Goal: Communication & Community: Answer question/provide support

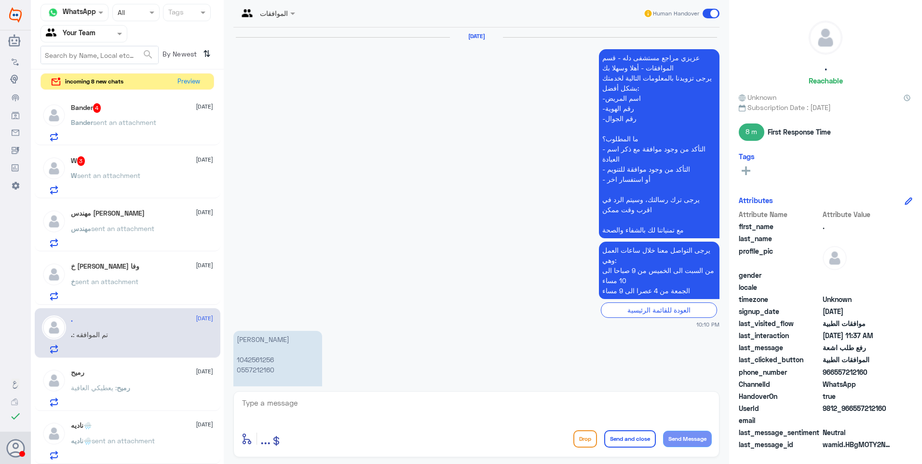
scroll to position [974, 0]
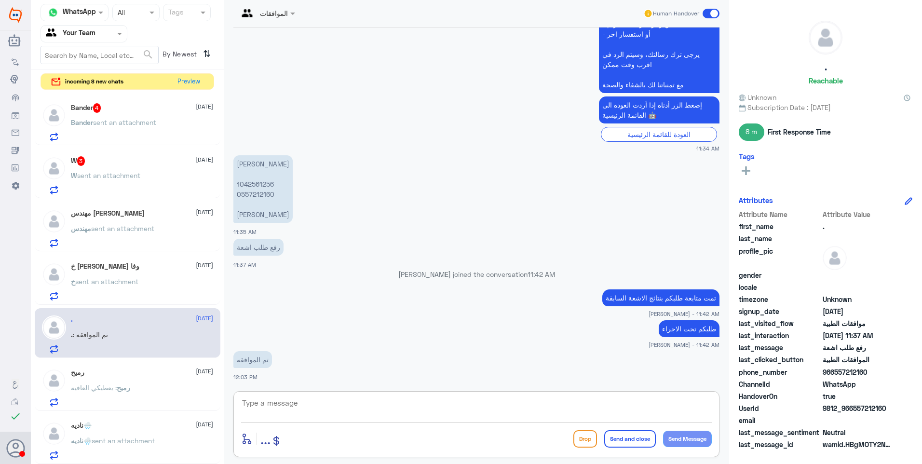
click at [311, 399] on textarea at bounding box center [476, 408] width 470 height 24
type textarea "j"
type textarea "الحمدلله .. تمنياتنا لكم دوام الصحة."
click at [633, 435] on button "Send and close" at bounding box center [630, 438] width 52 height 17
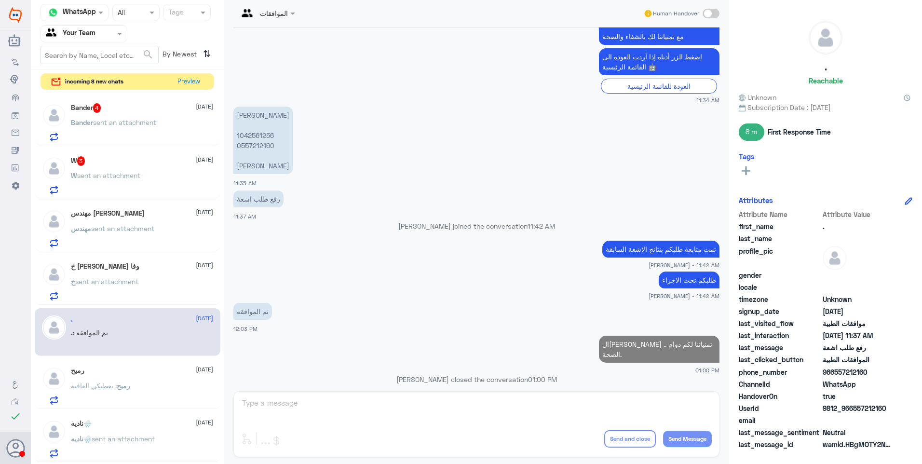
click at [110, 270] on div "خ محمد السعيد وفا 22 September خ sent an attachment" at bounding box center [142, 281] width 142 height 38
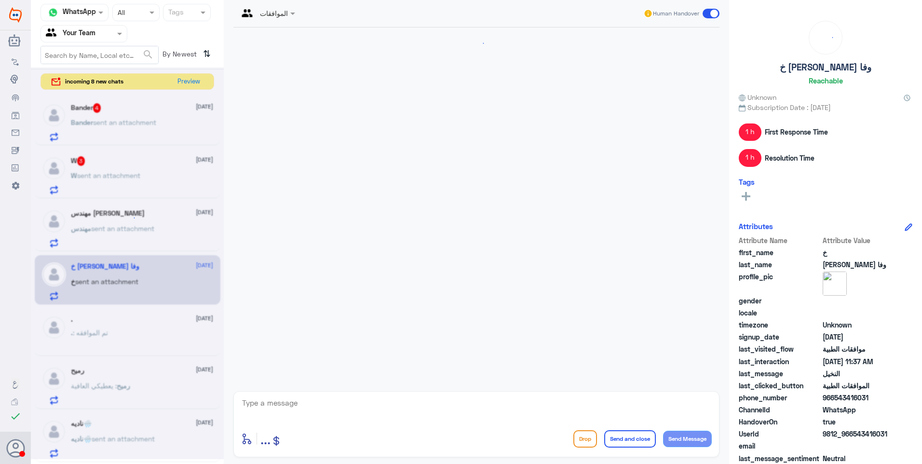
scroll to position [760, 0]
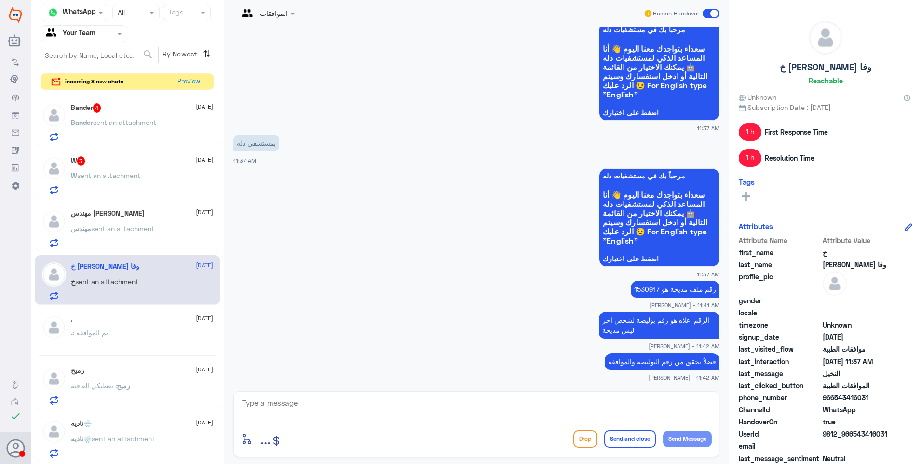
click at [131, 180] on p "W sent an attachment" at bounding box center [105, 182] width 69 height 24
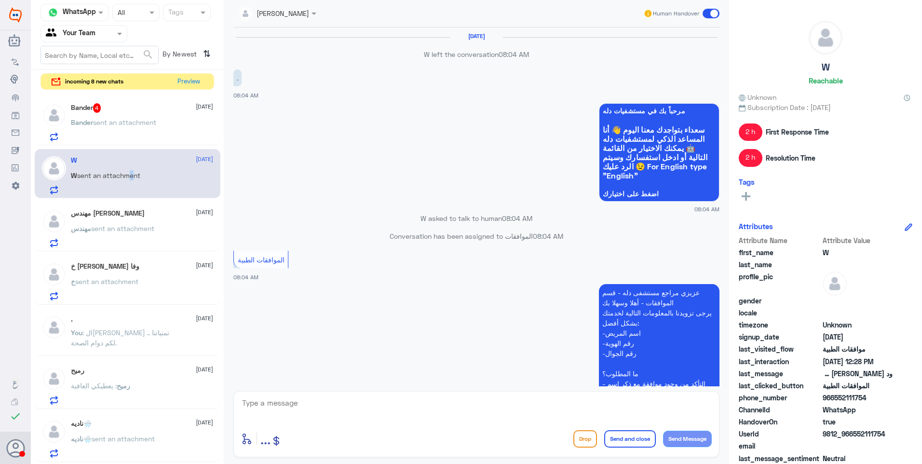
scroll to position [1147, 0]
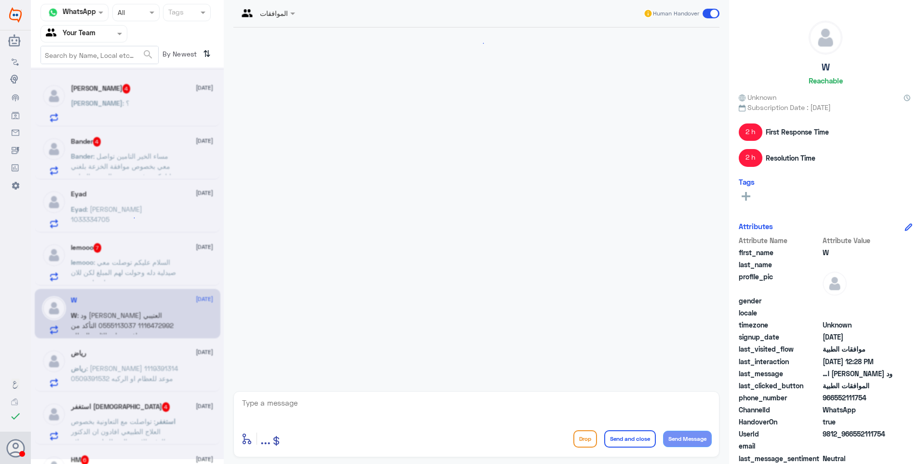
scroll to position [831, 0]
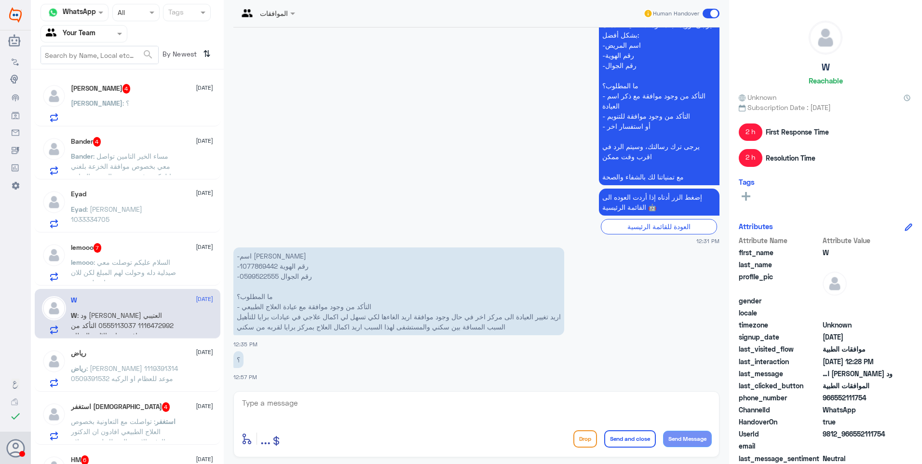
click at [117, 92] on div "Abdulaziz 4 22 September" at bounding box center [142, 89] width 142 height 10
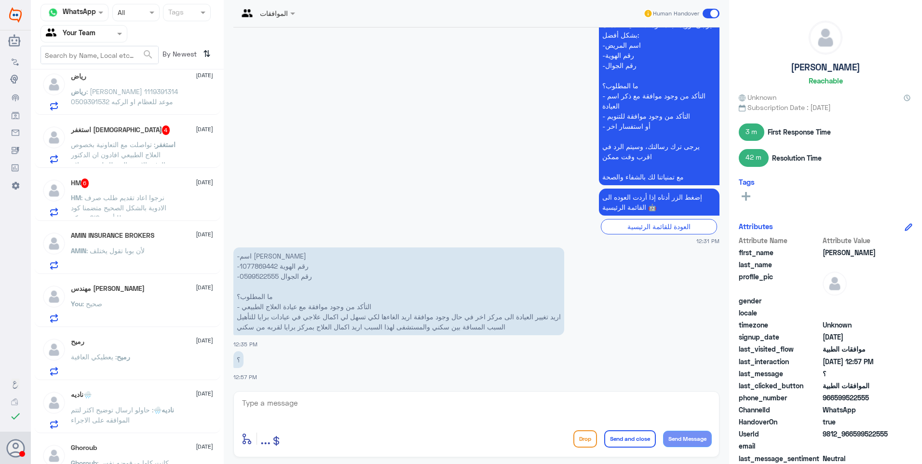
scroll to position [289, 0]
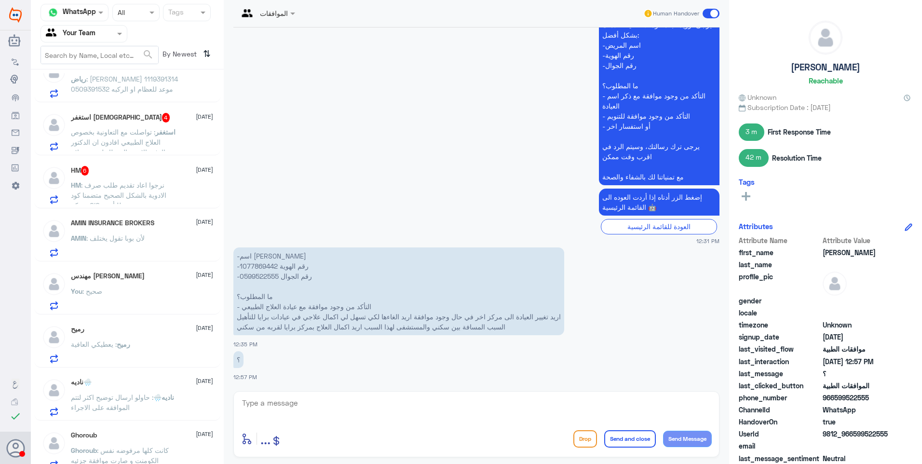
click at [125, 185] on span ": نرجوا اعاد تقديم طلب صرف الادوية بالشكل الصحيح متضمنا كود شركة GIG للتأمين" at bounding box center [118, 195] width 95 height 28
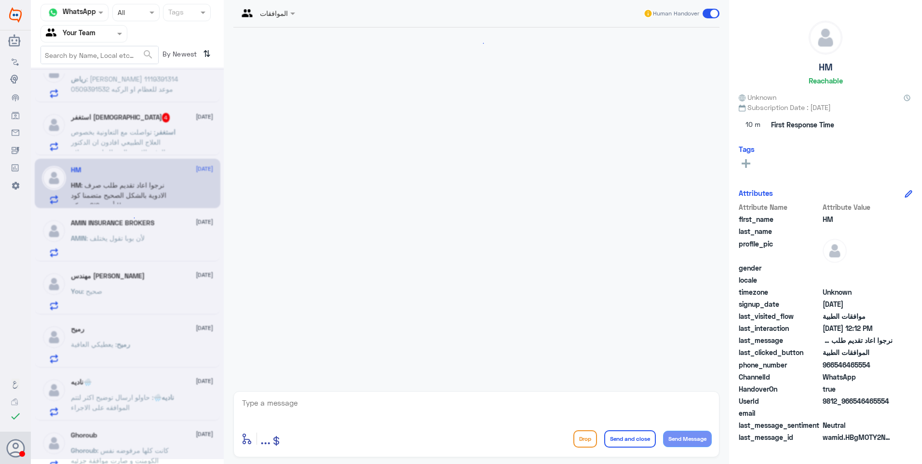
scroll to position [276, 0]
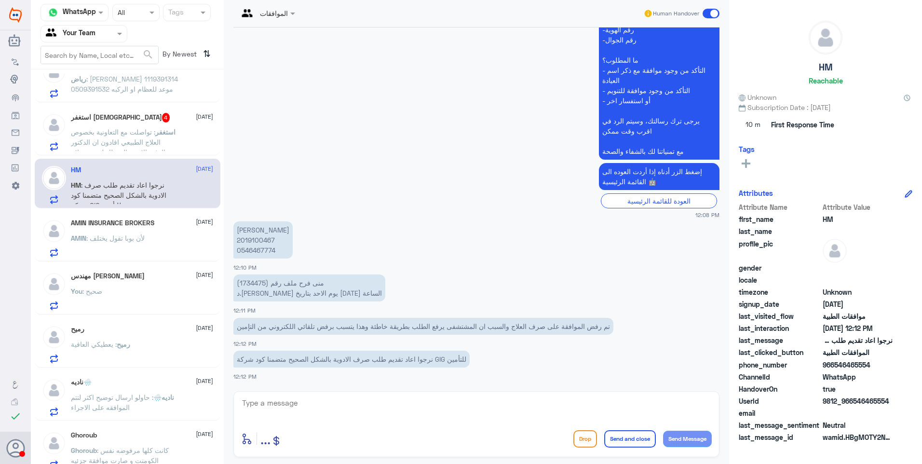
click at [137, 227] on div "AMIN INSURANCE BROKERS 22 September AMIN : لأن بوبا تقول يختلف" at bounding box center [142, 238] width 142 height 38
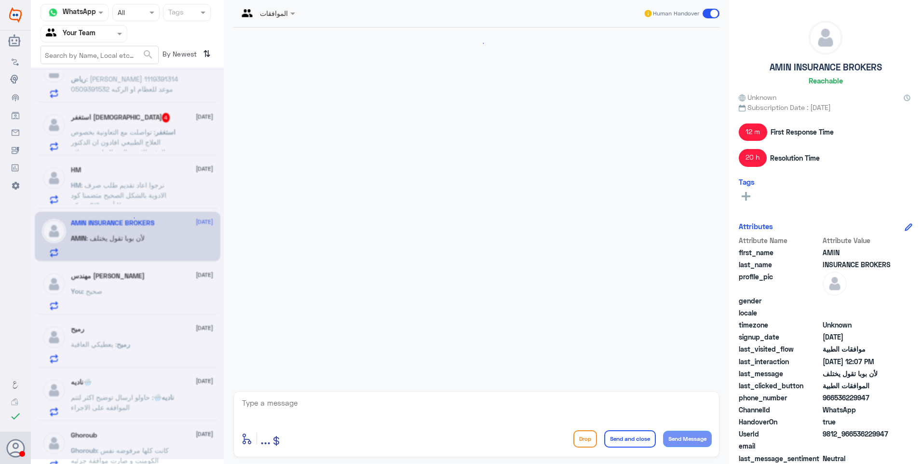
scroll to position [704, 0]
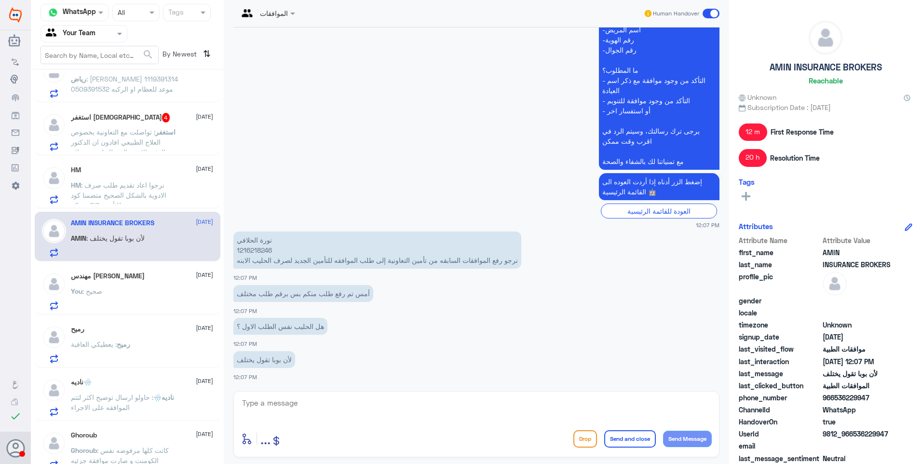
click at [129, 279] on h5 "مهندس محمد الطاهر" at bounding box center [108, 276] width 74 height 8
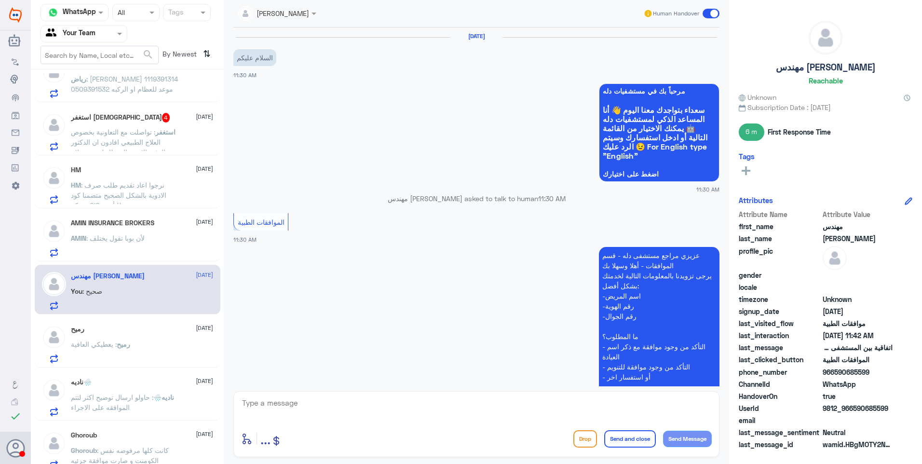
scroll to position [902, 0]
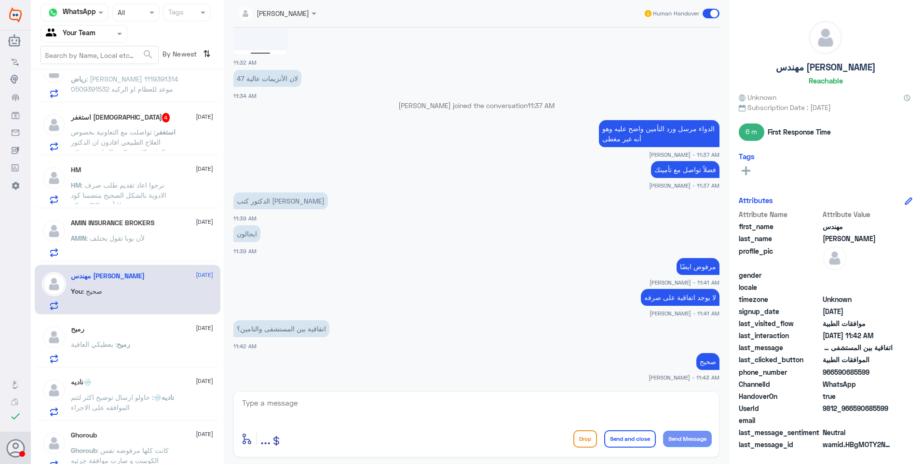
click at [130, 236] on span ": لأن بوبا تقول يختلف" at bounding box center [115, 238] width 58 height 8
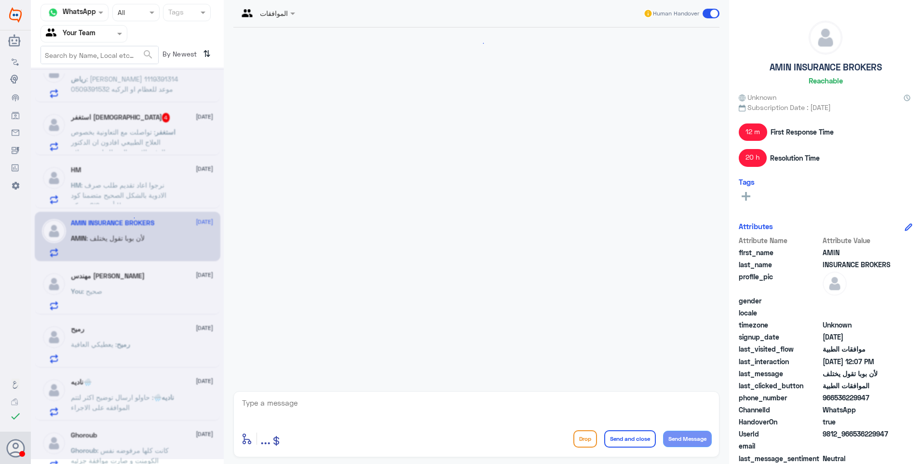
scroll to position [704, 0]
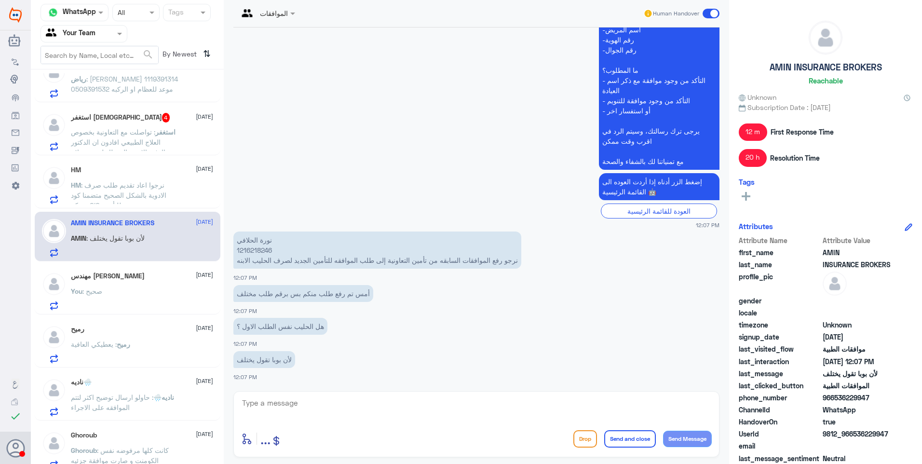
click at [255, 246] on p "نورة الحلافي 1216218246 نرجو رفع الموافقات السابقه من تأمين التعاونية إلى طلب ا…" at bounding box center [377, 249] width 288 height 37
copy p "1216218246"
drag, startPoint x: 486, startPoint y: 257, endPoint x: 375, endPoint y: 255, distance: 110.9
click at [375, 255] on p "نورة الحلافي 1216218246 نرجو رفع الموافقات السابقه من تأمين التعاونية إلى طلب ا…" at bounding box center [377, 249] width 288 height 37
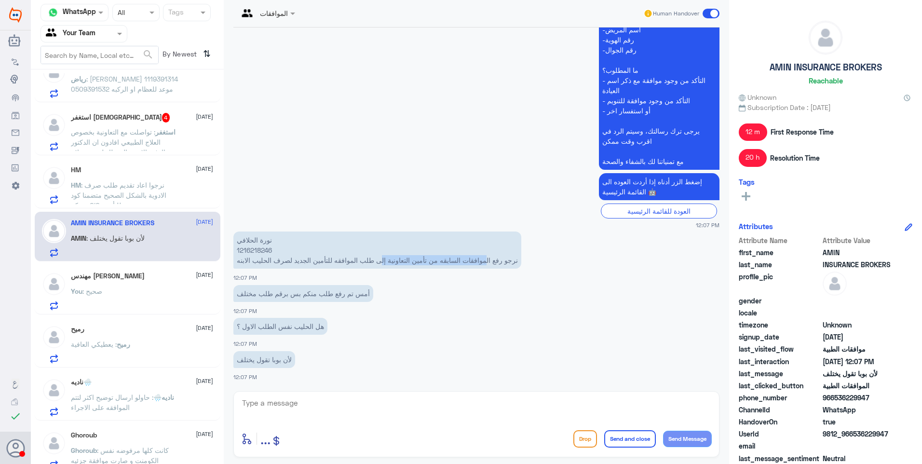
drag, startPoint x: 375, startPoint y: 255, endPoint x: 381, endPoint y: 256, distance: 5.4
click at [381, 256] on p "نورة الحلافي 1216218246 نرجو رفع الموافقات السابقه من تأمين التعاونية إلى طلب ا…" at bounding box center [377, 249] width 288 height 37
click at [254, 250] on p "نورة الحلافي 1216218246 نرجو رفع الموافقات السابقه من تأمين التعاونية إلى طلب ا…" at bounding box center [377, 249] width 288 height 37
copy p "1216218246"
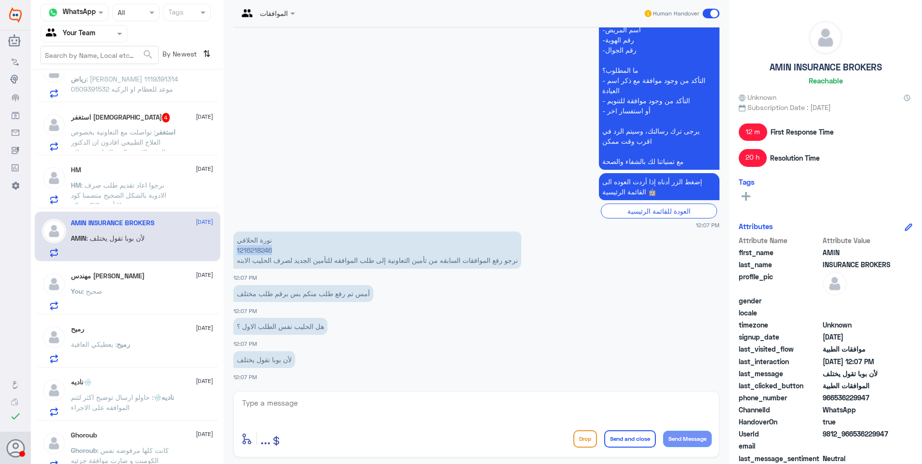
copy p "1216218246"
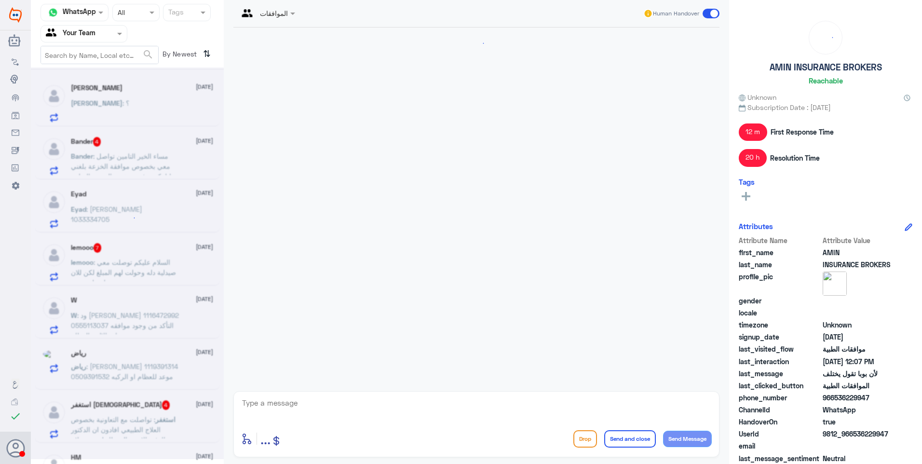
scroll to position [831, 0]
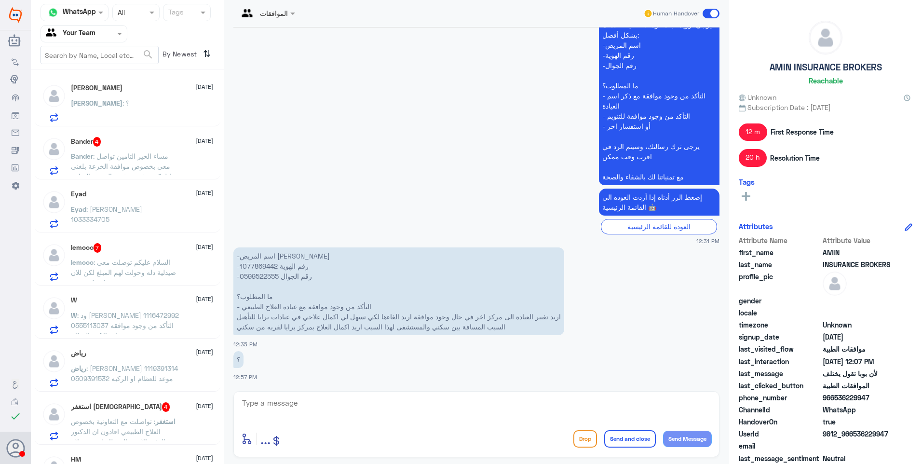
click at [150, 101] on div "[PERSON_NAME] : ؟" at bounding box center [142, 111] width 142 height 22
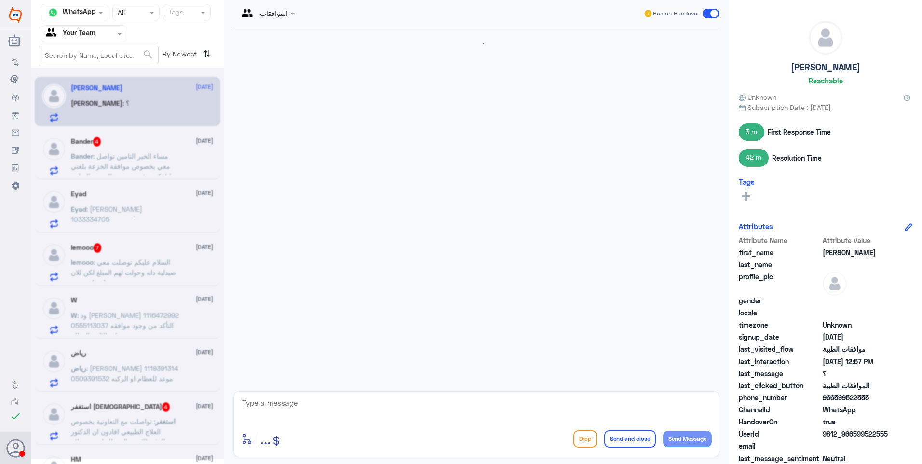
scroll to position [831, 0]
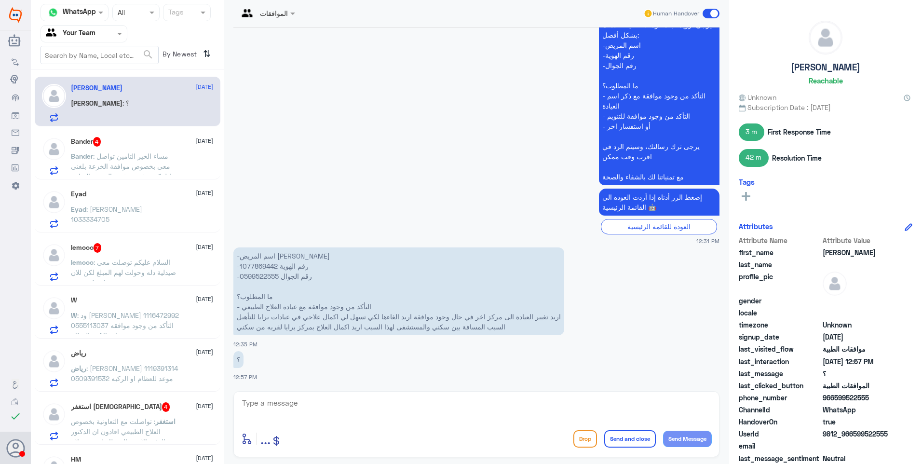
click at [266, 265] on p "-اسم المريض [PERSON_NAME] -رقم الهوية 1077869442 -رقم الجوال 0599522555 ما المط…" at bounding box center [398, 291] width 331 height 88
copy p "1077869442"
drag, startPoint x: 427, startPoint y: 323, endPoint x: 409, endPoint y: 321, distance: 17.5
click at [409, 321] on p "-اسم المريض [PERSON_NAME] -رقم الهوية 1077869442 -رقم الجوال 0599522555 ما المط…" at bounding box center [398, 291] width 331 height 88
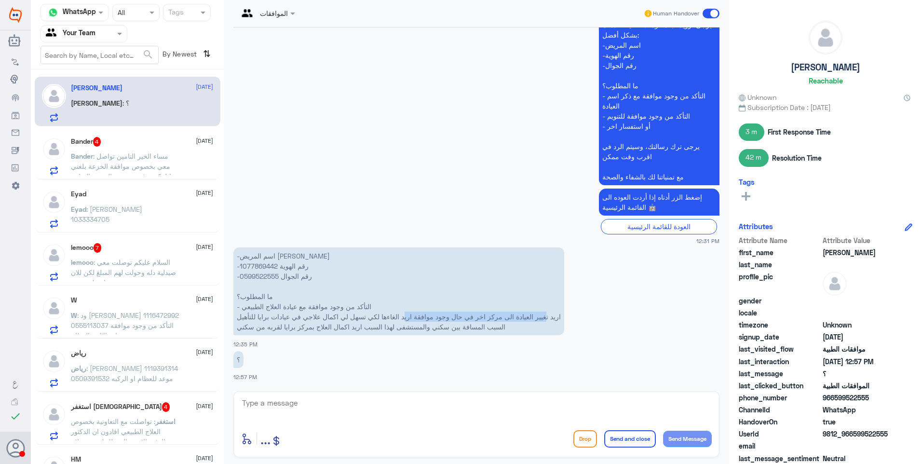
drag, startPoint x: 409, startPoint y: 321, endPoint x: 496, endPoint y: 312, distance: 87.7
click at [496, 312] on p "-اسم المريض [PERSON_NAME] -رقم الهوية 1077869442 -رقم الجوال 0599522555 ما المط…" at bounding box center [398, 291] width 331 height 88
click at [266, 265] on p "-اسم المريض [PERSON_NAME] -رقم الهوية 1077869442 -رقم الجوال 0599522555 ما المط…" at bounding box center [398, 291] width 331 height 88
copy p "1077869442"
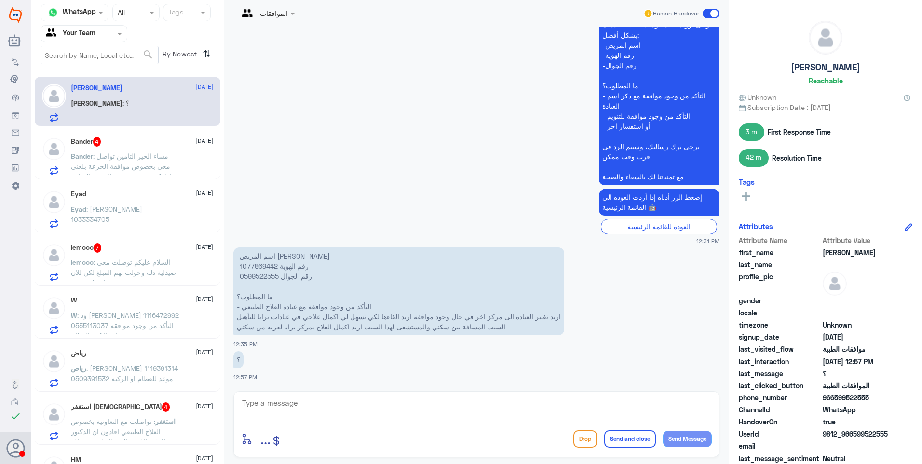
click at [331, 414] on textarea at bounding box center [476, 408] width 470 height 24
type textarea "فضلاً زودني برقم الموافقة"
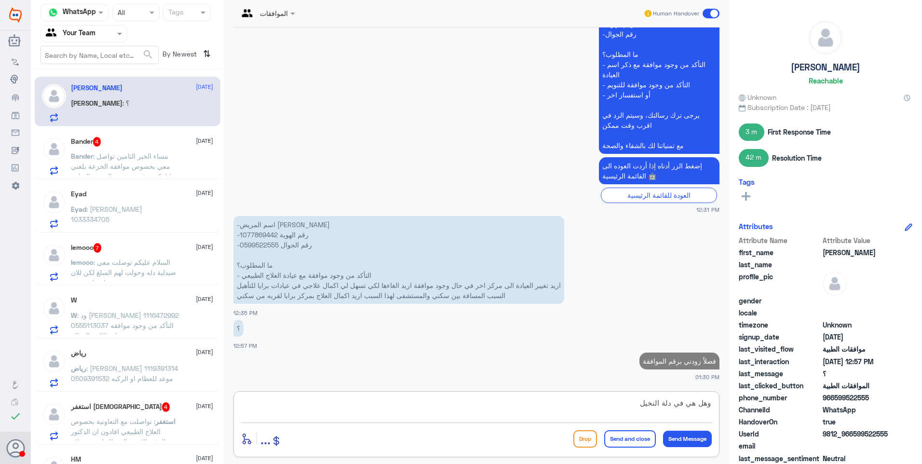
type textarea "وهل هي في دلة النخيل؟"
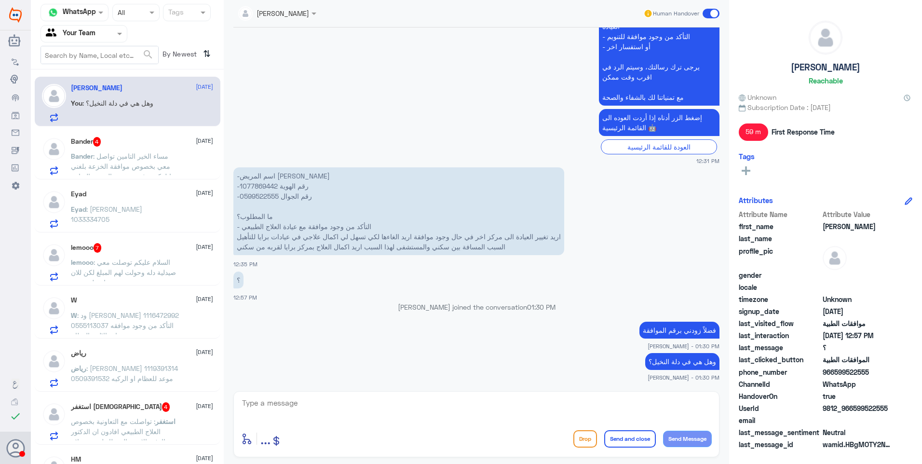
click at [164, 170] on span ": مساء الخير التامين تواصل معي بخصوص موافقة الخزعة بلغني ابلغكم ترفعون تقرير ال…" at bounding box center [123, 176] width 104 height 49
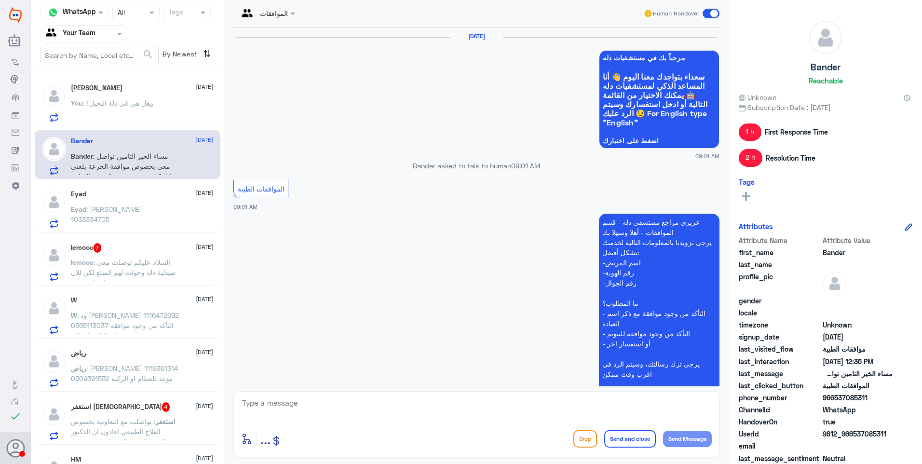
scroll to position [960, 0]
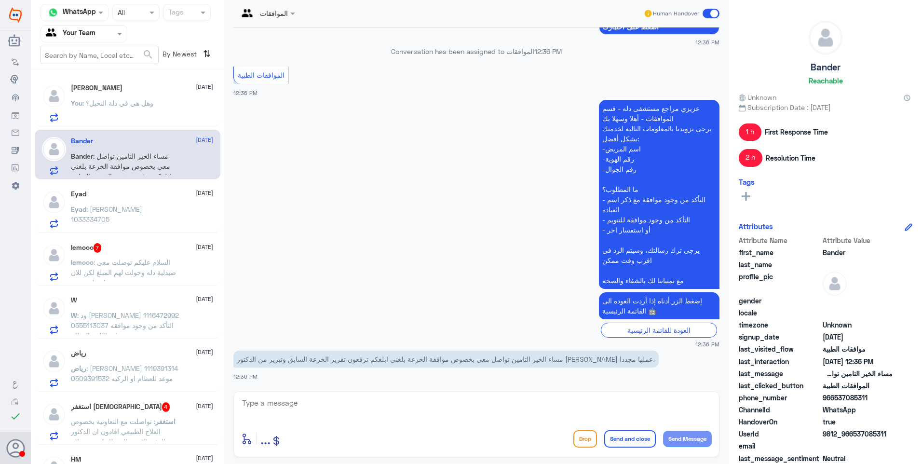
click at [185, 100] on div "Abdulaziz 22 September You : وهل هي في دلة النخيل؟" at bounding box center [142, 103] width 142 height 38
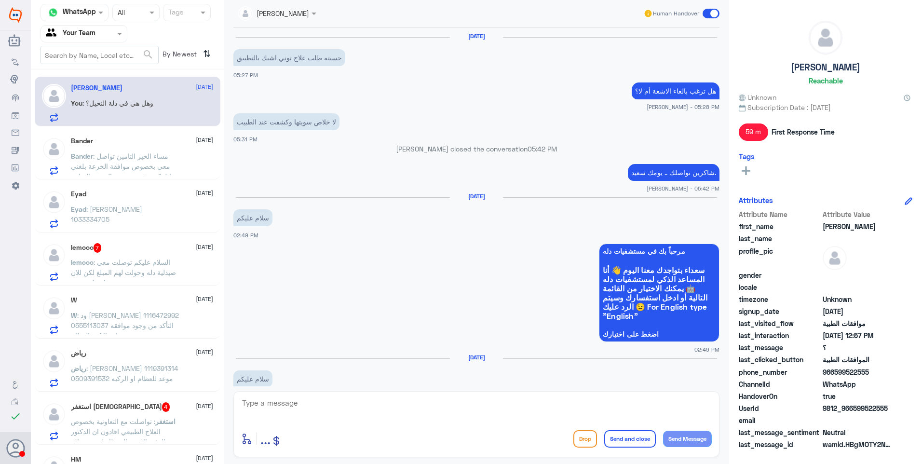
scroll to position [812, 0]
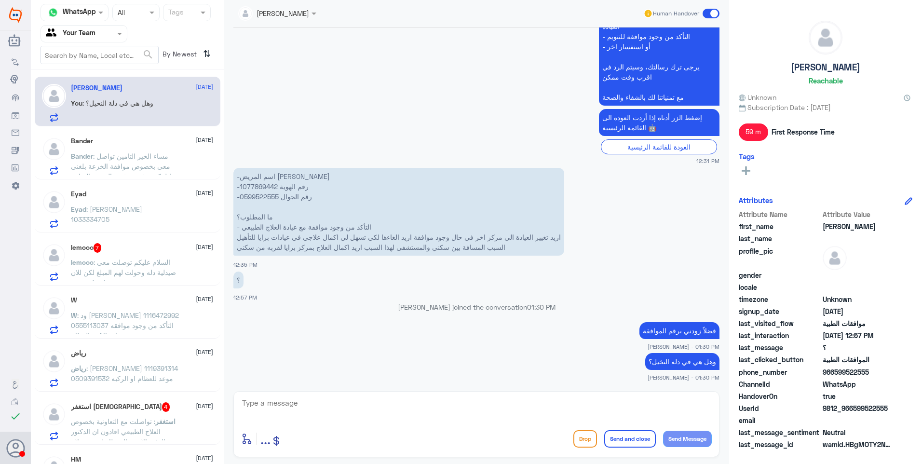
click at [90, 150] on div "Bander 22 September Bander : مساء الخير التامين تواصل معي بخصوص موافقة الخزعة ب…" at bounding box center [142, 156] width 142 height 38
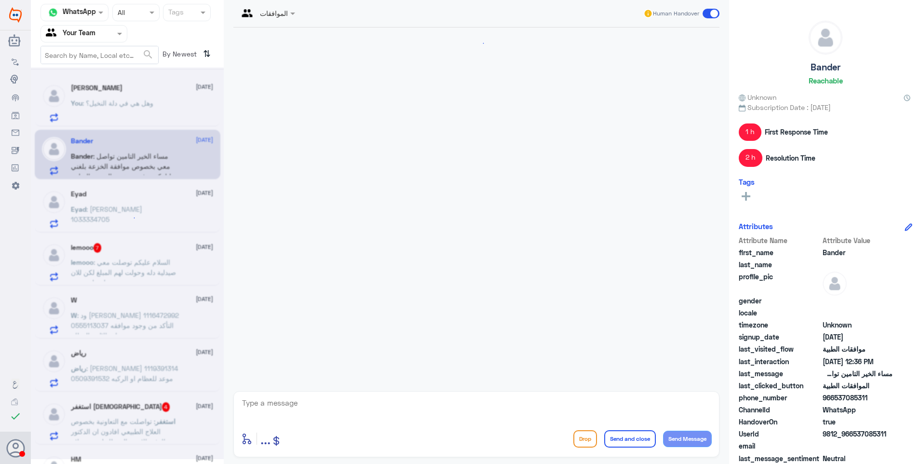
scroll to position [960, 0]
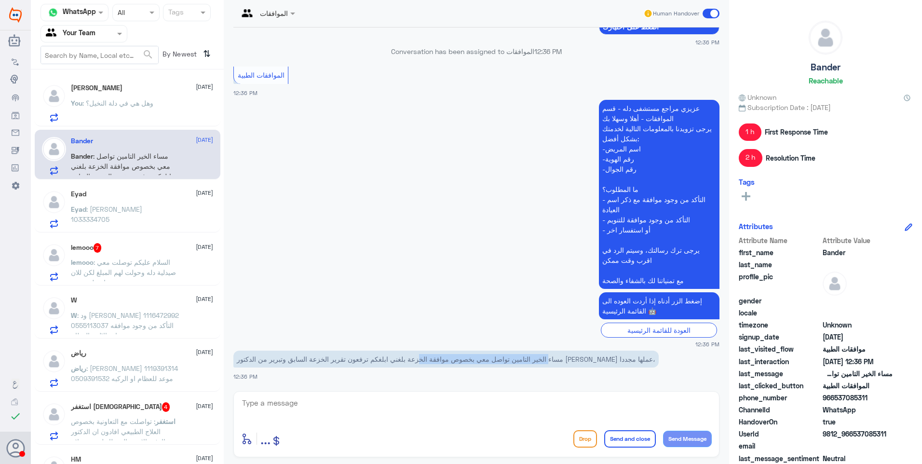
drag, startPoint x: 610, startPoint y: 361, endPoint x: 467, endPoint y: 361, distance: 143.6
click at [467, 361] on p "مساء الخير التامين تواصل معي بخصوص موافقة الخزعة بلغني ابلغكم ترفعون تقرير الخز…" at bounding box center [445, 358] width 425 height 17
drag, startPoint x: 467, startPoint y: 361, endPoint x: 495, endPoint y: 361, distance: 28.4
click at [495, 361] on p "مساء الخير التامين تواصل معي بخصوص موافقة الخزعة بلغني ابلغكم ترفعون تقرير الخز…" at bounding box center [445, 358] width 425 height 17
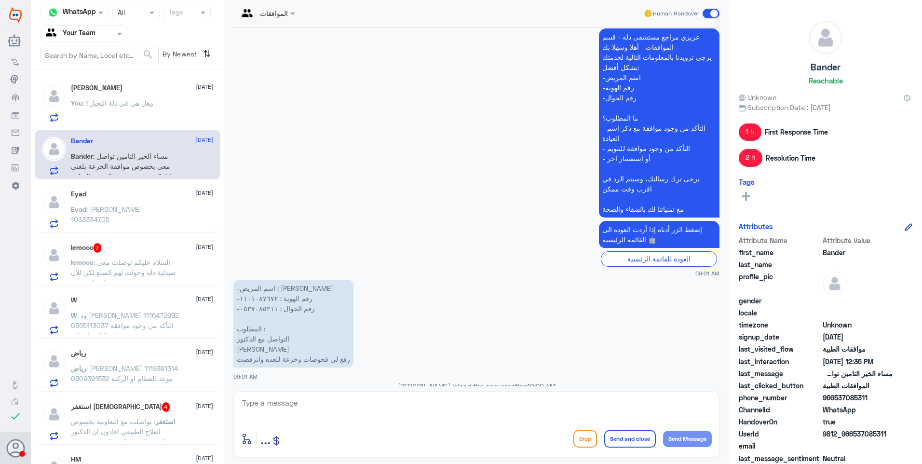
scroll to position [141, 0]
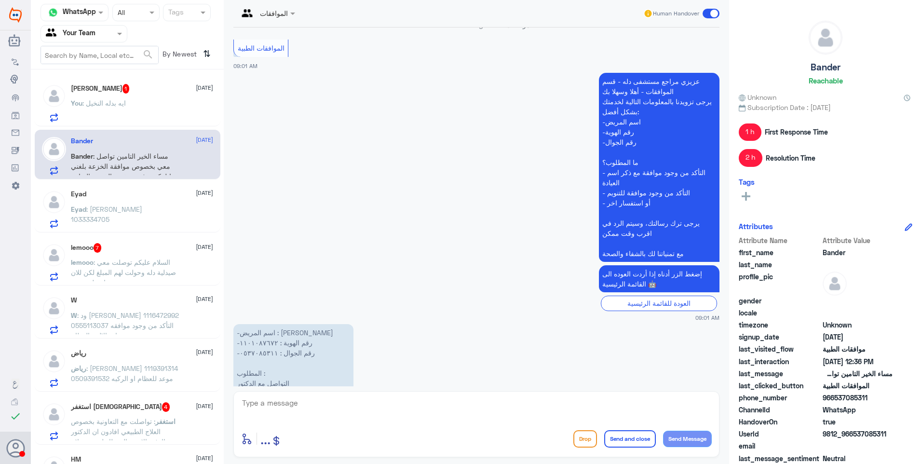
click at [276, 410] on textarea at bounding box center [476, 408] width 470 height 24
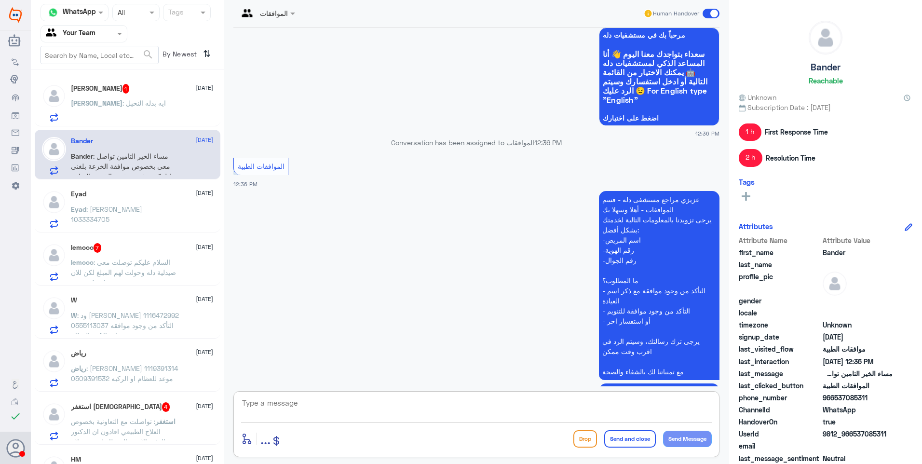
scroll to position [960, 0]
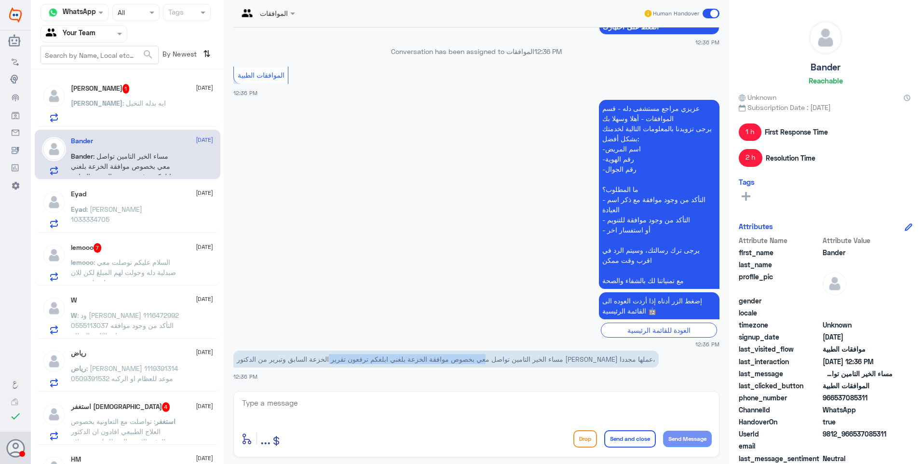
drag, startPoint x: 546, startPoint y: 359, endPoint x: 390, endPoint y: 360, distance: 156.2
click at [390, 360] on p "مساء الخير التامين تواصل معي بخصوص موافقة الخزعة بلغني ابلغكم ترفعون تقرير الخز…" at bounding box center [445, 358] width 425 height 17
drag, startPoint x: 390, startPoint y: 360, endPoint x: 376, endPoint y: 357, distance: 14.4
click at [376, 357] on p "مساء الخير التامين تواصل معي بخصوص موافقة الخزعة بلغني ابلغكم ترفعون تقرير الخز…" at bounding box center [445, 358] width 425 height 17
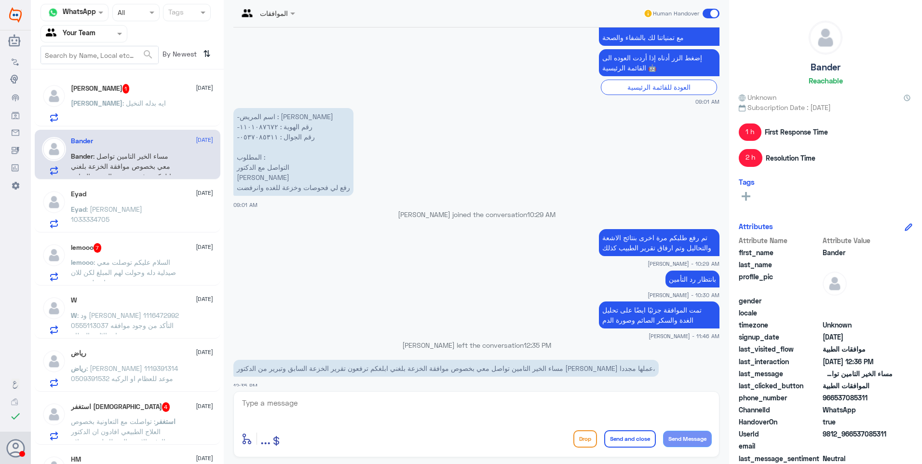
scroll to position [334, 0]
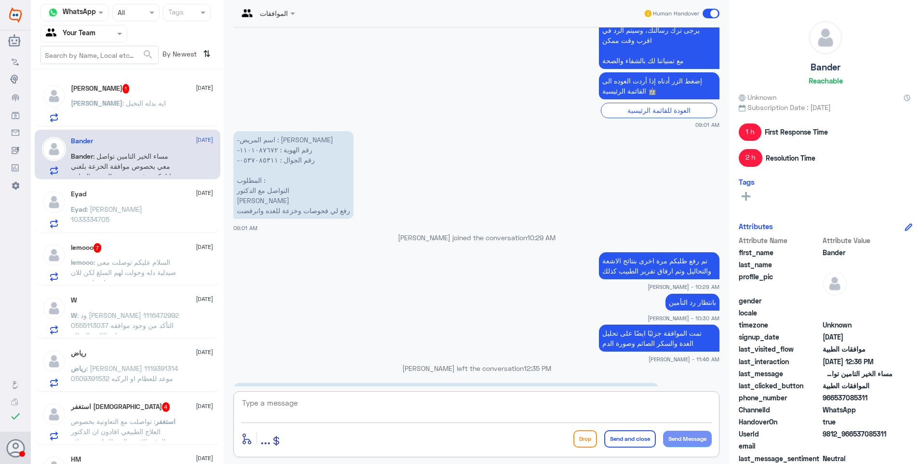
click at [296, 403] on textarea at bounding box center [476, 408] width 470 height 24
drag, startPoint x: 291, startPoint y: 406, endPoint x: 197, endPoint y: 385, distance: 96.3
click at [197, 385] on div "Channel WhatsApp Status × All Tags Agent Filter Your Team search By Newest ⇅ Ab…" at bounding box center [476, 233] width 891 height 467
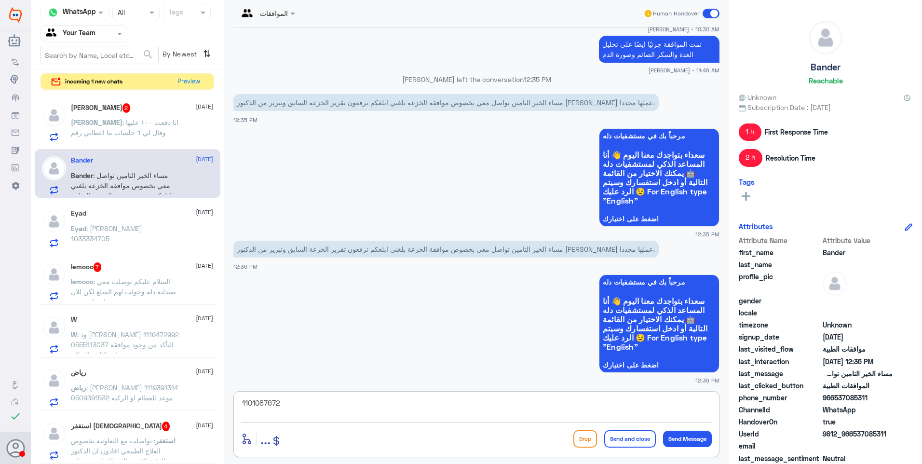
scroll to position [623, 0]
click at [720, 246] on div "22 Sep 2025 مرحباً بك في مستشفيات دله سعداء بتواجدك معنا اليوم 👋 أنا المساعد ال…" at bounding box center [475, 206] width 495 height 359
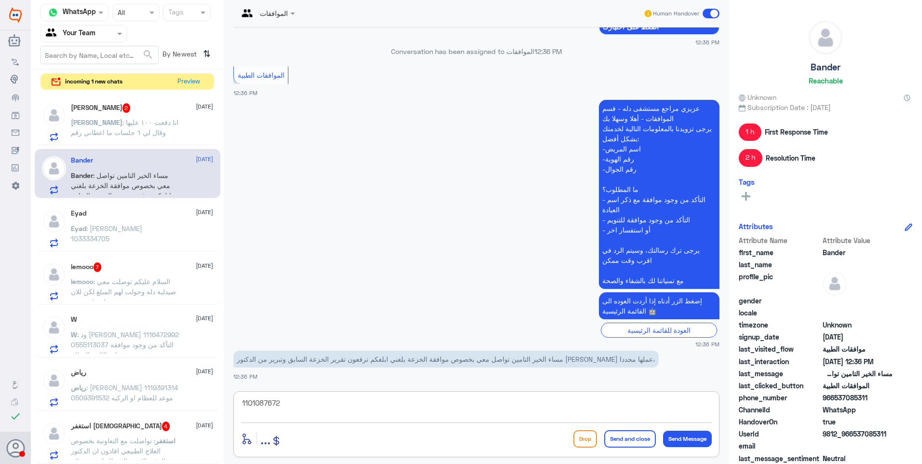
click at [281, 411] on textarea "1101087672" at bounding box center [476, 408] width 470 height 24
drag, startPoint x: 316, startPoint y: 400, endPoint x: 166, endPoint y: 371, distance: 152.1
click at [169, 373] on div "Channel WhatsApp Status × All Tags Agent Filter Your Team search By Newest ⇅ in…" at bounding box center [476, 233] width 891 height 467
type textarea "تم رفعها الان مع تقرير الطبيب"
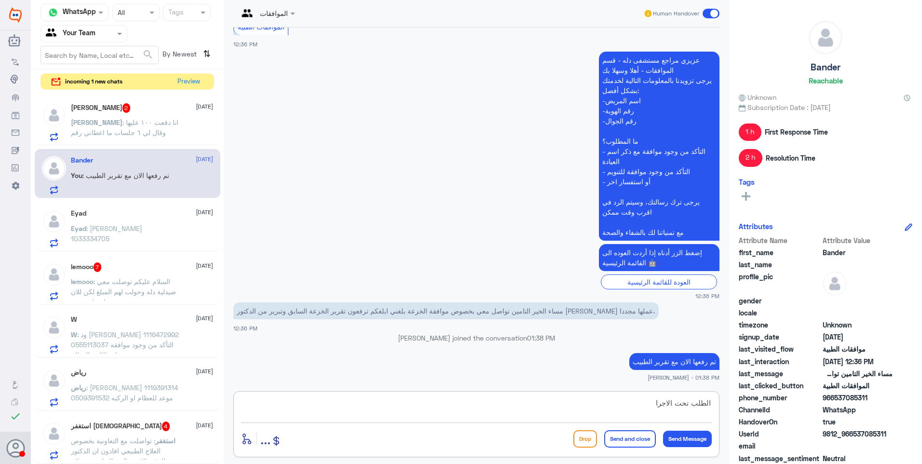
type textarea "الطلب تحت الاجراء"
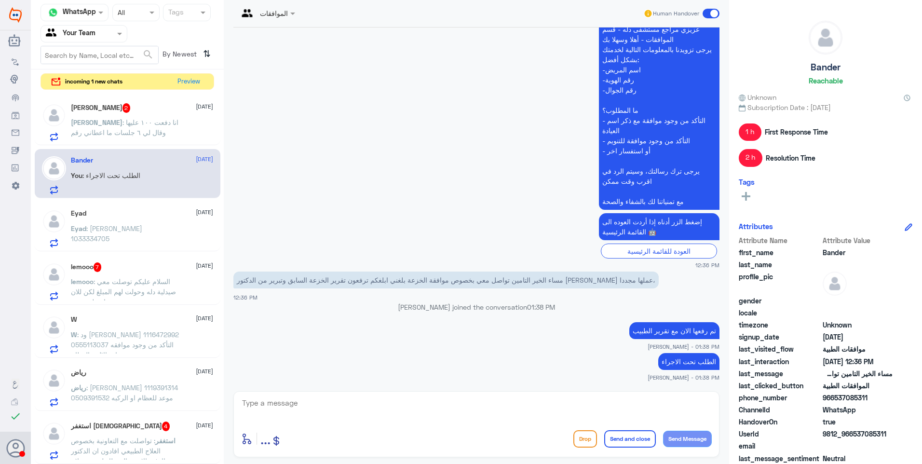
click at [120, 112] on div "Abdulaziz 2 22 September" at bounding box center [142, 108] width 142 height 10
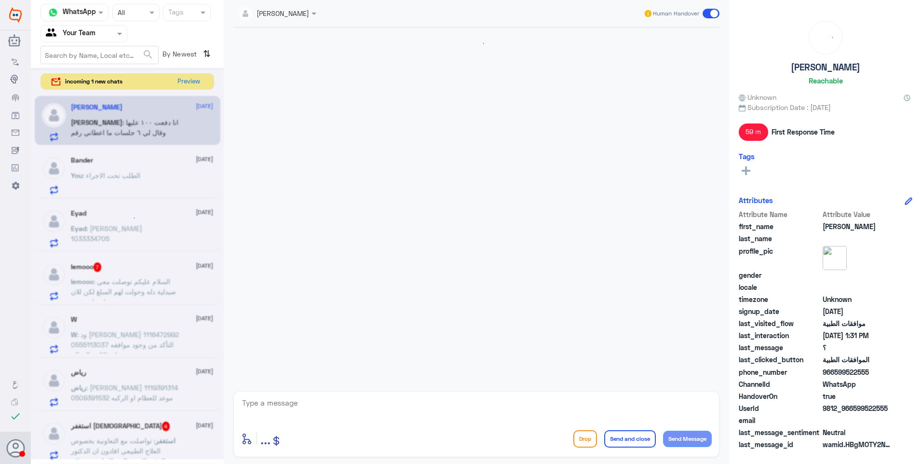
scroll to position [814, 0]
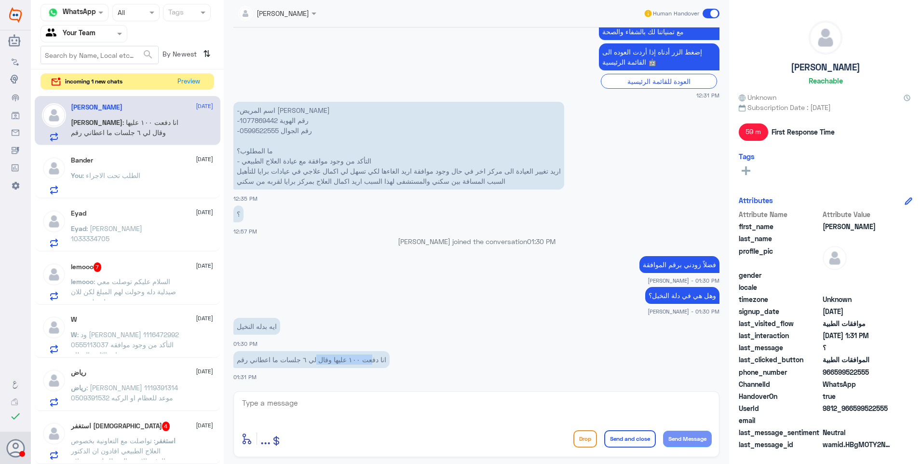
drag, startPoint x: 366, startPoint y: 359, endPoint x: 296, endPoint y: 355, distance: 70.5
click at [296, 355] on p "انا دفعت ١٠٠ عليها وقال لي ٦ جلسات ما اعطاني رقم" at bounding box center [311, 359] width 156 height 17
drag, startPoint x: 296, startPoint y: 355, endPoint x: 324, endPoint y: 359, distance: 28.2
click at [321, 360] on p "انا دفعت ١٠٠ عليها وقال لي ٦ جلسات ما اعطاني رقم" at bounding box center [311, 359] width 156 height 17
drag, startPoint x: 333, startPoint y: 359, endPoint x: 252, endPoint y: 359, distance: 80.5
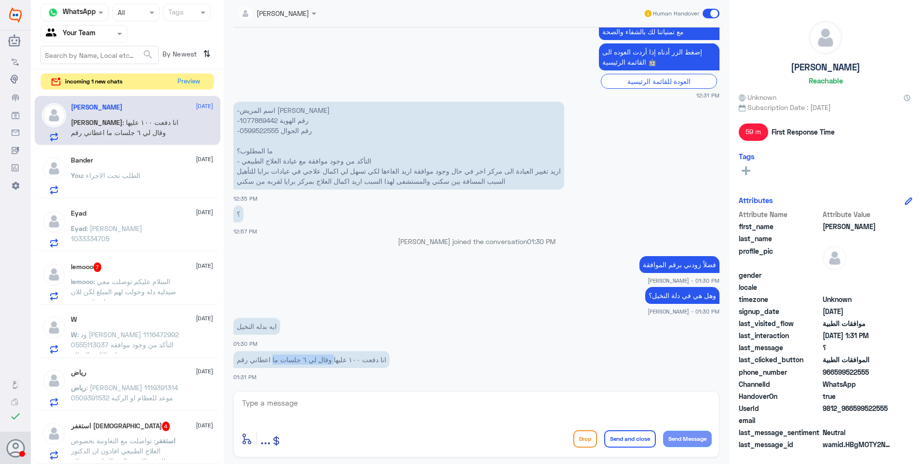
click at [252, 359] on p "انا دفعت ١٠٠ عليها وقال لي ٦ جلسات ما اعطاني رقم" at bounding box center [311, 359] width 156 height 17
drag, startPoint x: 252, startPoint y: 359, endPoint x: 263, endPoint y: 360, distance: 11.2
click at [263, 360] on p "انا دفعت ١٠٠ عليها وقال لي ٦ جلسات ما اعطاني رقم" at bounding box center [311, 359] width 156 height 17
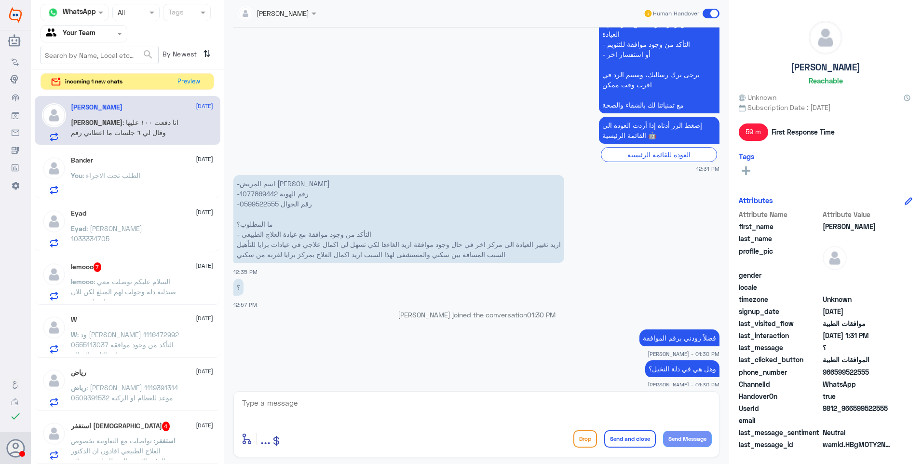
scroll to position [621, 0]
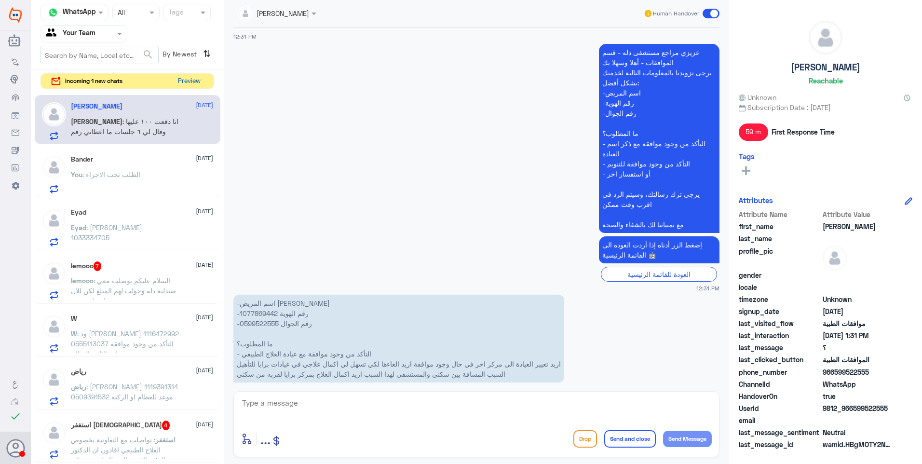
click at [187, 81] on button "Preview" at bounding box center [189, 81] width 30 height 15
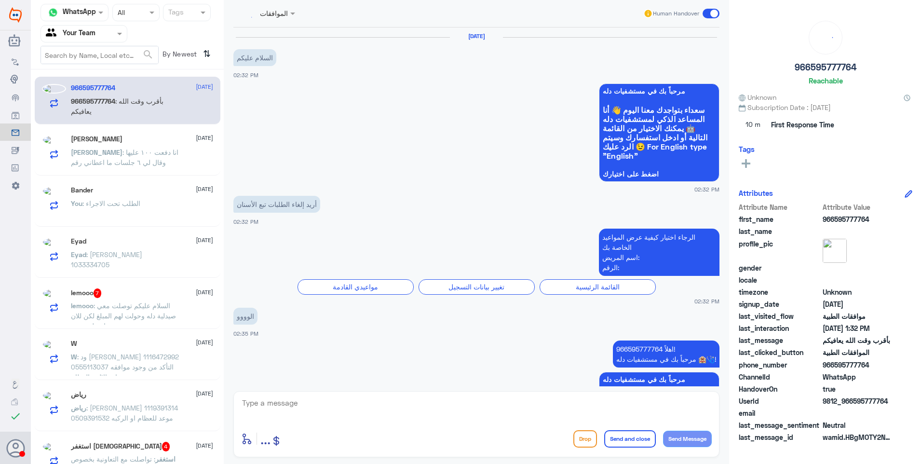
scroll to position [659, 0]
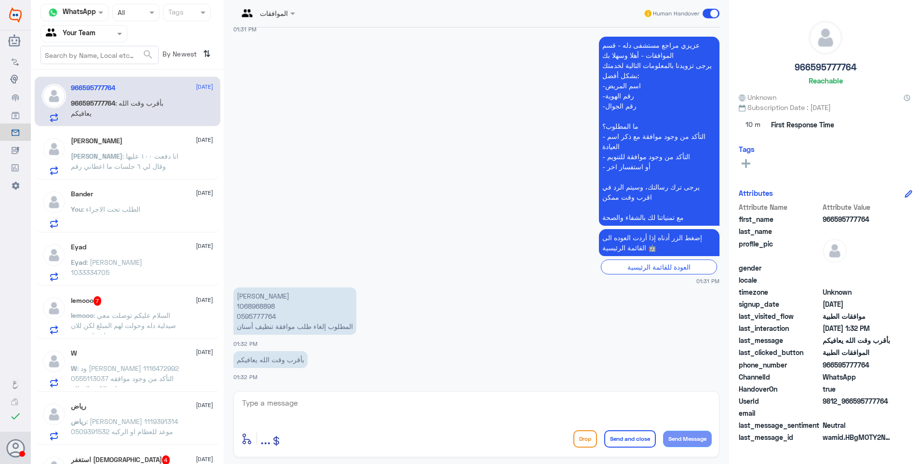
click at [251, 306] on p "مها صالح الشقراوي 1068968898 0595777764 المطلوب إلغاء طلب موافقة تنظيف أسنان" at bounding box center [294, 310] width 123 height 47
copy p "1068968898"
drag, startPoint x: 308, startPoint y: 407, endPoint x: 328, endPoint y: 411, distance: 20.2
click at [314, 407] on textarea at bounding box center [476, 408] width 470 height 24
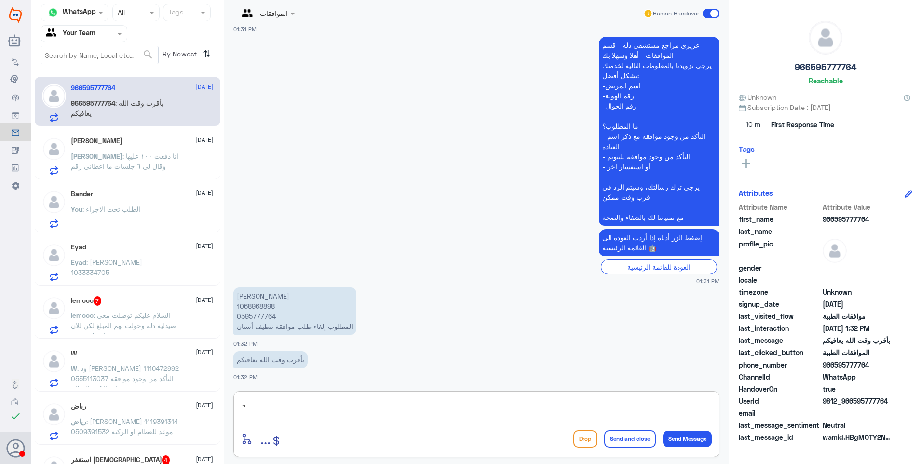
type textarea "."
type textarea "زودنا برقم الموافقة ولا عليك أمر"
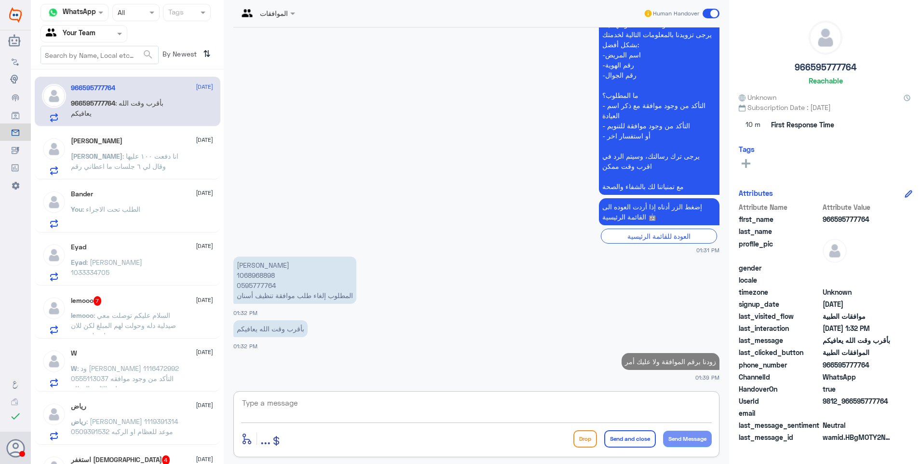
click at [134, 137] on div "Abdulaziz 22 September" at bounding box center [142, 141] width 142 height 8
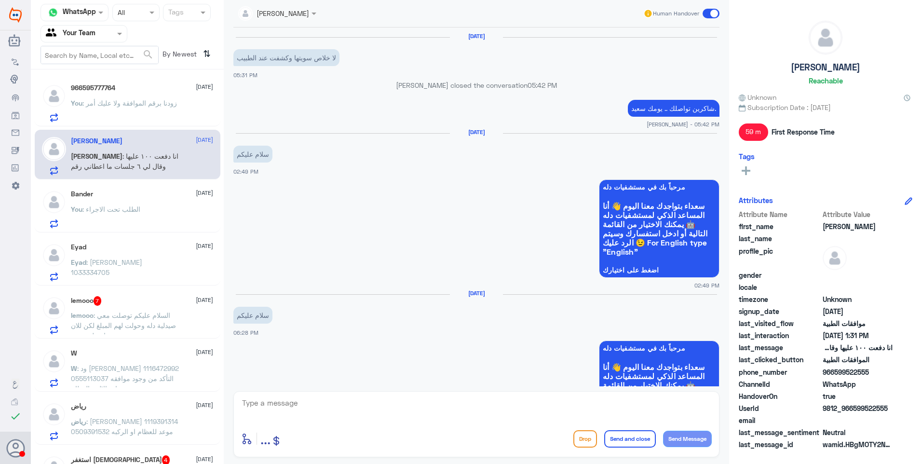
scroll to position [814, 0]
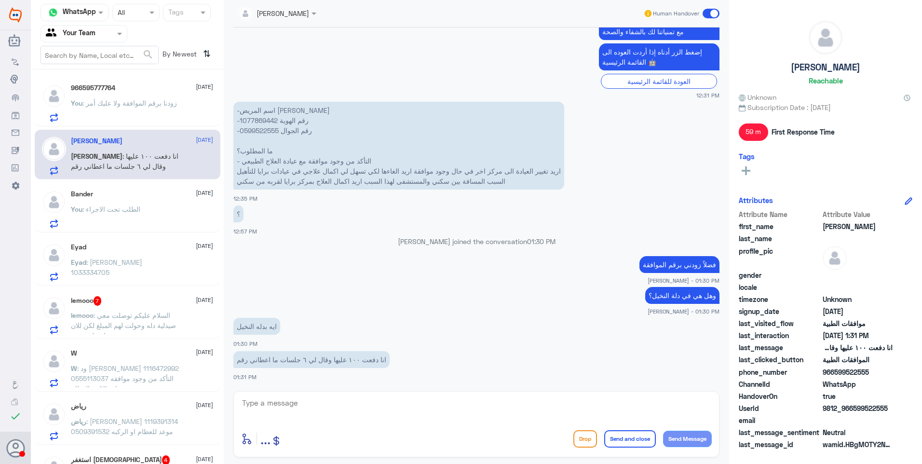
click at [122, 327] on span ": السلام عليكم توصلت معي صيدلية دله وحولت لهم المبلغ لكن للان ماوصلني شي" at bounding box center [123, 325] width 105 height 28
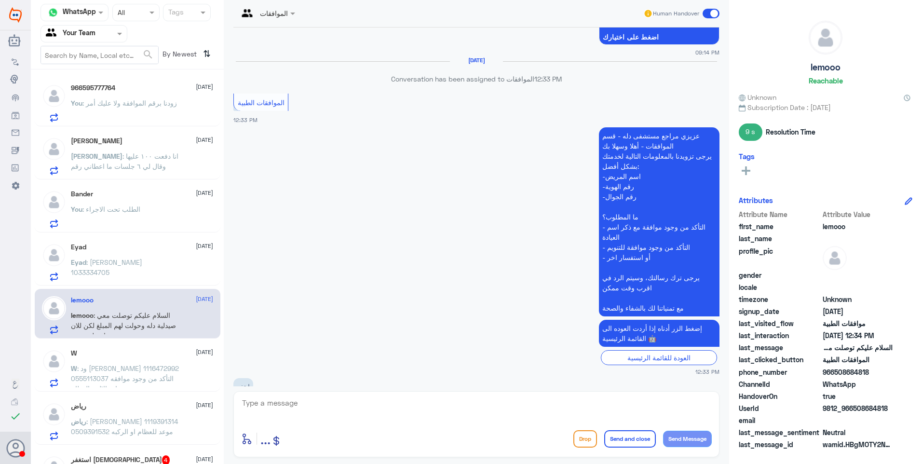
scroll to position [1442, 0]
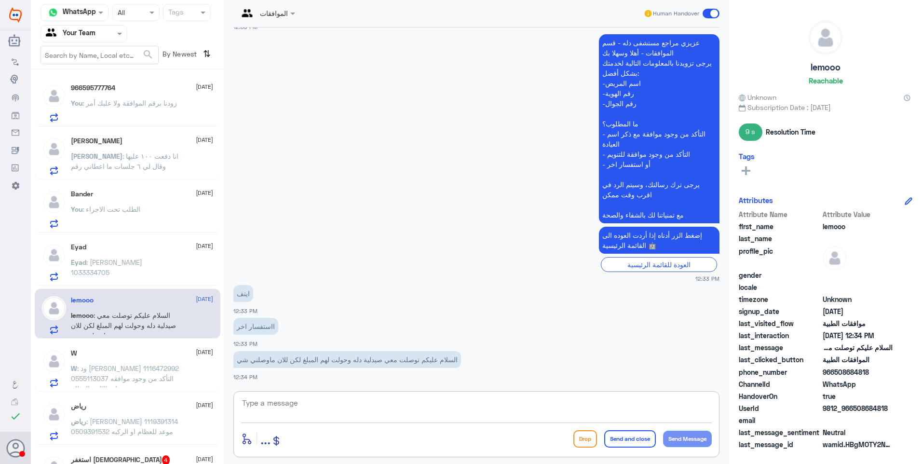
click at [315, 411] on textarea at bounding box center [476, 408] width 470 height 24
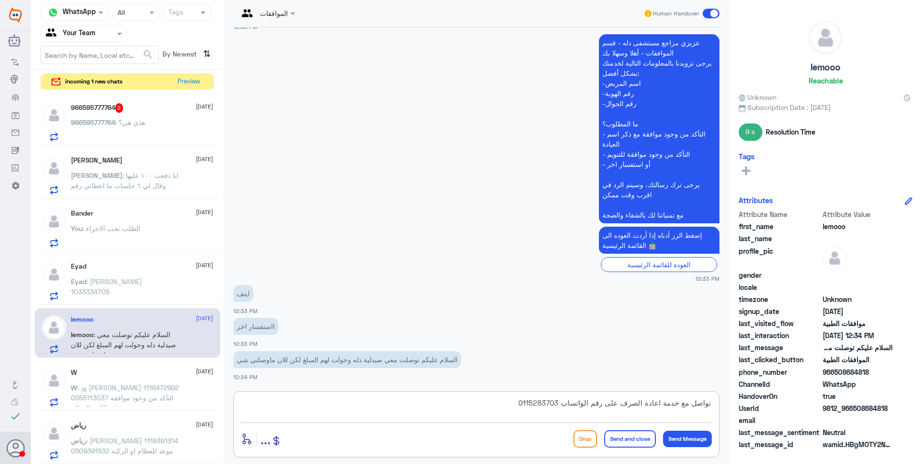
type textarea "تواصل مع خدمة اعادة الصرف على رقم الواتساب 0115283703"
click at [625, 439] on button "Send and close" at bounding box center [630, 438] width 52 height 17
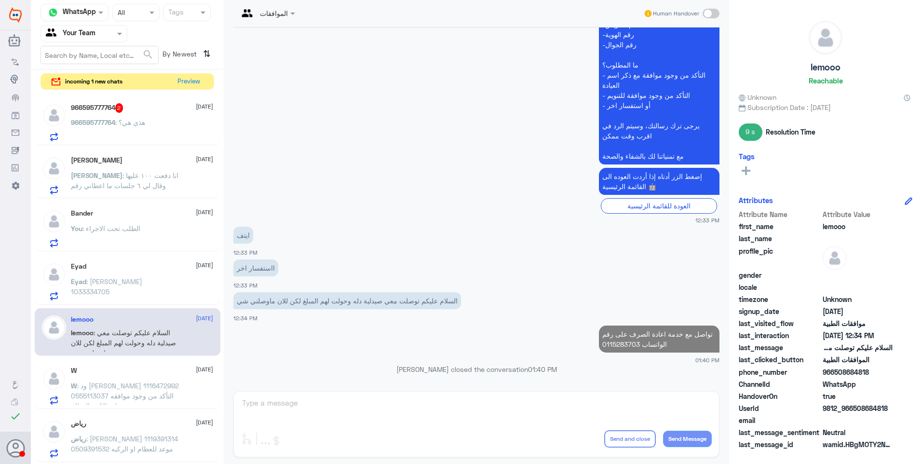
click at [137, 367] on div "W 22 September" at bounding box center [142, 370] width 142 height 8
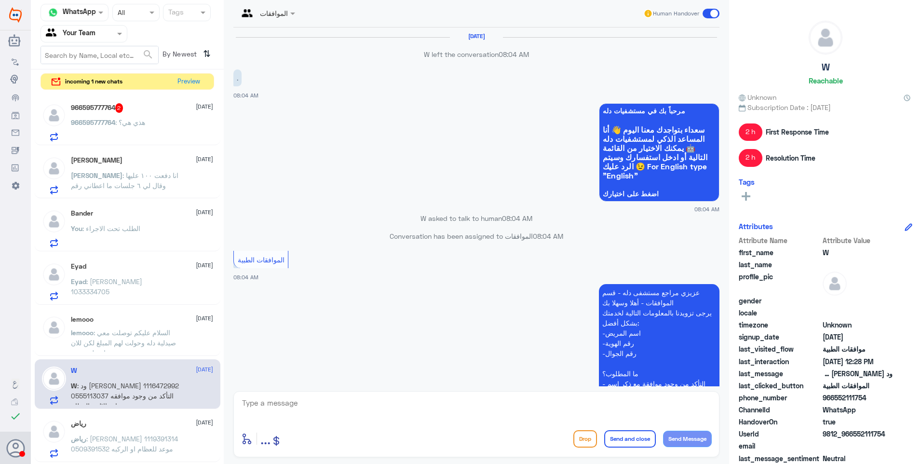
scroll to position [1147, 0]
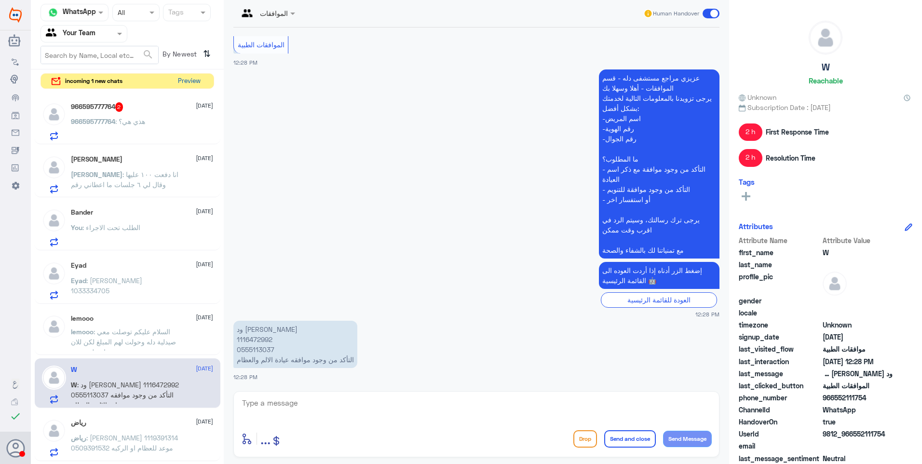
click at [188, 85] on button "Preview" at bounding box center [189, 81] width 30 height 15
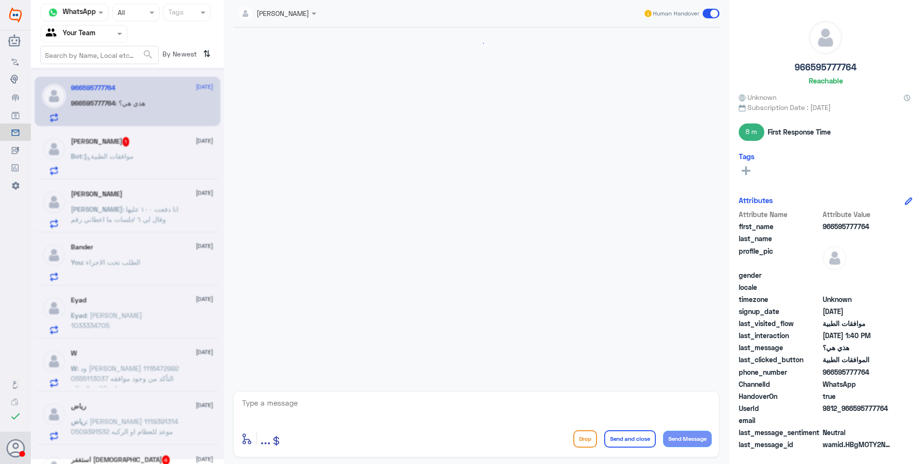
scroll to position [784, 0]
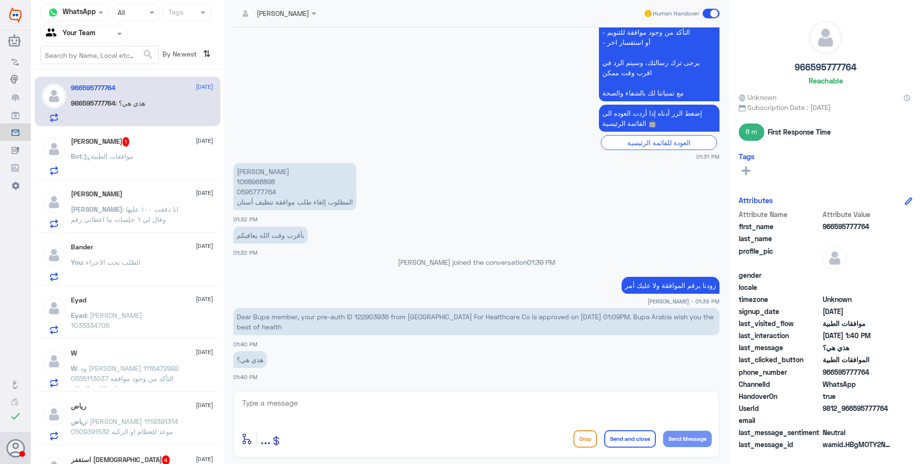
click at [370, 313] on p "Dear Bupa member, your pre-auth ID 122903936 from Al Gharb Al Takhassusi Hospit…" at bounding box center [476, 321] width 486 height 27
click at [369, 314] on p "Dear Bupa member, your pre-auth ID 122903936 from Al Gharb Al Takhassusi Hospit…" at bounding box center [476, 321] width 486 height 27
copy p "122903936"
drag, startPoint x: 413, startPoint y: 318, endPoint x: 461, endPoint y: 319, distance: 48.2
click at [459, 319] on p "Dear Bupa member, your pre-auth ID 122903936 from Al Gharb Al Takhassusi Hospit…" at bounding box center [476, 321] width 486 height 27
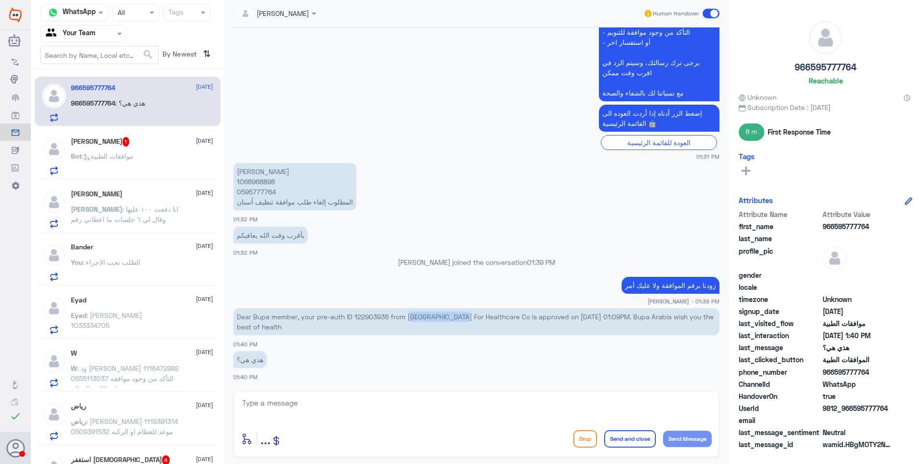
click at [461, 319] on p "Dear Bupa member, your pre-auth ID 122903936 from Al Gharb Al Takhassusi Hospit…" at bounding box center [476, 321] width 486 height 27
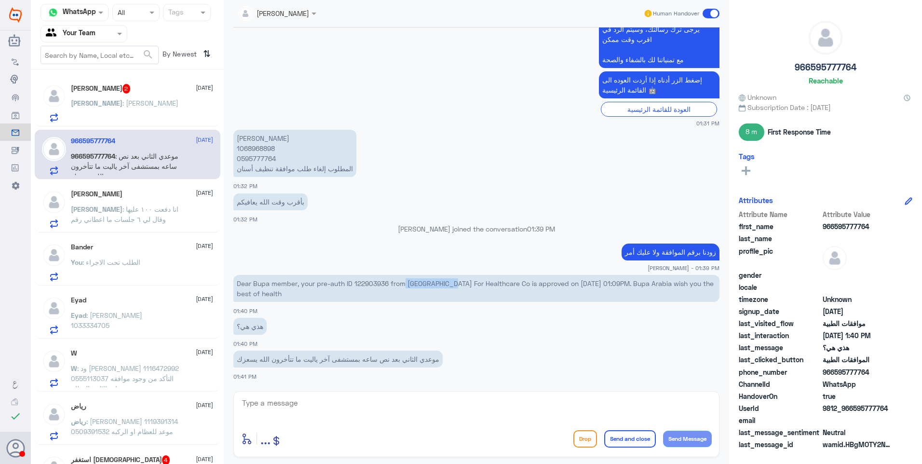
drag, startPoint x: 407, startPoint y: 284, endPoint x: 488, endPoint y: 286, distance: 81.0
click at [485, 286] on p "Dear Bupa member, your pre-auth ID 122903936 from Al Gharb Al Takhassusi Hospit…" at bounding box center [476, 288] width 486 height 27
click at [481, 285] on p "Dear Bupa member, your pre-auth ID 122903936 from Al Gharb Al Takhassusi Hospit…" at bounding box center [476, 288] width 486 height 27
click at [384, 402] on textarea at bounding box center [476, 408] width 470 height 24
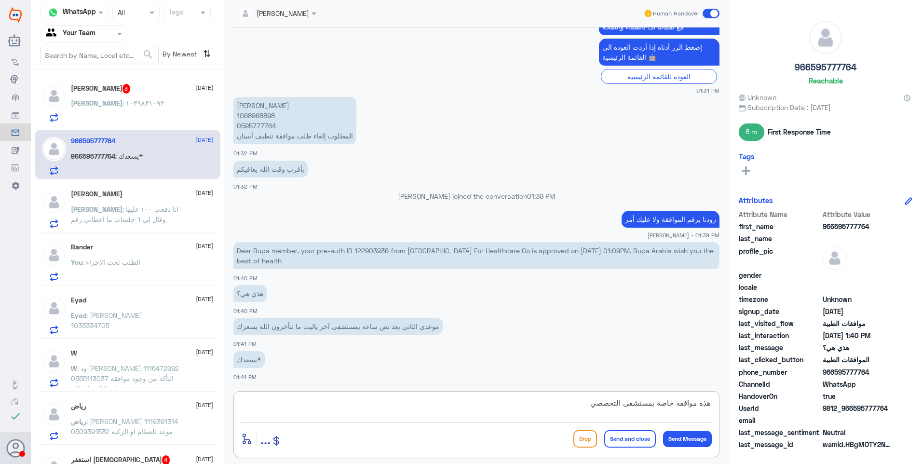
type textarea "هذه موافقة خاصة بمستشفى التخصصي"
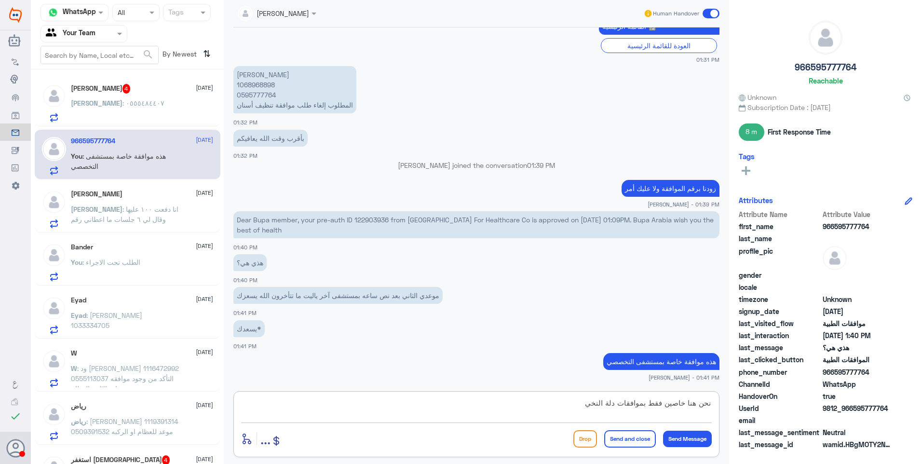
type textarea "نحن هنا خاصين فقط بموافقات دلة النخيل"
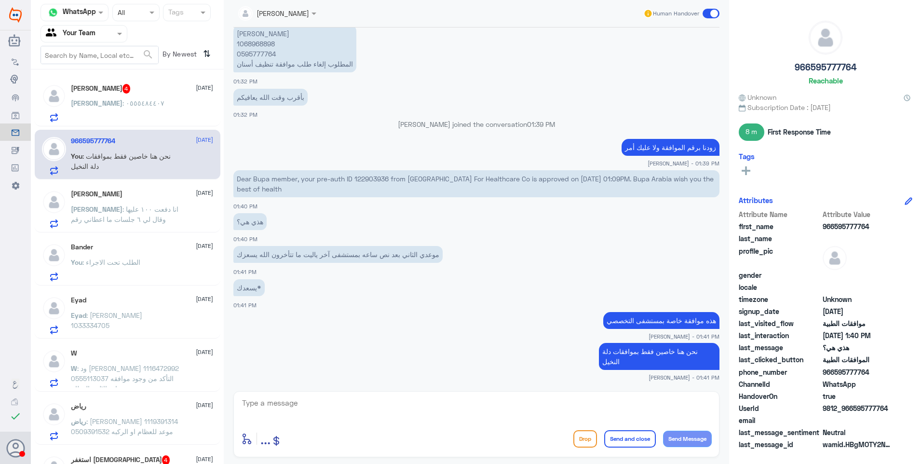
drag, startPoint x: 290, startPoint y: 176, endPoint x: 321, endPoint y: 181, distance: 31.2
click at [311, 180] on p "Dear Bupa member, your pre-auth ID 122903936 from Al Gharb Al Takhassusi Hospit…" at bounding box center [476, 183] width 486 height 27
drag, startPoint x: 321, startPoint y: 181, endPoint x: 332, endPoint y: 181, distance: 11.1
click at [332, 181] on p "Dear Bupa member, your pre-auth ID 122903936 from Al Gharb Al Takhassusi Hospit…" at bounding box center [476, 183] width 486 height 27
click at [129, 102] on span ": ٠٥٥٥٤٨٤٤٠٧" at bounding box center [143, 103] width 42 height 8
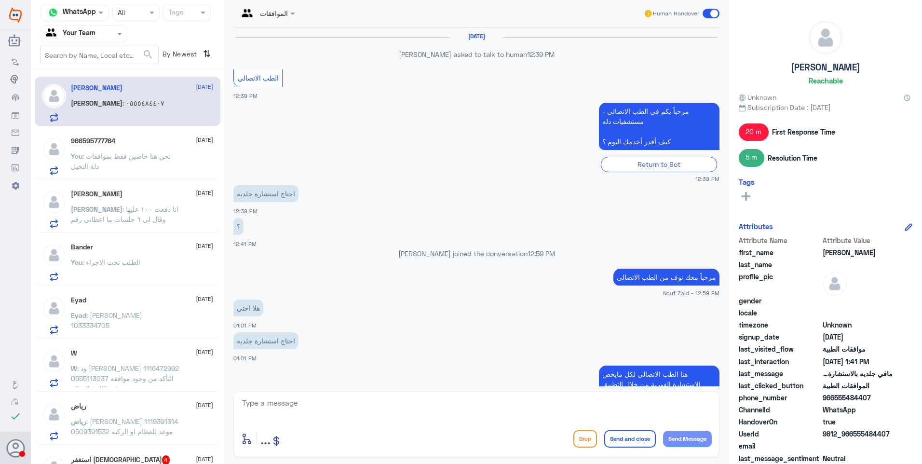
scroll to position [644, 0]
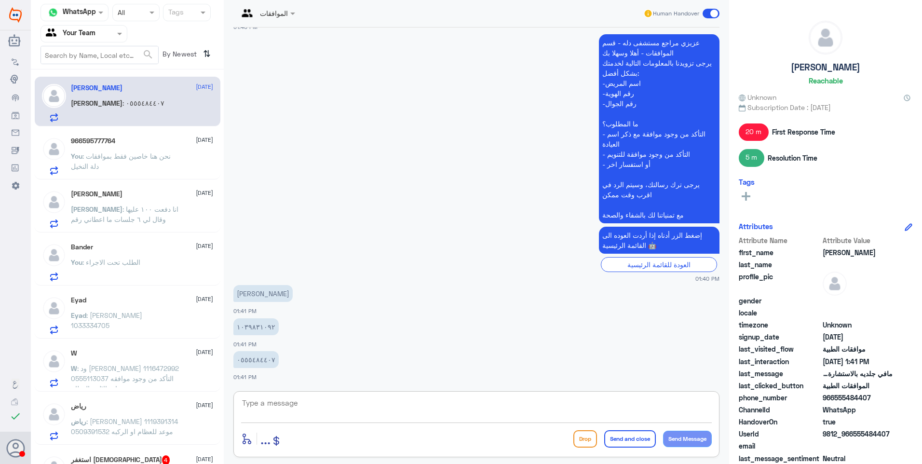
drag, startPoint x: 279, startPoint y: 401, endPoint x: 319, endPoint y: 419, distance: 43.8
click at [280, 409] on textarea at bounding box center [476, 408] width 470 height 24
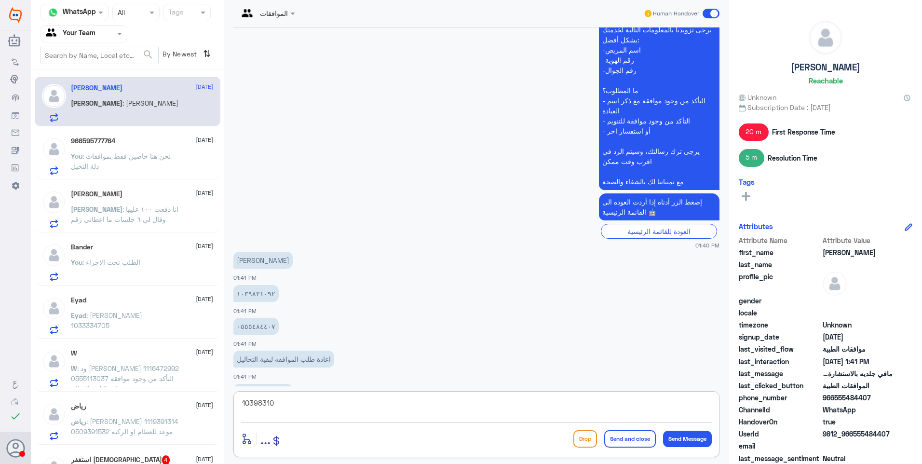
scroll to position [710, 0]
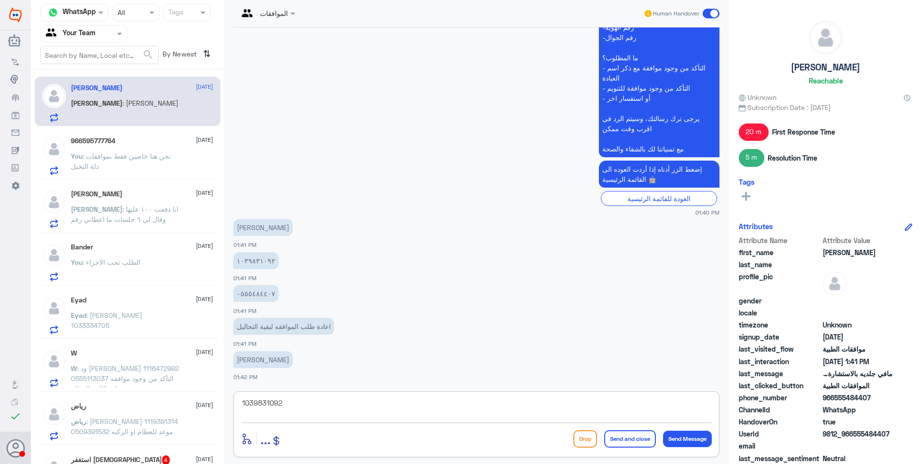
drag, startPoint x: 307, startPoint y: 407, endPoint x: 280, endPoint y: 397, distance: 28.8
click at [233, 392] on div "الموافقات Human Handover 28 Aug 2025 Ahmed asked to talk to human 12:39 PM الطب…" at bounding box center [476, 233] width 505 height 467
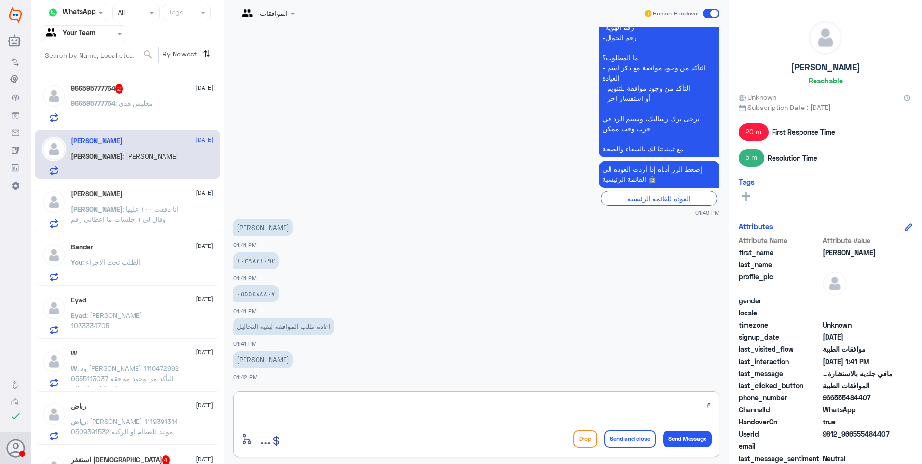
type textarea "م"
type textarea "تم رفع الطلب مجدداً بالنتائج السابقة وتقرير الطبيب"
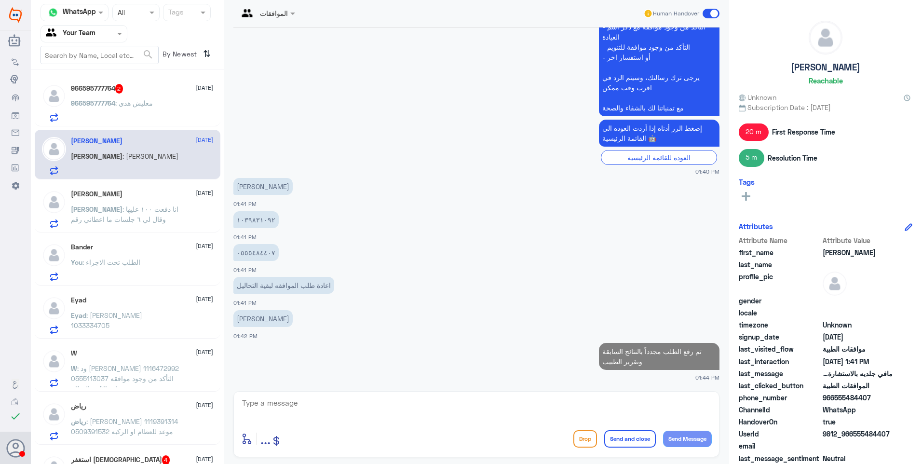
click at [141, 81] on div "966595777764 2 22 September 966595777764 : معليش هذي" at bounding box center [128, 102] width 186 height 50
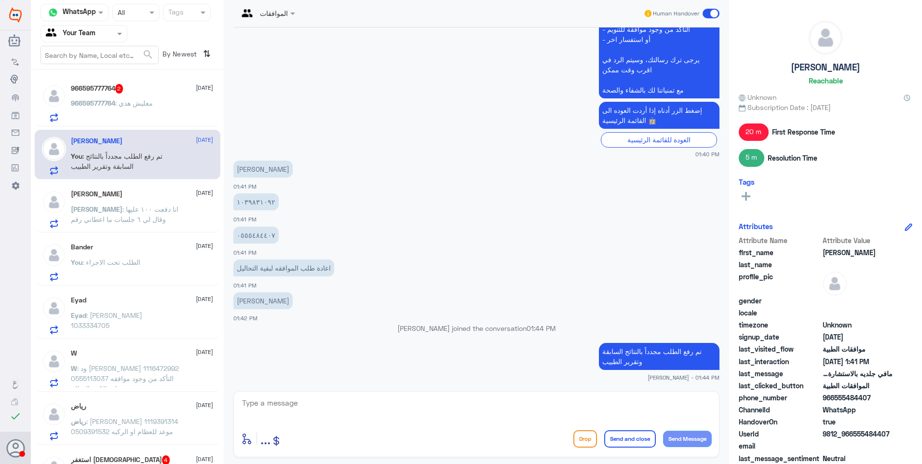
click at [164, 94] on div "966595777764 2 22 September 966595777764 : معليش هذي" at bounding box center [142, 103] width 142 height 38
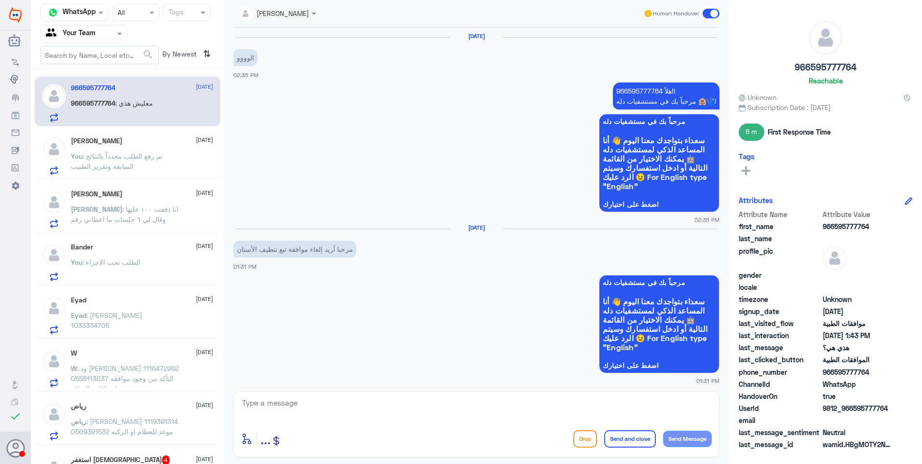
scroll to position [750, 0]
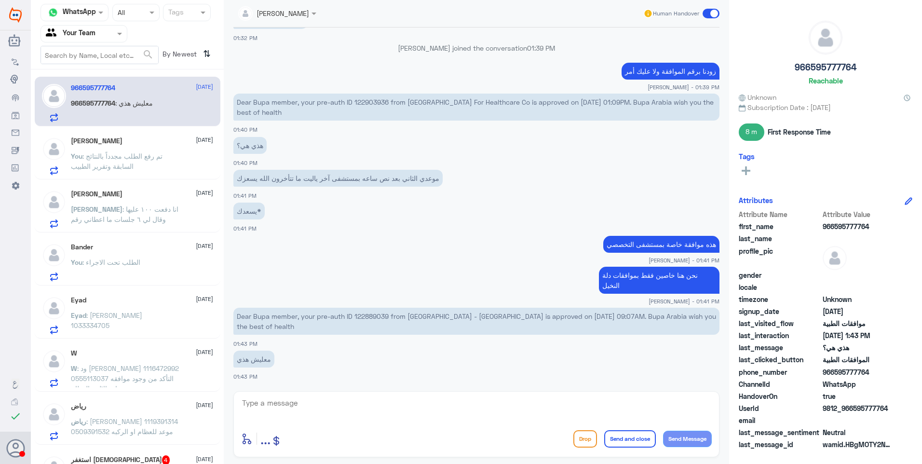
click at [378, 314] on p "Dear Bupa member, your pre-auth ID 122889039 from Dallah Hospital - Nakeel is a…" at bounding box center [476, 321] width 486 height 27
copy p "122889039"
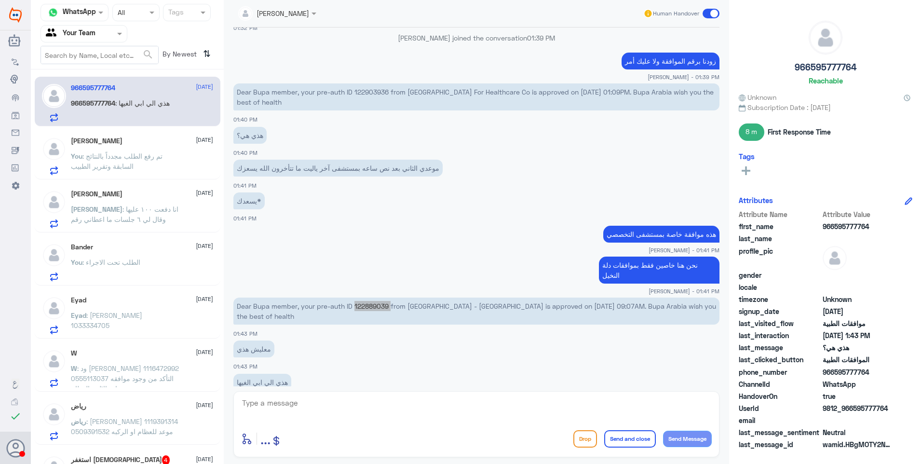
scroll to position [783, 0]
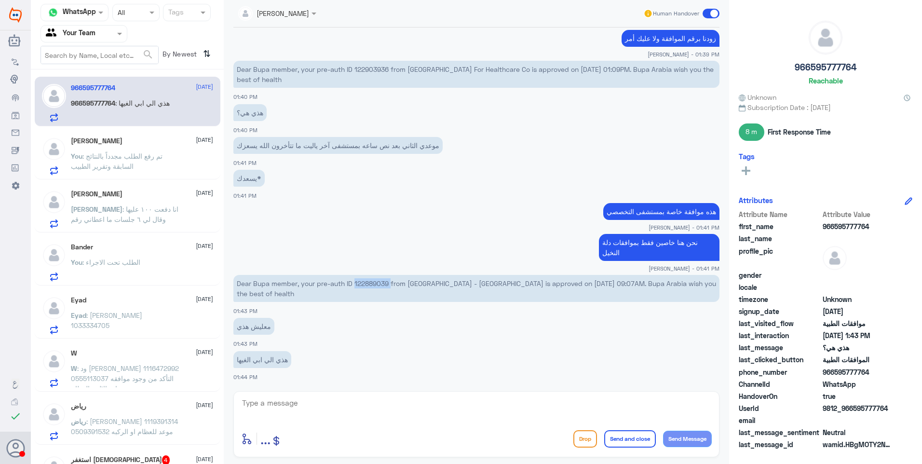
copy p "122889039"
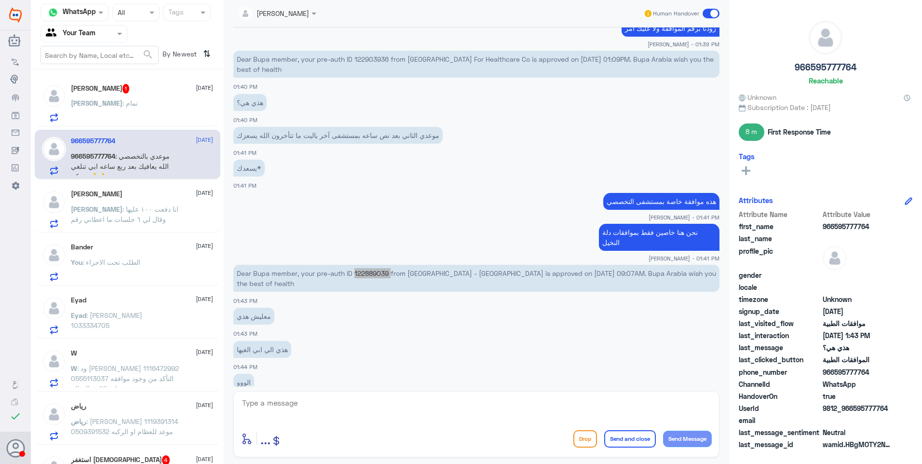
scroll to position [849, 0]
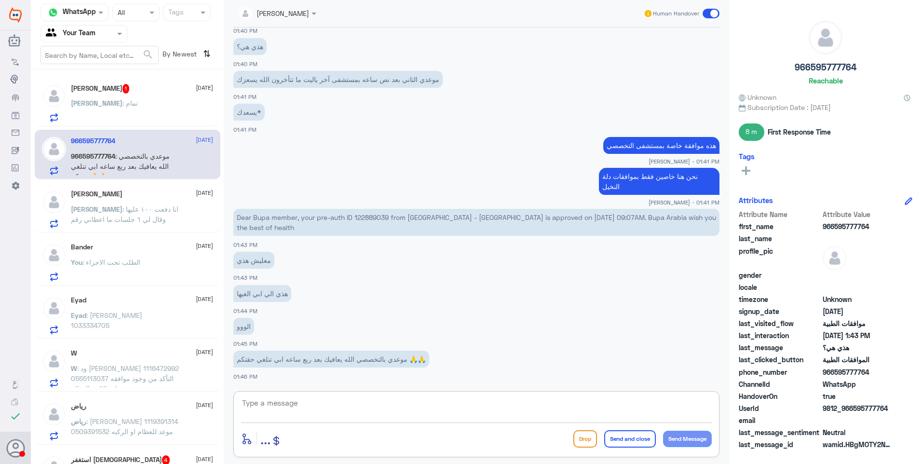
drag, startPoint x: 395, startPoint y: 401, endPoint x: 401, endPoint y: 404, distance: 6.3
click at [397, 404] on textarea at bounding box center [476, 408] width 470 height 24
type textarea "تم الالغاء"
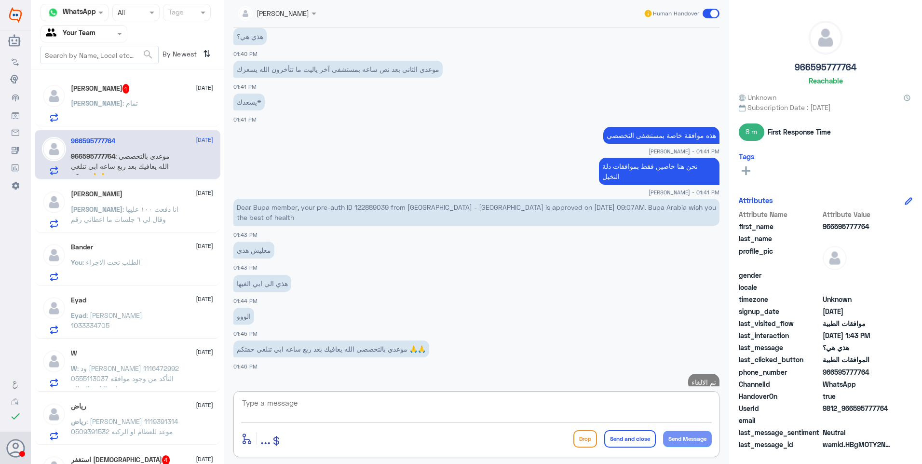
scroll to position [880, 0]
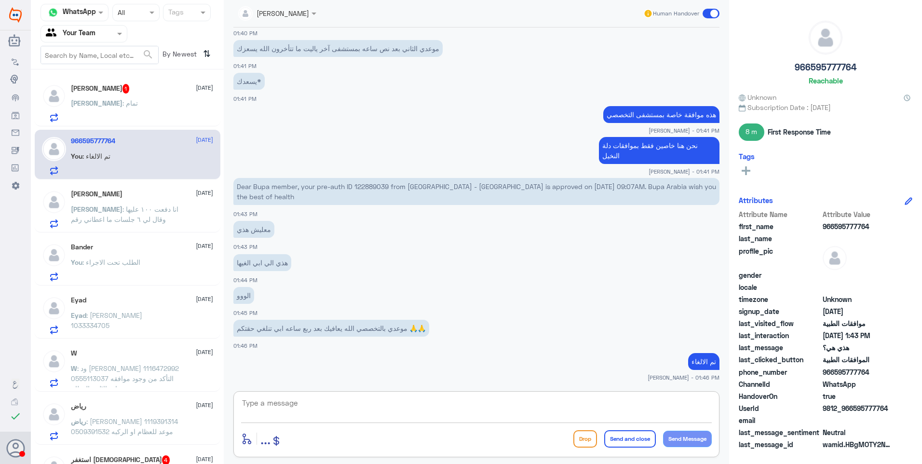
type textarea "ز"
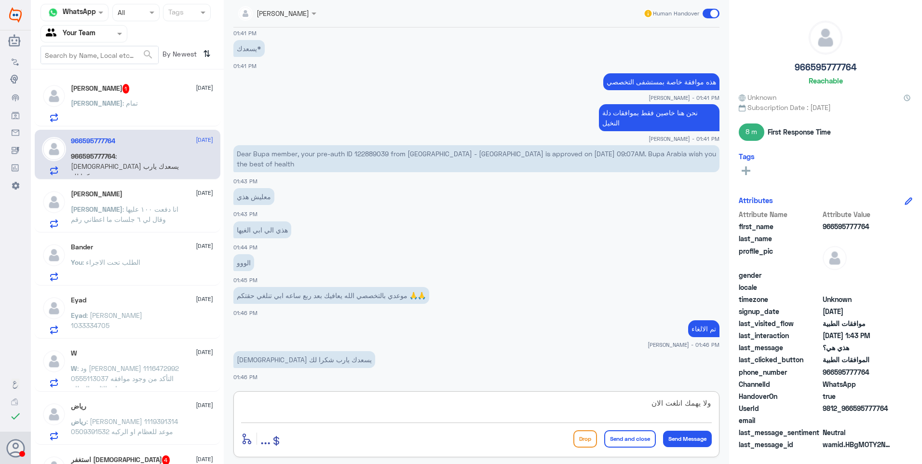
type textarea "ولا يهمك انلغت الان"
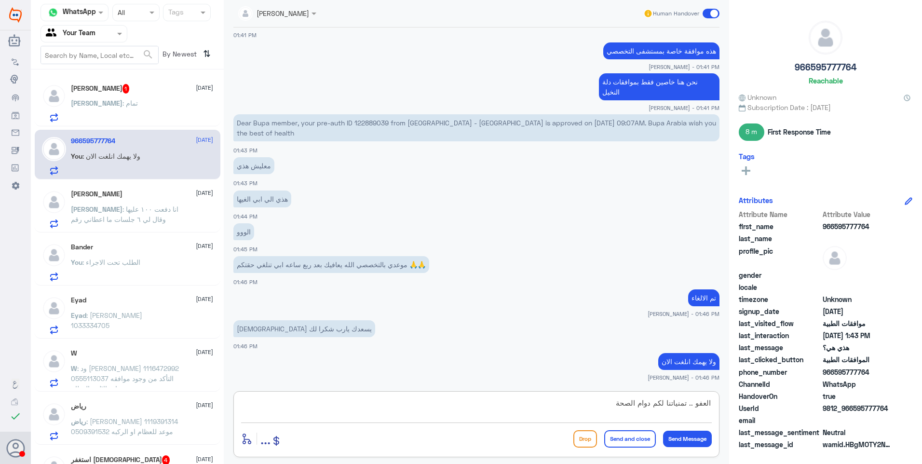
type textarea "العفو .. تمنياتنا لكم دوام الصحة"
drag, startPoint x: 599, startPoint y: 412, endPoint x: 726, endPoint y: 404, distance: 127.4
click at [733, 401] on div "Channel WhatsApp Status × All Tags Agent Filter Your Team search By Newest ⇅ Ah…" at bounding box center [476, 233] width 891 height 467
click at [121, 31] on span at bounding box center [121, 33] width 12 height 10
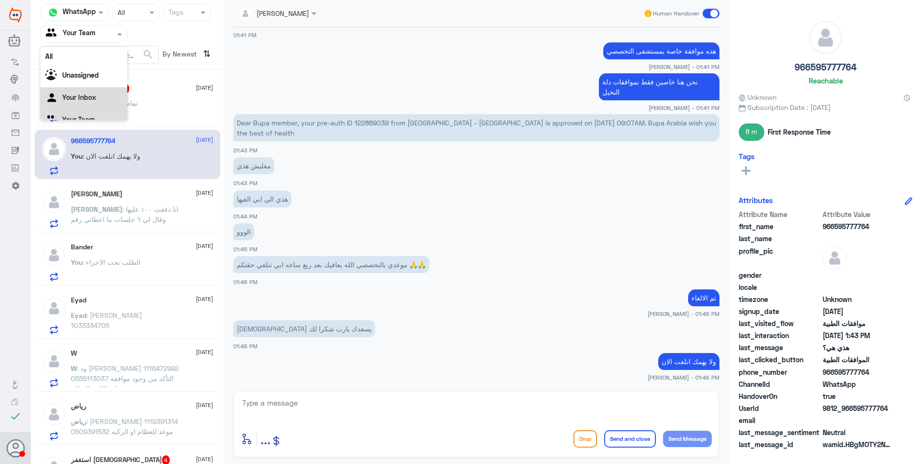
click at [87, 89] on div "Your Inbox" at bounding box center [83, 98] width 87 height 22
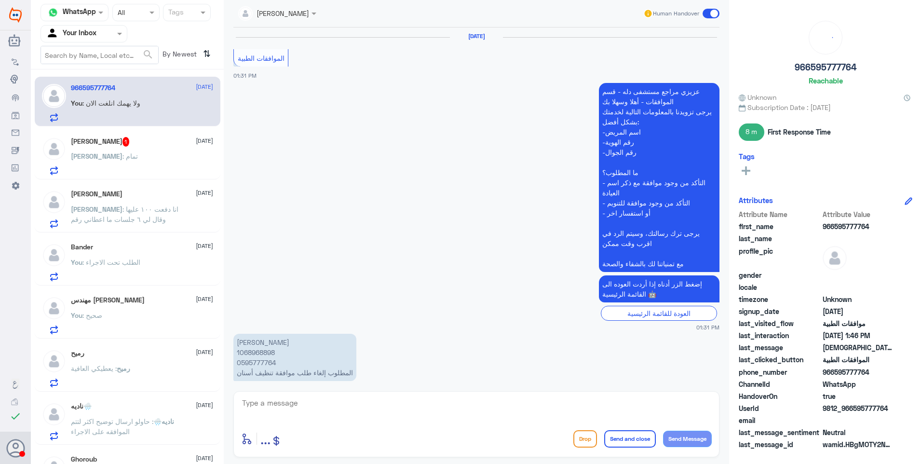
scroll to position [588, 0]
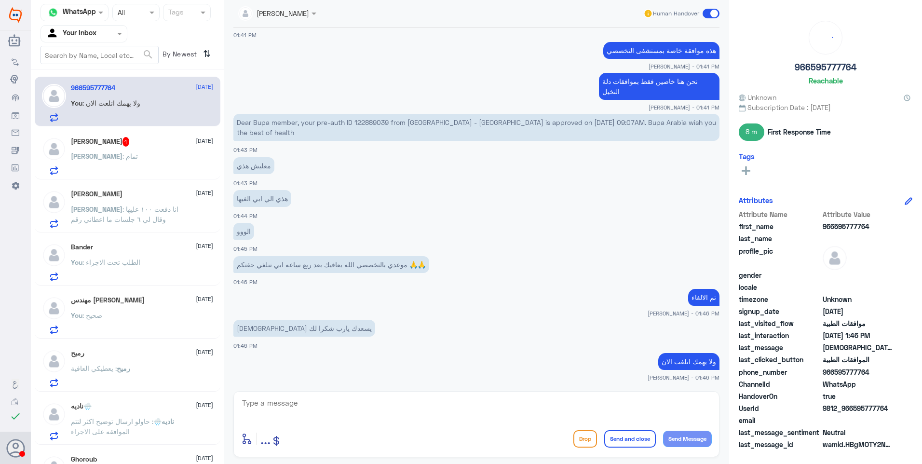
click at [297, 413] on textarea at bounding box center [476, 408] width 470 height 24
paste textarea "العفو .. تمنياتنا لكم دوام الصحة"
type textarea "العفو .. تمنياتنا لكم دوام الصحة"
click at [627, 443] on button "Send and close" at bounding box center [630, 438] width 52 height 17
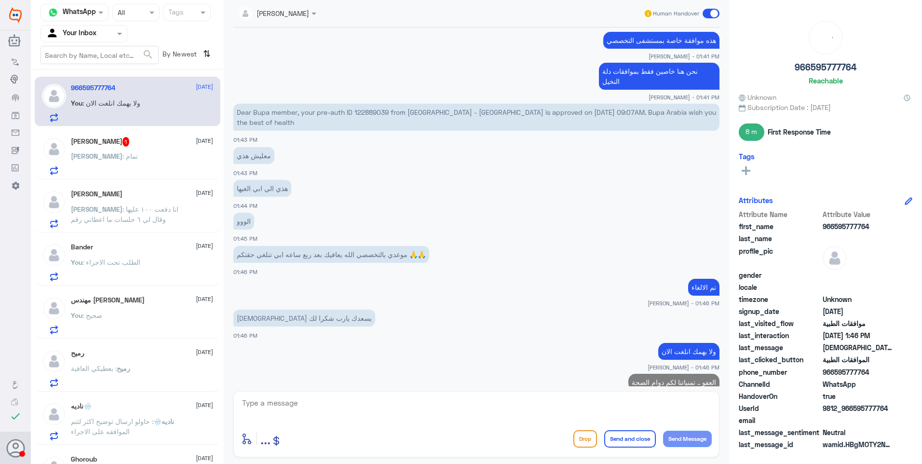
scroll to position [619, 0]
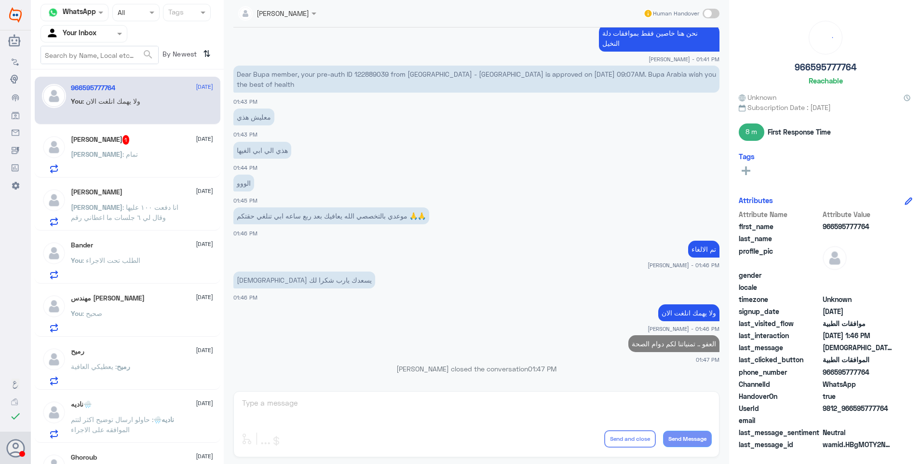
drag, startPoint x: 120, startPoint y: 144, endPoint x: 234, endPoint y: 123, distance: 116.0
click at [119, 144] on div "Ahmed 1 22 September" at bounding box center [142, 140] width 142 height 10
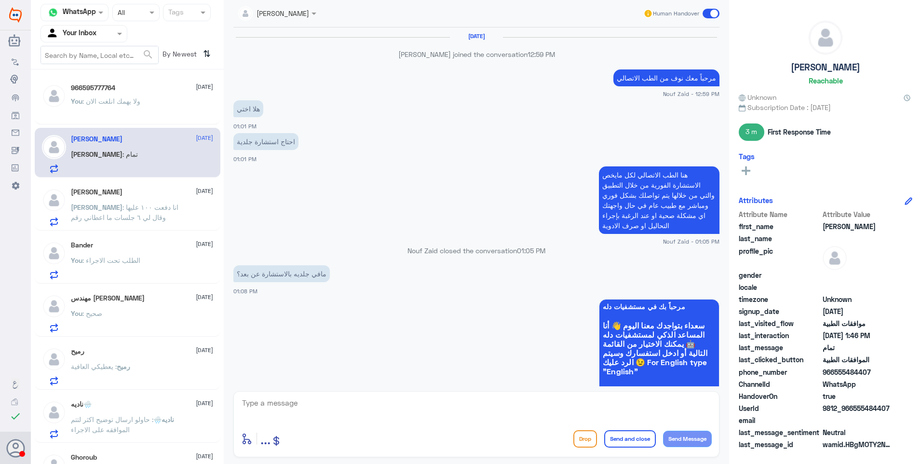
scroll to position [603, 0]
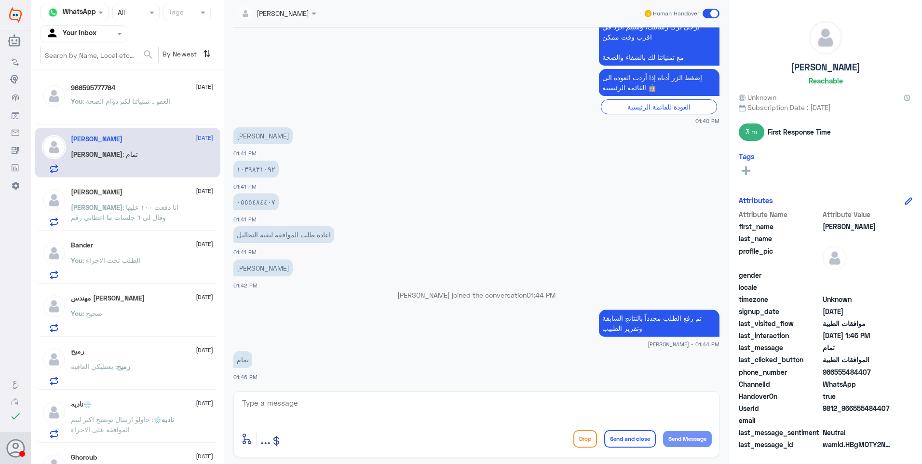
click at [100, 198] on div "Abdulaziz 22 September Abdulaziz : انا دفعت ١٠٠ عليها وقال لي ٦ جلسات ما اعطاني…" at bounding box center [142, 207] width 142 height 38
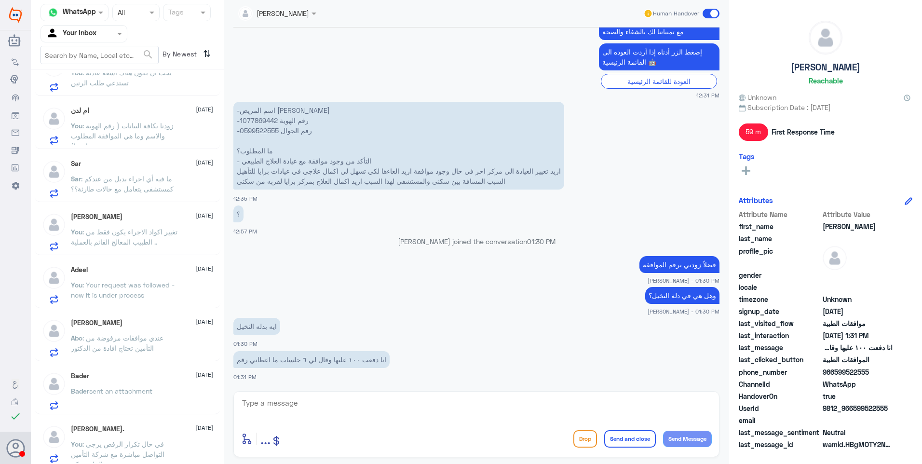
scroll to position [456, 0]
click at [133, 424] on div "ريم بنت محمد. 21 September" at bounding box center [142, 425] width 142 height 8
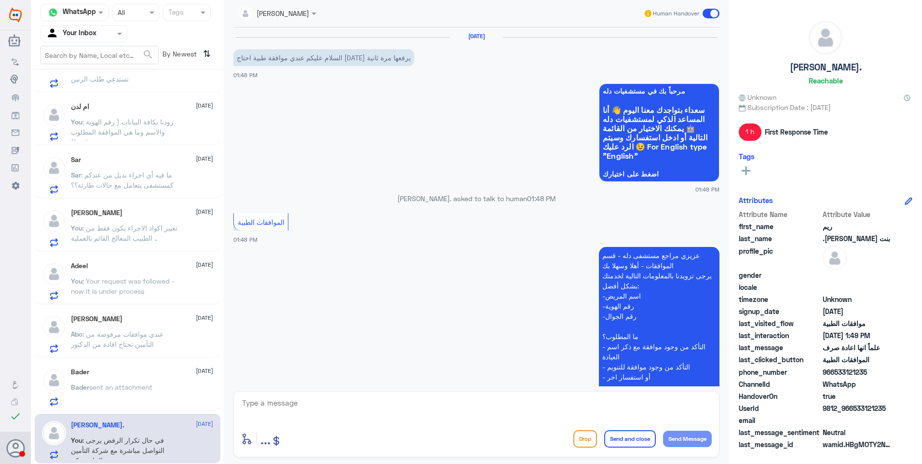
scroll to position [333, 0]
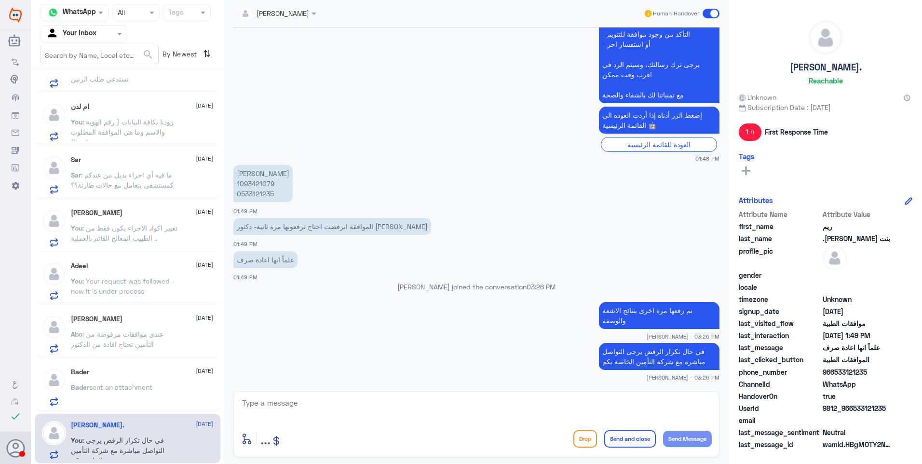
click at [267, 183] on p "ريم الموسى 1093421079 0533121235" at bounding box center [262, 183] width 59 height 37
drag, startPoint x: 354, startPoint y: 406, endPoint x: 364, endPoint y: 408, distance: 10.4
click at [354, 406] on textarea at bounding box center [476, 408] width 470 height 24
paste textarea "العفو .. تمنياتنا لكم دوام الصحة"
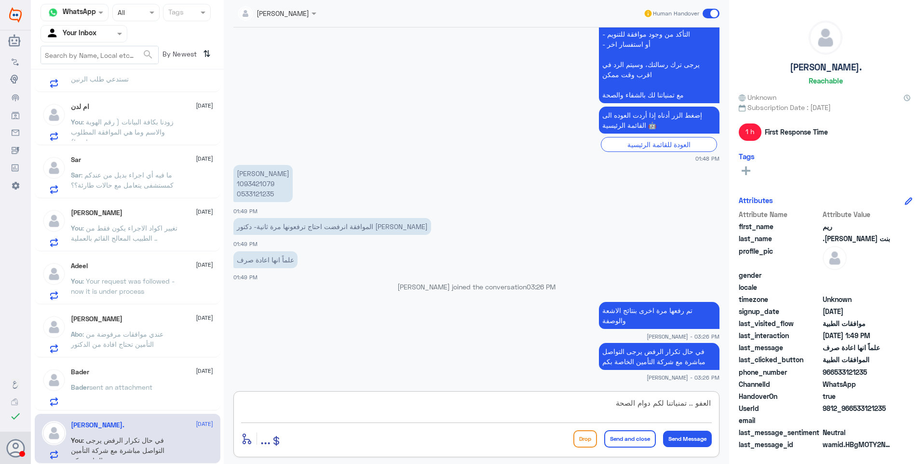
drag, startPoint x: 684, startPoint y: 402, endPoint x: 780, endPoint y: 399, distance: 96.0
click at [778, 399] on div "Channel WhatsApp Status × All Tags Agent Filter Your Inbox search By Newest ⇅ 9…" at bounding box center [476, 233] width 891 height 467
drag, startPoint x: 621, startPoint y: 401, endPoint x: 781, endPoint y: 403, distance: 160.0
click at [781, 403] on div "Channel WhatsApp Status × All Tags Agent Filter Your Inbox search By Newest ⇅ 9…" at bounding box center [476, 233] width 891 height 467
click at [640, 400] on textarea "تمنياتنا لكم دوام الصحة" at bounding box center [476, 408] width 470 height 24
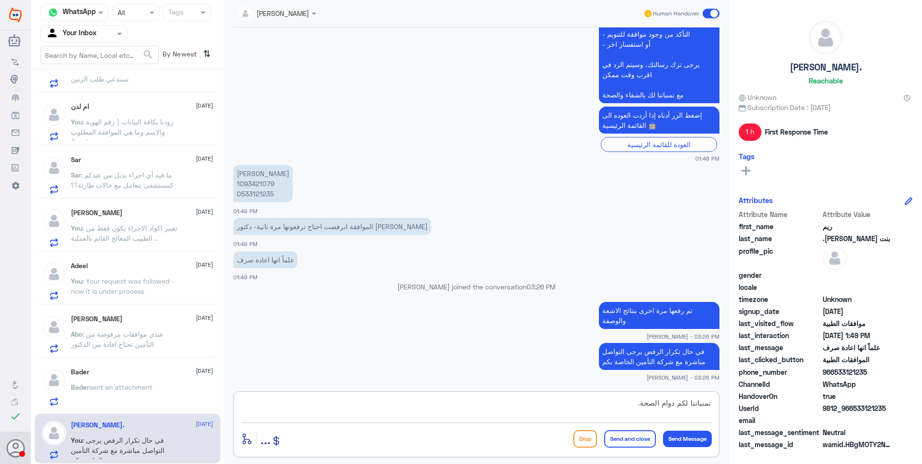
drag, startPoint x: 639, startPoint y: 403, endPoint x: 818, endPoint y: 395, distance: 180.0
click at [818, 395] on div "Channel WhatsApp Status × All Tags Agent Filter Your Inbox search By Newest ⇅ 9…" at bounding box center [476, 233] width 891 height 467
drag, startPoint x: 597, startPoint y: 403, endPoint x: 755, endPoint y: 405, distance: 158.1
click at [761, 403] on div "Channel WhatsApp Status × All Tags Agent Filter Your Inbox search By Newest ⇅ 9…" at bounding box center [476, 233] width 891 height 467
type textarea "نشكر تواصلكم مع مستشفيات دلة."
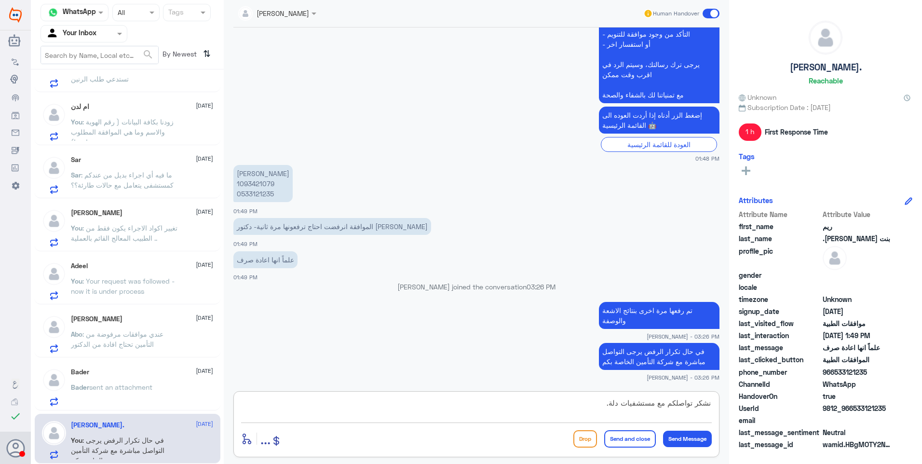
click at [613, 430] on button "Send and close" at bounding box center [630, 438] width 52 height 17
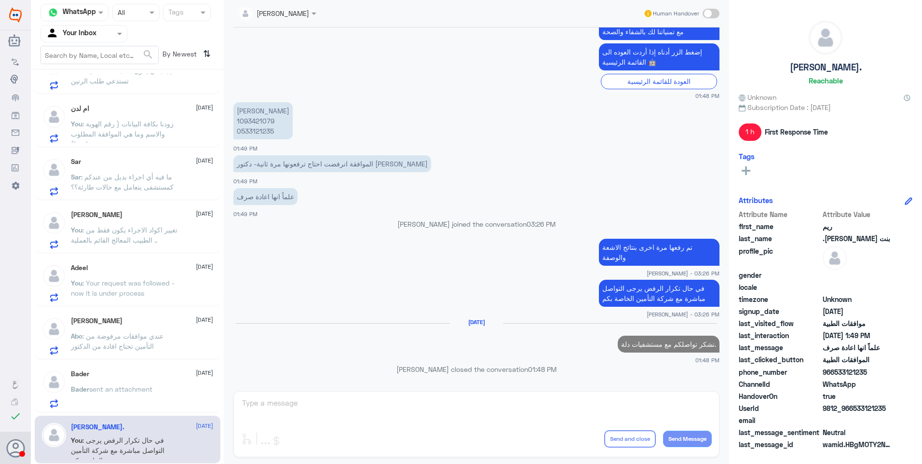
scroll to position [455, 0]
click at [126, 389] on span "sent an attachment" at bounding box center [120, 389] width 63 height 8
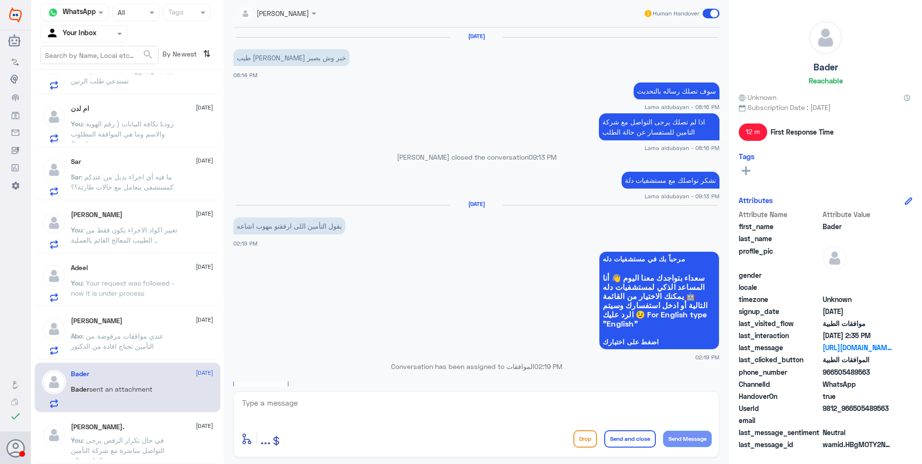
scroll to position [586, 0]
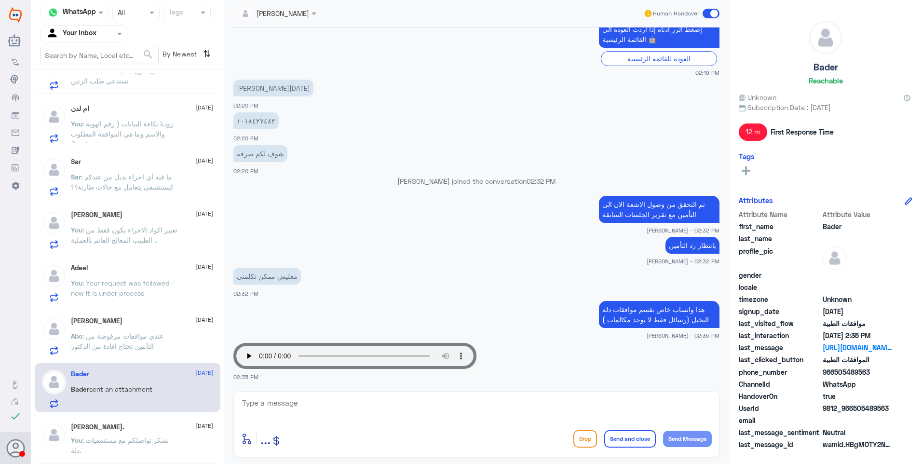
click at [712, 12] on span at bounding box center [710, 14] width 17 height 10
click at [0, 0] on input "checkbox" at bounding box center [0, 0] width 0 height 0
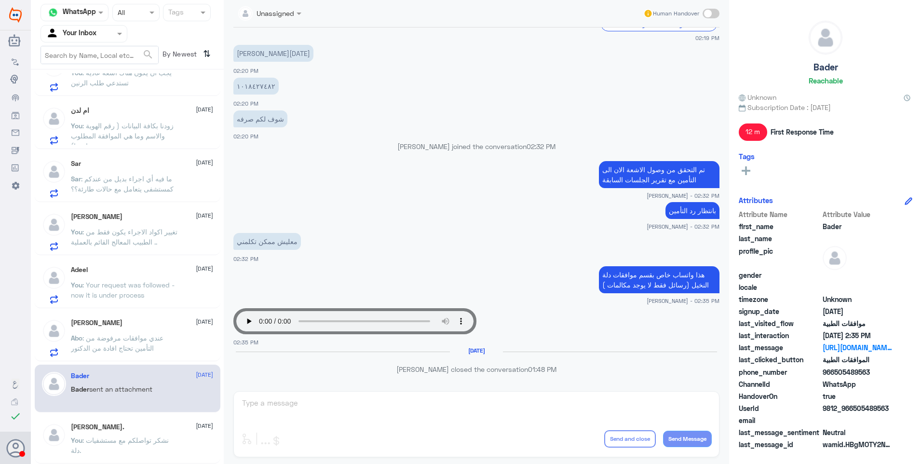
click at [139, 338] on span ": عندي موافقات مرفوضة من التأمين تحتاج افادة من الدكتور" at bounding box center [117, 343] width 93 height 18
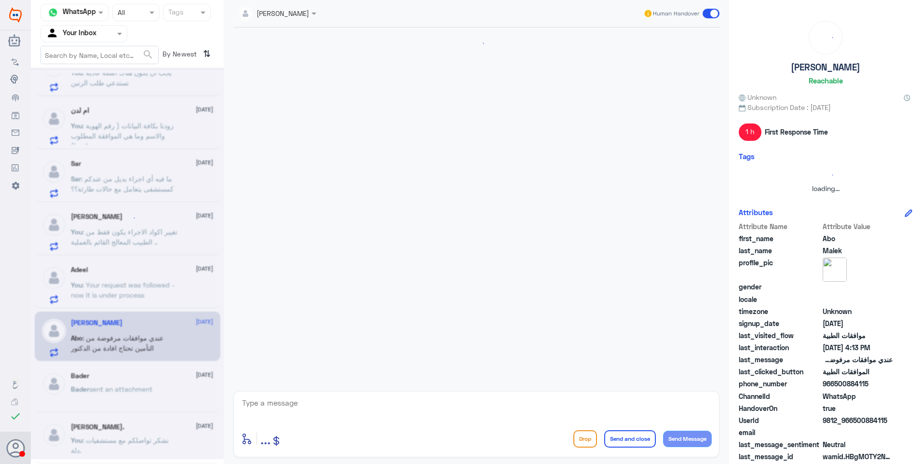
scroll to position [258, 0]
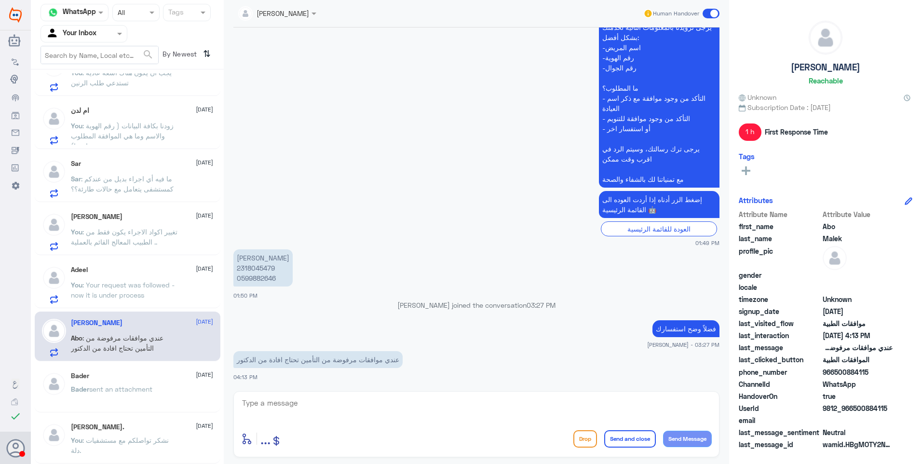
click at [362, 359] on p "عندي موافقات مرفوضة من التأمين تحتاج افادة من الدكتور" at bounding box center [317, 359] width 169 height 17
click at [252, 266] on p "خالد جمال 2318045479 0599882646" at bounding box center [262, 267] width 59 height 37
copy p "2318045479"
click at [313, 402] on textarea at bounding box center [476, 408] width 470 height 24
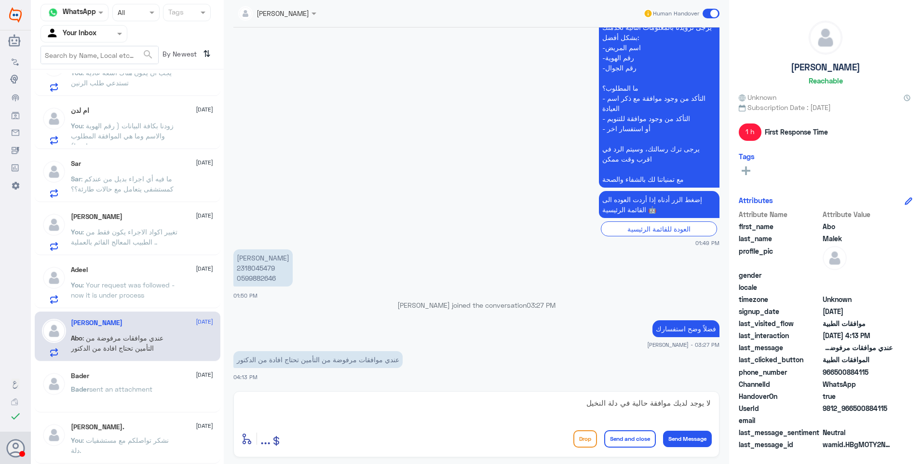
click at [712, 402] on div "لا يوجد لديك موافقة حالية في دلة النخيل enter flow name ... Drop Send and close…" at bounding box center [476, 424] width 486 height 66
click at [709, 401] on textarea "لا يوجد لديك موافقة حالية في دلة النخيل" at bounding box center [476, 408] width 470 height 24
click at [572, 406] on textarea "هذا الواتساب خاص بموافقات دلة النخيل فقط لا يوجد لديك موافقة حالية في دلة النخيل" at bounding box center [476, 408] width 470 height 24
click at [432, 404] on textarea "هذا الواتساب خاص بموافقات دلة النخيل فقط, لا يوجد لديك موافقة حالية في دلة النخ…" at bounding box center [476, 408] width 470 height 24
type textarea "هذا الواتساب خاص بموافقات دلة النخيل فقط, لا يوجد لديك موافقة حالية في دلة النخ…"
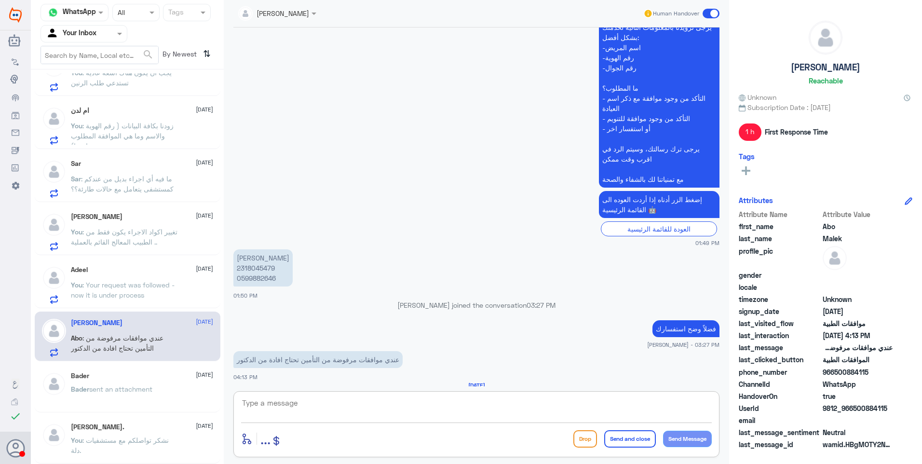
scroll to position [324, 0]
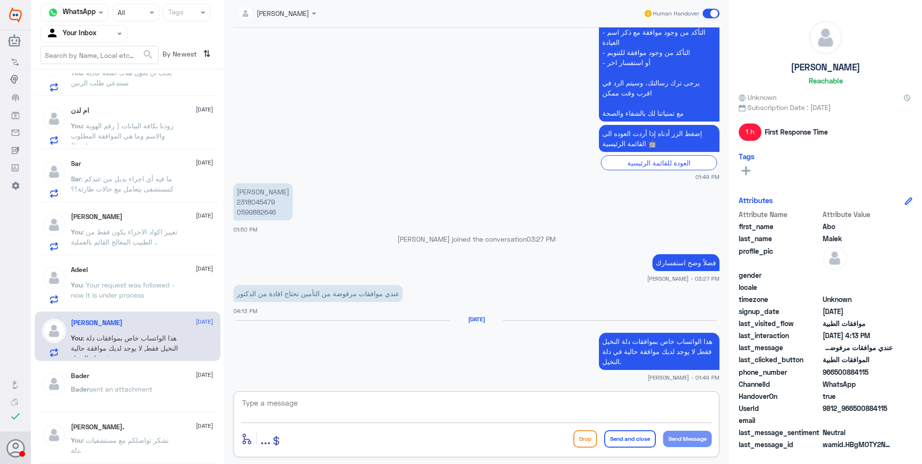
paste textarea "للتواصل مع دلة نمار يرجى التواصل من خلال الارقام الاتية: 0112995104 0546022896"
type textarea "للتواصل مع دلة نمار يرجى التواصل من خلال الارقام الاتية: 0112995104 0546022896"
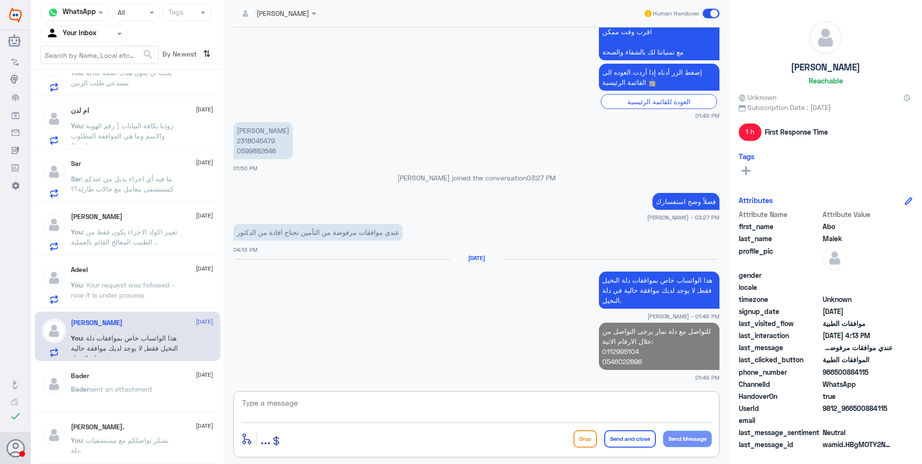
paste textarea "نشكر تواصلكم مع مستشفيات دلة."
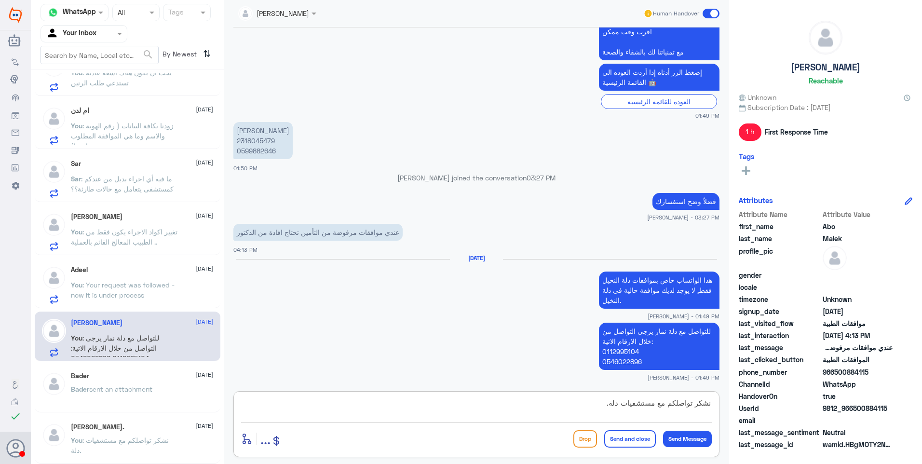
type textarea "نشكر تواصلكم مع مستشفيات دلة."
click at [628, 436] on button "Send and close" at bounding box center [630, 438] width 52 height 17
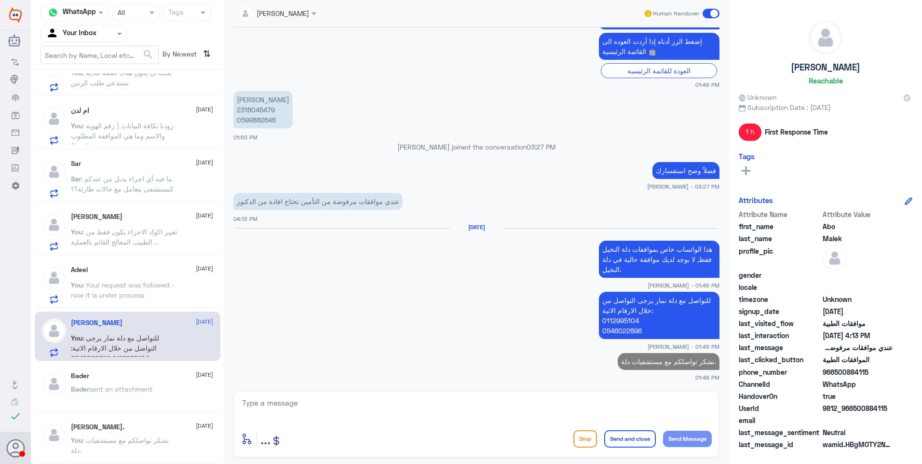
scroll to position [451, 0]
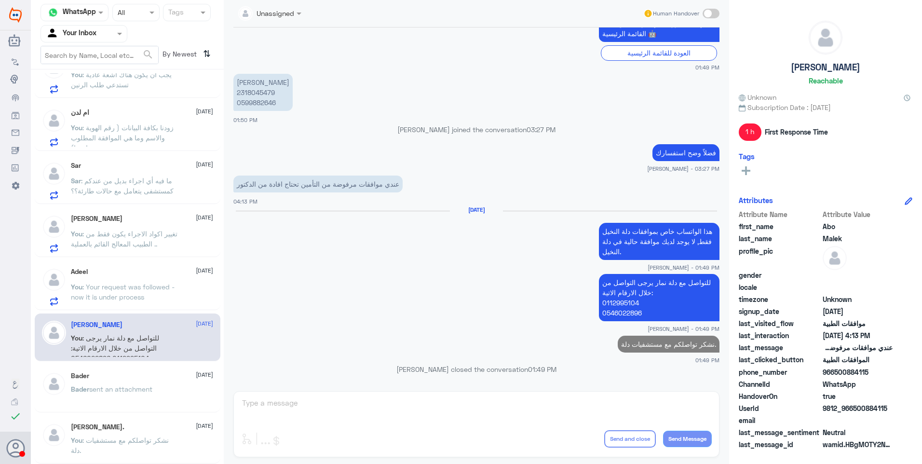
click at [118, 299] on span ": Your request was followed - now it is under process" at bounding box center [123, 291] width 104 height 18
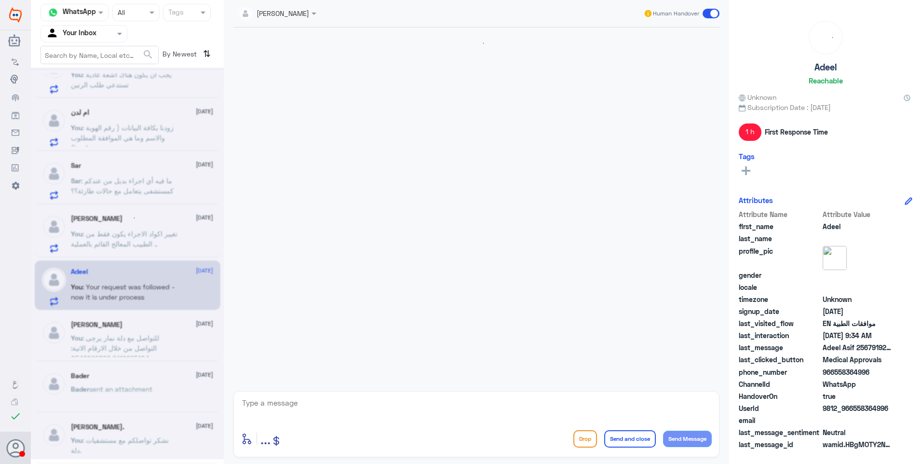
scroll to position [949, 0]
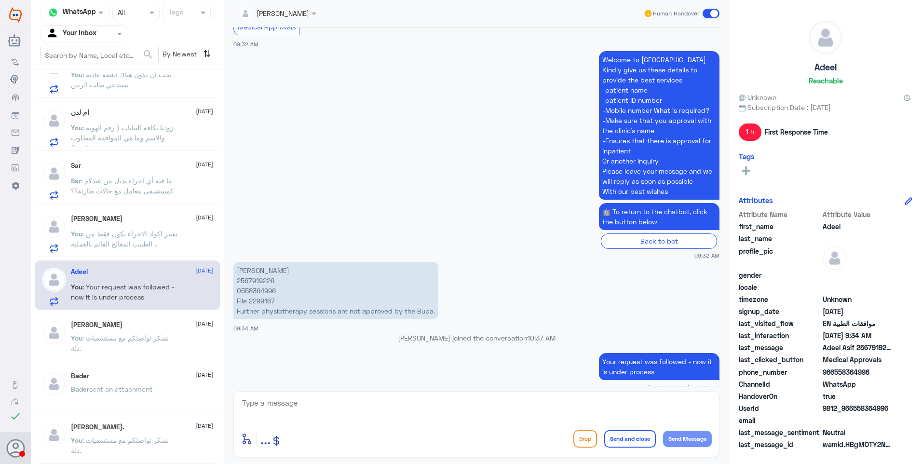
click at [255, 273] on p "Adeel Asif 2567919226 0558364996 File 2299167 Further physiotherapy sessions ar…" at bounding box center [335, 290] width 205 height 57
click at [254, 273] on p "Adeel Asif 2567919226 0558364996 File 2299167 Further physiotherapy sessions ar…" at bounding box center [335, 290] width 205 height 57
copy p "2567919226"
click at [389, 406] on textarea at bounding box center [476, 408] width 470 height 24
click at [487, 404] on textarea "followed multiple times still rejected as per the insurance, more session are n…" at bounding box center [476, 408] width 470 height 24
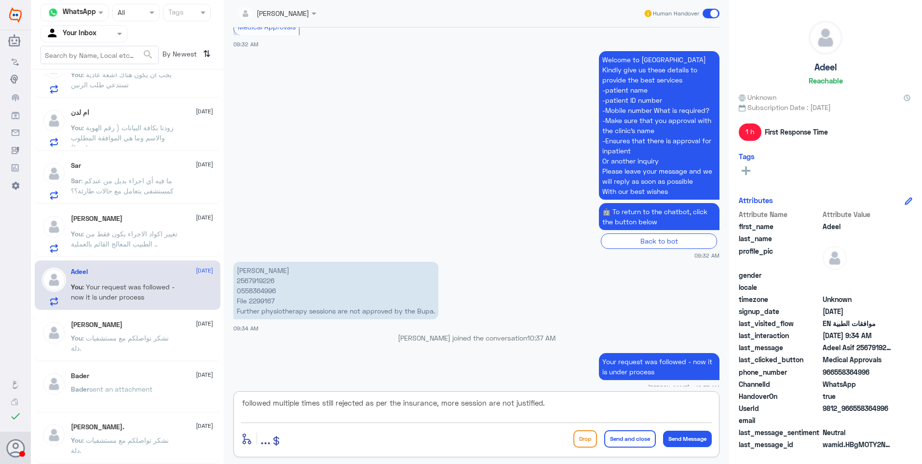
type textarea "followed multiple times still rejected as per the insurance, more sessions are …"
click at [565, 398] on textarea "followed multiple times still rejected as per the insurance, more sessions are …" at bounding box center [476, 408] width 470 height 24
drag, startPoint x: 497, startPoint y: 401, endPoint x: 546, endPoint y: 404, distance: 48.3
click at [546, 404] on textarea "followed multiple times still rejected as per the insurance, more sessions are …" at bounding box center [476, 408] width 470 height 24
click at [560, 405] on textarea "followed multiple times still rejected as per the insurance, more sessions are …" at bounding box center [476, 408] width 470 height 24
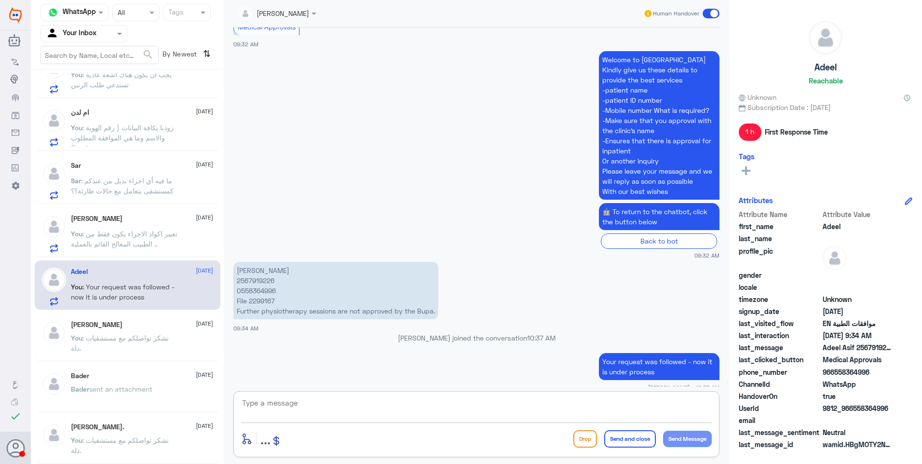
scroll to position [1000, 0]
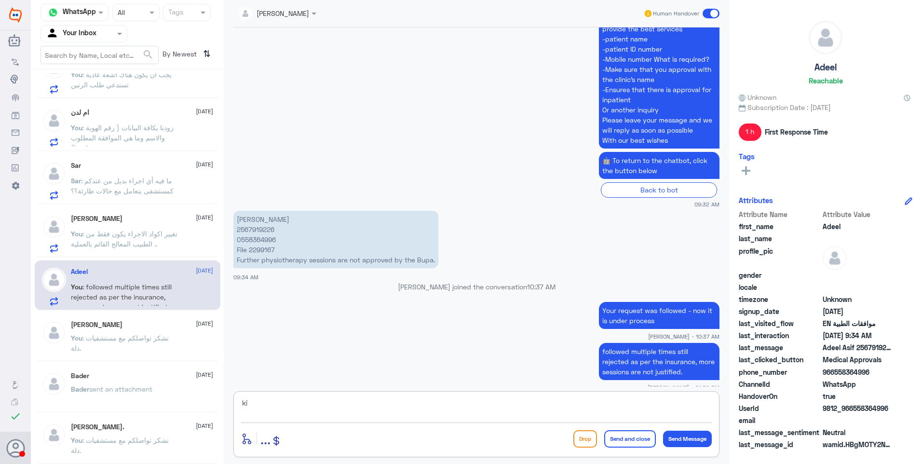
type textarea "k"
click at [406, 406] on textarea "Kindly contact Bupa for further explanation." at bounding box center [476, 408] width 470 height 24
type textarea "Kindly contact Bupa for further explanation."
click at [639, 444] on button "Send and close" at bounding box center [630, 438] width 52 height 17
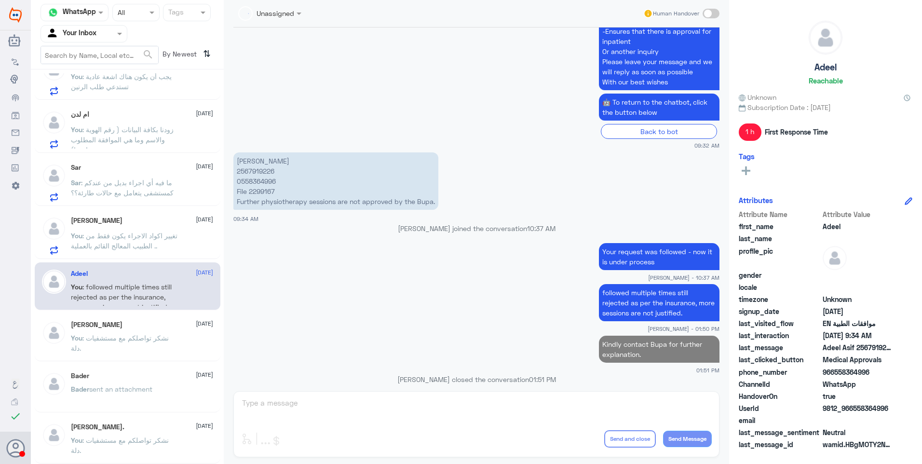
scroll to position [449, 0]
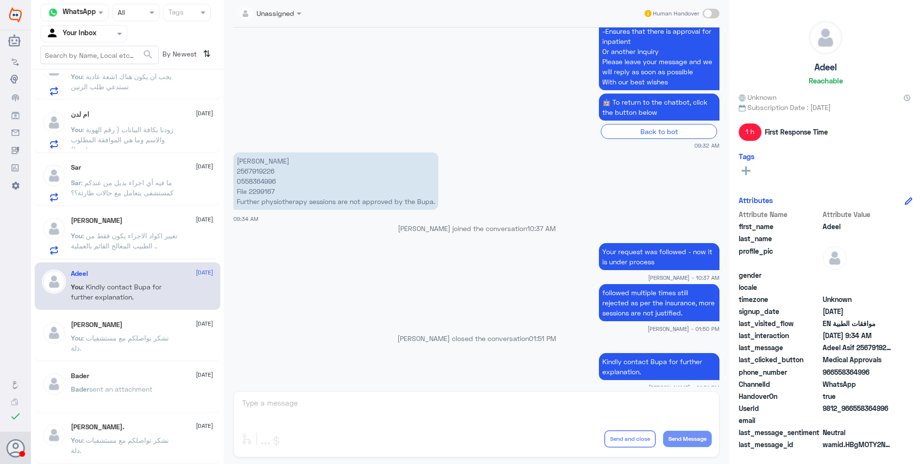
click at [129, 236] on span ": تغيير اكواد الاجراء يكون فقط من الطبيب المعالج القائم بالعملية .." at bounding box center [124, 240] width 107 height 18
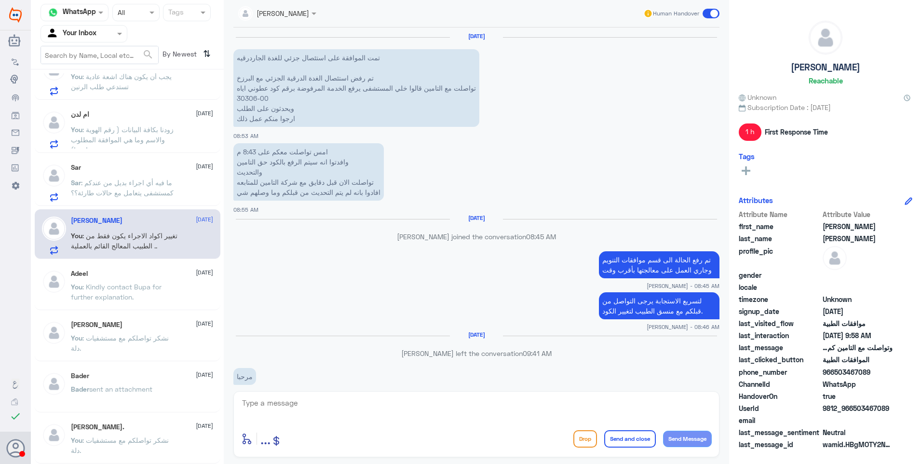
scroll to position [820, 0]
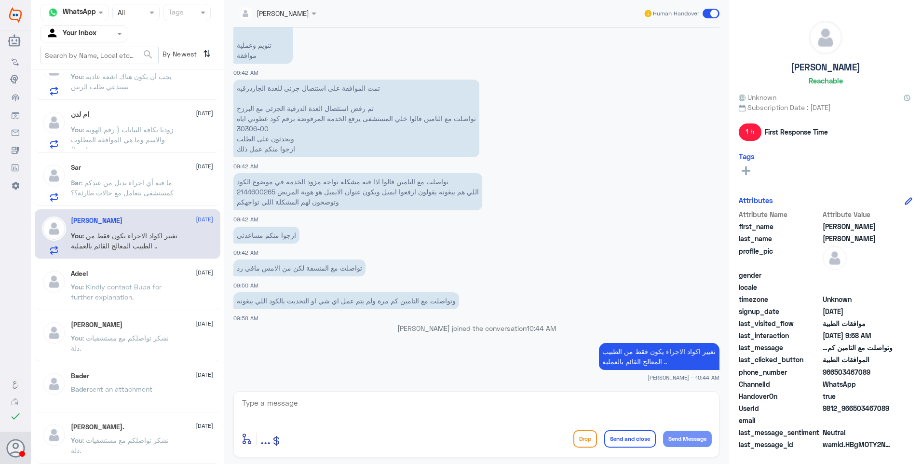
click at [320, 412] on textarea at bounding box center [476, 408] width 470 height 24
paste textarea "نشكر تواصلكم مع مستشفيات دلة."
type textarea "نشكر تواصلكم مع مستشفيات دلة."
click at [608, 444] on button "Send and close" at bounding box center [630, 438] width 52 height 17
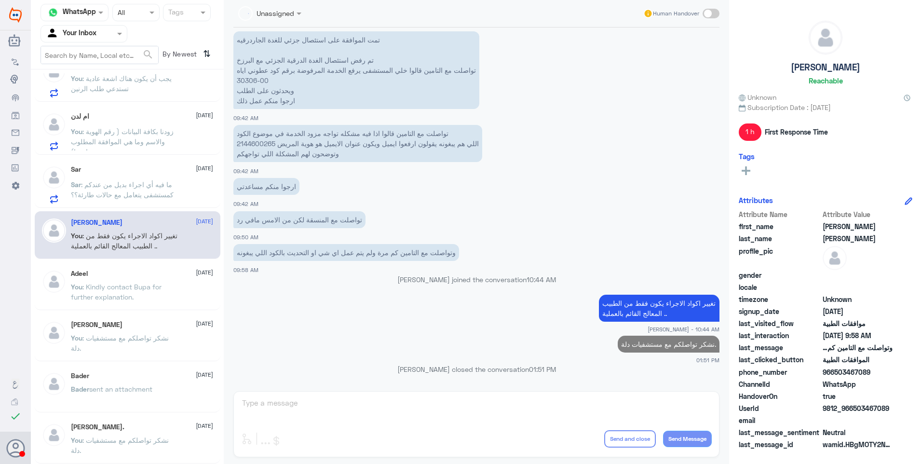
scroll to position [447, 0]
click at [162, 201] on p "Sar : ما فيه أي اجراء بديل من عندكم كمستشفى يتعامل مع حالات طارئة؟؟" at bounding box center [125, 191] width 108 height 24
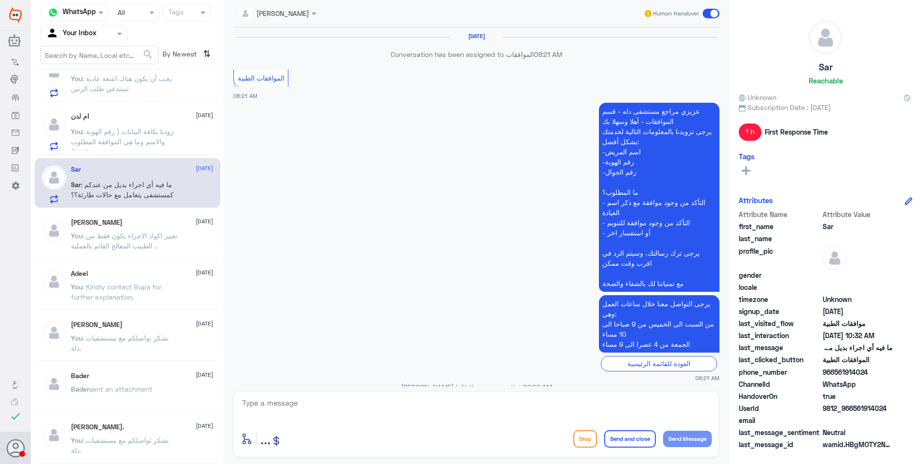
scroll to position [918, 0]
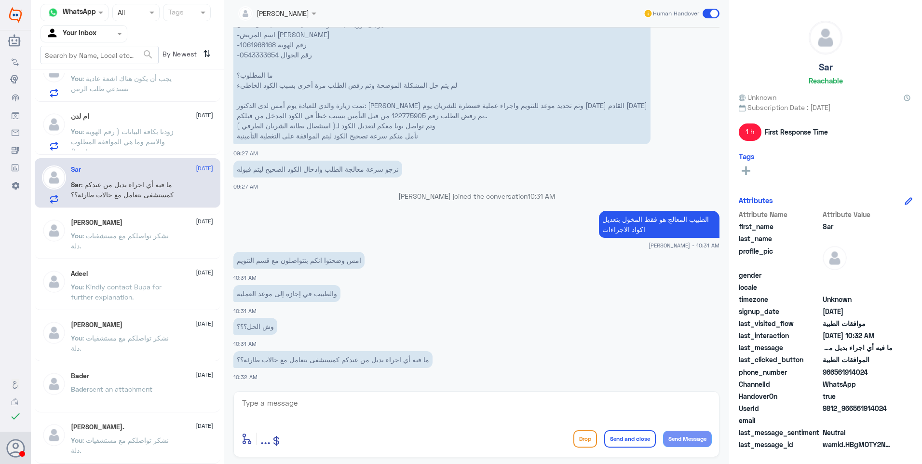
click at [127, 136] on p "You : زودنا بكافة البيانات ( رقم الهوية والاسم وما هي الموافقة المطلوب متابعتها)" at bounding box center [125, 138] width 108 height 24
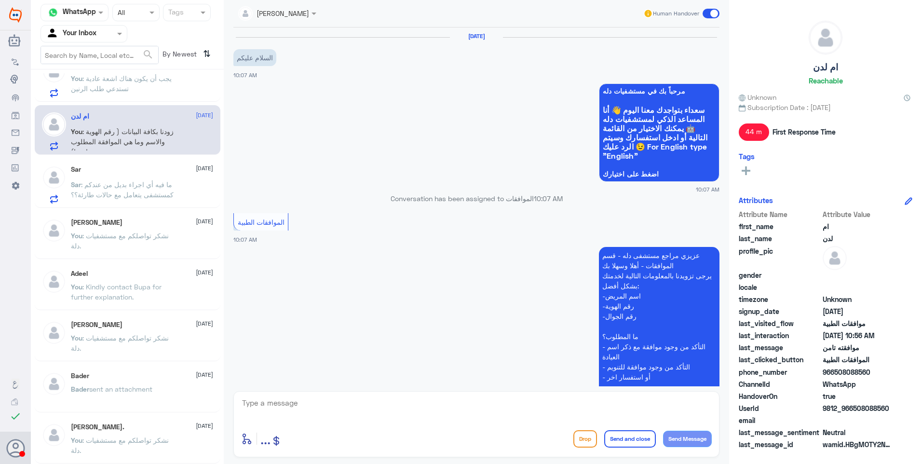
scroll to position [236, 0]
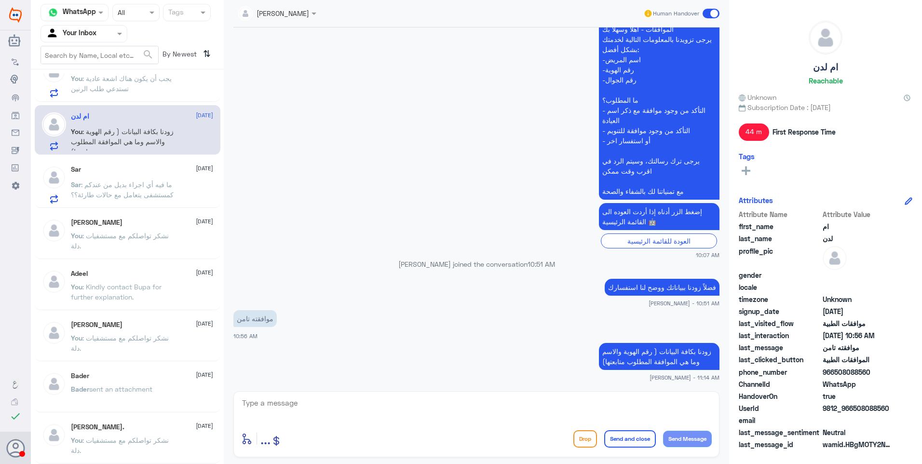
click at [302, 405] on textarea at bounding box center [476, 408] width 470 height 24
paste textarea "نشكر تواصلكم مع مستشفيات دلة."
type textarea "نشكر تواصلكم مع مستشفيات دلة."
click at [627, 443] on button "Send and close" at bounding box center [630, 438] width 52 height 17
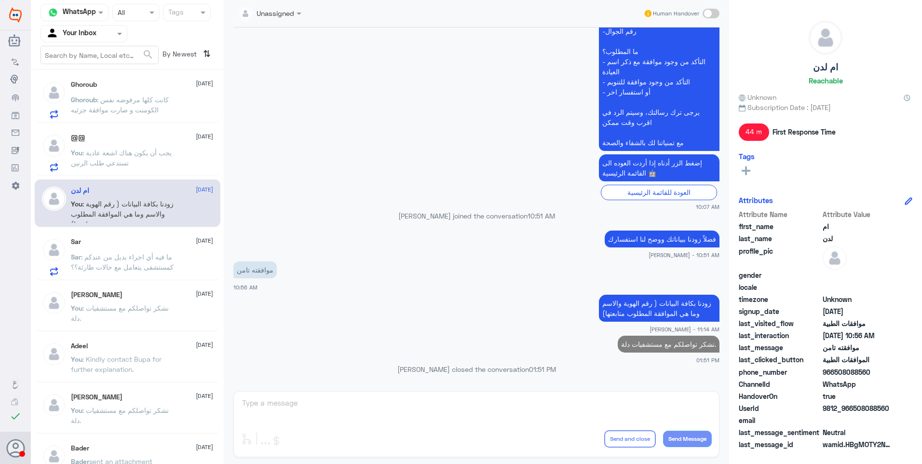
scroll to position [252, 0]
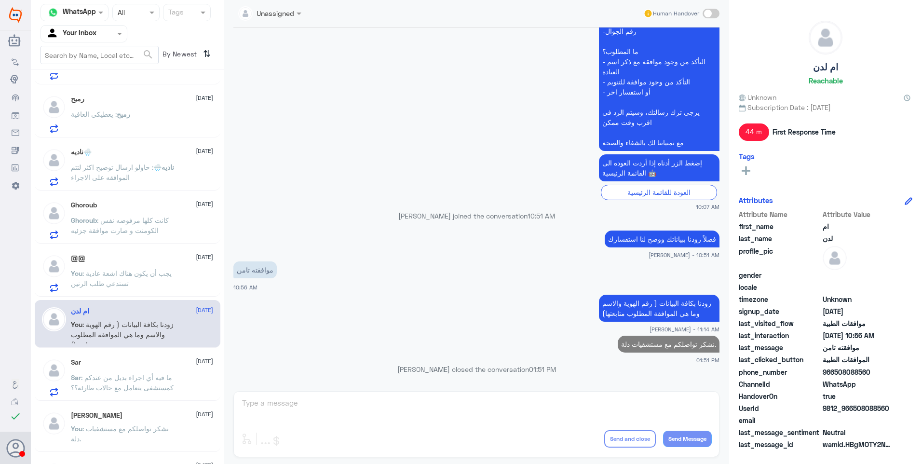
click at [141, 261] on div "@@ 22 September" at bounding box center [142, 258] width 142 height 8
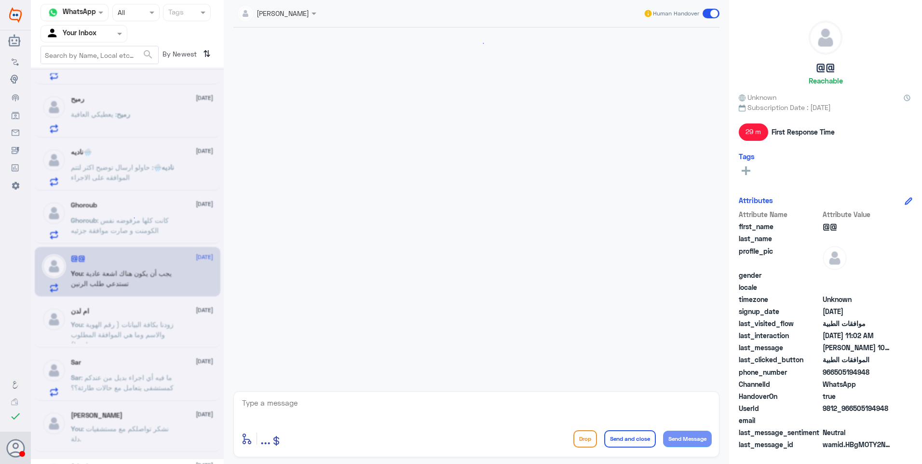
scroll to position [287, 0]
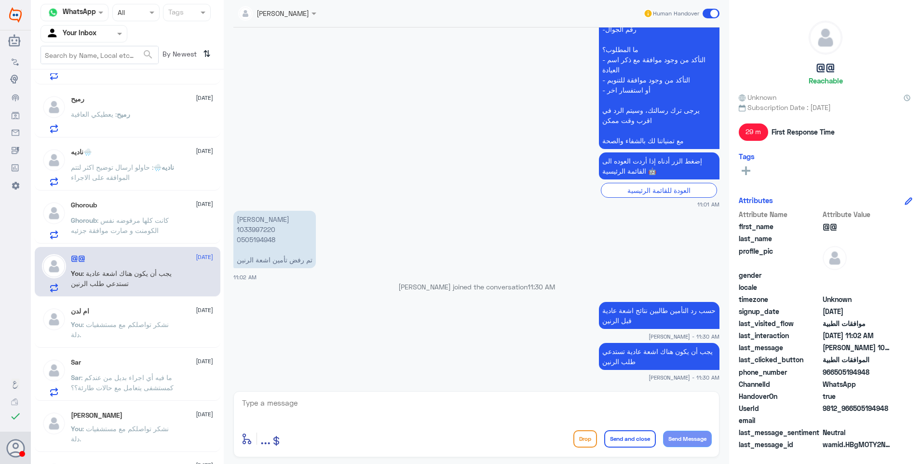
click at [311, 405] on textarea at bounding box center [476, 408] width 470 height 24
paste textarea "نشكر تواصلكم مع مستشفيات دلة."
type textarea "نشكر تواصلكم مع مستشفيات دلة."
click at [627, 438] on button "Send and close" at bounding box center [630, 438] width 52 height 17
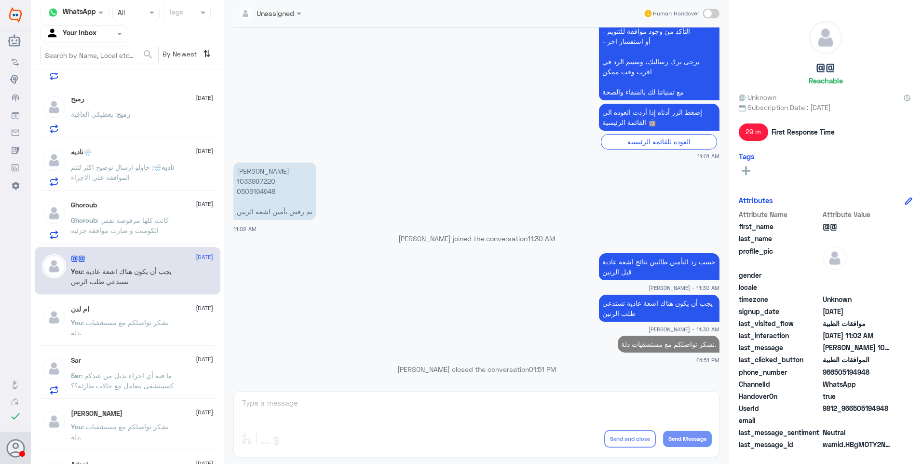
click at [139, 220] on span ": كانت كلها مرفوضه نفس الكومنت و صارت موافقة جزئيه" at bounding box center [120, 225] width 98 height 18
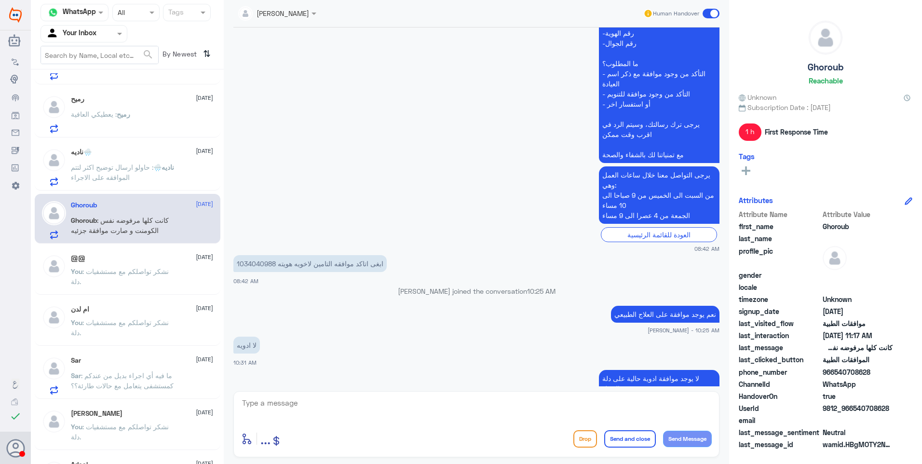
scroll to position [282, 0]
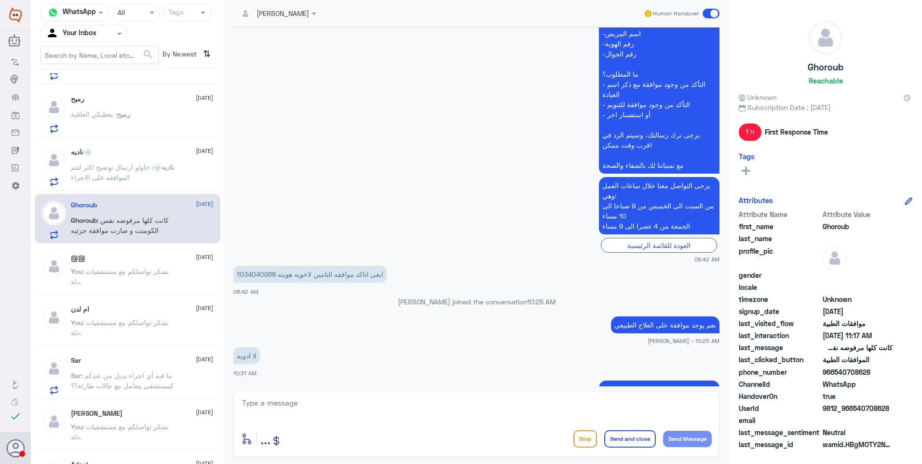
click at [265, 272] on p "ابغى اتاكد موافقه التامين لاخويه هويته 1034040988" at bounding box center [309, 274] width 153 height 17
copy p "1034040988"
drag, startPoint x: 294, startPoint y: 407, endPoint x: 306, endPoint y: 408, distance: 12.6
click at [297, 408] on textarea at bounding box center [476, 408] width 470 height 24
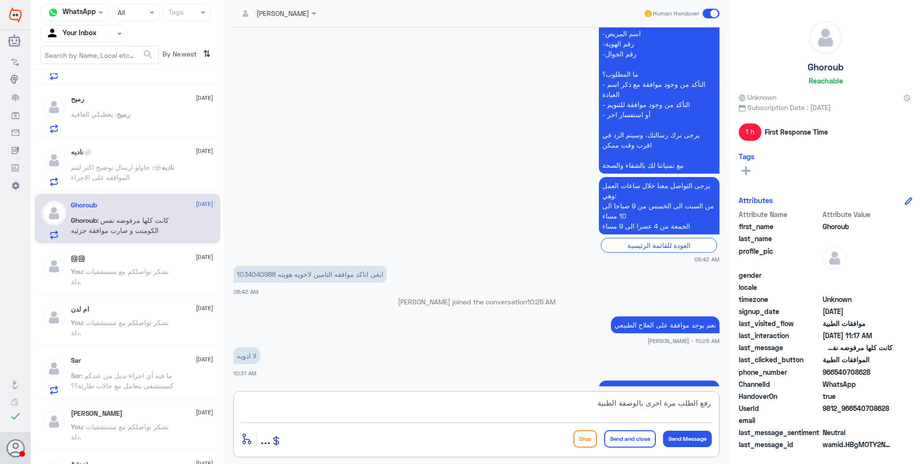
type textarea "رفع الطلب مرة اخرى بالوصفة الطبية"
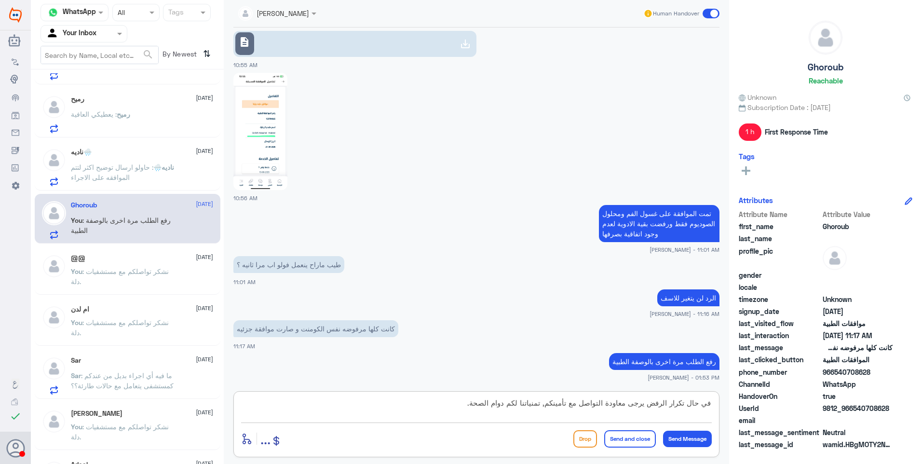
type textarea "في حال تكرار الرفض يرجى معاودة التواصل مع تأمينكم, تمنياتنا لكم دوام الصحة."
click at [624, 443] on button "Send and close" at bounding box center [630, 438] width 52 height 17
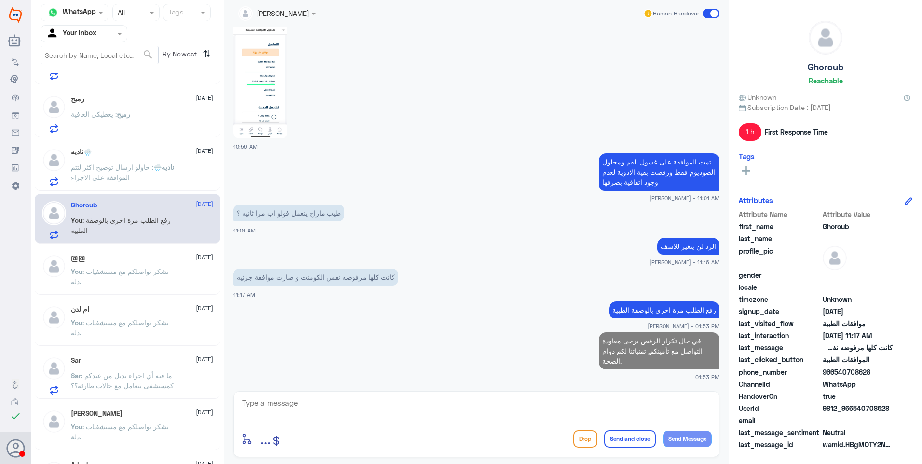
scroll to position [796, 0]
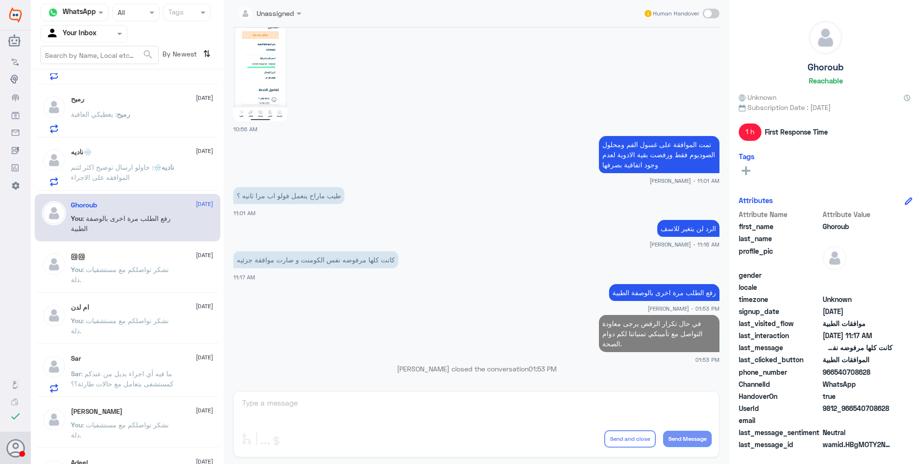
click at [142, 175] on p "ناديه🌧️ : حاولو ارسال توضيح اكثر لتتم الموافقه على الاجراء" at bounding box center [125, 174] width 108 height 24
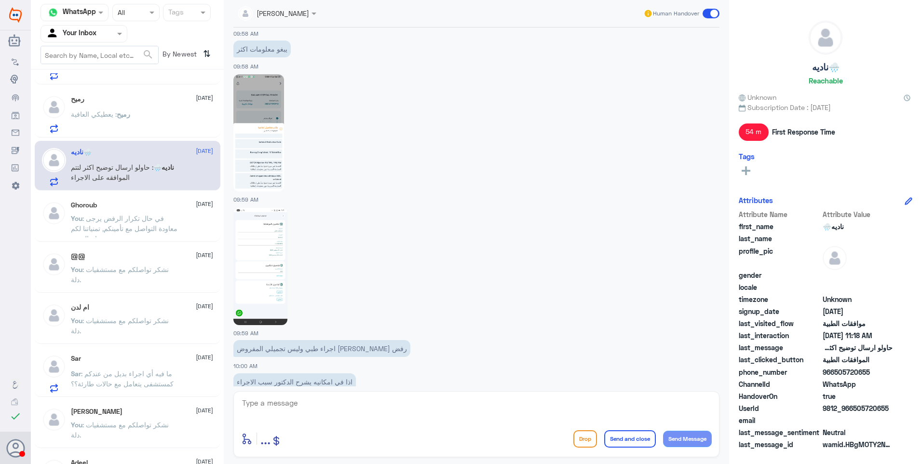
scroll to position [138, 0]
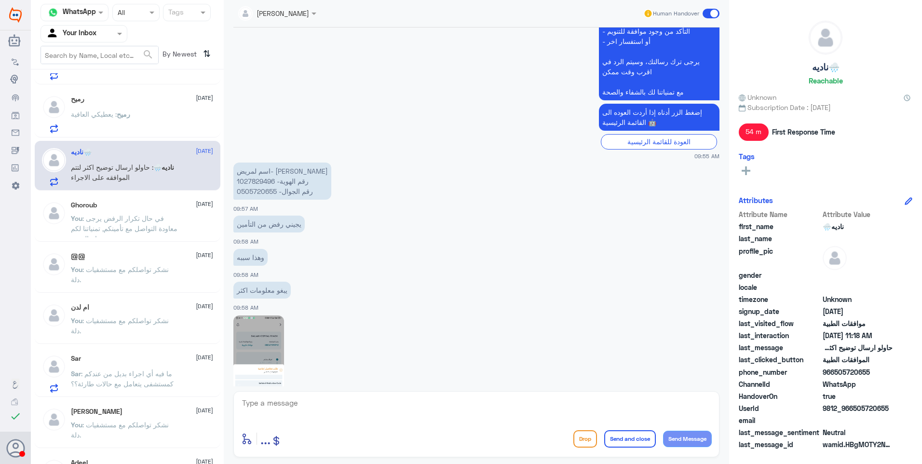
click at [257, 184] on p "اسم لمريض- ناديه سعدالله بخاري رقم الهوية- 1027829496 رقم الجوال- 0505720655" at bounding box center [282, 180] width 98 height 37
copy p "1027829496"
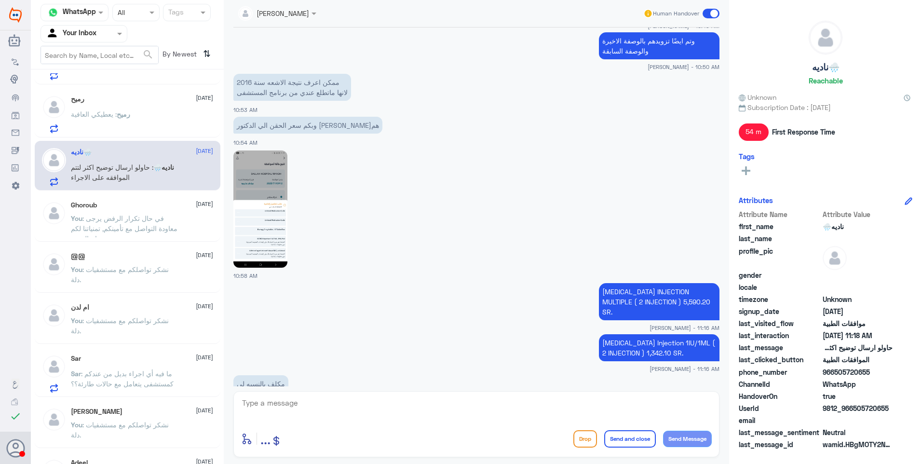
scroll to position [909, 0]
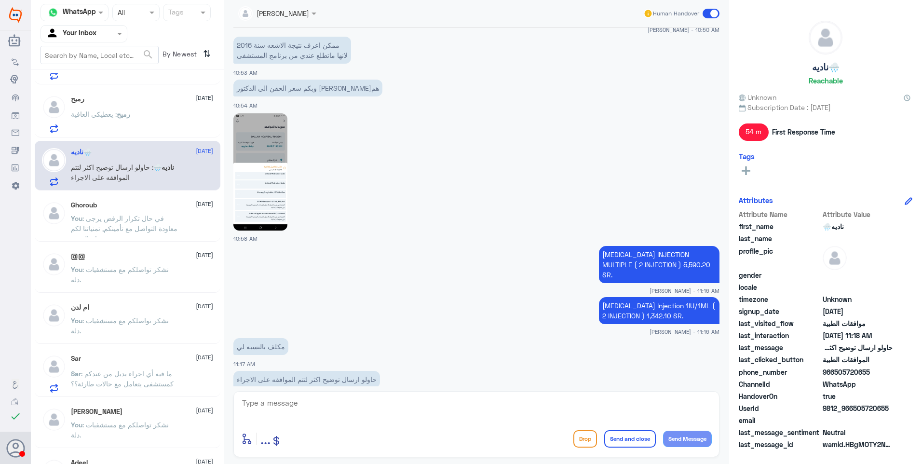
click at [297, 403] on textarea at bounding box center [476, 408] width 470 height 24
type textarea "ع"
drag, startPoint x: 316, startPoint y: 411, endPoint x: 317, endPoint y: 418, distance: 7.4
click at [316, 412] on textarea at bounding box center [476, 408] width 470 height 24
type textarea "تم رفض الحقنة بسبب عدم وجود المبررات الكافية"
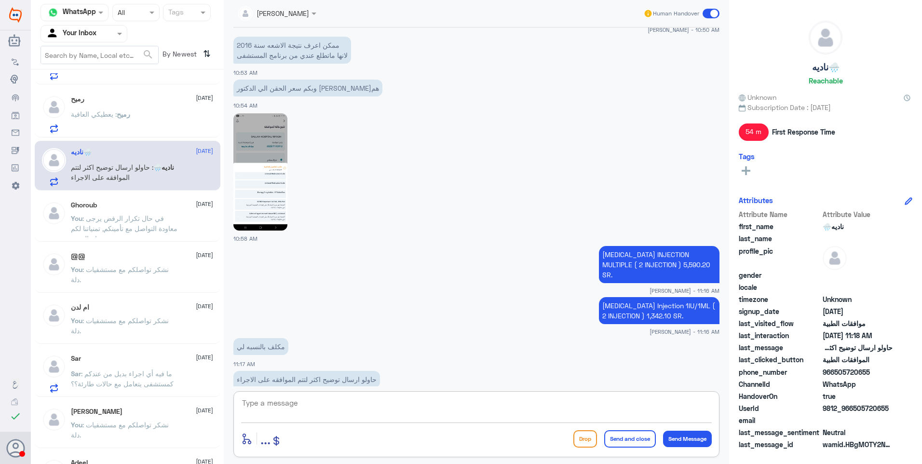
scroll to position [950, 0]
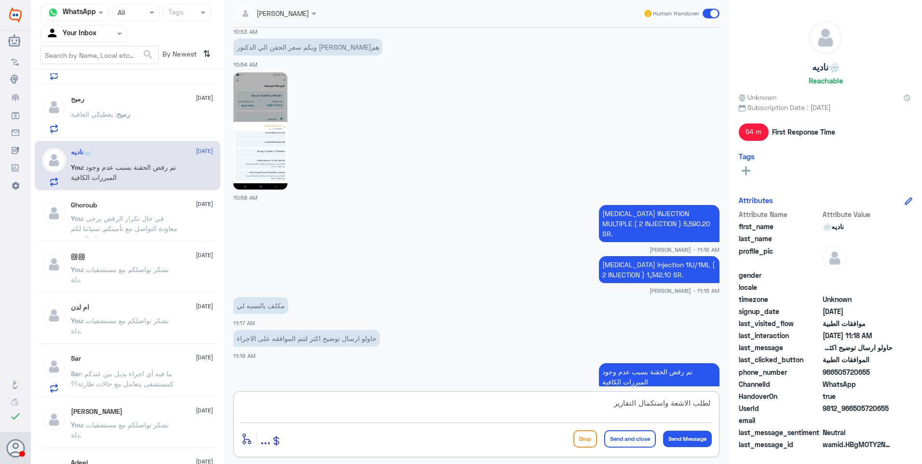
type textarea "لطلب الاشعة واستكمال التقارير"
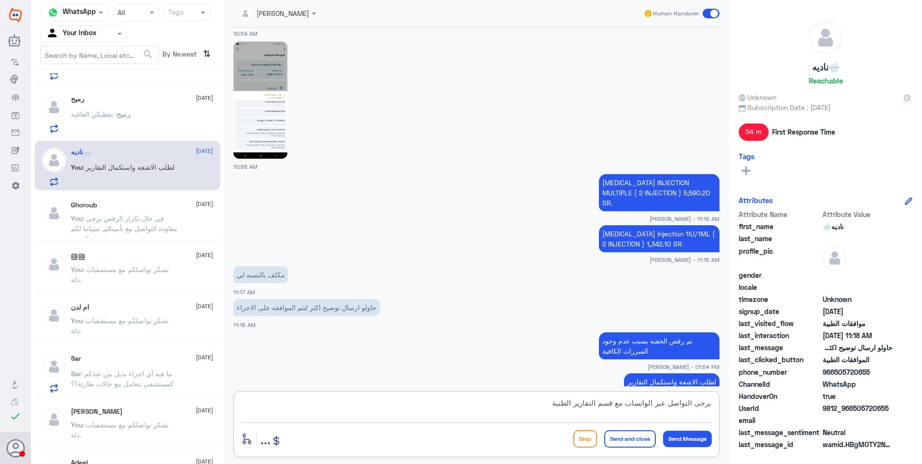
type textarea "يرجى التواصل عبر الواتساب مع قسم التقارير الطبية"
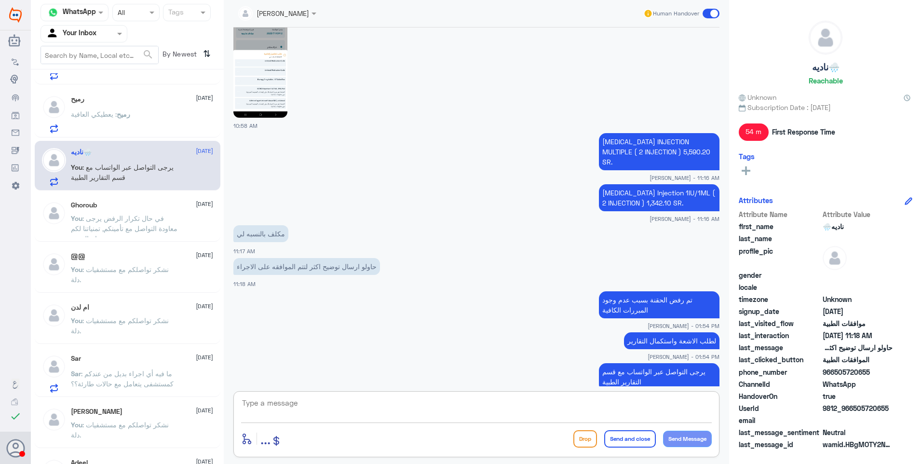
paste textarea "للاجازات المرضية يرجى التواصل مع قسم التقارير الطبية على الرقم 0550181732 ( وات…"
drag, startPoint x: 661, startPoint y: 402, endPoint x: 759, endPoint y: 410, distance: 98.6
click at [759, 410] on div "Channel WhatsApp Status × All Tags Agent Filter Your Inbox search By Newest ⇅ 9…" at bounding box center [476, 233] width 891 height 467
type textarea "يرجى التواصل مع قسم التقارير الطبية على الرقم 0550181732 ( واتساب )"
click at [625, 431] on button "Send and close" at bounding box center [630, 438] width 52 height 17
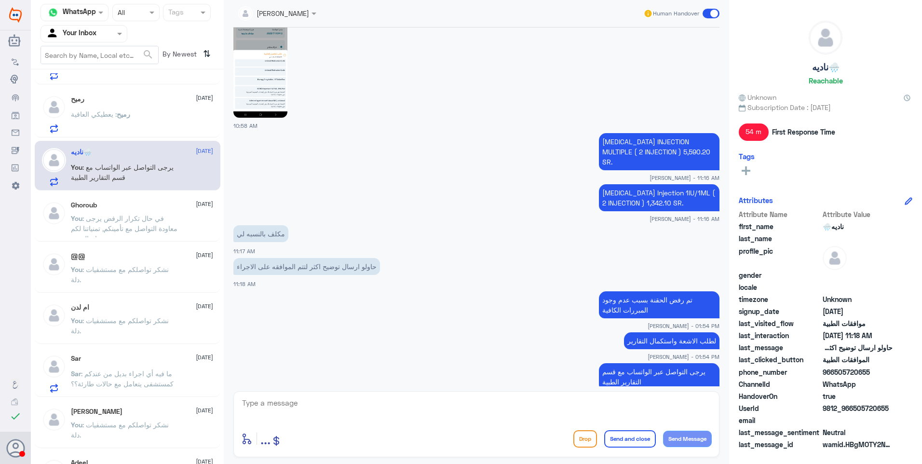
scroll to position [1063, 0]
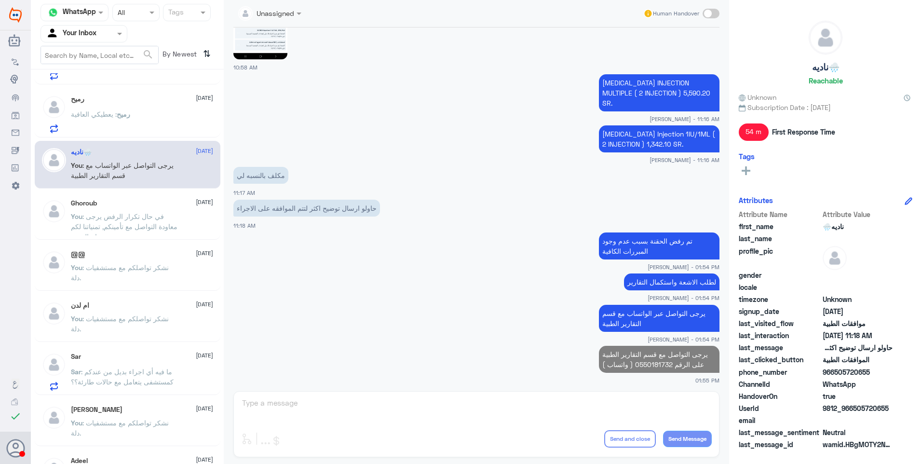
click at [129, 124] on p "رميح : يعطيكي العافية" at bounding box center [100, 121] width 59 height 24
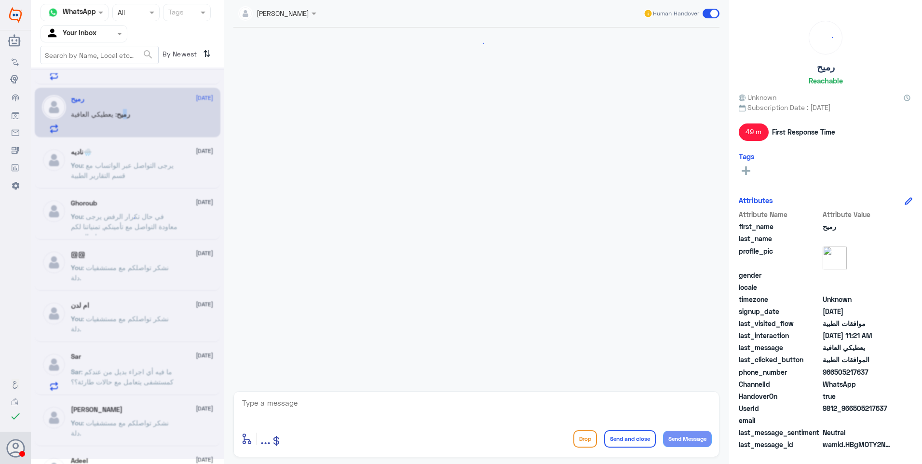
scroll to position [658, 0]
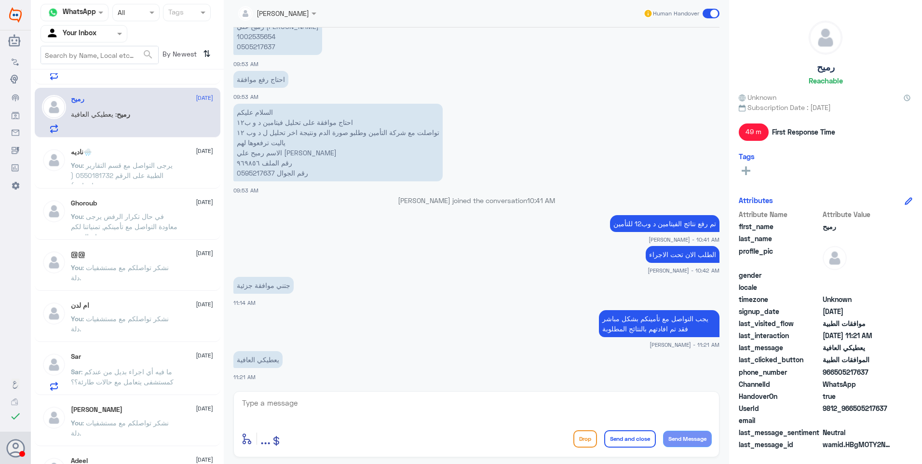
click at [334, 402] on textarea at bounding box center [476, 408] width 470 height 24
paste textarea "نشكر تواصلكم مع مستشفيات دلة."
type textarea "نشكر تواصلكم مع مستشفيات دلة."
drag, startPoint x: 637, startPoint y: 424, endPoint x: 635, endPoint y: 434, distance: 9.7
click at [636, 432] on div "نشكر تواصلكم مع مستشفيات دلة. enter flow name ... Drop Send and close Send Mess…" at bounding box center [476, 424] width 486 height 66
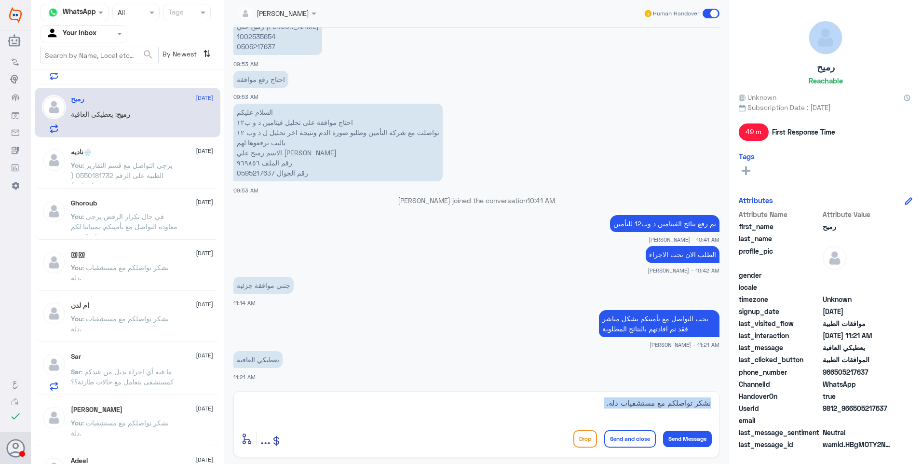
drag, startPoint x: 635, startPoint y: 434, endPoint x: 629, endPoint y: 425, distance: 10.7
click at [635, 435] on button "Send and close" at bounding box center [630, 438] width 52 height 17
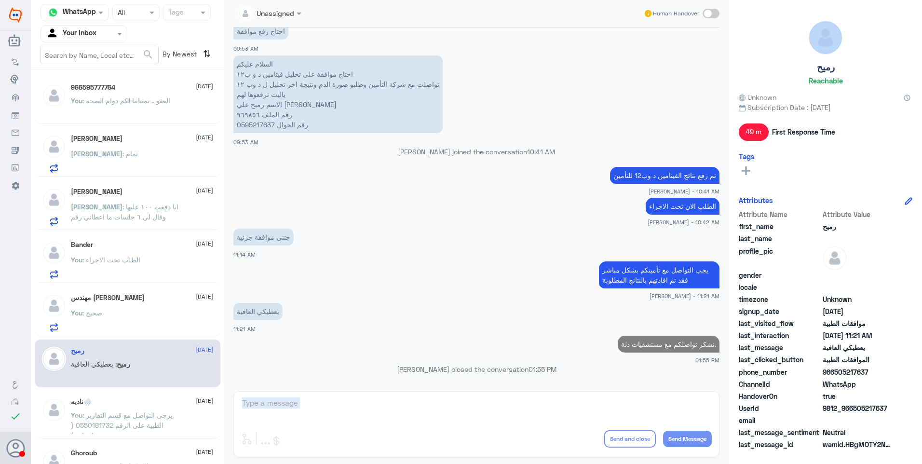
scroll to position [0, 0]
click at [135, 300] on div "مهندس محمد الطاهر 22 September" at bounding box center [142, 298] width 142 height 8
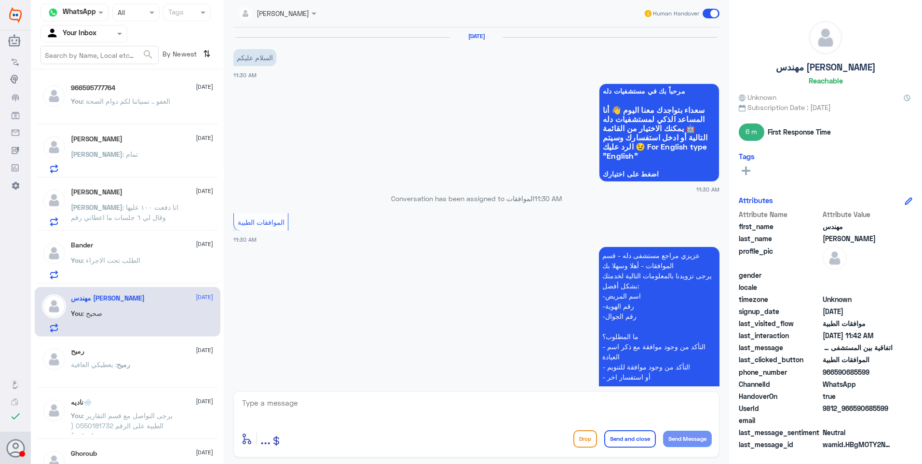
scroll to position [902, 0]
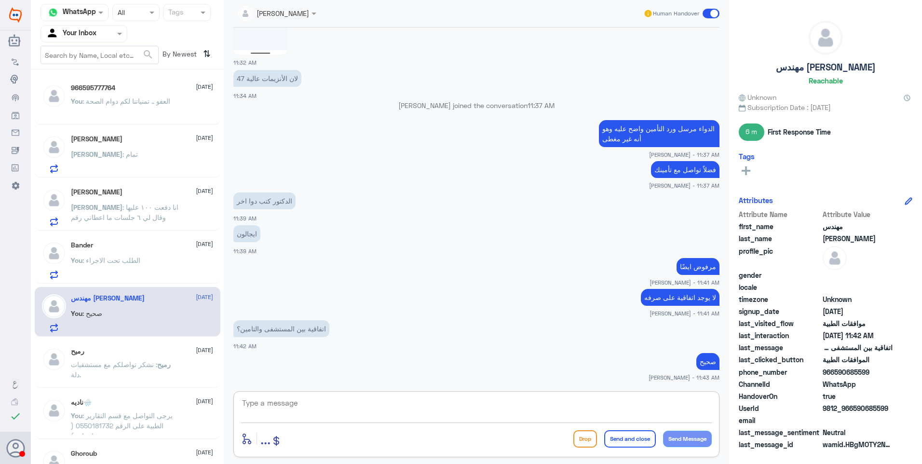
drag, startPoint x: 356, startPoint y: 399, endPoint x: 443, endPoint y: 387, distance: 87.5
click at [356, 400] on textarea at bounding box center [476, 408] width 470 height 24
paste textarea "نشكر تواصلكم مع مستشفيات دلة."
type textarea "نشكر تواصلكم مع مستشفيات دلة."
click at [633, 437] on button "Send and close" at bounding box center [630, 438] width 52 height 17
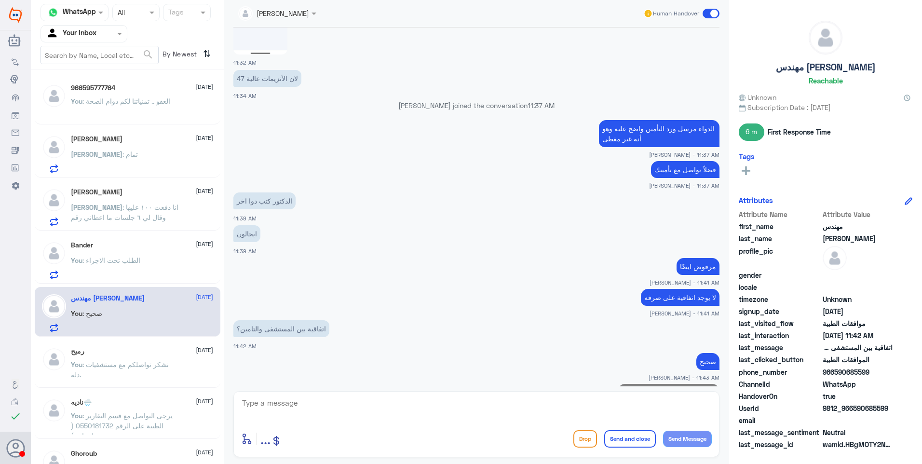
scroll to position [933, 0]
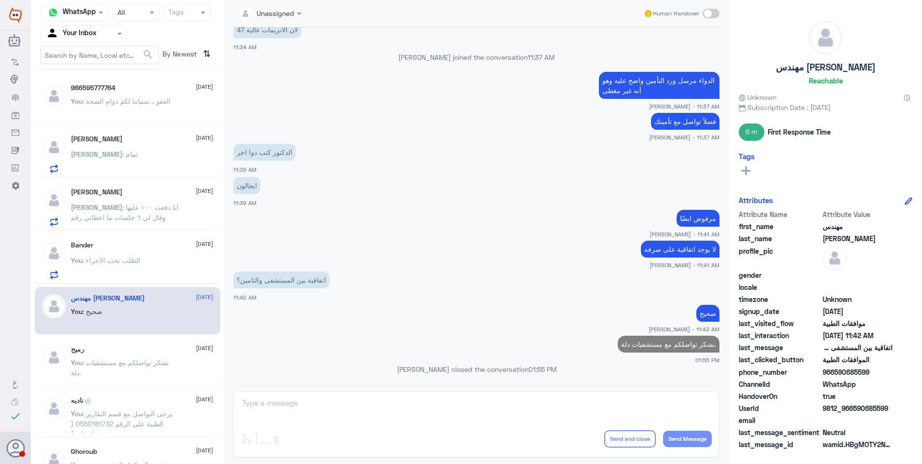
click at [132, 250] on div "Bander [DATE] You : الطلب تحت الاجراء" at bounding box center [142, 260] width 142 height 38
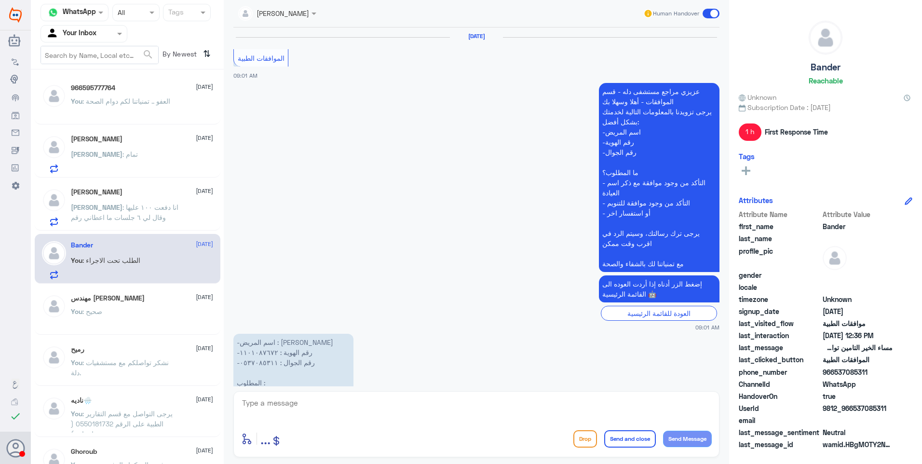
scroll to position [909, 0]
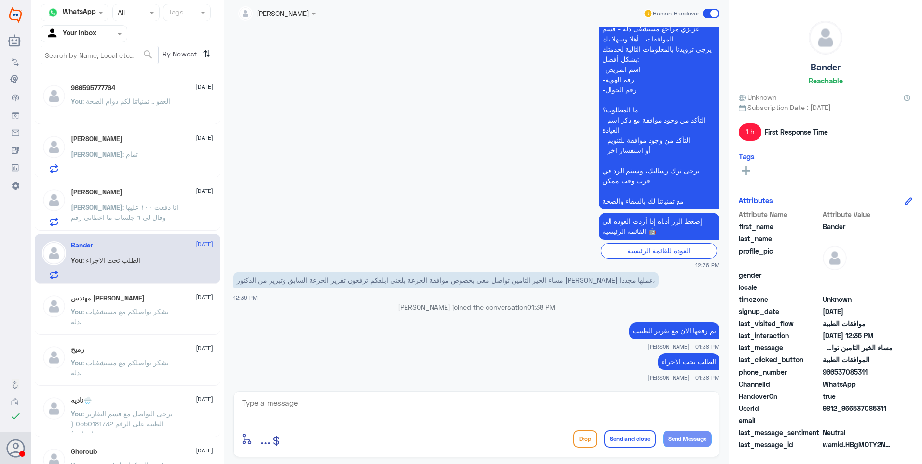
click at [134, 222] on p "Abdulaziz : انا دفعت ١٠٠ عليها وقال لي ٦ جلسات ما اعطاني رقم" at bounding box center [125, 214] width 108 height 24
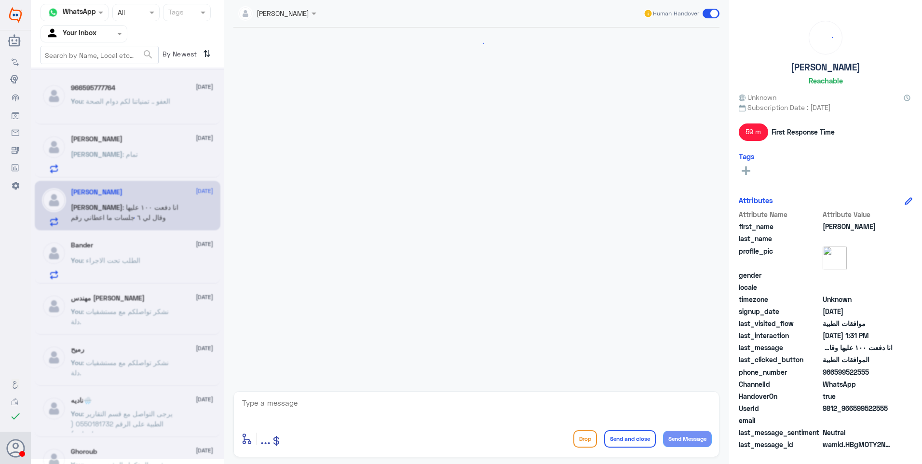
scroll to position [814, 0]
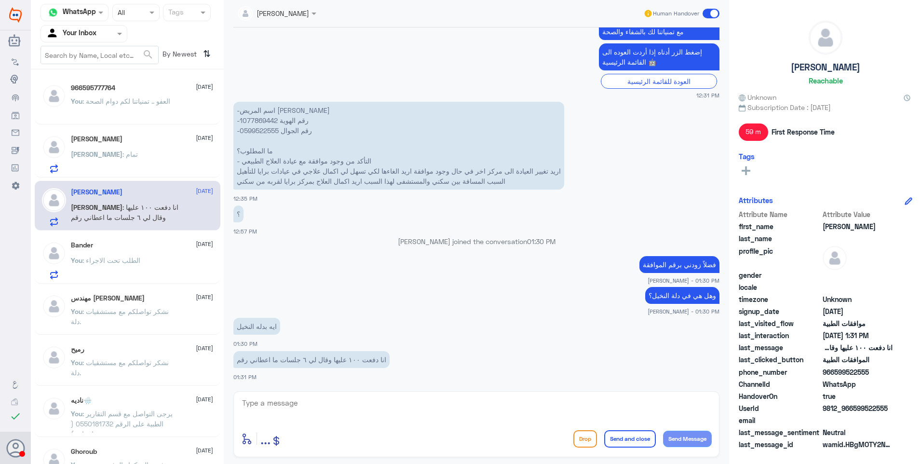
click at [260, 119] on p "-اسم المريض عبدالعزيز عوض الدلبحي -رقم الهوية 1077869442 -رقم الجوال 0599522555…" at bounding box center [398, 146] width 331 height 88
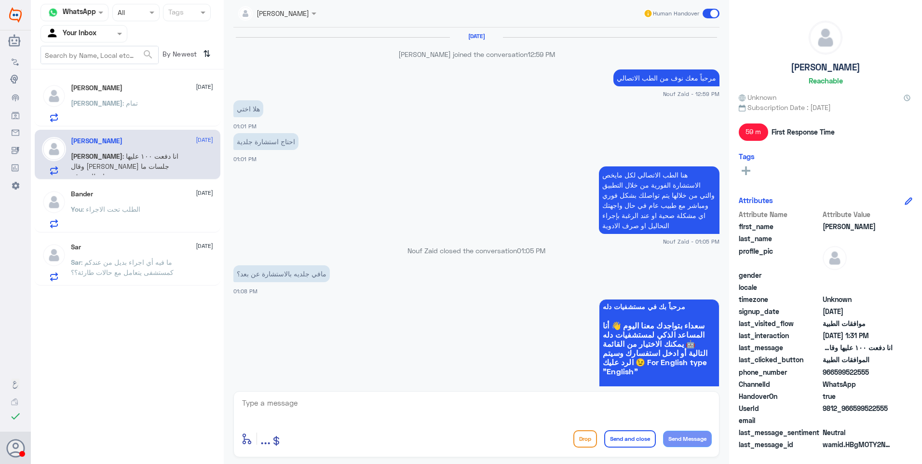
scroll to position [603, 0]
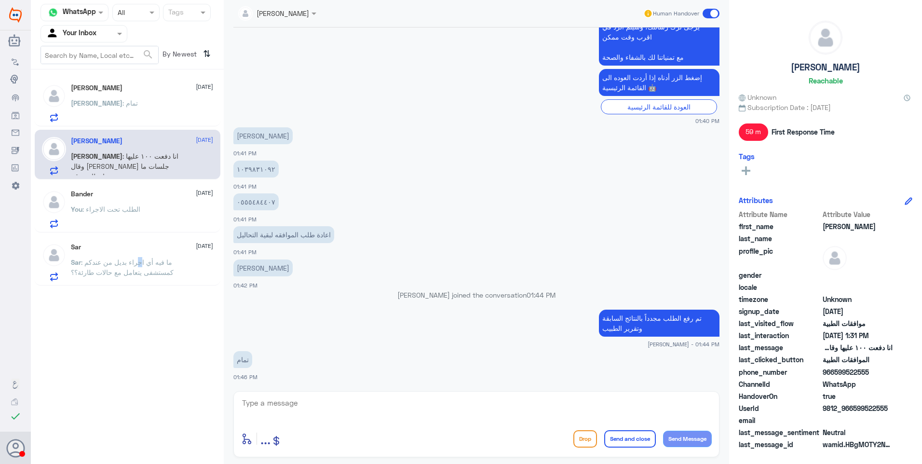
click at [138, 267] on p "Sar : ما فيه أي اجراء بديل من عندكم كمستشفى يتعامل مع حالات طارئة؟؟" at bounding box center [125, 269] width 108 height 24
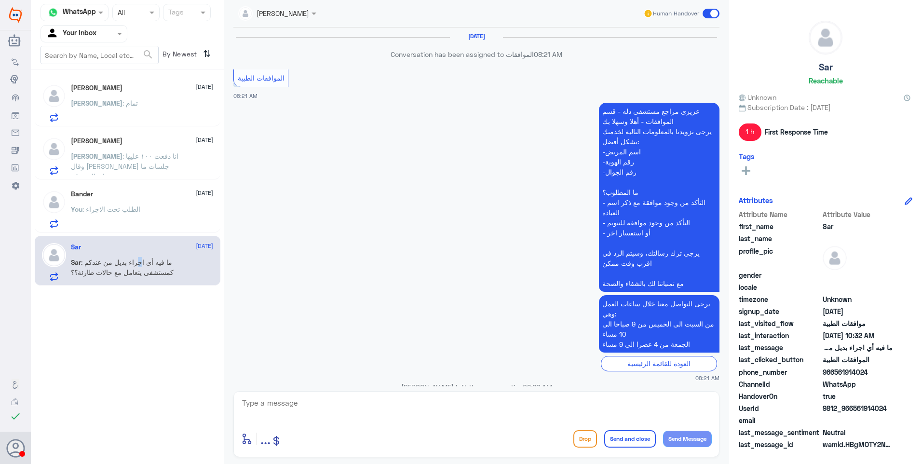
scroll to position [918, 0]
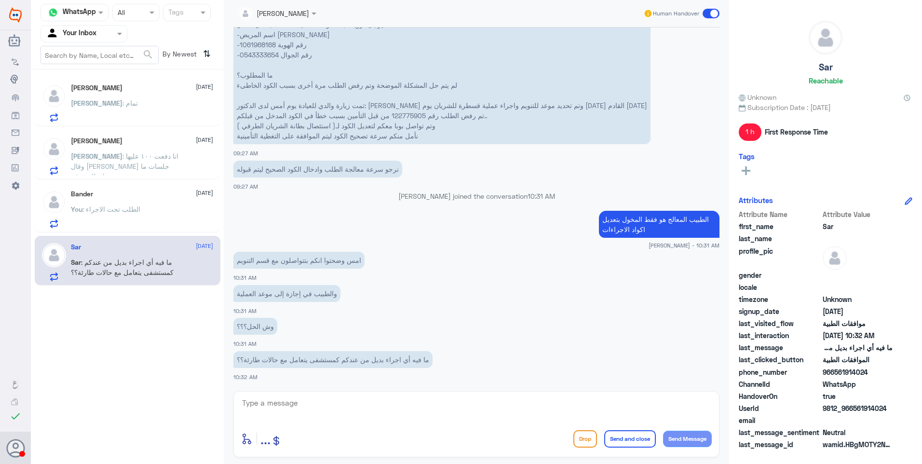
click at [105, 207] on span ": الطلب تحت الاجراء" at bounding box center [111, 209] width 58 height 8
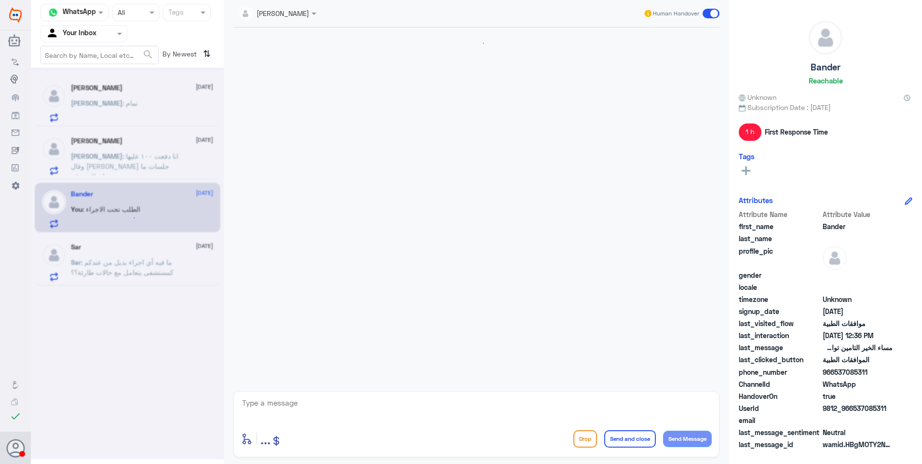
scroll to position [909, 0]
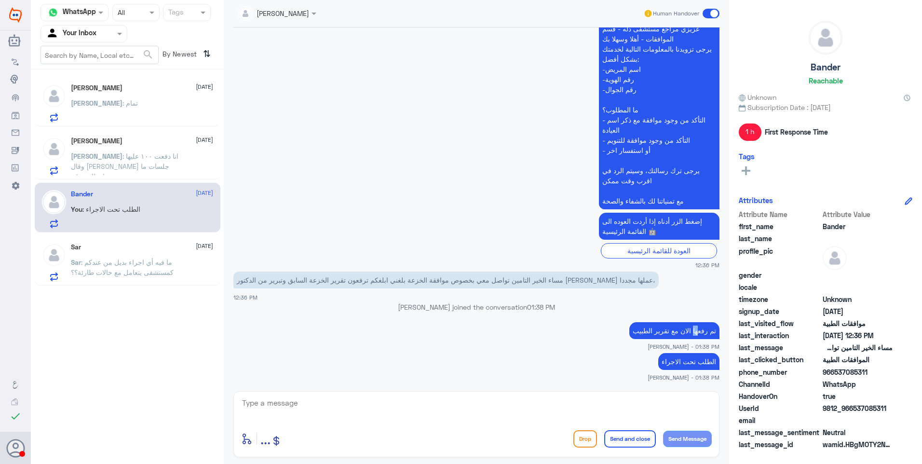
drag, startPoint x: 692, startPoint y: 336, endPoint x: 662, endPoint y: 336, distance: 29.4
click at [669, 336] on p "تم رفعها الان مع تقرير الطبيب" at bounding box center [674, 330] width 90 height 17
drag, startPoint x: 662, startPoint y: 336, endPoint x: 669, endPoint y: 352, distance: 17.5
click at [645, 348] on small "[PERSON_NAME] - 01:38 PM" at bounding box center [476, 346] width 486 height 8
click at [676, 355] on p "الطلب تحت الاجراء" at bounding box center [688, 361] width 61 height 17
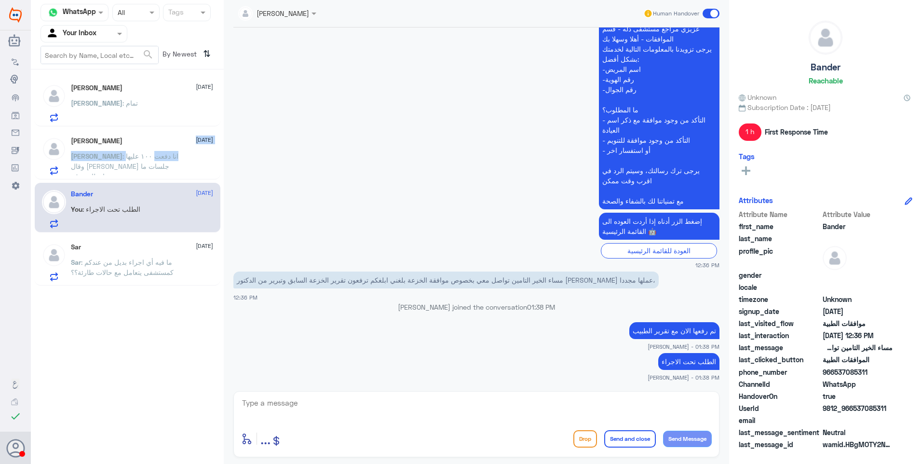
click at [146, 149] on div "Abdulaziz 22 September Abdulaziz : انا دفعت ١٠٠ عليها وقال لي ٦ جلسات ما اعطاني…" at bounding box center [142, 156] width 142 height 38
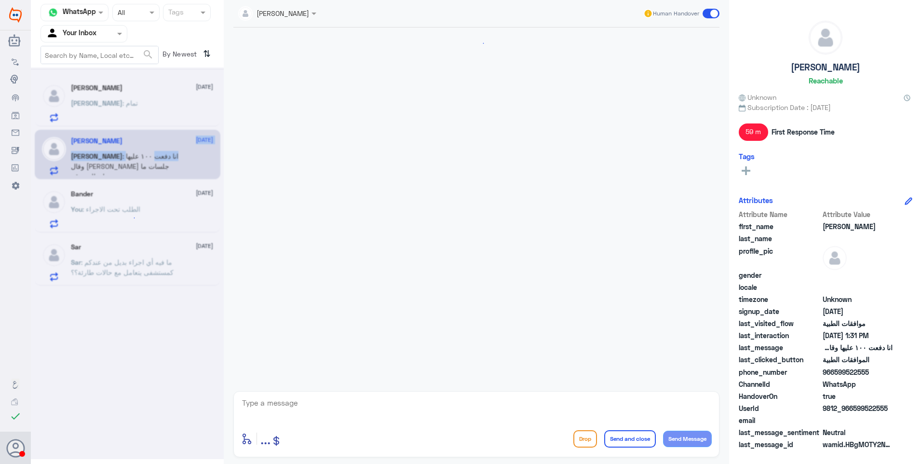
scroll to position [814, 0]
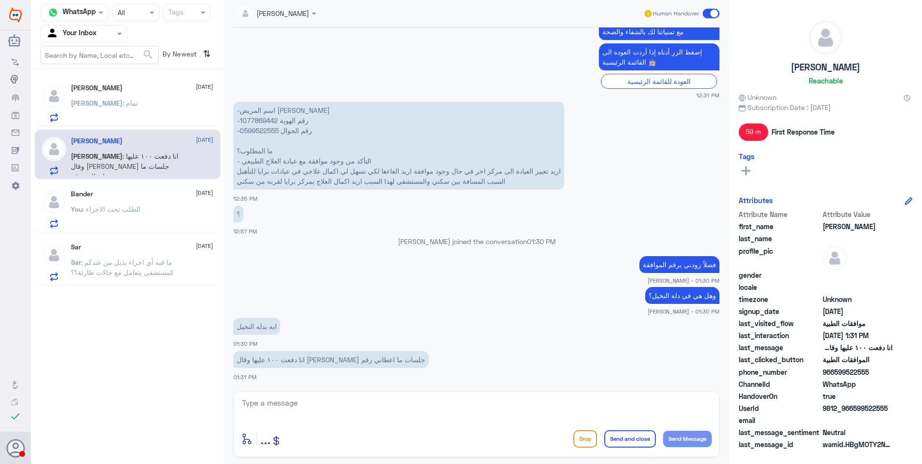
click at [418, 241] on p "Ahlam Alshehri joined the conversation 01:30 PM" at bounding box center [476, 241] width 486 height 10
click at [261, 124] on p "-اسم المريض عبدالعزيز عوض الدلبحي -رقم الهوية 1077869442 -رقم الجوال 0599522555…" at bounding box center [398, 146] width 331 height 88
click at [260, 120] on p "-اسم المريض عبدالعزيز عوض الدلبحي -رقم الهوية 1077869442 -رقم الجوال 0599522555…" at bounding box center [398, 146] width 331 height 88
copy p "1077869442"
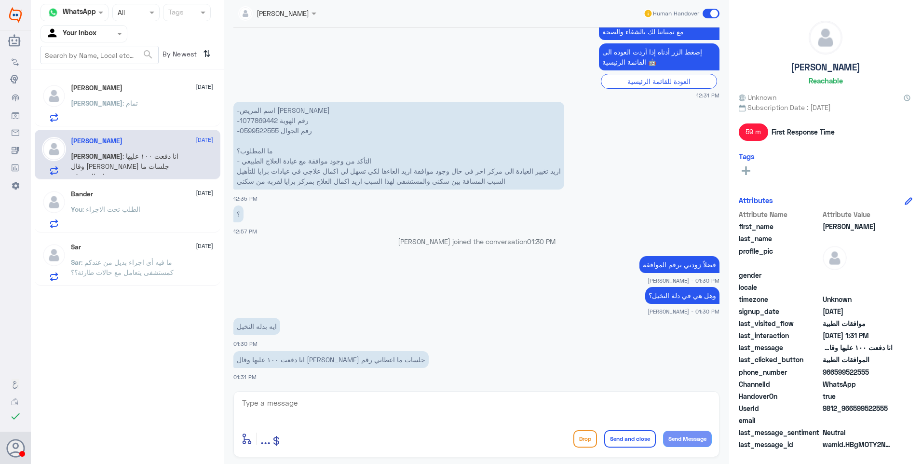
click at [294, 463] on html "Dallah Hospitals Flow Builder Conversational Skills Broadcast Audience Inbox Gr…" at bounding box center [461, 232] width 922 height 464
drag, startPoint x: 362, startPoint y: 384, endPoint x: 360, endPoint y: 404, distance: 20.4
click at [361, 398] on div "Ahlam Alshehri Human Handover 6 Feb 2025 لا خلاص سويتها وكشفت عند الطبيب 05:31 …" at bounding box center [476, 233] width 505 height 467
click at [359, 409] on textarea at bounding box center [476, 408] width 470 height 24
type textarea "h"
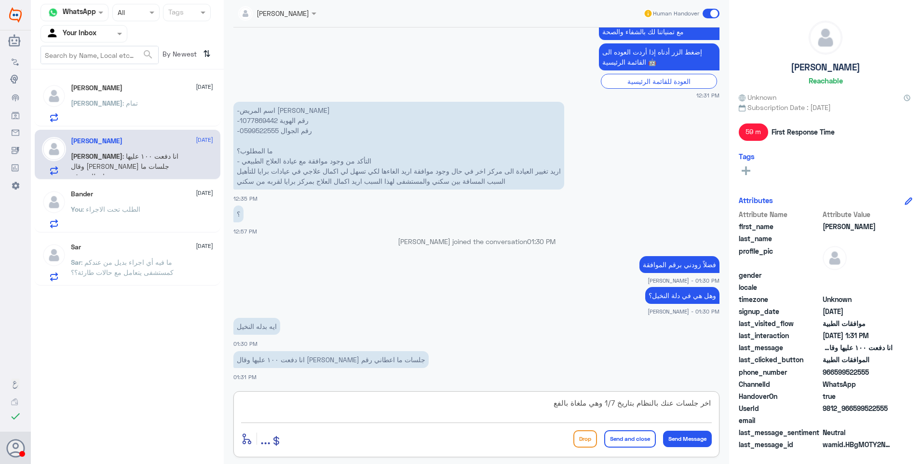
type textarea "اخر جلسات عنك بالنظام بتاريخ 1/7 وهي ملغاة بالفعل"
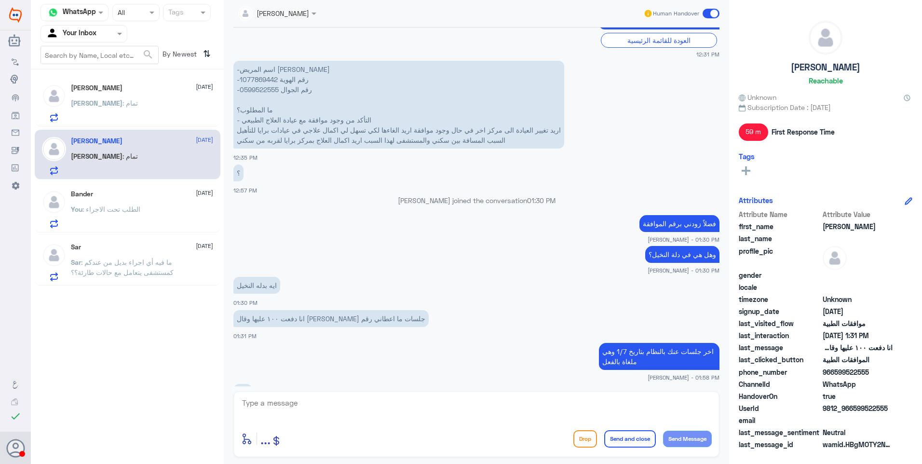
scroll to position [888, 0]
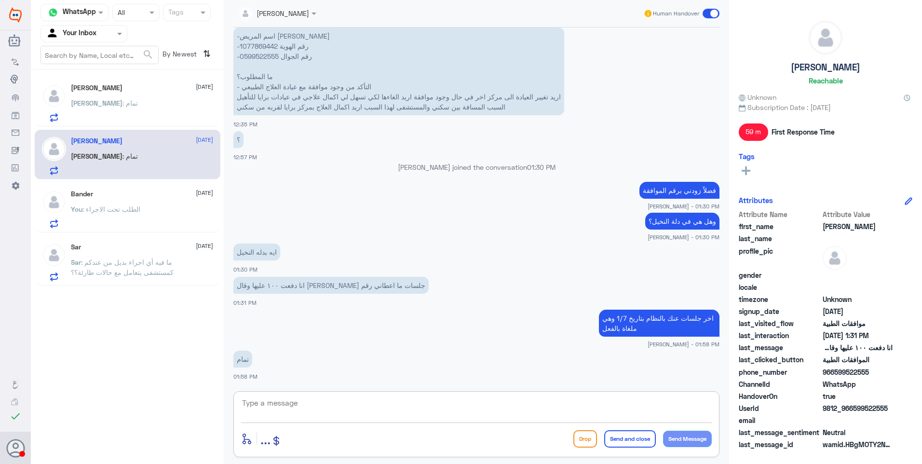
click at [333, 412] on textarea at bounding box center [476, 408] width 470 height 24
type textarea "الجلسات اللي استفدت منها بالامس لم ترفع كموافقة"
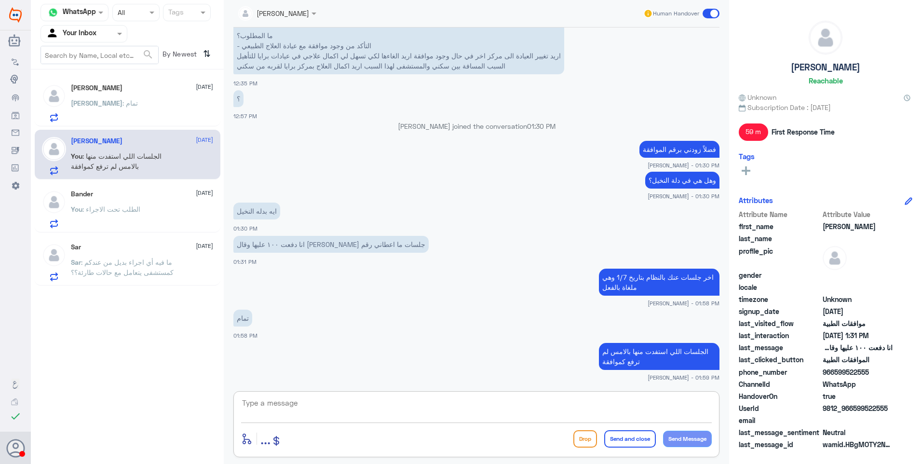
click at [401, 394] on div "enter flow name ... Drop Send and close Send Message" at bounding box center [476, 424] width 486 height 66
drag, startPoint x: 298, startPoint y: 403, endPoint x: 309, endPoint y: 402, distance: 10.6
click at [299, 402] on textarea at bounding box center [476, 408] width 470 height 24
type textarea "d"
type textarea "لذلك يمكنك استكمالها خارج دلة اذ لا يوجد موافقة لالغاءها حاليًا"
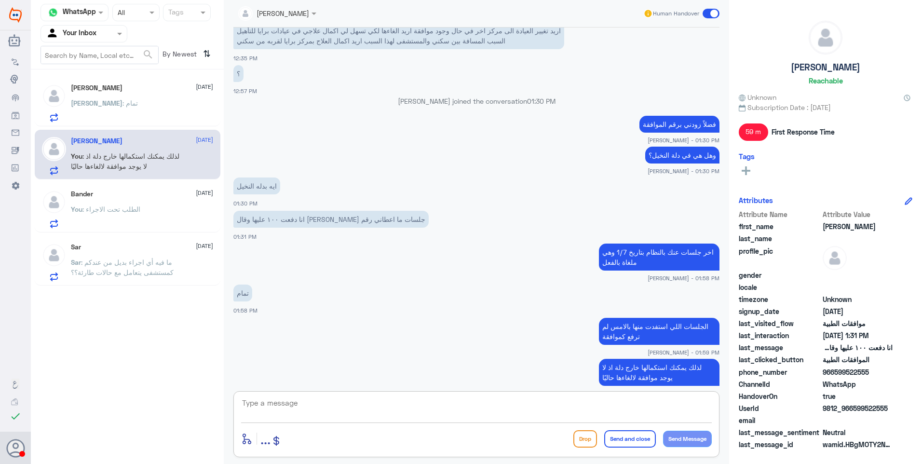
scroll to position [970, 0]
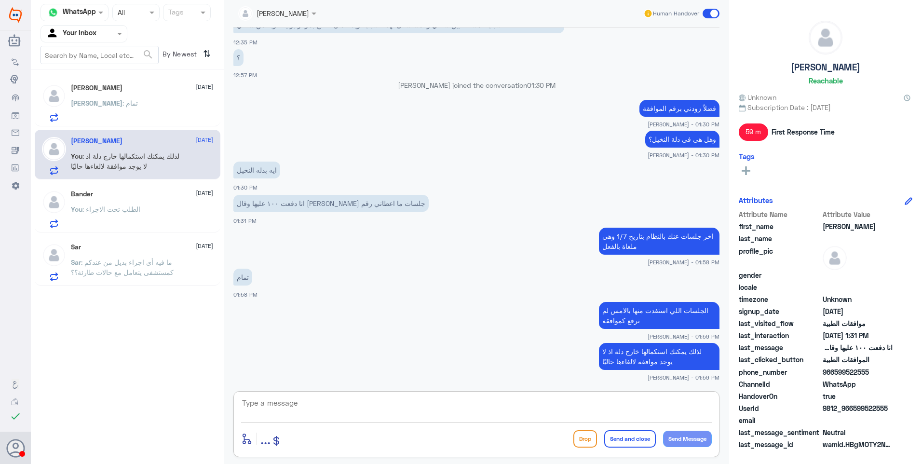
click at [123, 112] on div "Ahmed : تمام" at bounding box center [142, 111] width 142 height 22
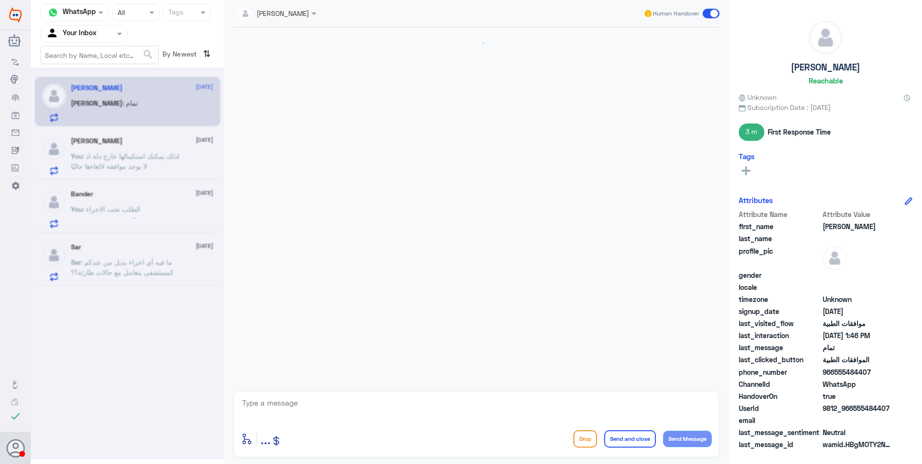
scroll to position [603, 0]
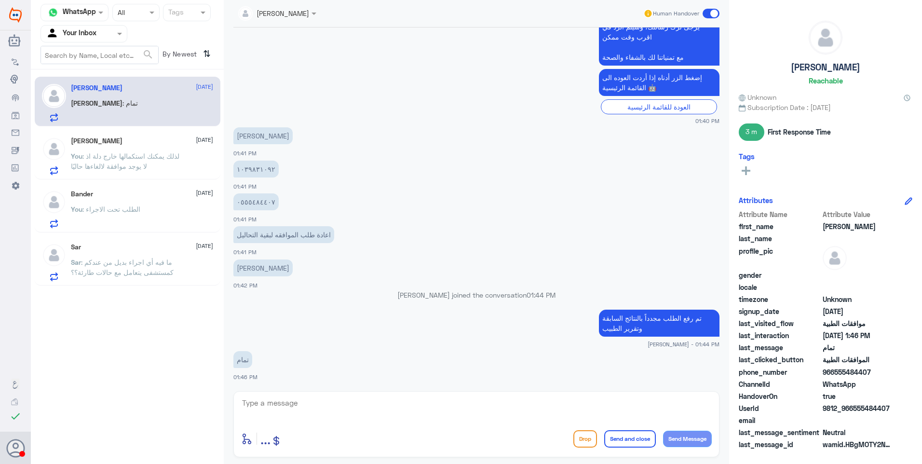
click at [143, 152] on span ": لذلك يمكنك استكمالها خارج دلة اذ لا يوجد موافقة لالغاءها حاليًا" at bounding box center [125, 161] width 108 height 18
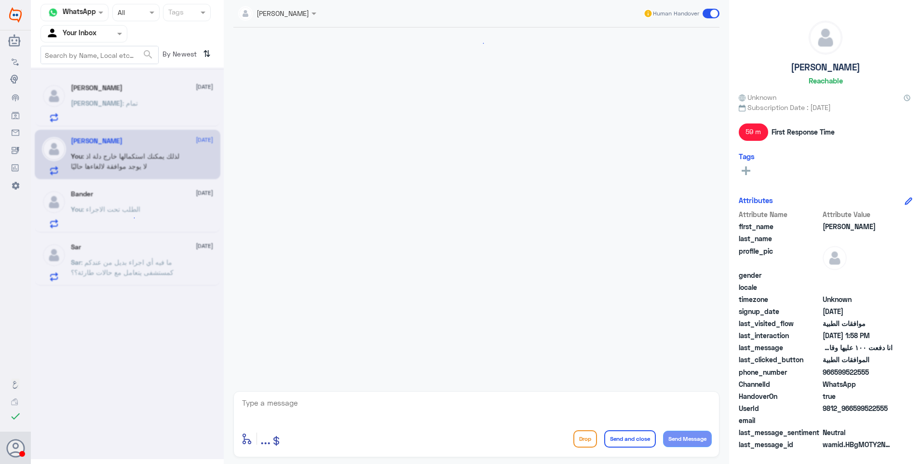
scroll to position [841, 0]
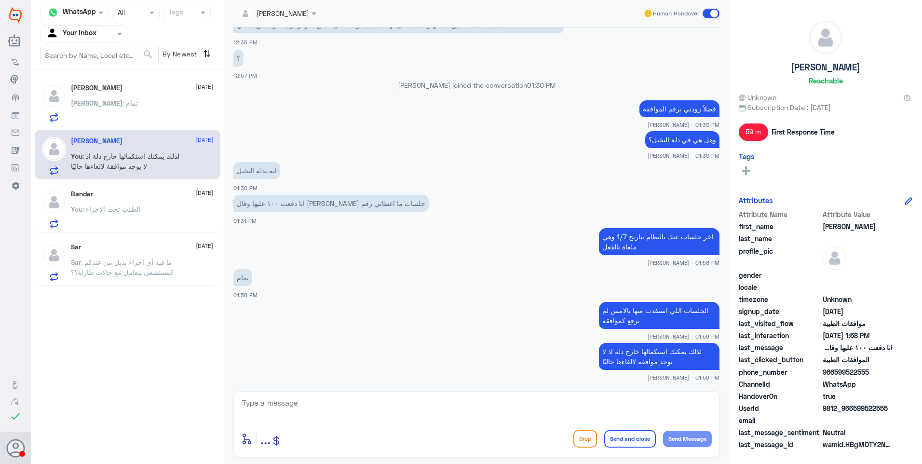
click at [157, 110] on div "Ahmed : تمام" at bounding box center [142, 111] width 142 height 22
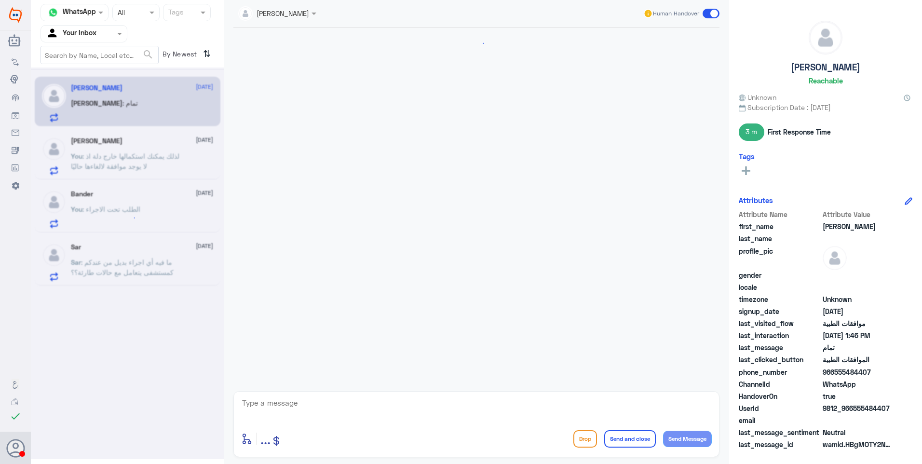
scroll to position [603, 0]
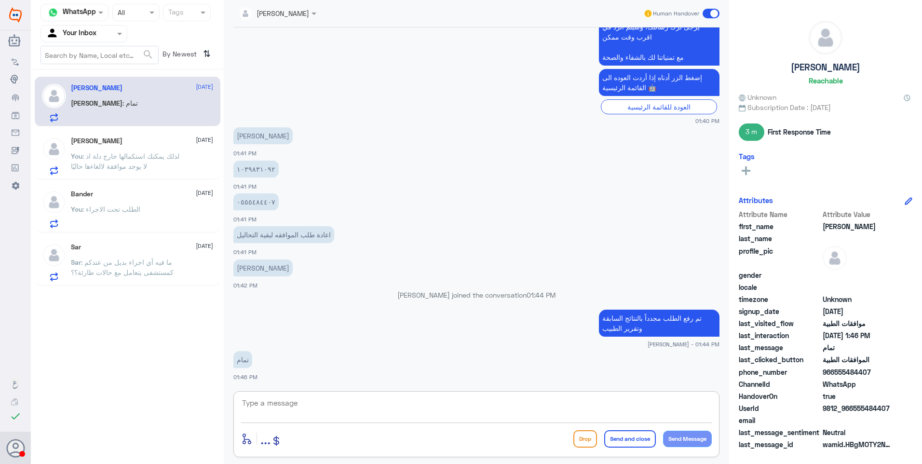
drag, startPoint x: 278, startPoint y: 395, endPoint x: 336, endPoint y: 407, distance: 59.6
click at [280, 400] on textarea at bounding box center [476, 408] width 470 height 24
drag, startPoint x: 242, startPoint y: 394, endPoint x: 246, endPoint y: 400, distance: 7.2
click at [203, 387] on div "Channel WhatsApp Status × All Tags Agent Filter Your Inbox search By Newest ⇅ A…" at bounding box center [476, 233] width 891 height 467
click at [306, 410] on textarea "1039831092" at bounding box center [476, 408] width 470 height 24
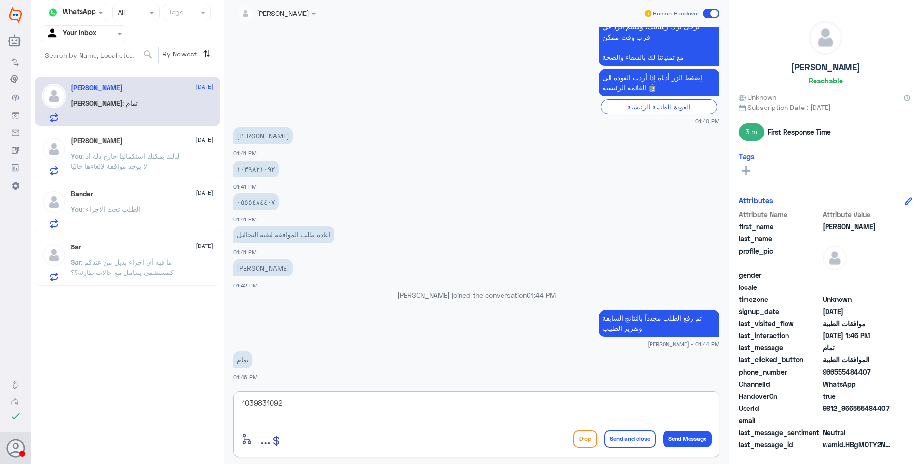
drag, startPoint x: 338, startPoint y: 409, endPoint x: 157, endPoint y: 381, distance: 183.4
click at [157, 381] on div "Channel WhatsApp Status × All Tags Agent Filter Your Inbox search By Newest ⇅ A…" at bounding box center [476, 233] width 891 height 467
type textarea "لازالت الموافقة جزئية رغم رفع التقارير المطلوبة"
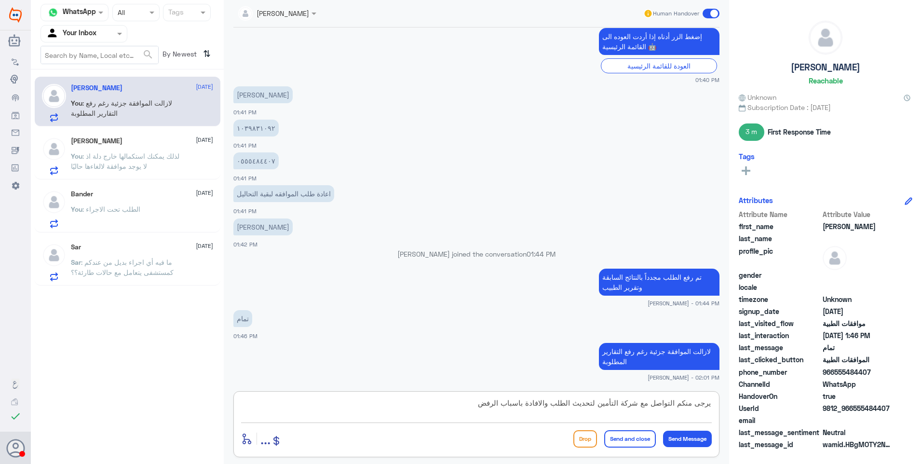
type textarea "يرجى منكم التواصل مع شركة التأمين لتحديث الطلب والافادة باسباب الرفض."
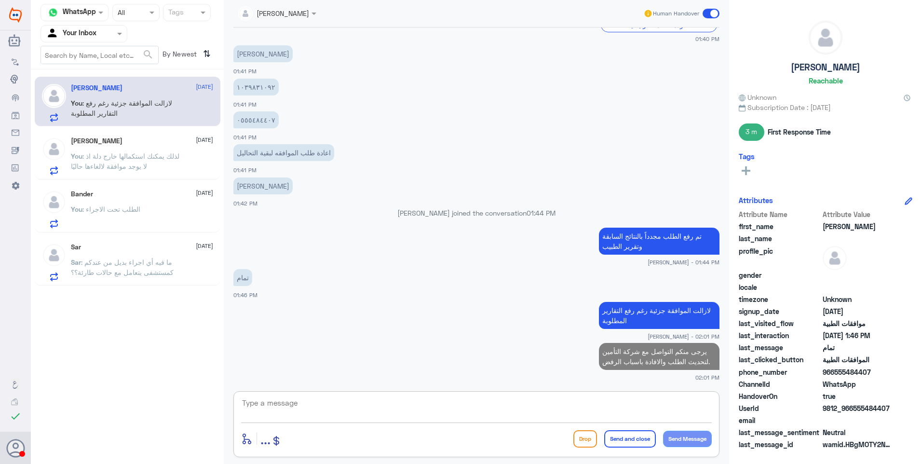
click at [150, 165] on span ": لذلك يمكنك استكمالها خارج دلة اذ لا يوجد موافقة لالغاءها حاليًا" at bounding box center [125, 161] width 108 height 18
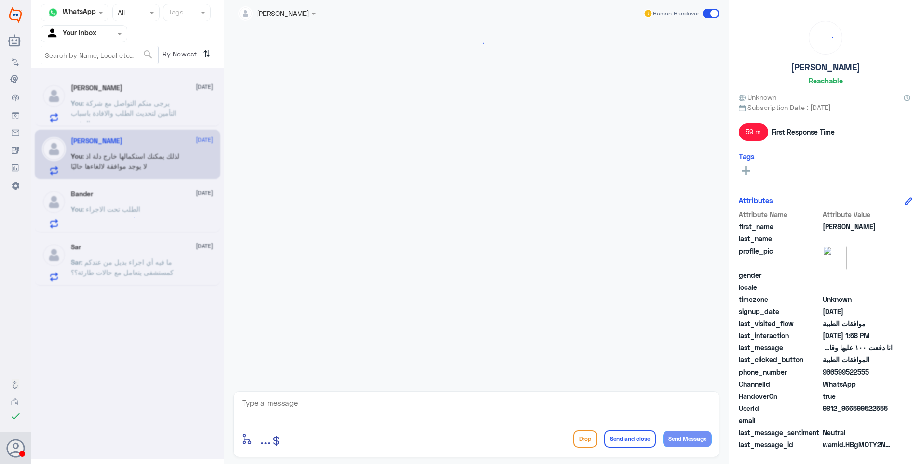
scroll to position [841, 0]
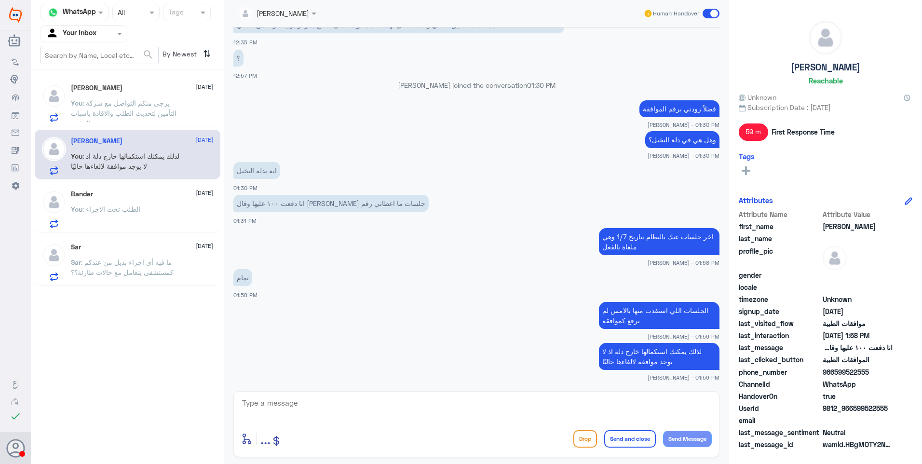
click at [169, 112] on span ": يرجى منكم التواصل مع شركة التأمين لتحديث الطلب والافادة باسباب الرفض." at bounding box center [124, 113] width 106 height 28
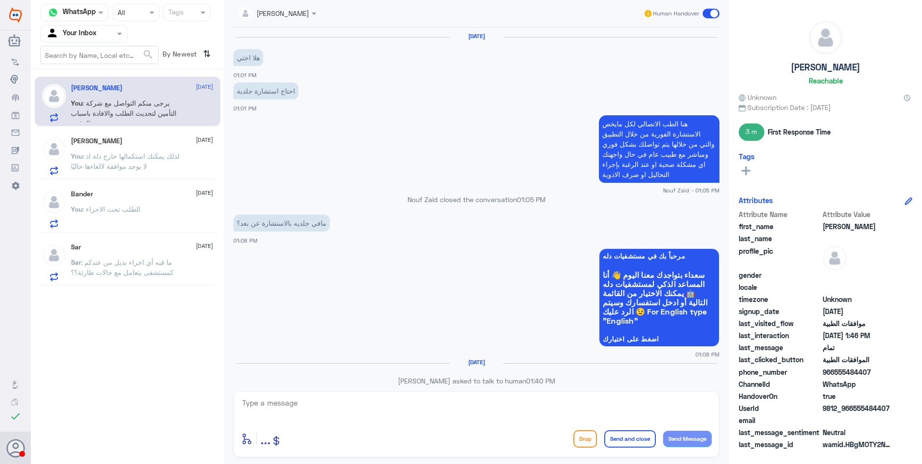
scroll to position [634, 0]
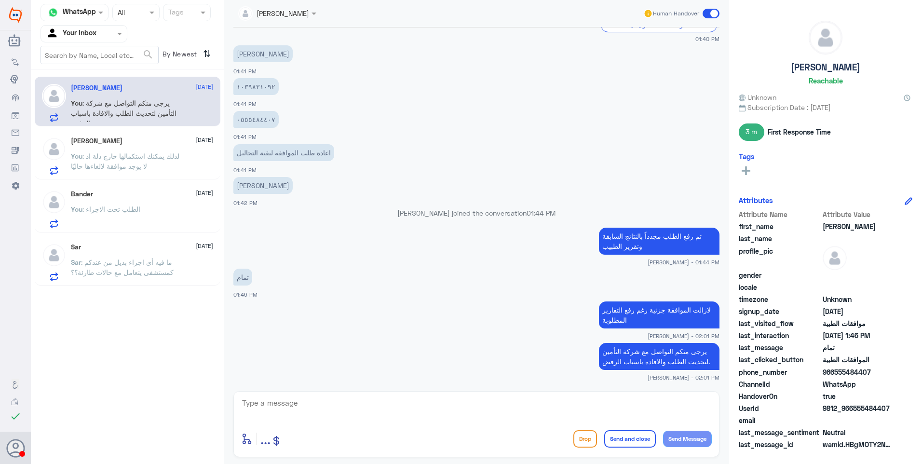
click at [89, 154] on span ": لذلك يمكنك استكمالها خارج دلة اذ لا يوجد موافقة لالغاءها حاليًا" at bounding box center [125, 161] width 108 height 18
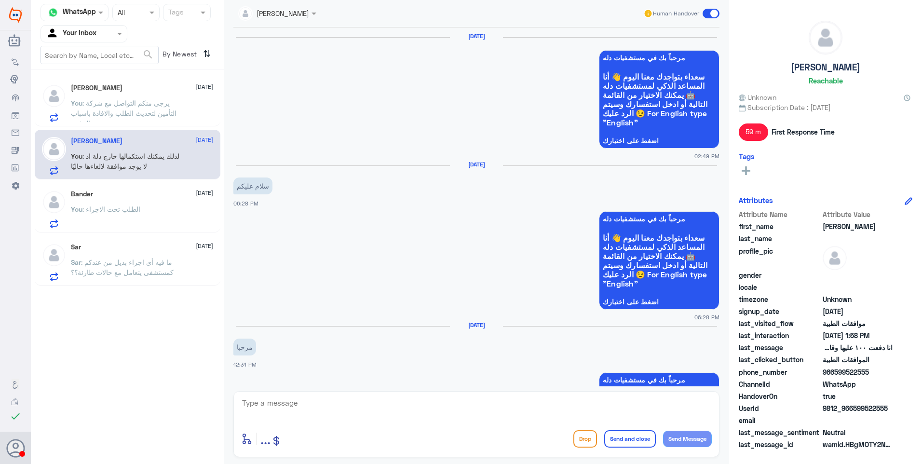
scroll to position [841, 0]
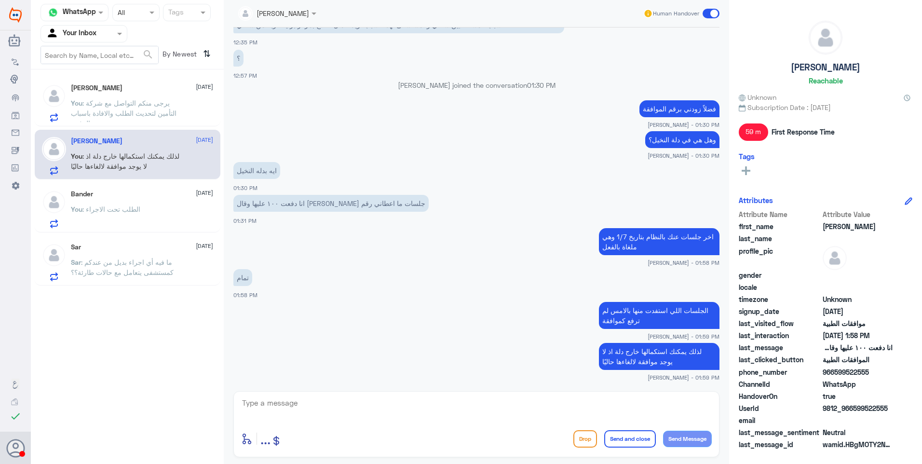
click at [146, 209] on div "You : الطلب تحت الاجراء" at bounding box center [142, 217] width 142 height 22
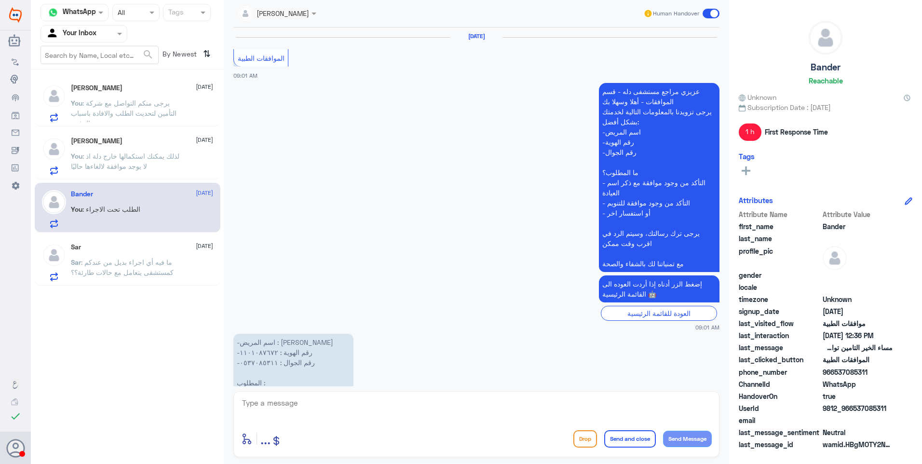
scroll to position [909, 0]
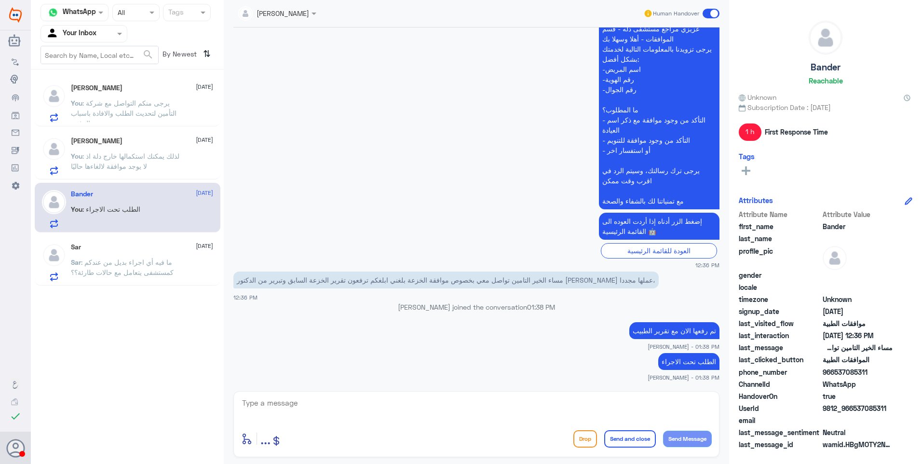
click at [89, 35] on input "text" at bounding box center [72, 33] width 53 height 11
click at [94, 115] on div "Your Team" at bounding box center [83, 120] width 87 height 22
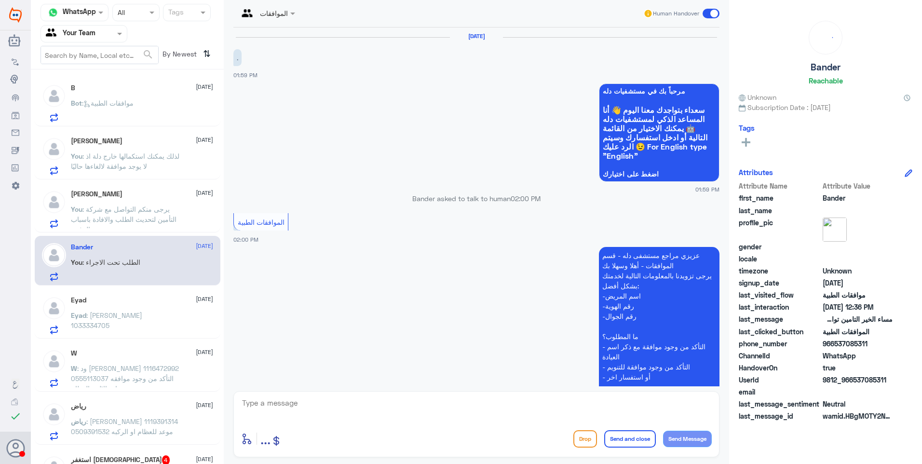
scroll to position [114, 0]
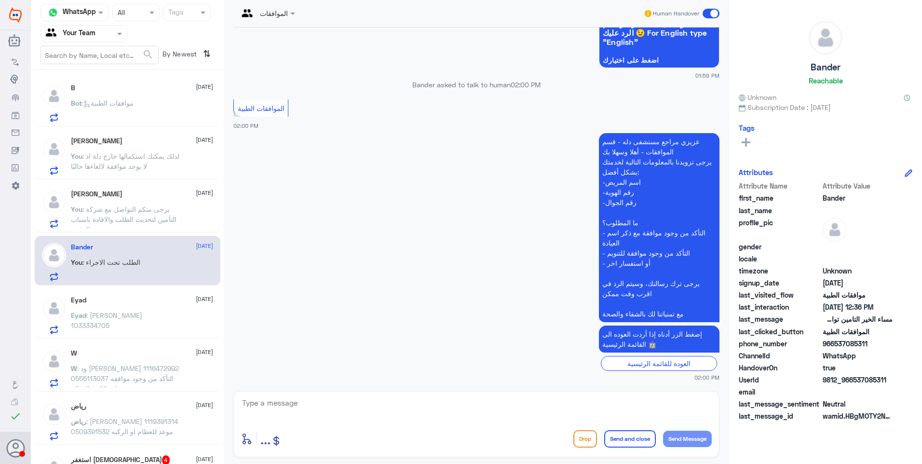
click at [125, 95] on div "B 22 September Bot : موافقات الطبية" at bounding box center [142, 103] width 142 height 38
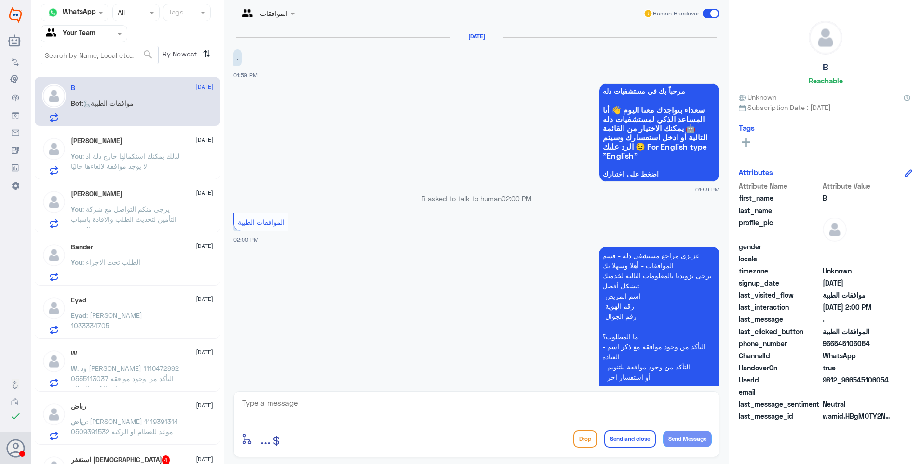
scroll to position [114, 0]
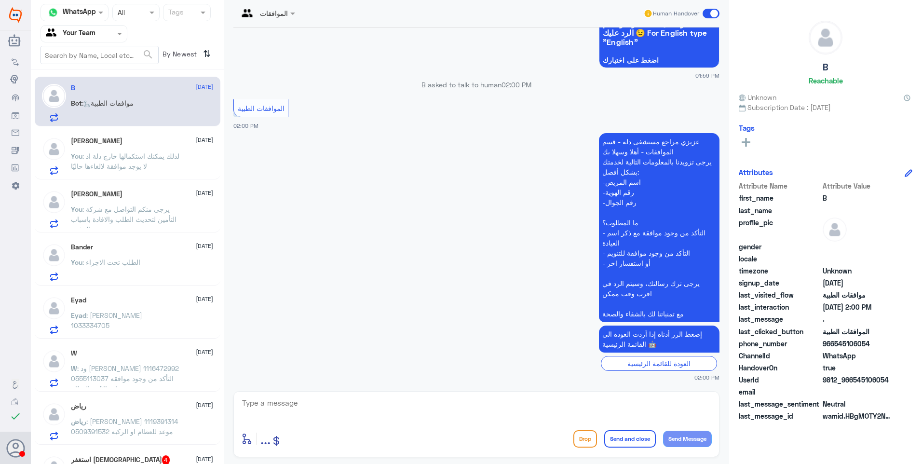
click at [136, 265] on div "You : الطلب تحت الاجراء" at bounding box center [142, 270] width 142 height 22
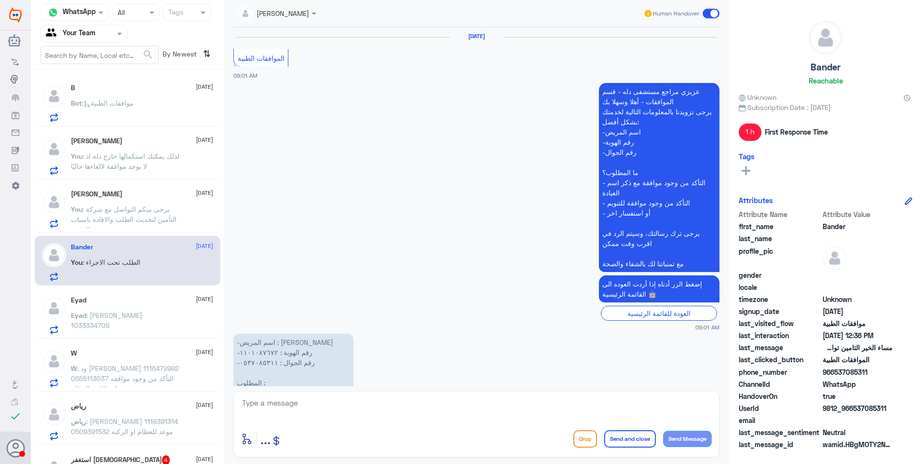
scroll to position [909, 0]
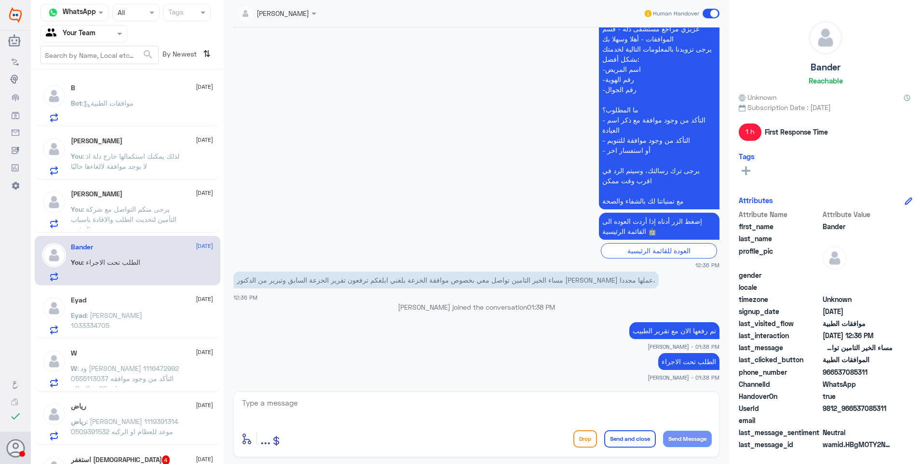
click at [134, 320] on p "Eyad : محمد سليمان العربيد 1033334705" at bounding box center [125, 322] width 108 height 24
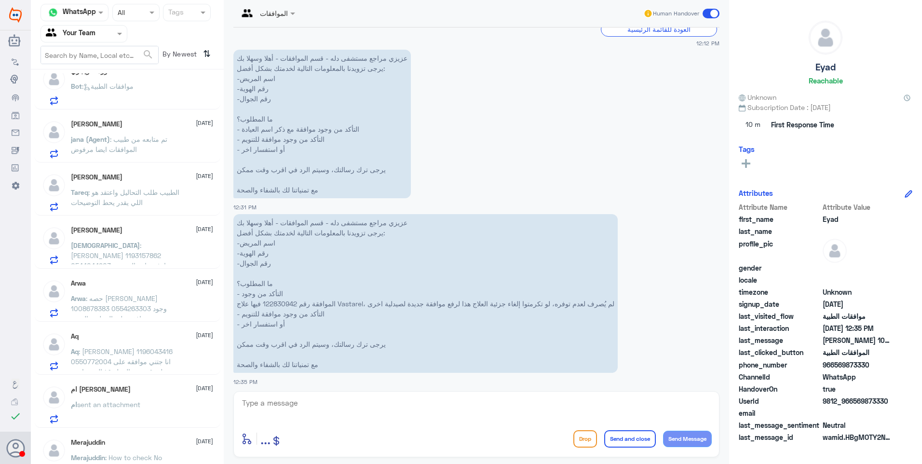
scroll to position [1008, 0]
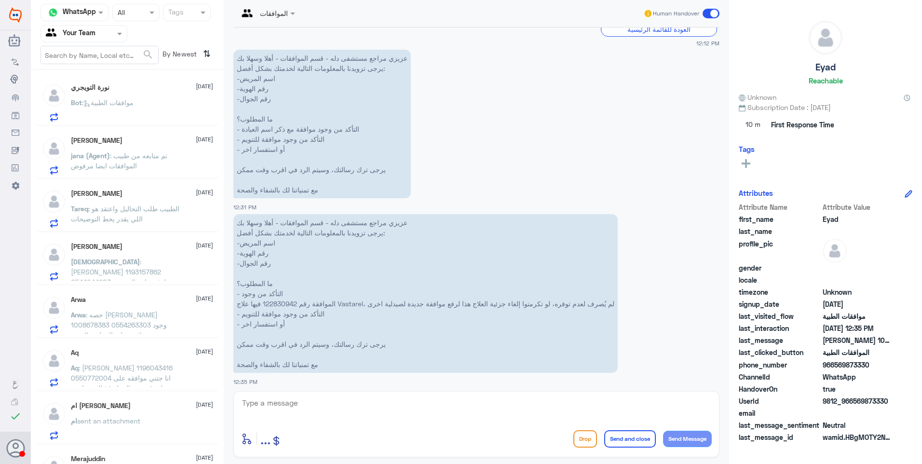
click at [140, 315] on span ": حصه عبدالرحمن الدحيم 1008678383 0554263303 وجود موافقه على العمليه والتنويم د…" at bounding box center [119, 329] width 96 height 39
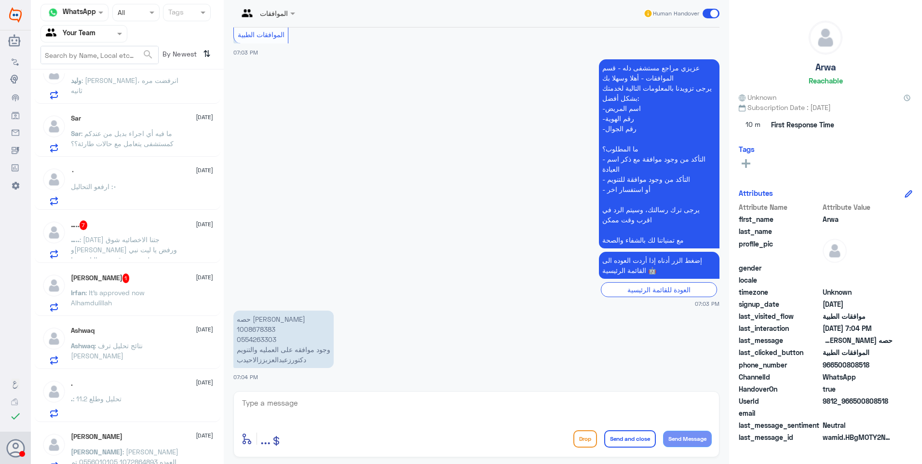
scroll to position [526, 0]
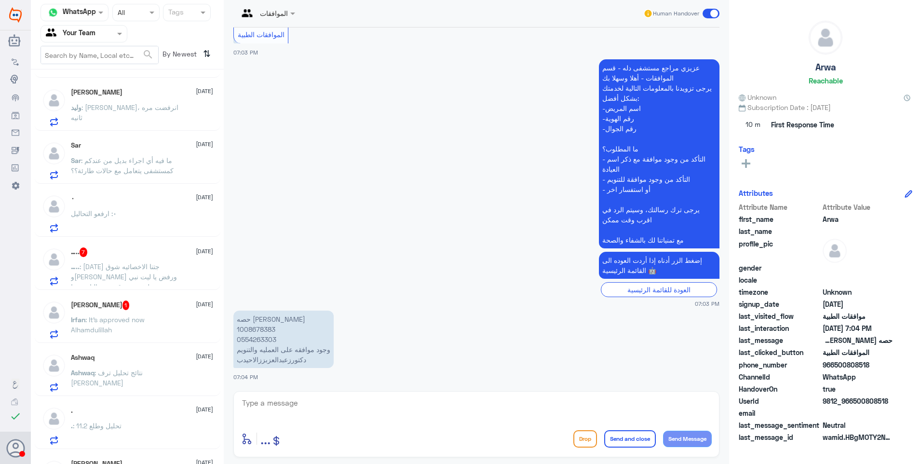
click at [140, 402] on div ". 21 September . : تحليل وطلع 11.2" at bounding box center [128, 424] width 186 height 50
click at [163, 413] on div ". 21 September" at bounding box center [142, 410] width 142 height 8
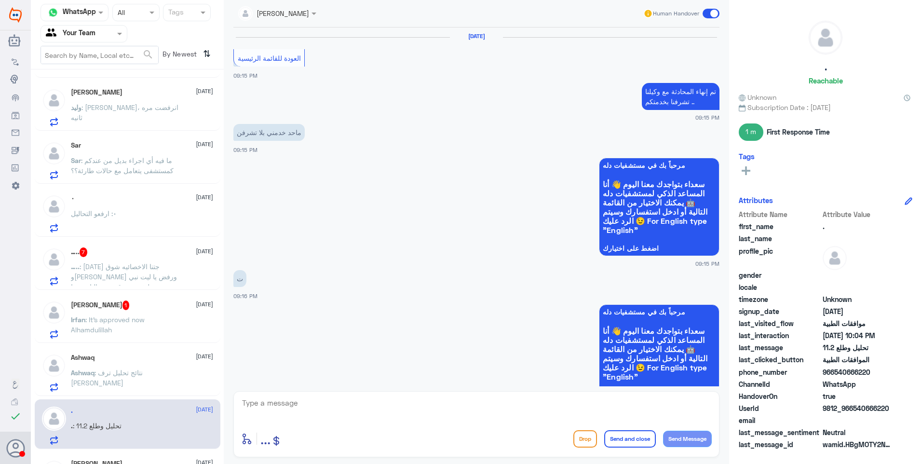
scroll to position [642, 0]
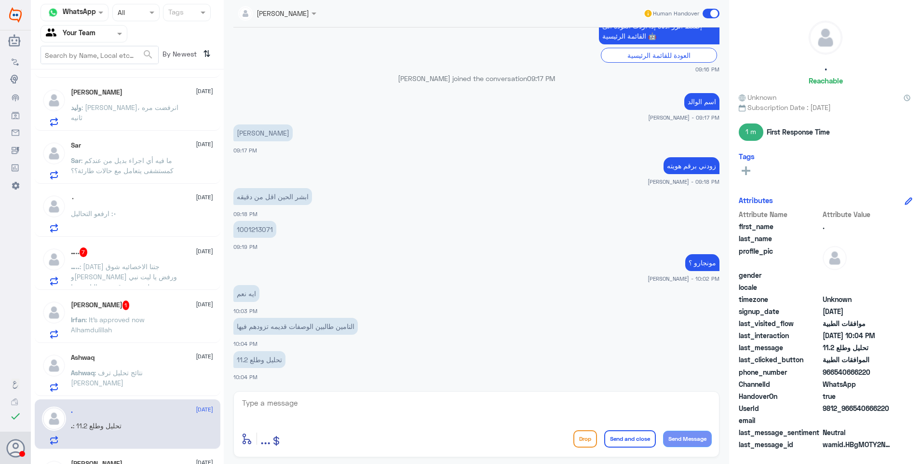
click at [134, 360] on div "Ashwaq 21 September" at bounding box center [142, 357] width 142 height 8
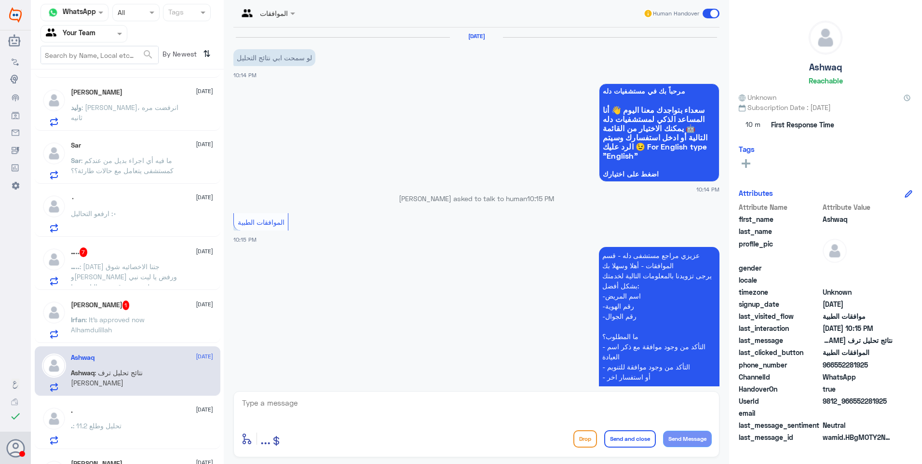
scroll to position [210, 0]
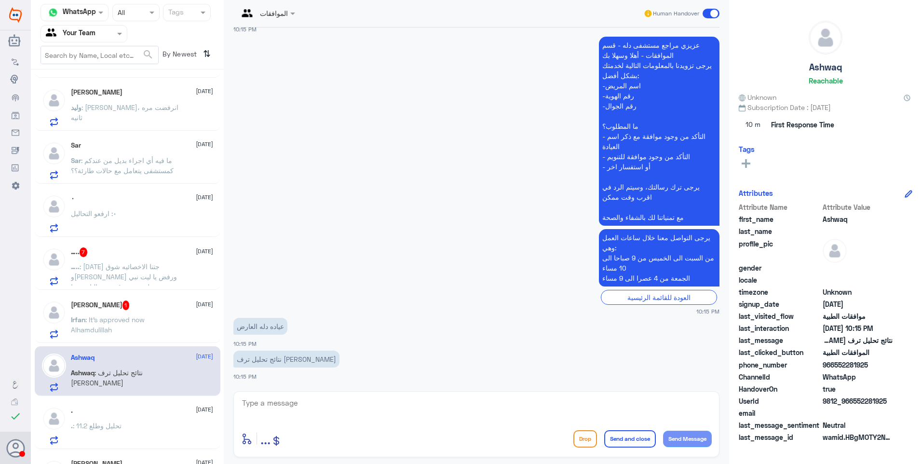
click at [108, 321] on span ": It’s approved now Alhamdulillah" at bounding box center [108, 324] width 74 height 18
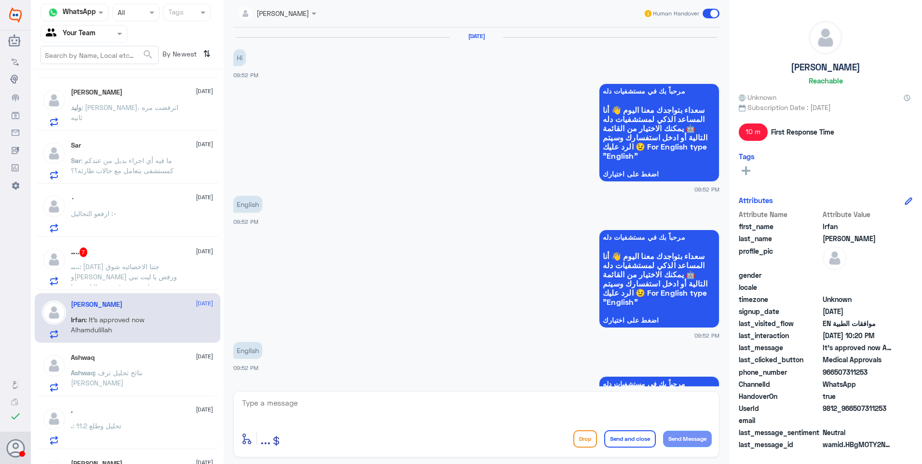
scroll to position [826, 0]
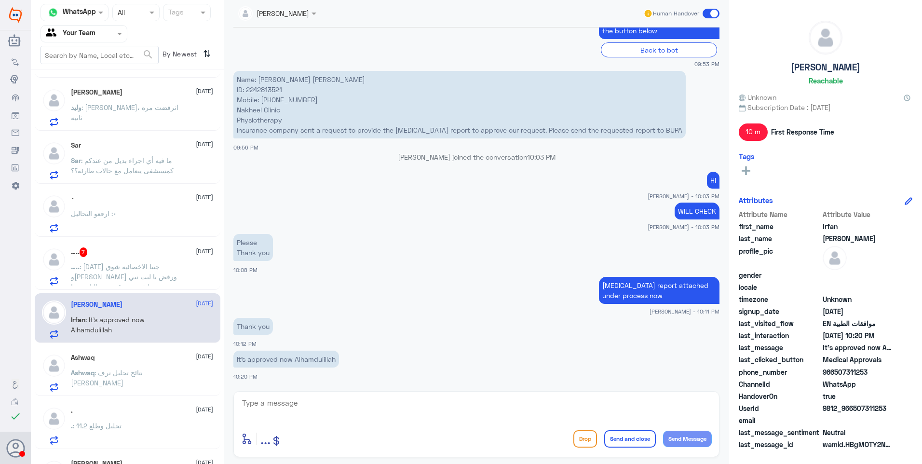
click at [120, 281] on p "….. : الاحد جتنا الاخصائيه شوق ورفعت ورفض يا ليت نبي تغيير لتقرير شوق بحيث التا…" at bounding box center [125, 273] width 108 height 24
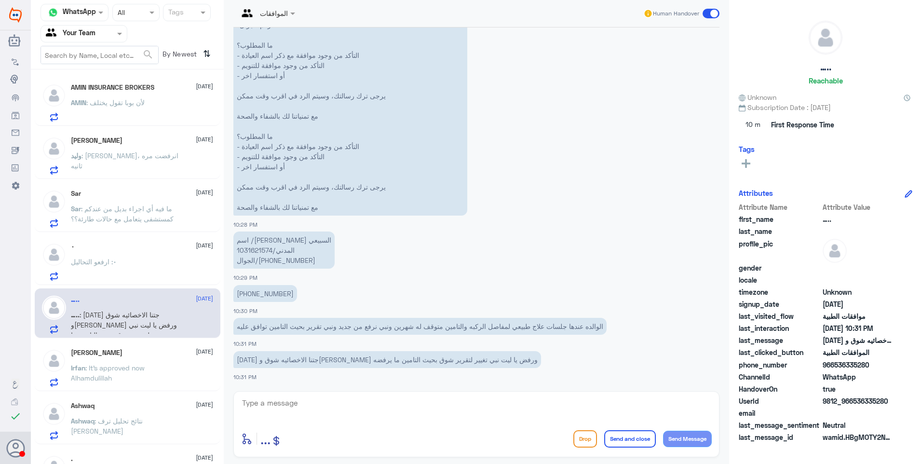
click at [155, 266] on div "٠ : ارفعو التحاليل" at bounding box center [142, 270] width 142 height 22
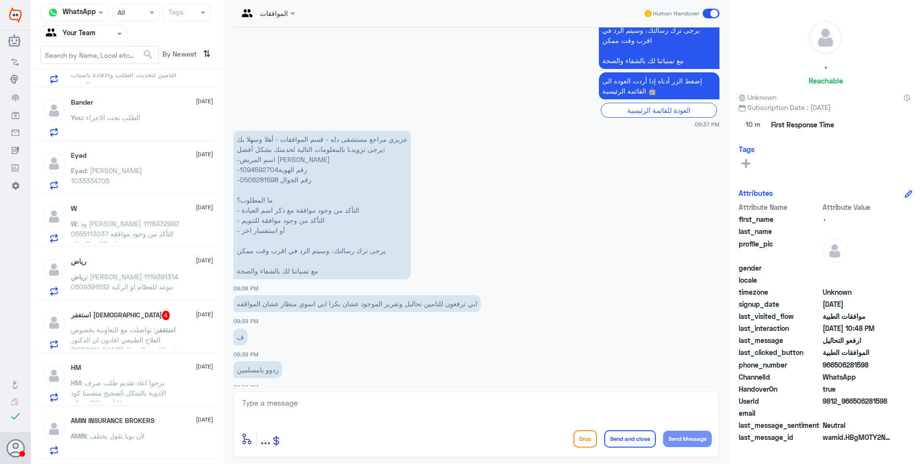
click at [154, 308] on div "استغفر الله 4 22 September استغفر : تواصلت مع التعاونية بخصوص العلاج الطبيعي اف…" at bounding box center [128, 328] width 186 height 50
click at [165, 330] on p "استغفر : تواصلت مع التعاونية بخصوص العلاج الطبيعي افادون ان الدكتور ماارفق الاد…" at bounding box center [125, 336] width 108 height 24
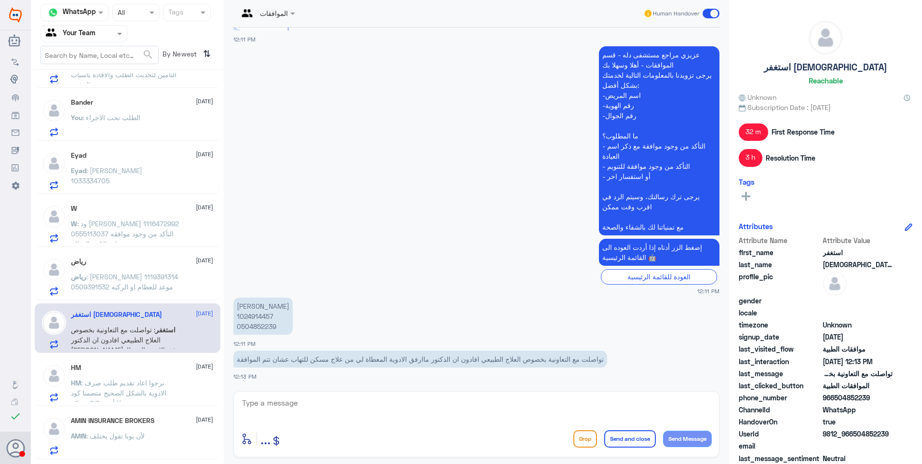
click at [155, 396] on span ": نرجوا اعاد تقديم طلب صرف الادوية بالشكل الصحيح متضمنا كود شركة GIG للتأمين" at bounding box center [118, 392] width 95 height 28
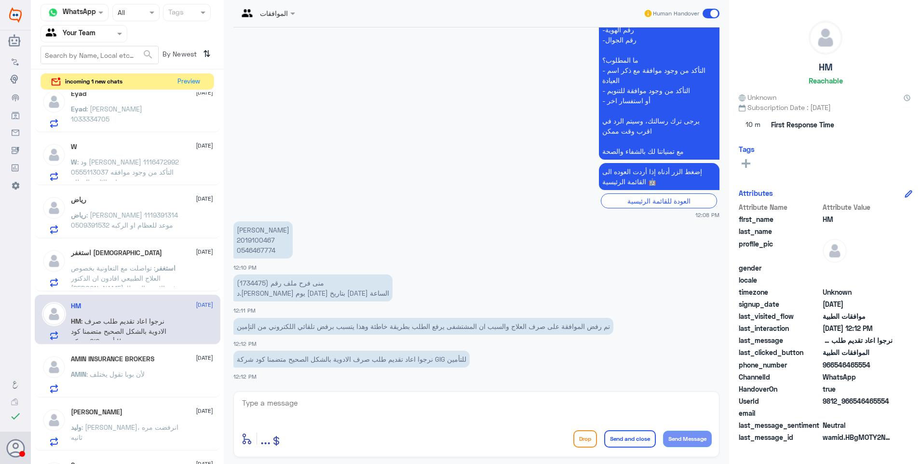
scroll to position [145, 0]
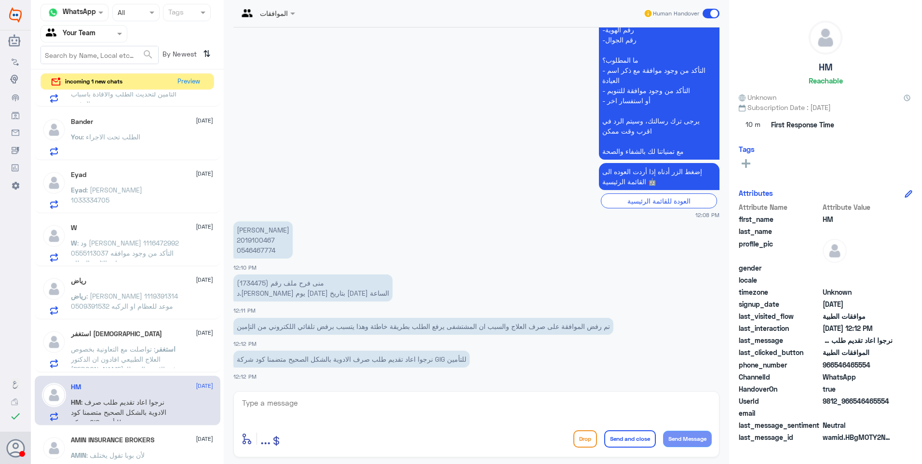
click at [96, 31] on input "text" at bounding box center [72, 33] width 53 height 11
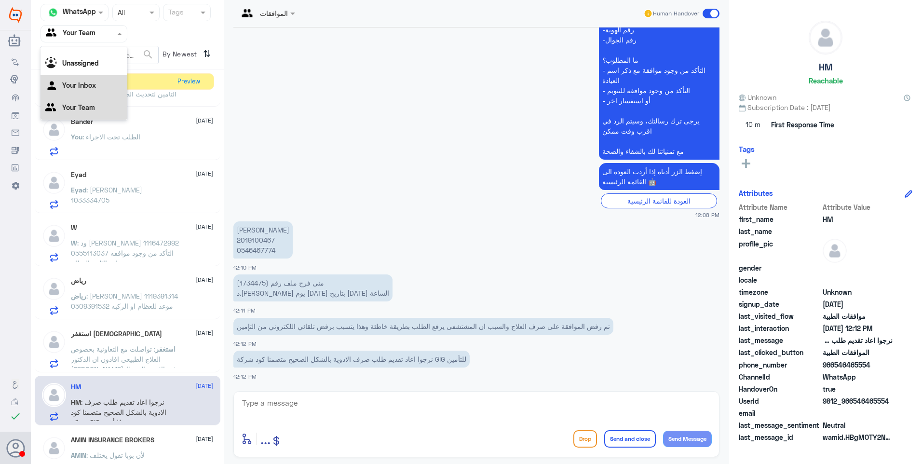
click at [93, 81] on div "Your Inbox" at bounding box center [83, 86] width 87 height 22
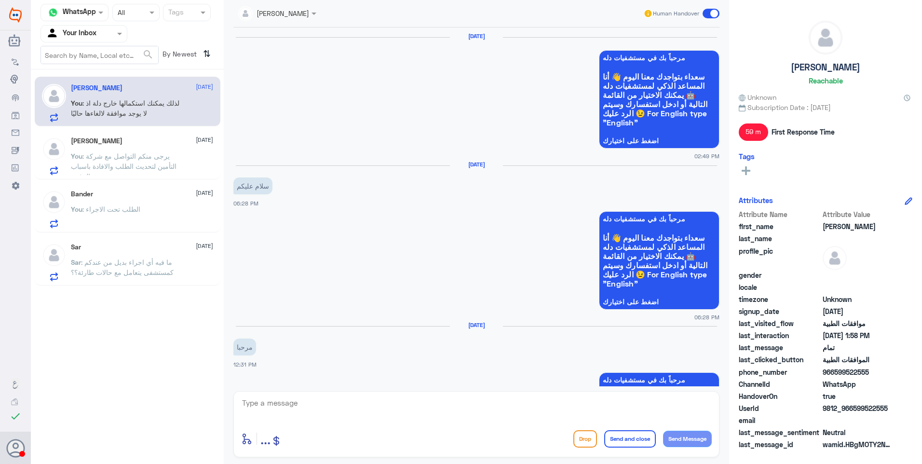
scroll to position [841, 0]
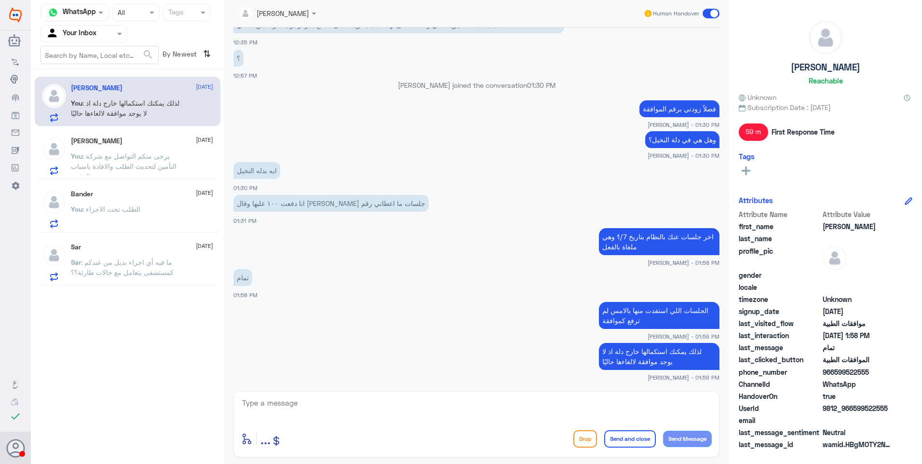
click at [149, 171] on p "You : يرجى منكم التواصل مع شركة التأمين لتحديث الطلب والافادة باسباب الرفض." at bounding box center [125, 163] width 108 height 24
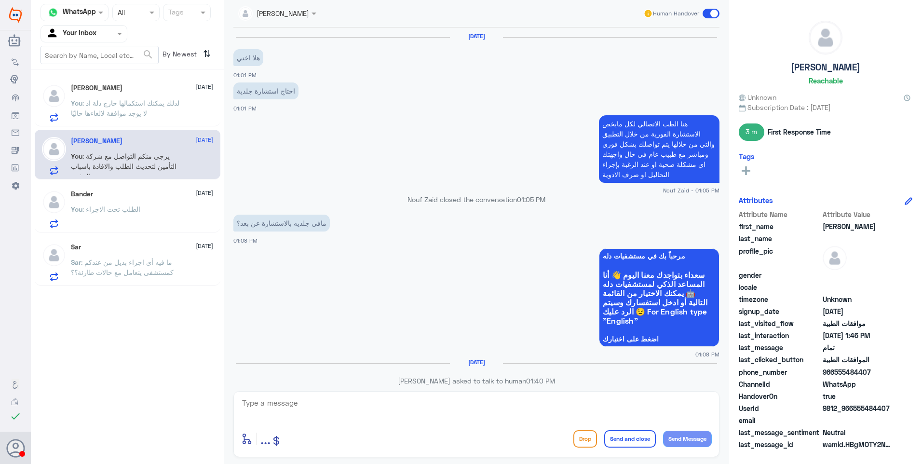
scroll to position [634, 0]
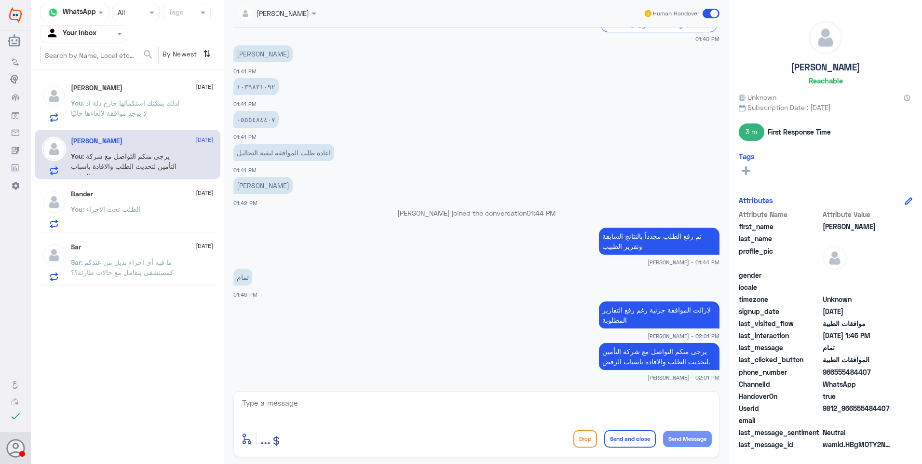
click at [374, 403] on textarea at bounding box center [476, 408] width 470 height 24
type textarea "k"
type textarea "نشكر تواصلكم مع مستشفيات دلة."
click at [633, 437] on button "Send and close" at bounding box center [630, 438] width 52 height 17
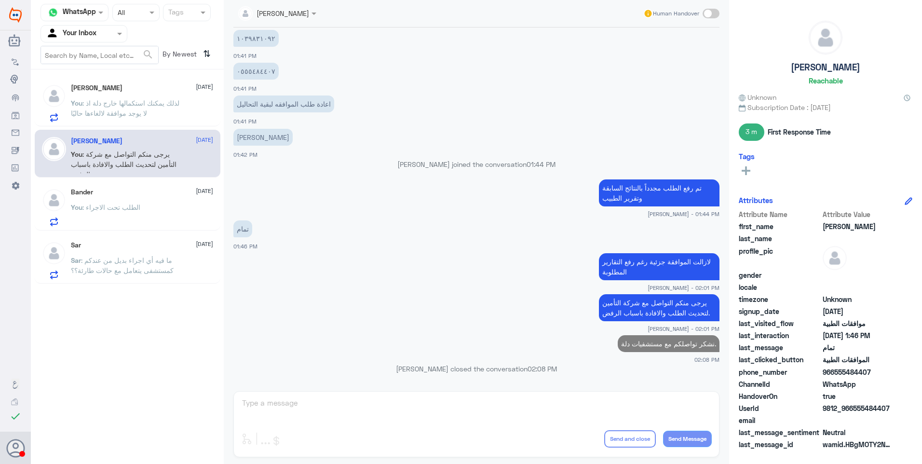
click at [127, 199] on div "Bander [DATE] You : الطلب تحت الاجراء" at bounding box center [142, 207] width 142 height 38
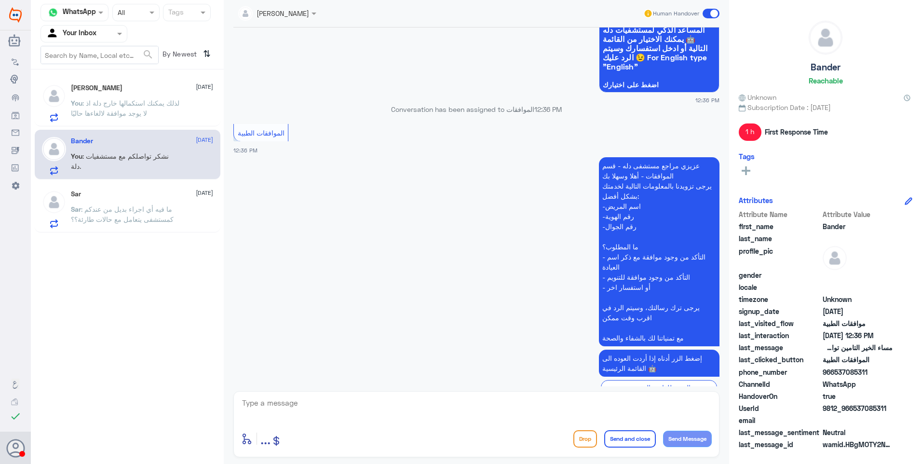
scroll to position [909, 0]
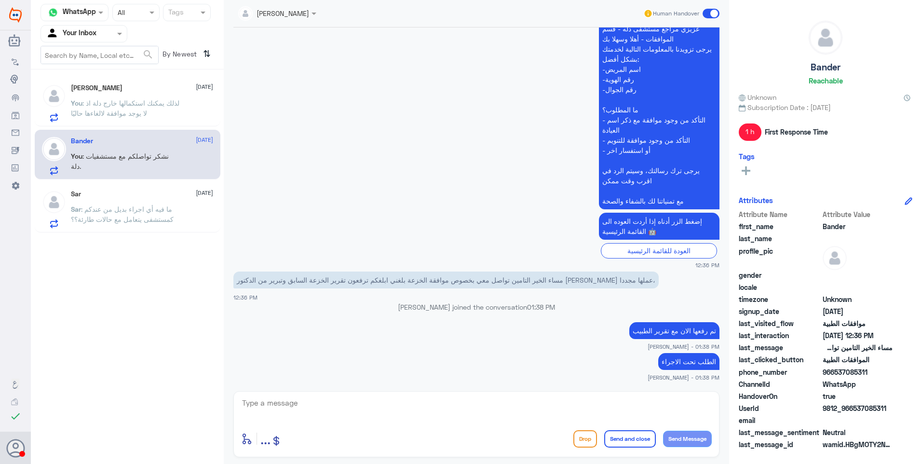
click at [164, 194] on div "Sar 22 September" at bounding box center [142, 194] width 142 height 8
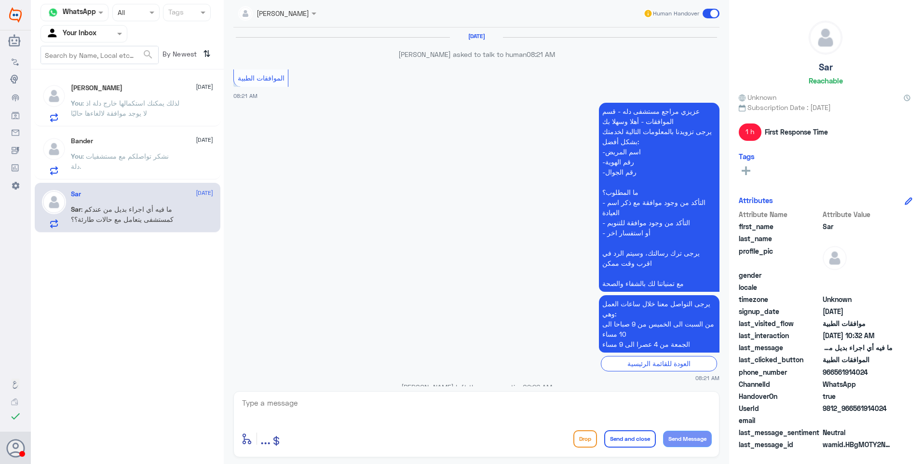
scroll to position [918, 0]
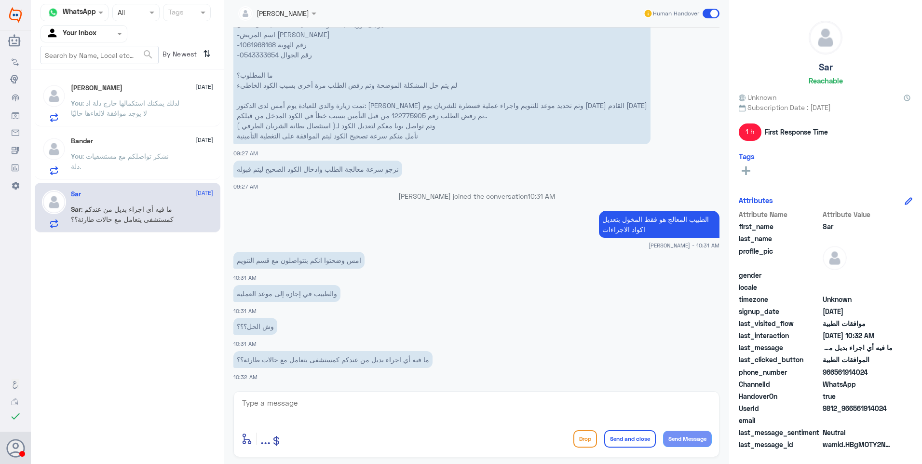
click at [134, 113] on span ": لذلك يمكنك استكمالها خارج دلة اذ لا يوجد موافقة لالغاءها حاليًا" at bounding box center [125, 108] width 108 height 18
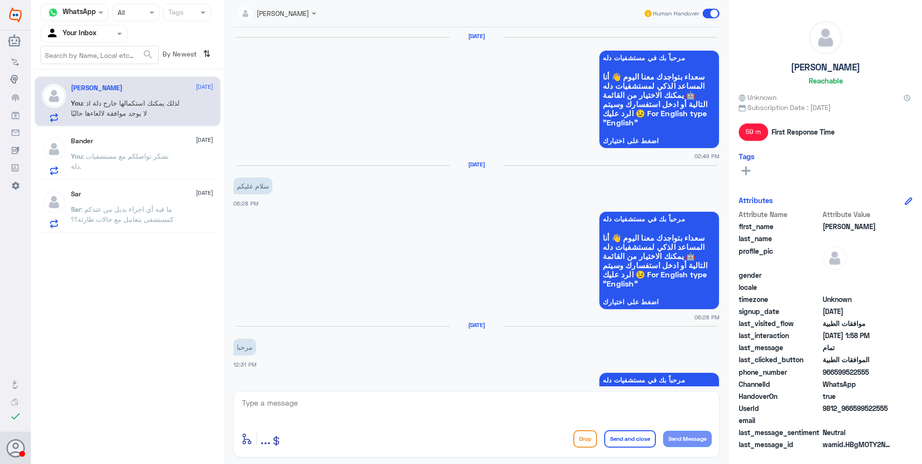
scroll to position [841, 0]
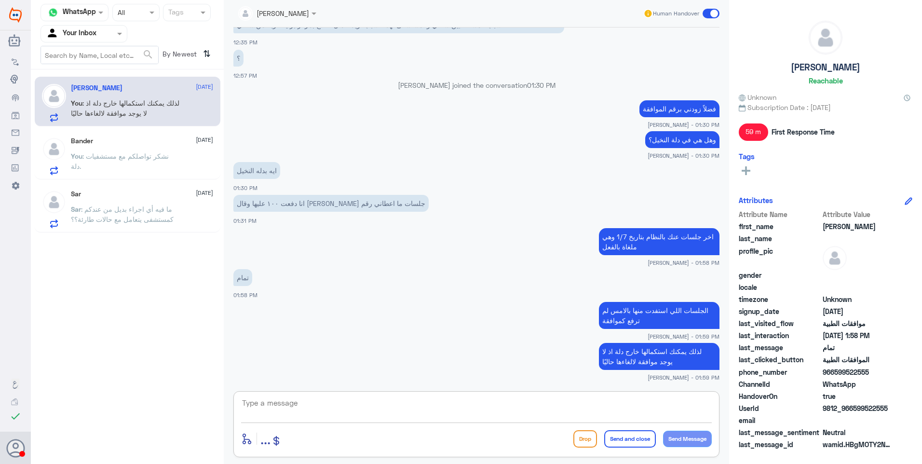
click at [299, 410] on textarea at bounding box center [476, 408] width 470 height 24
paste textarea "نشكر تواصلكم مع مستشفيات دلة."
type textarea "نشكر تواصلكم مع مستشفيات دلة."
click at [642, 436] on button "Send and close" at bounding box center [630, 438] width 52 height 17
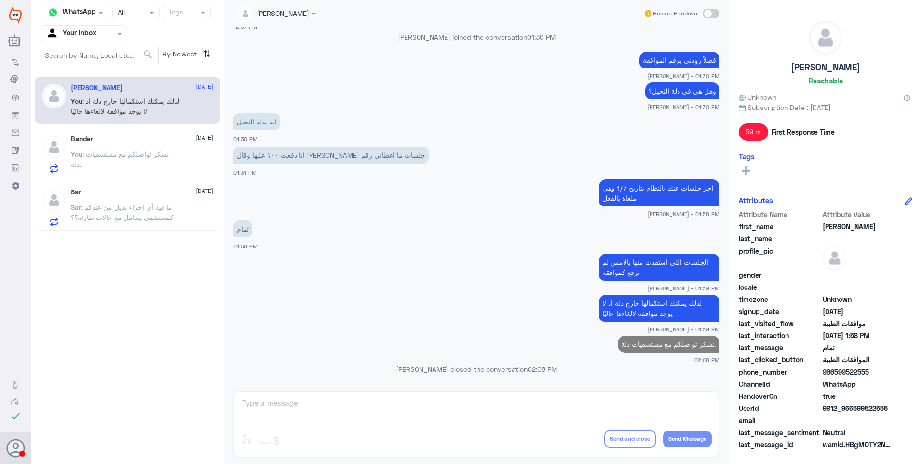
click at [180, 150] on div "Bander 22 September You : نشكر تواصلكم مع مستشفيات دلة." at bounding box center [142, 154] width 142 height 38
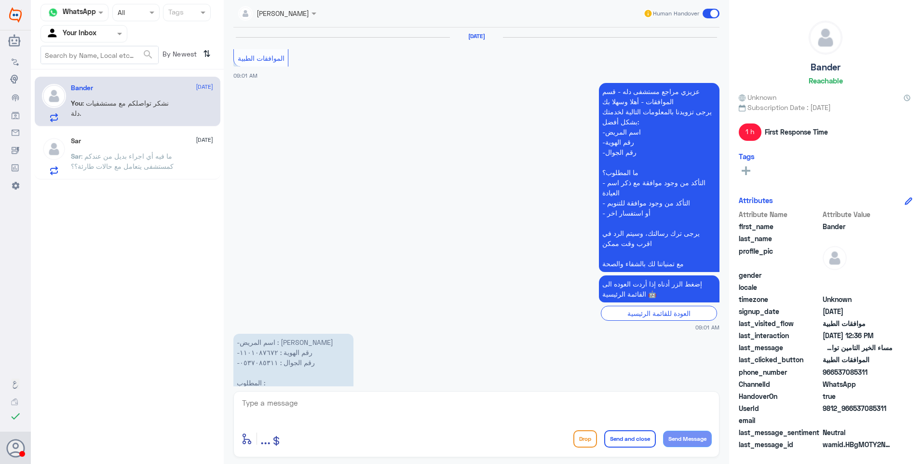
scroll to position [909, 0]
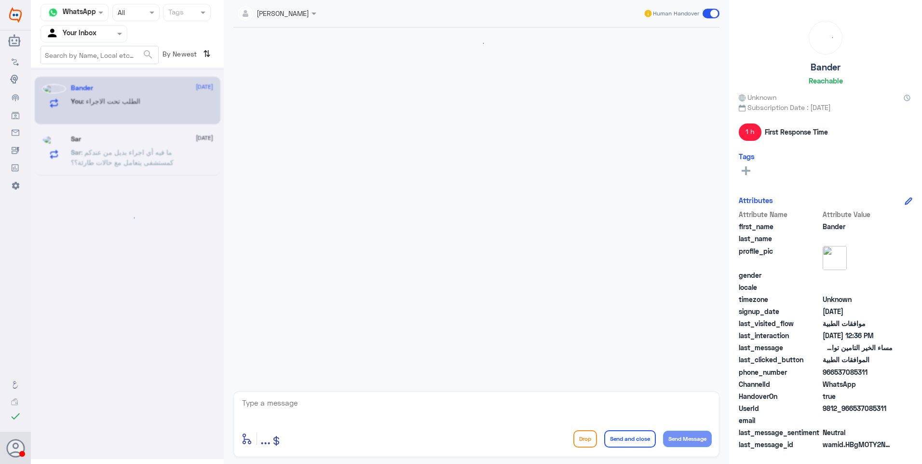
click at [114, 33] on div at bounding box center [84, 33] width 86 height 11
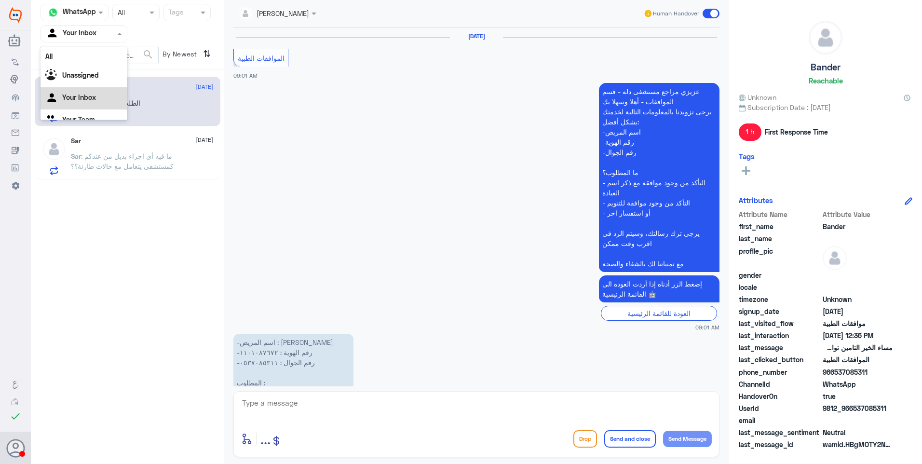
scroll to position [909, 0]
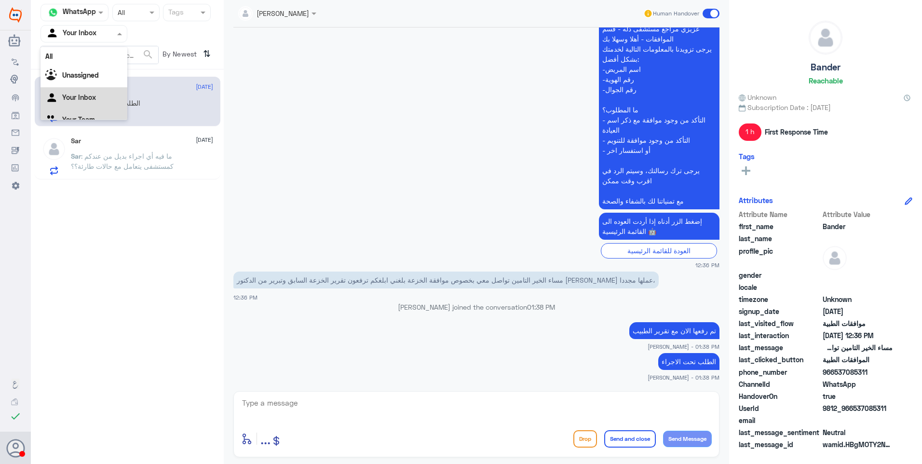
click at [102, 113] on div "Your Team" at bounding box center [83, 120] width 87 height 22
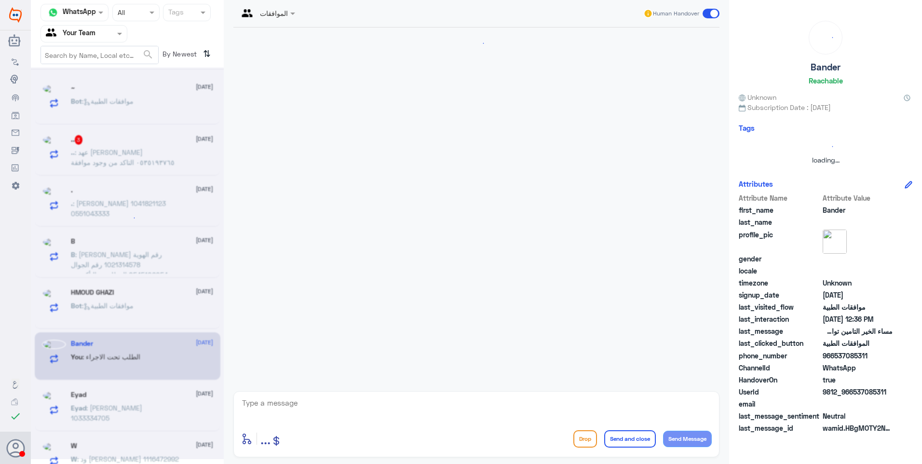
scroll to position [114, 0]
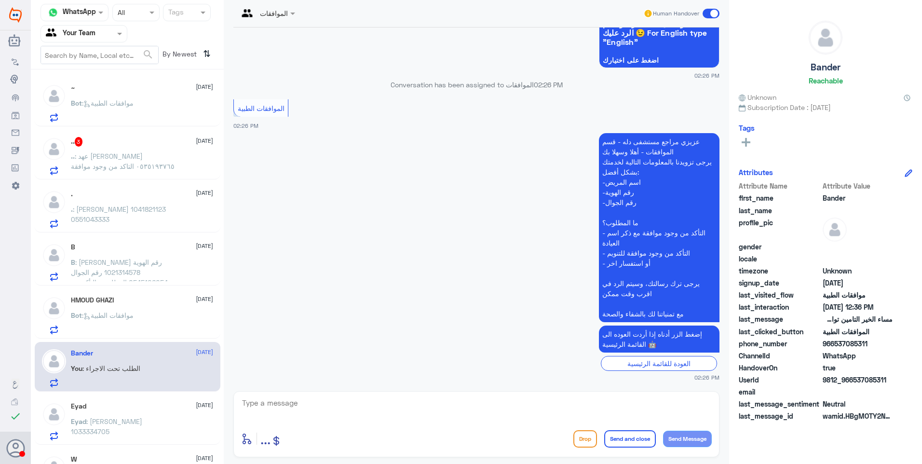
click at [118, 99] on span ": موافقات الطبية" at bounding box center [108, 103] width 52 height 8
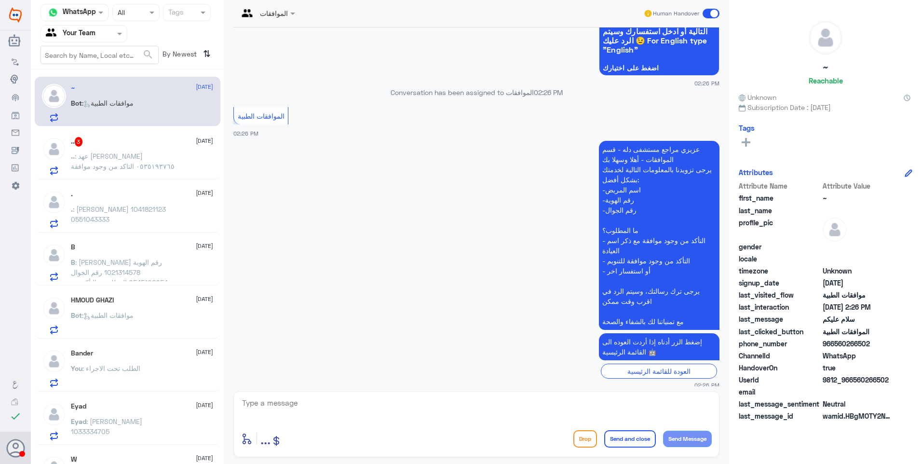
scroll to position [114, 0]
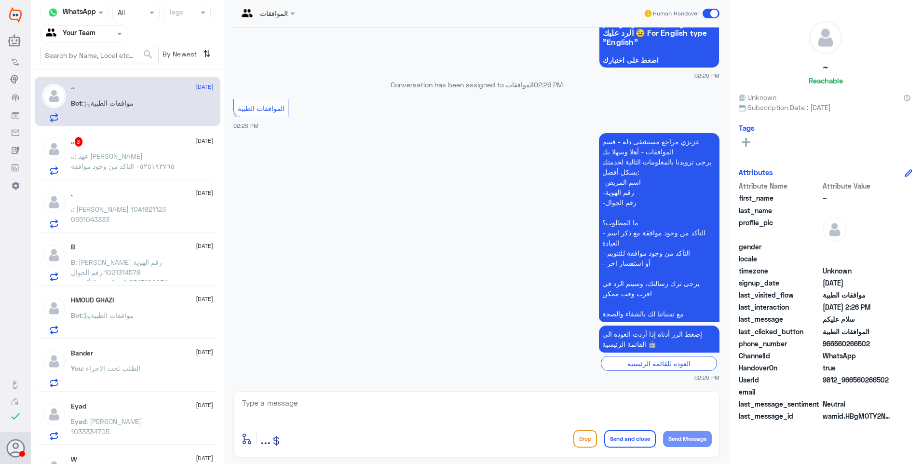
click at [317, 401] on textarea at bounding box center [476, 408] width 470 height 24
paste textarea "فضلاً زودنا ببياناتك ووضح لنا استفسارك"
type textarea "فضلاً زودنا ببياناتك ووضح لنا استفسارك"
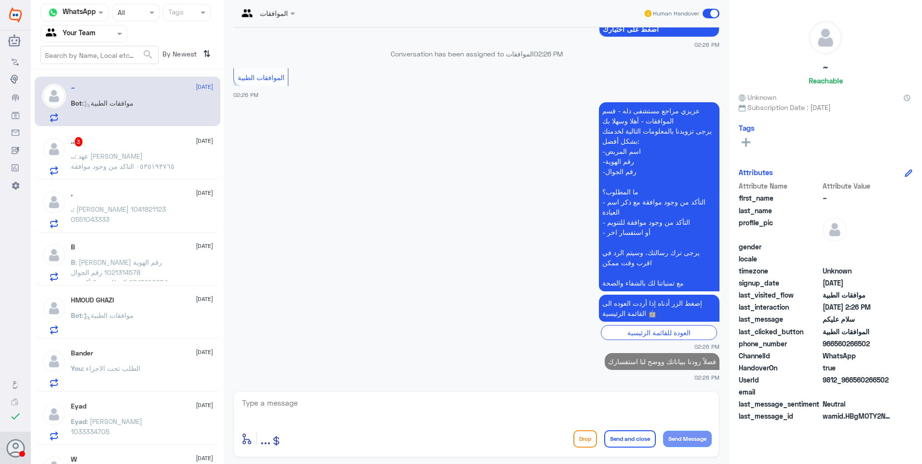
click at [159, 170] on p ".. : عهد محمد ١٠٩٠٩٦٩١٠٤ ٠٥٣٥١٩٣٧٦٥ التاكد من وجود موافقة" at bounding box center [125, 163] width 108 height 24
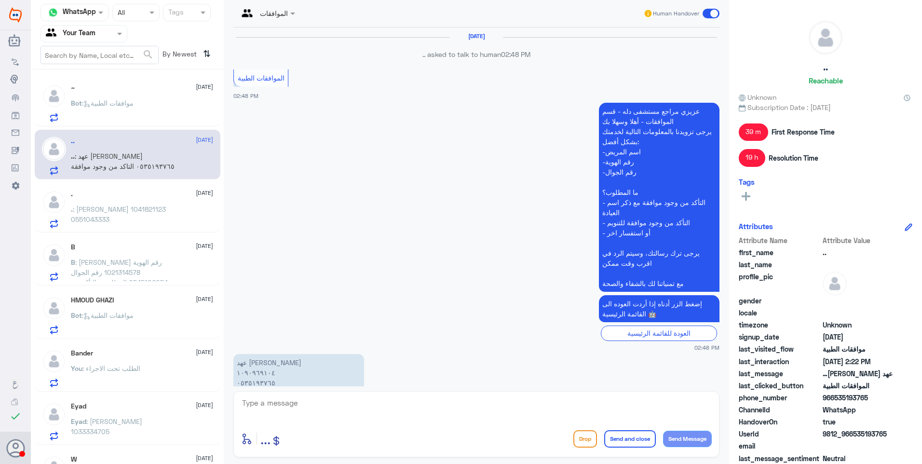
scroll to position [830, 0]
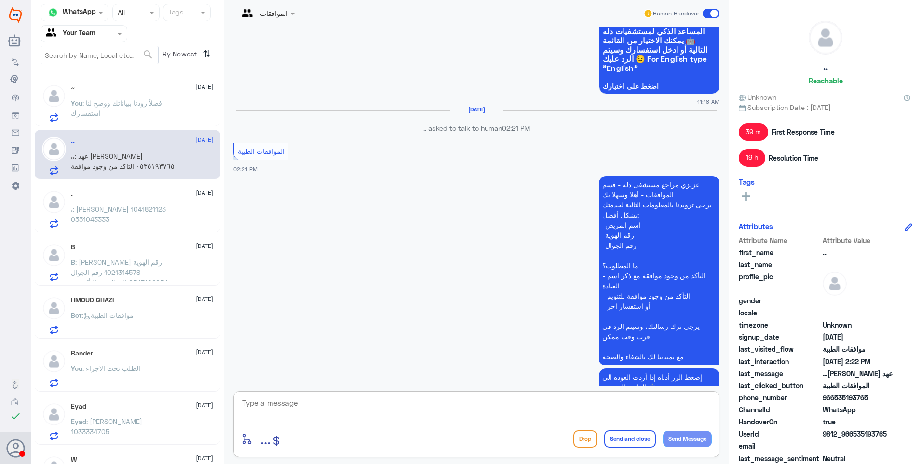
click at [297, 413] on textarea at bounding box center [476, 408] width 470 height 24
drag, startPoint x: 308, startPoint y: 412, endPoint x: 201, endPoint y: 385, distance: 110.2
click at [208, 386] on div "Channel WhatsApp Status × All Tags Agent Filter Your Team search By Newest ⇅ ~ …" at bounding box center [476, 233] width 891 height 467
type textarea "1090969104"
click at [152, 115] on p "You : فضلاً زودنا ببياناتك ووضح لنا استفسارك" at bounding box center [125, 110] width 108 height 24
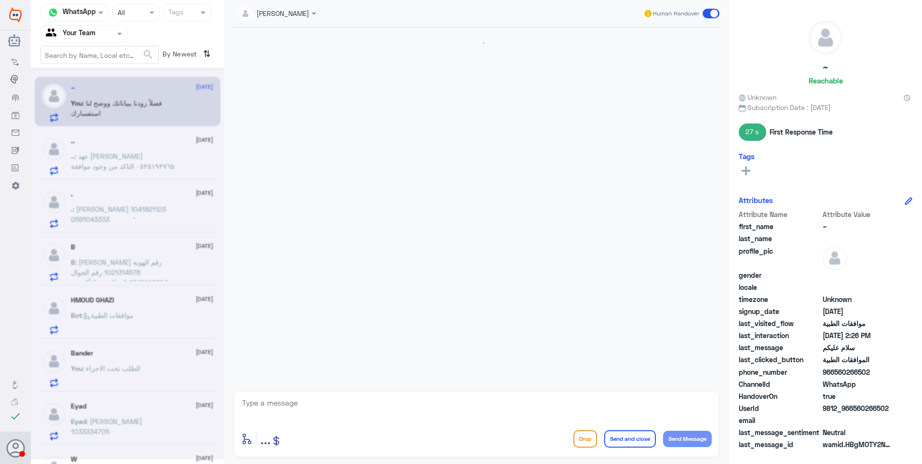
scroll to position [162, 0]
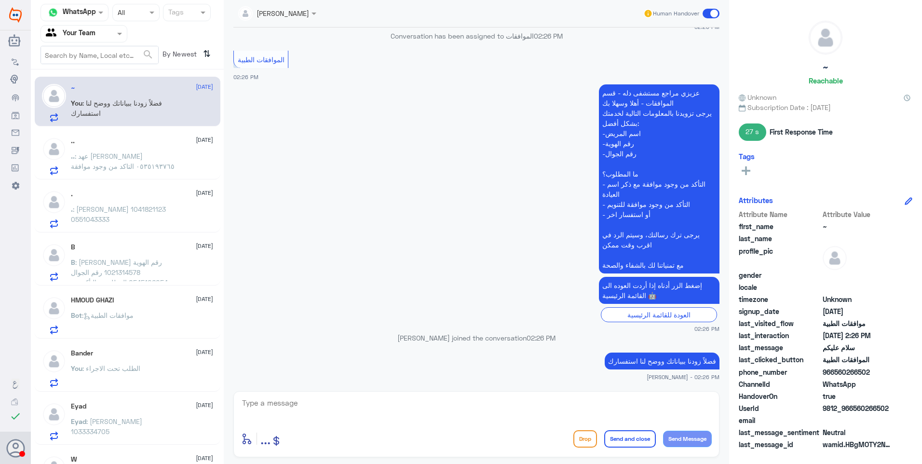
click at [187, 214] on div ". : مشعاء بخيت الدوسري 1041821123 0551043333" at bounding box center [142, 217] width 142 height 22
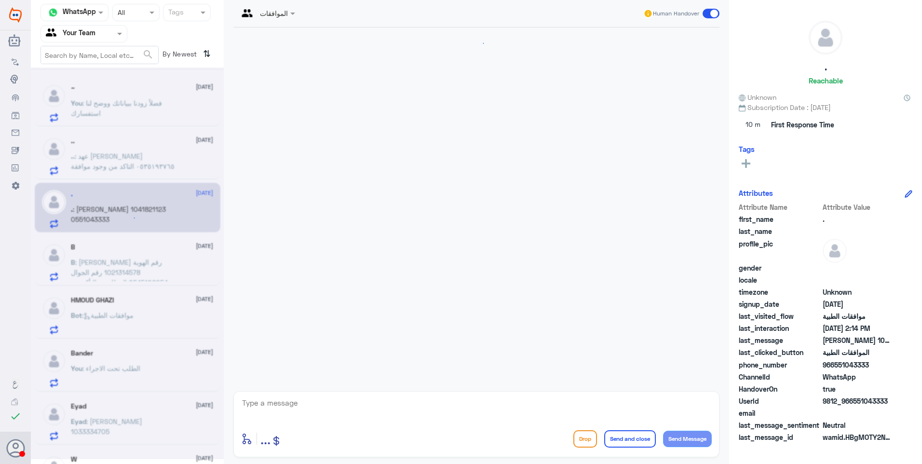
scroll to position [343, 0]
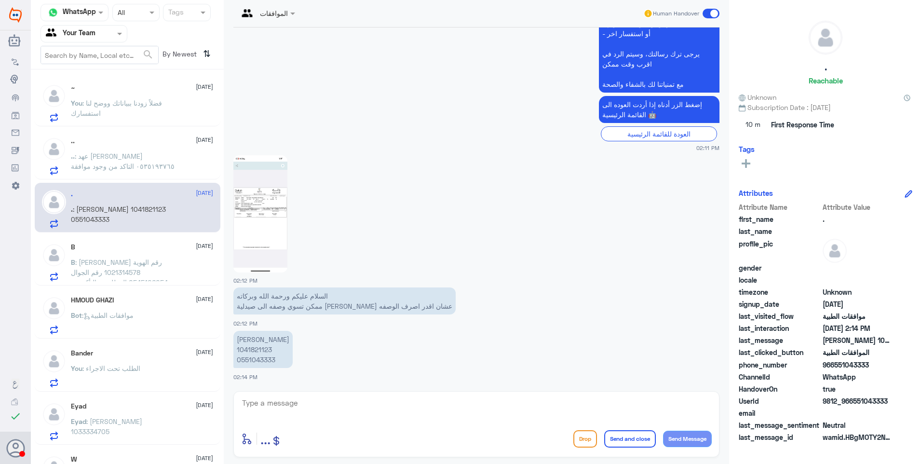
click at [253, 223] on img at bounding box center [260, 213] width 54 height 117
drag, startPoint x: 414, startPoint y: 302, endPoint x: 338, endPoint y: 302, distance: 75.7
click at [344, 303] on p "السلام عليكم ورحمة الله وبركاته ممكن تسوي وصفه الى صيدلية النهدي عشان اقدر اصرف…" at bounding box center [344, 300] width 222 height 27
click at [340, 303] on p "السلام عليكم ورحمة الله وبركاته ممكن تسوي وصفه الى صيدلية النهدي عشان اقدر اصرف…" at bounding box center [344, 300] width 222 height 27
click at [252, 221] on img at bounding box center [260, 213] width 54 height 117
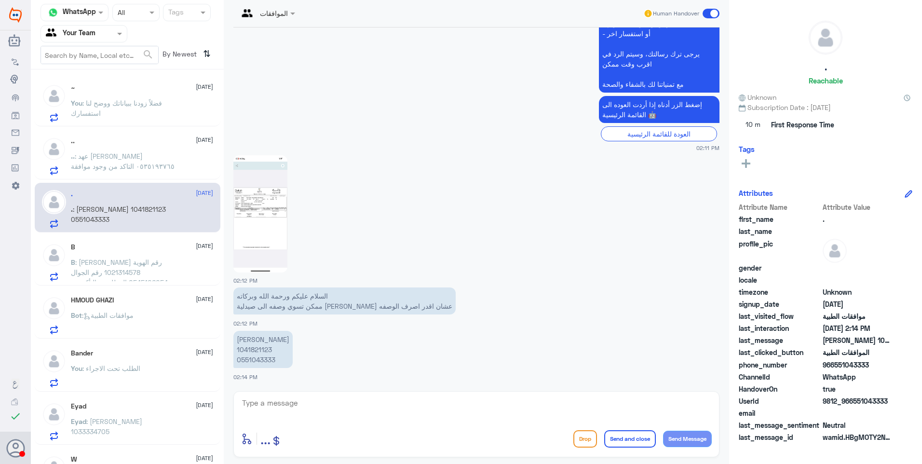
click at [252, 352] on p "[PERSON_NAME] 1041821123 0551043333" at bounding box center [262, 349] width 59 height 37
copy p "1041821123"
click at [264, 168] on img at bounding box center [260, 213] width 54 height 117
click at [326, 401] on textarea at bounding box center [476, 408] width 470 height 24
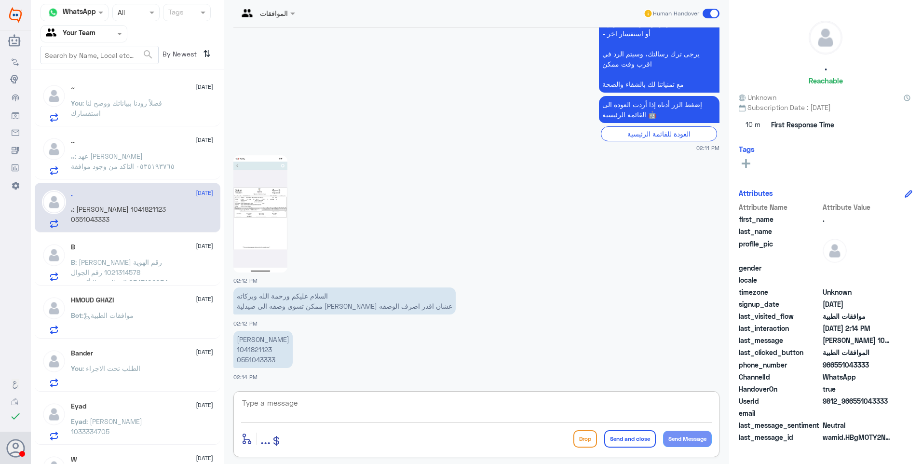
type textarea "م"
type textarea "تم رفع طلب تحويل لك"
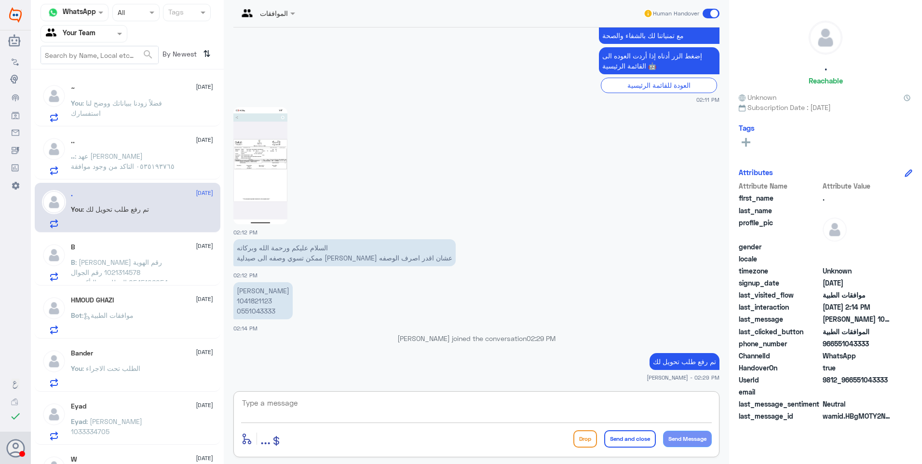
click at [147, 267] on p "B : لطيفة أحمد القحطاني رقم الهوية 1021314578 رقم الجوال 0545106054 المطلوب : ا…" at bounding box center [125, 269] width 108 height 24
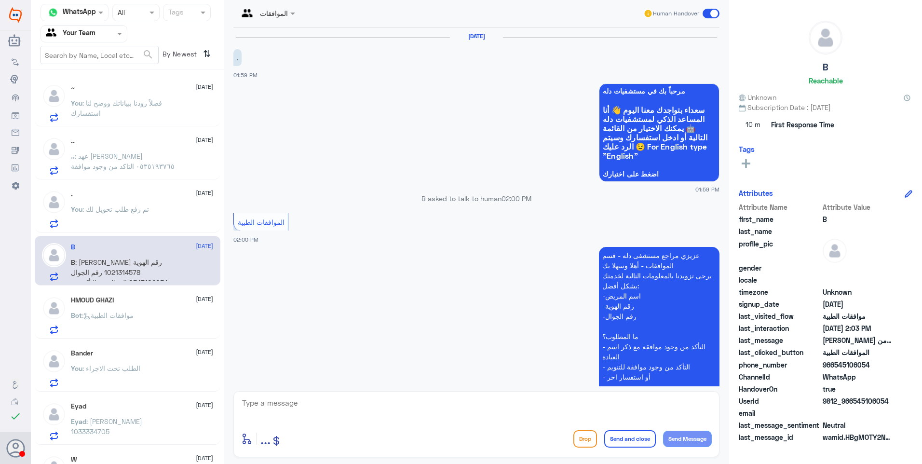
scroll to position [197, 0]
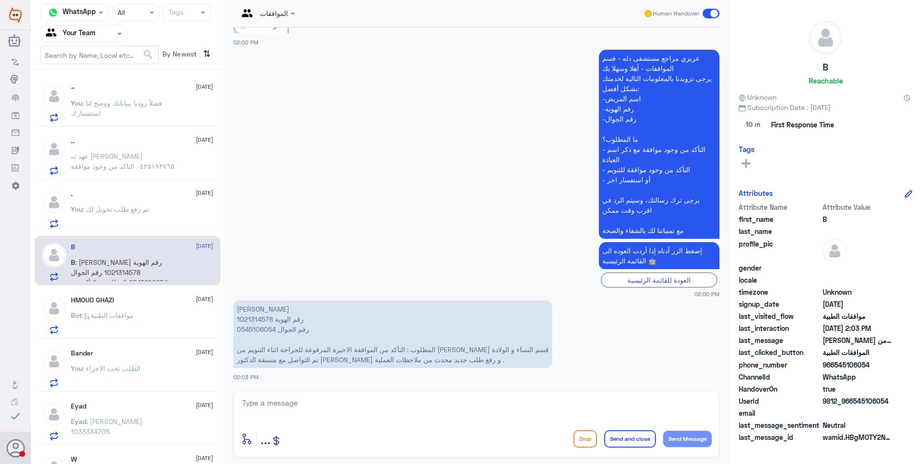
click at [165, 203] on div ". 22 September You : تم رفع طلب تحويل لك" at bounding box center [142, 209] width 142 height 38
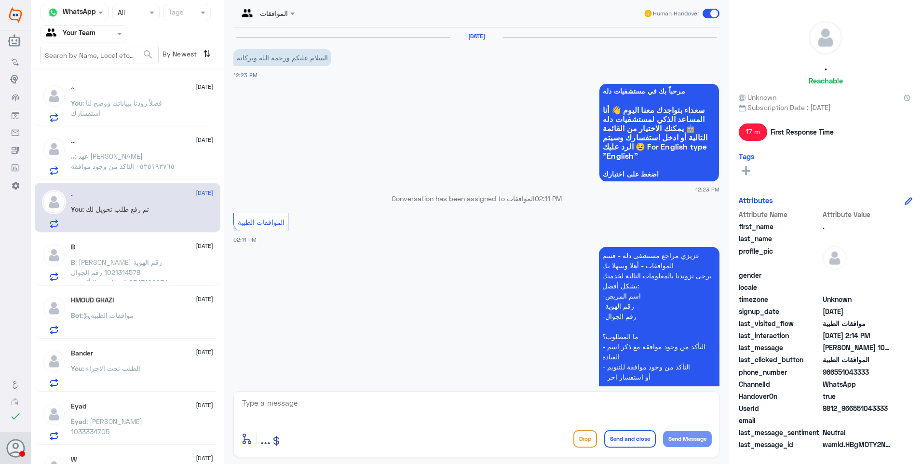
scroll to position [392, 0]
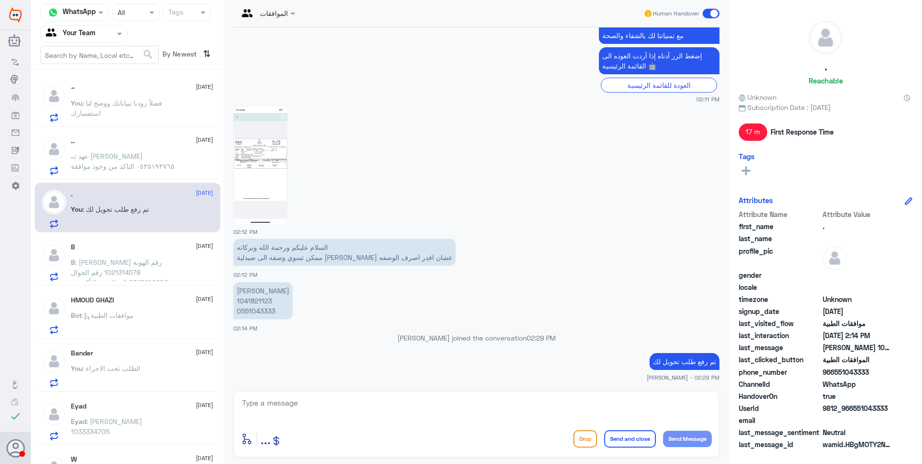
click at [156, 97] on div "~ 22 September You : فضلاً زودنا ببياناتك ووضح لنا استفسارك" at bounding box center [142, 103] width 142 height 38
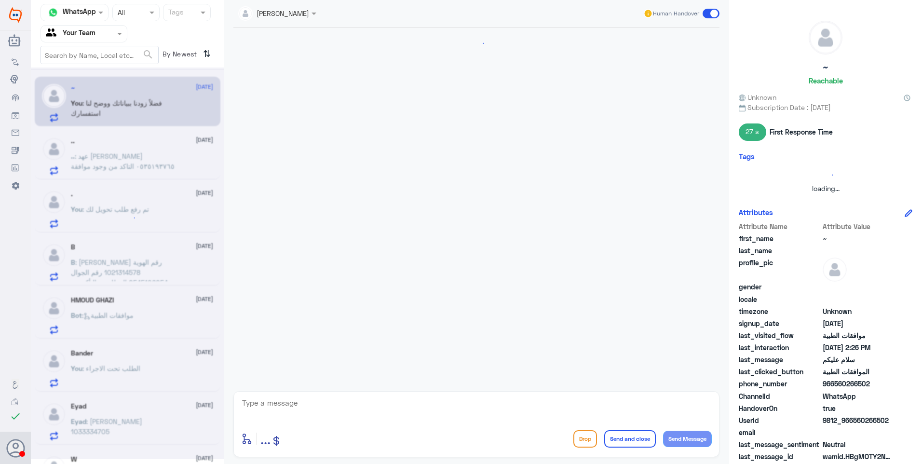
scroll to position [162, 0]
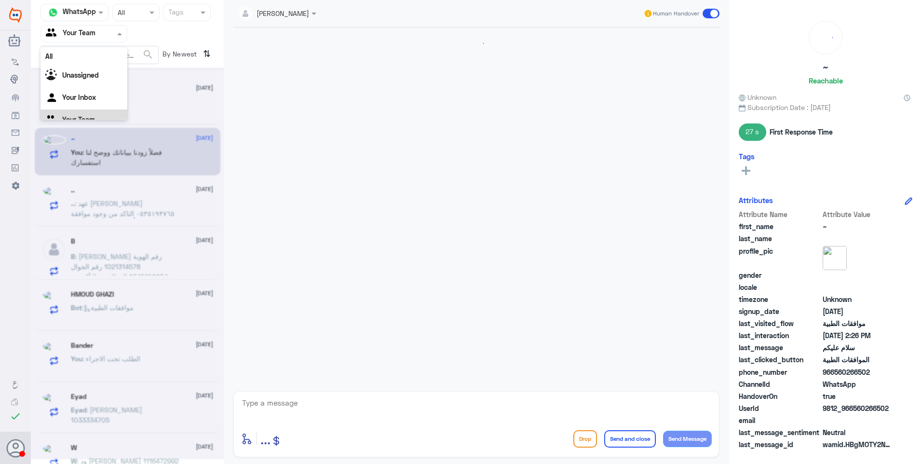
click at [112, 34] on div at bounding box center [84, 33] width 86 height 11
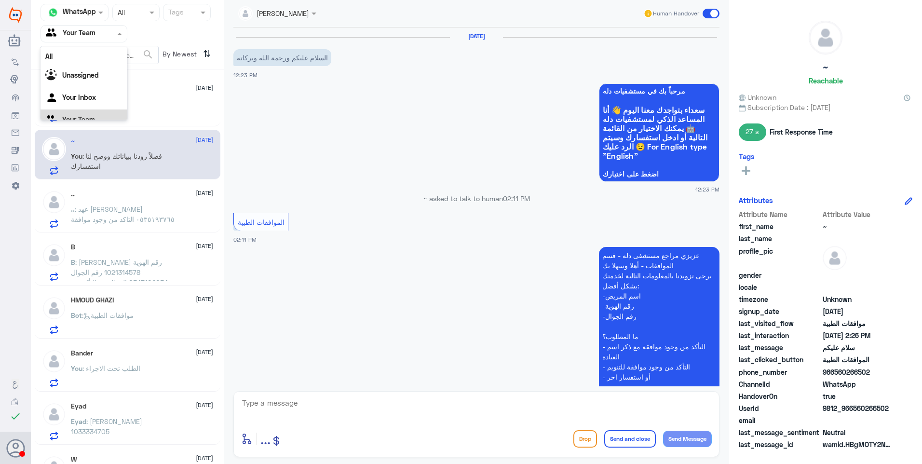
scroll to position [425, 0]
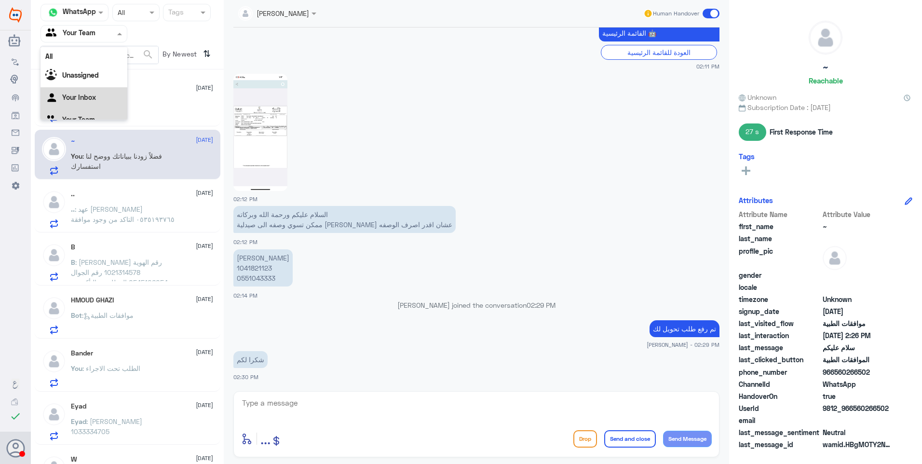
click at [88, 96] on Inbox "Your Inbox" at bounding box center [79, 97] width 34 height 8
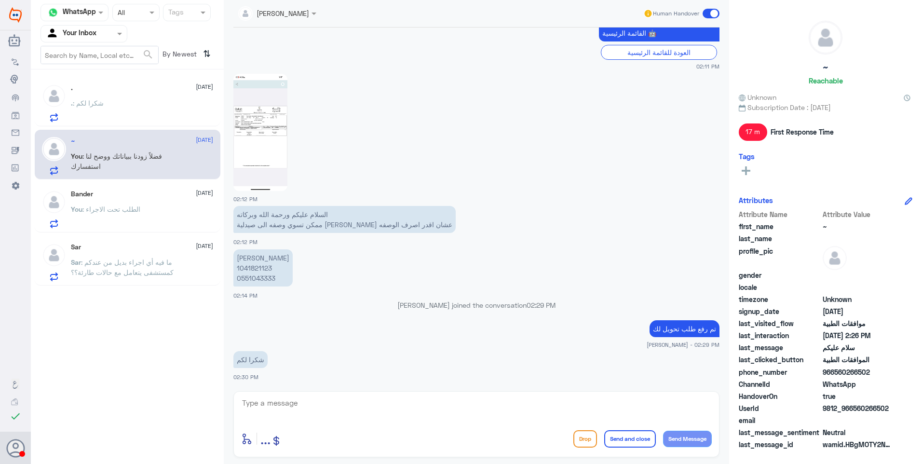
click at [144, 109] on div ". : شكرا لكم" at bounding box center [142, 111] width 142 height 22
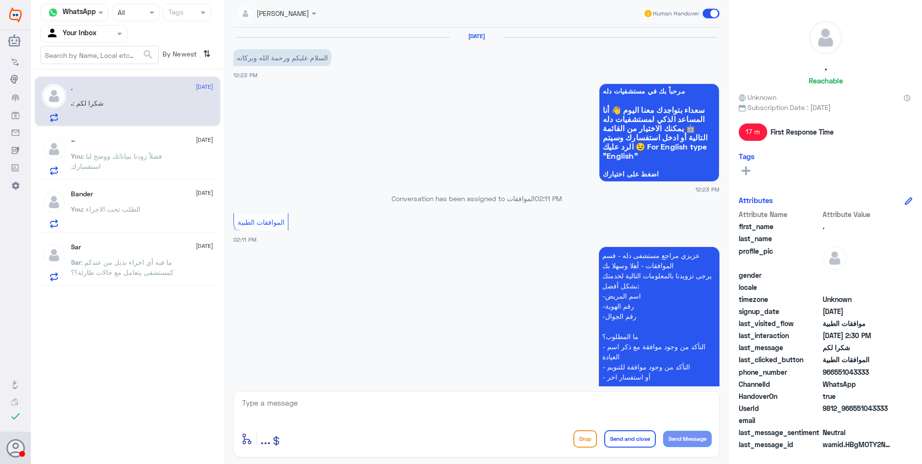
scroll to position [425, 0]
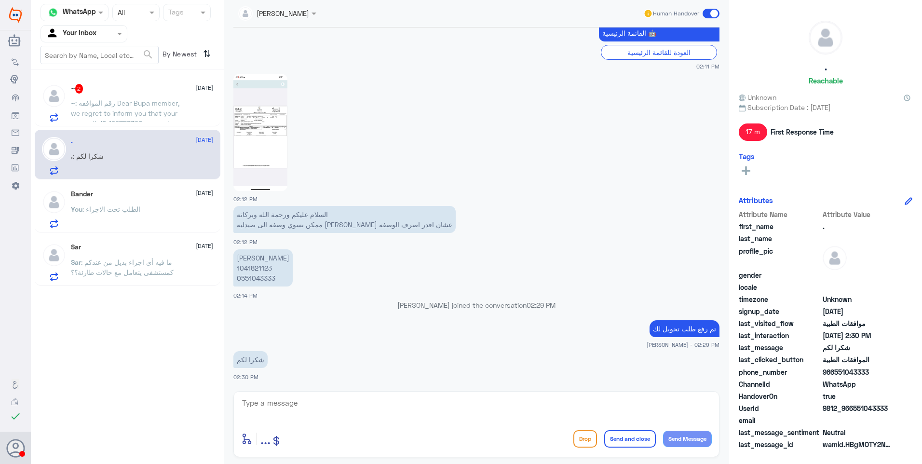
click at [141, 107] on span ": رقم الموافقه Dear Bupa member, we regret to inform you that your pre-auth ID …" at bounding box center [125, 138] width 108 height 79
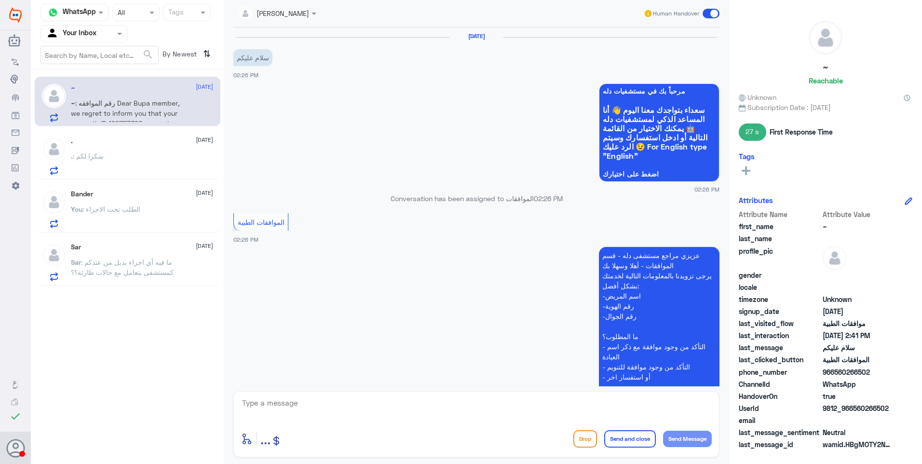
scroll to position [319, 0]
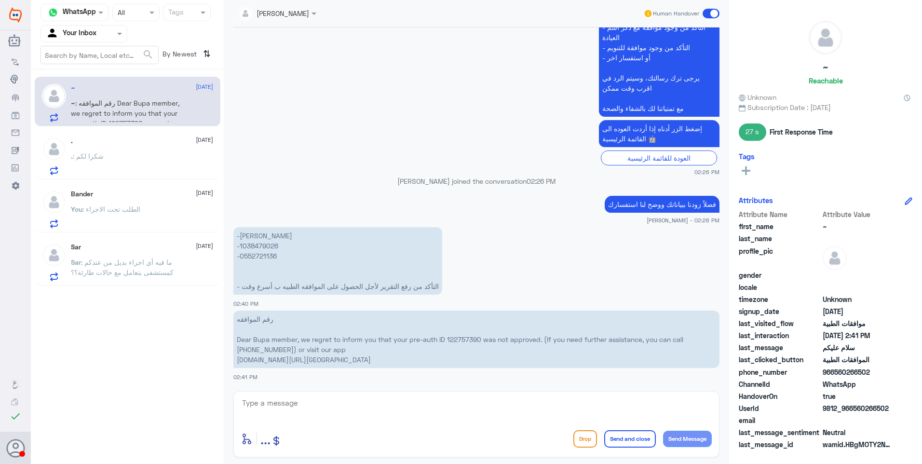
click at [250, 245] on p "-[PERSON_NAME] -1038479026 -0552721136 - التأكد من رفع التقرير لأجل الحصول على …" at bounding box center [337, 260] width 209 height 67
copy p "1038479026"
click at [451, 339] on p "رقم الموافقه Dear Bupa member, we regret to inform you that your pre-auth ID 12…" at bounding box center [476, 338] width 486 height 57
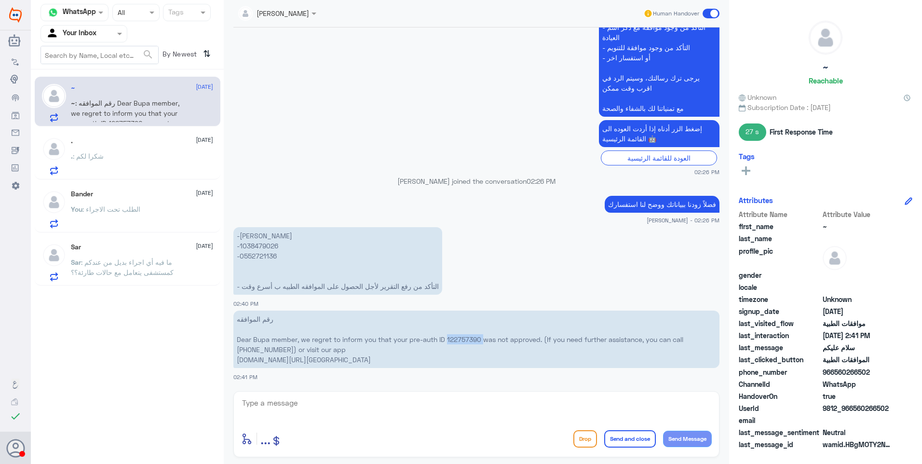
copy p "122757390"
click at [301, 397] on textarea at bounding box center [476, 408] width 470 height 24
type textarea "تم رفع الحالة الى قسم موافقات التنويم لمتابعتها بأقرب وقت"
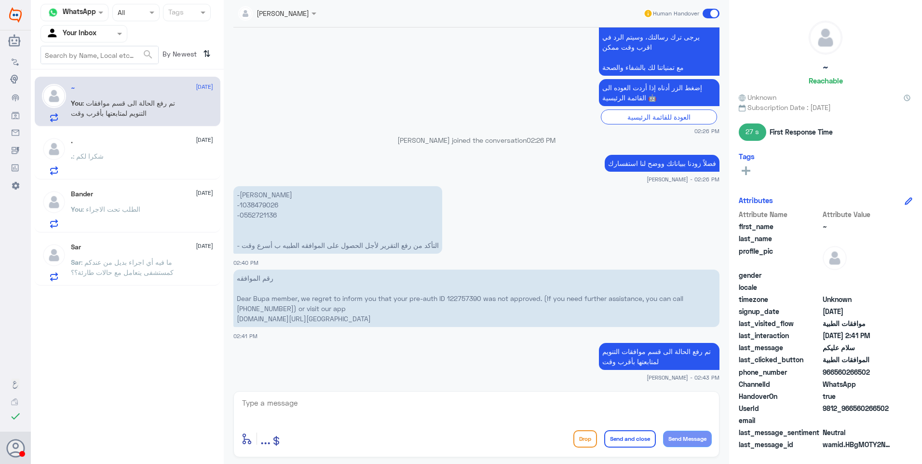
click at [133, 151] on div ". [DATE] . : شكرا لكم" at bounding box center [142, 156] width 142 height 38
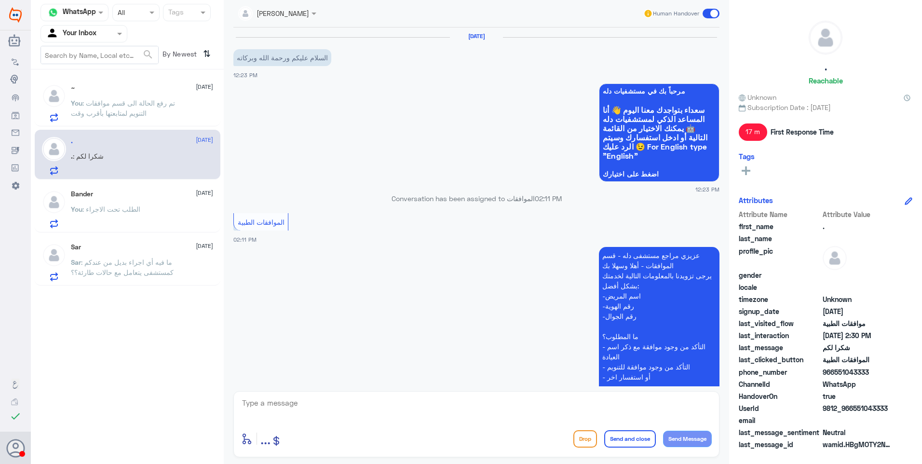
scroll to position [425, 0]
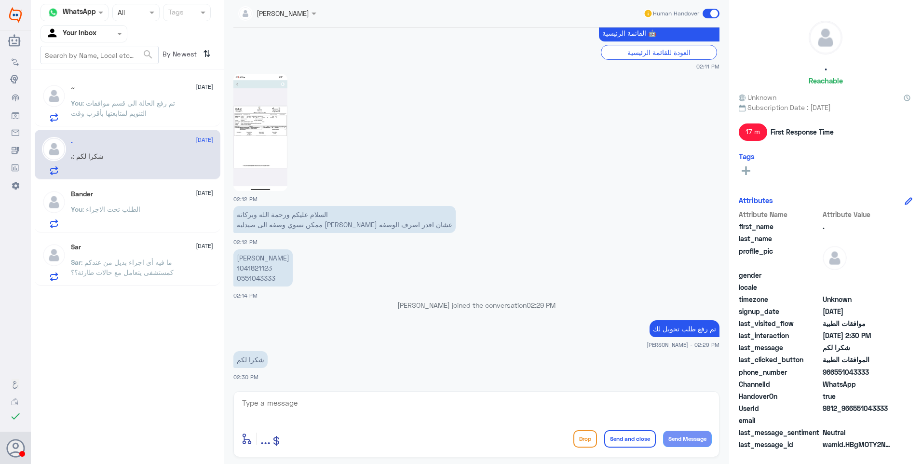
click at [261, 272] on p "[PERSON_NAME] 1041821123 0551043333" at bounding box center [262, 267] width 59 height 37
click at [255, 271] on p "[PERSON_NAME] 1041821123 0551043333" at bounding box center [262, 267] width 59 height 37
copy p "1041821123"
drag, startPoint x: 356, startPoint y: 408, endPoint x: 327, endPoint y: 410, distance: 28.5
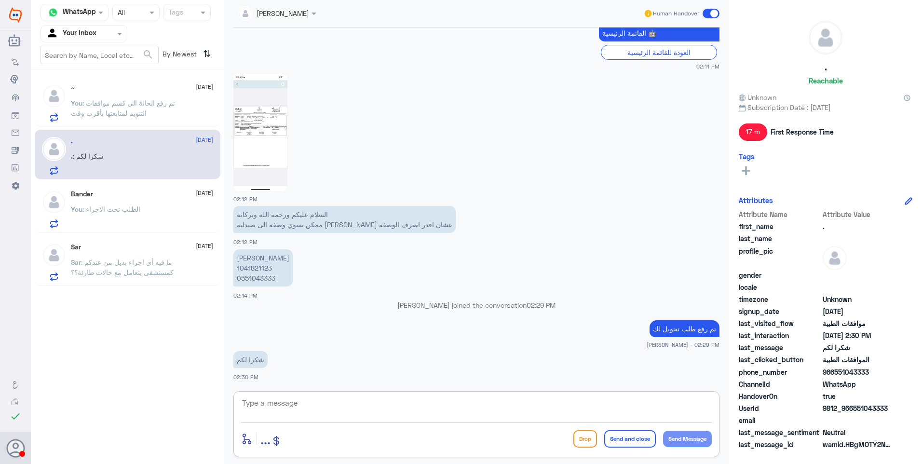
click at [357, 412] on textarea at bounding box center [476, 408] width 470 height 24
type textarea "l"
type textarea "م"
type textarea "تم تحويلكم على [PERSON_NAME]"
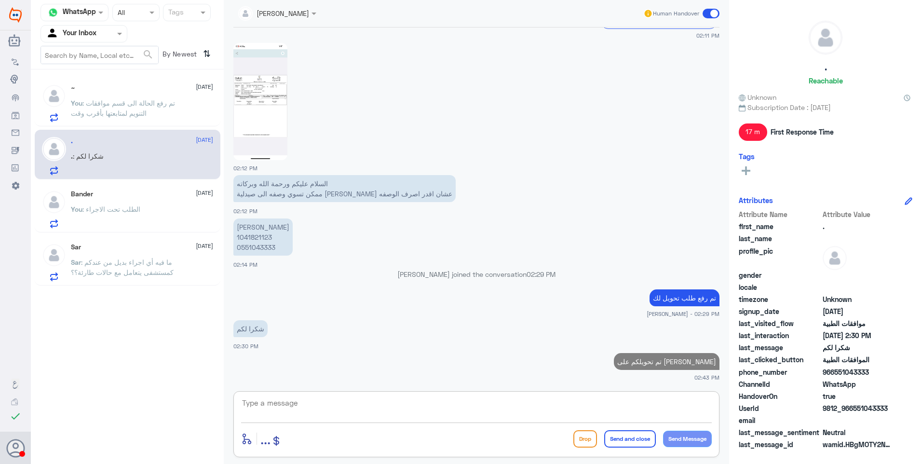
paste textarea "2)Al Nahdi Medical Company under Preauth ID 122908584"
type textarea "2)Al Nahdi Medical Company under Preauth ID 122908584"
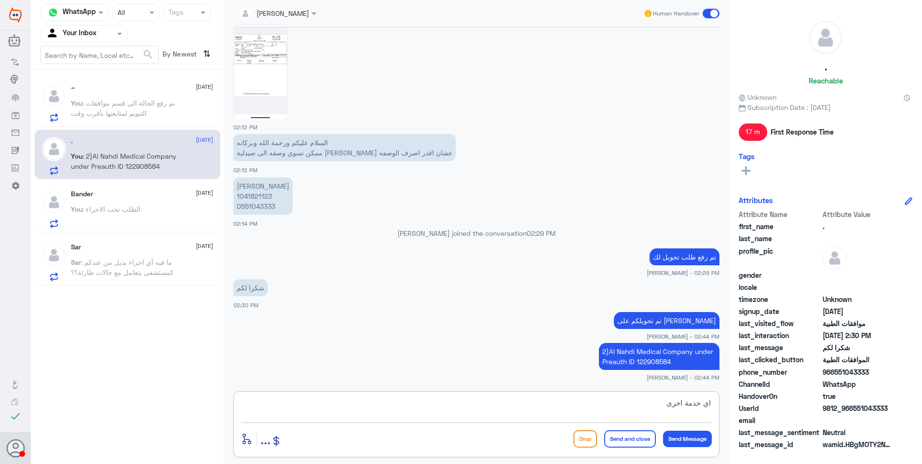
type textarea "اي خدمة اخرى؟"
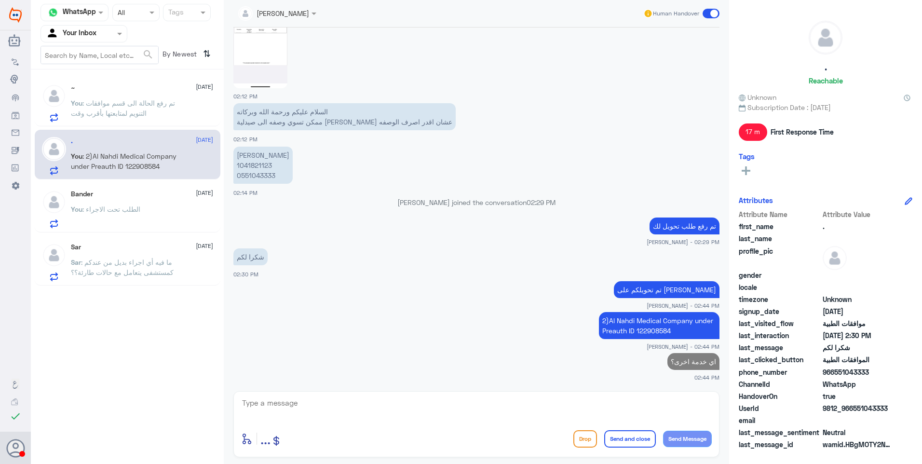
click at [128, 194] on div "Bander [DATE]" at bounding box center [142, 194] width 142 height 8
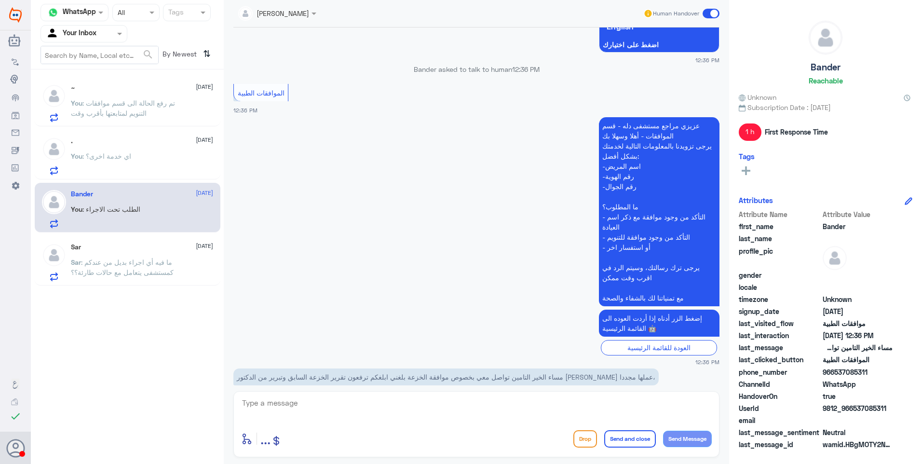
scroll to position [909, 0]
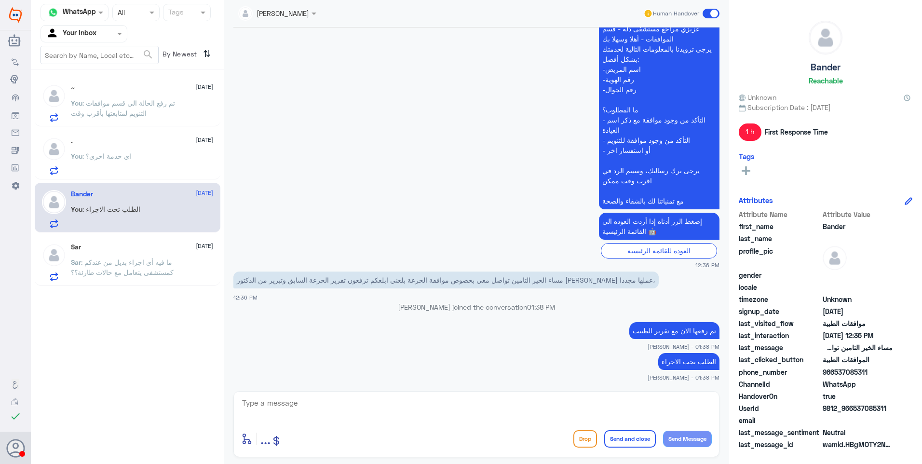
click at [156, 252] on div "Sar [DATE] Sar : ما فيه أي اجراء بديل من عندكم كمستشفى يتعامل مع حالات طارئة؟؟" at bounding box center [142, 262] width 142 height 38
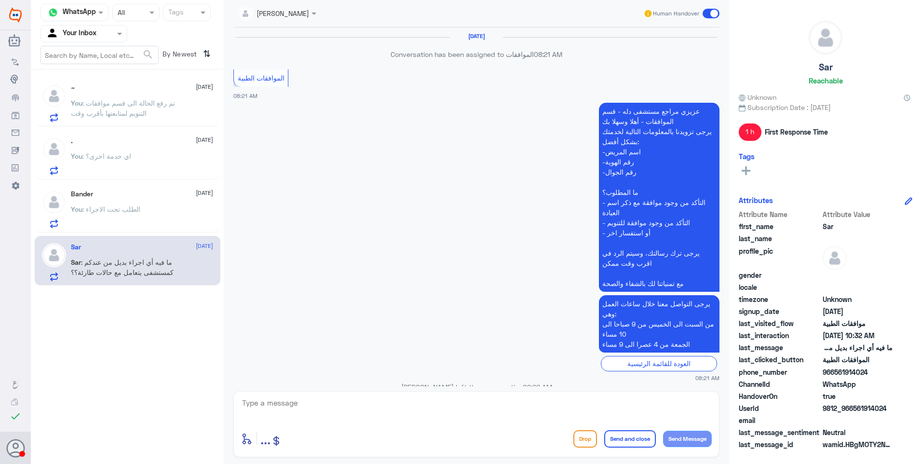
scroll to position [918, 0]
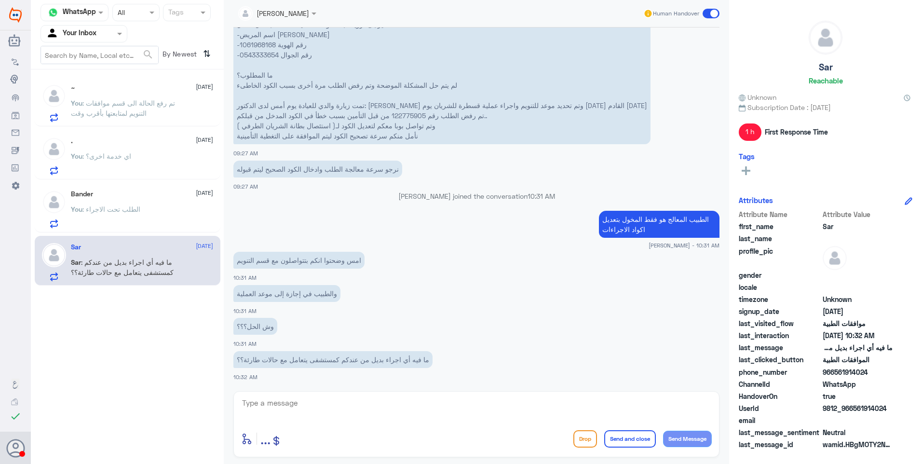
click at [141, 188] on div "Bander [DATE] You : الطلب تحت الاجراء" at bounding box center [128, 208] width 186 height 50
click at [147, 218] on div "You : الطلب تحت الاجراء" at bounding box center [142, 217] width 142 height 22
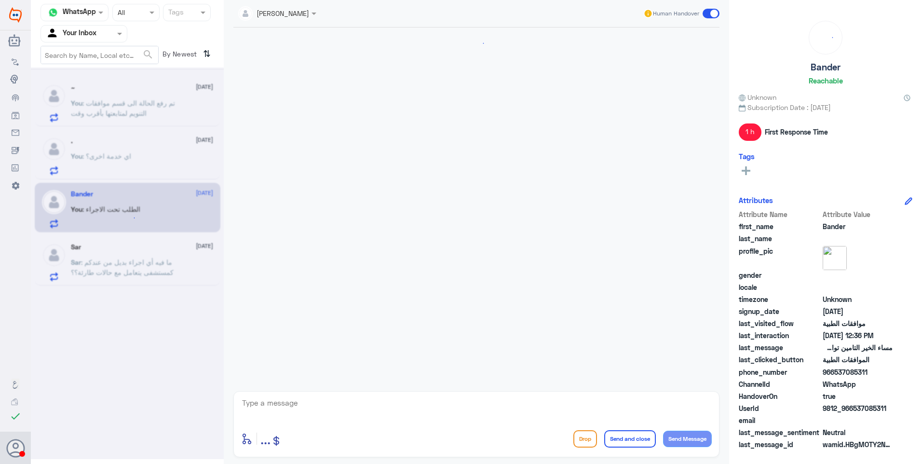
scroll to position [909, 0]
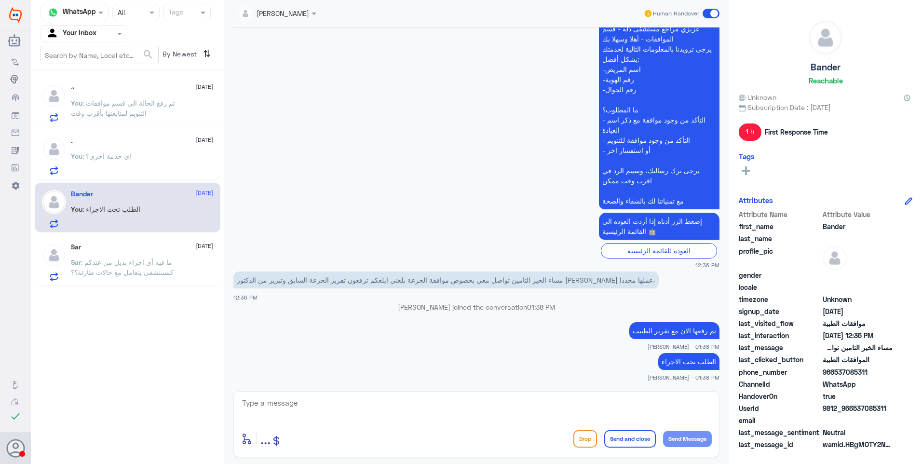
click at [121, 131] on div ". [DATE] You : اي خدمة اخرى؟" at bounding box center [128, 155] width 186 height 50
click at [167, 136] on div ". [DATE] You : اي خدمة اخرى؟" at bounding box center [128, 155] width 186 height 50
click at [170, 110] on p "~ : انا ابي ارفع التقرير الله يعافيك لبوبا" at bounding box center [123, 110] width 105 height 24
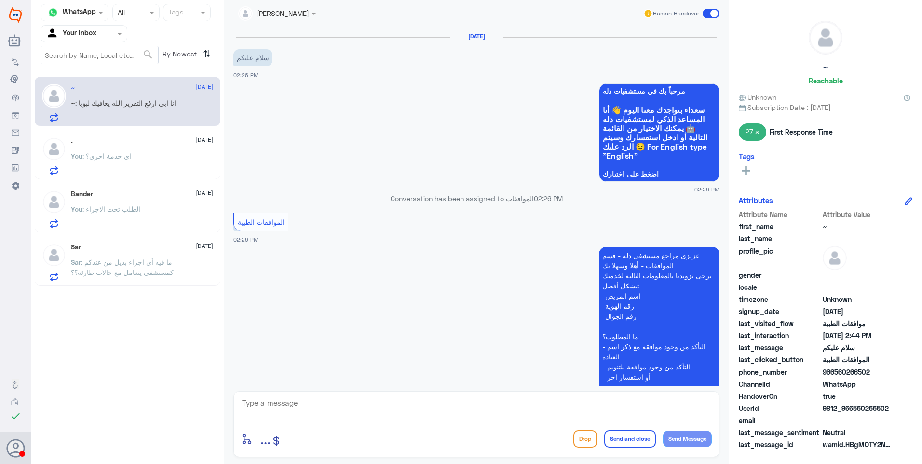
scroll to position [393, 0]
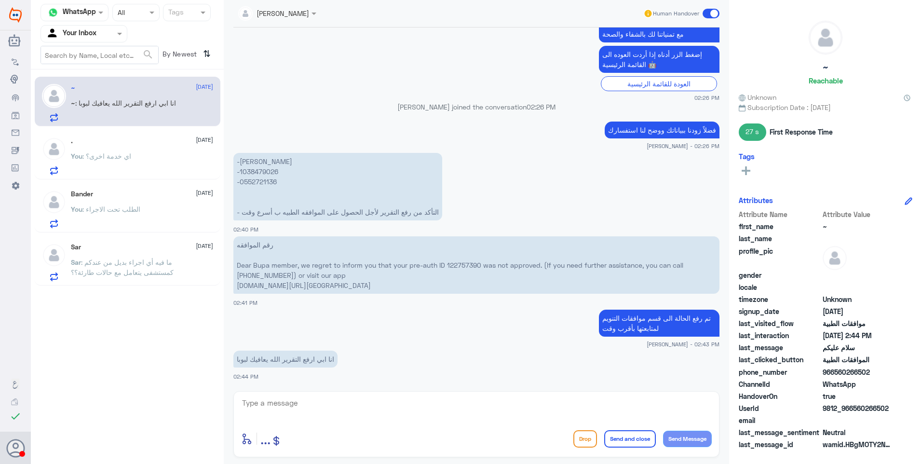
click at [334, 414] on textarea at bounding box center [476, 408] width 470 height 24
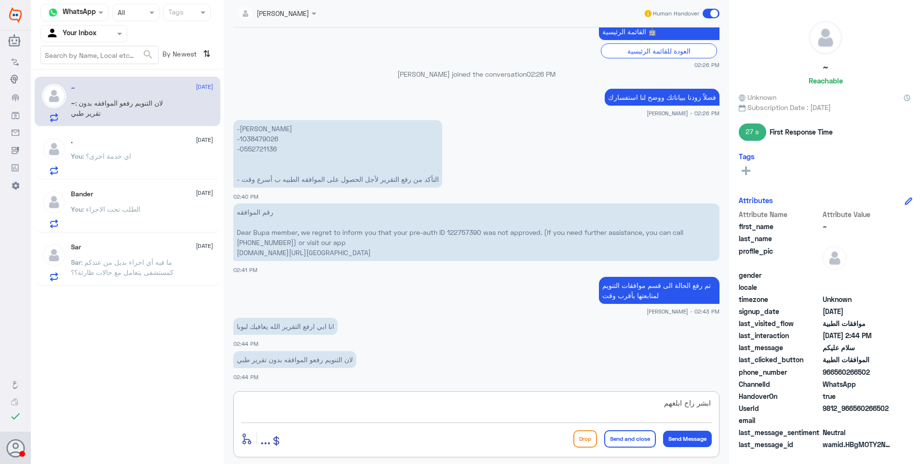
type textarea "ابشر راح ابلغهم"
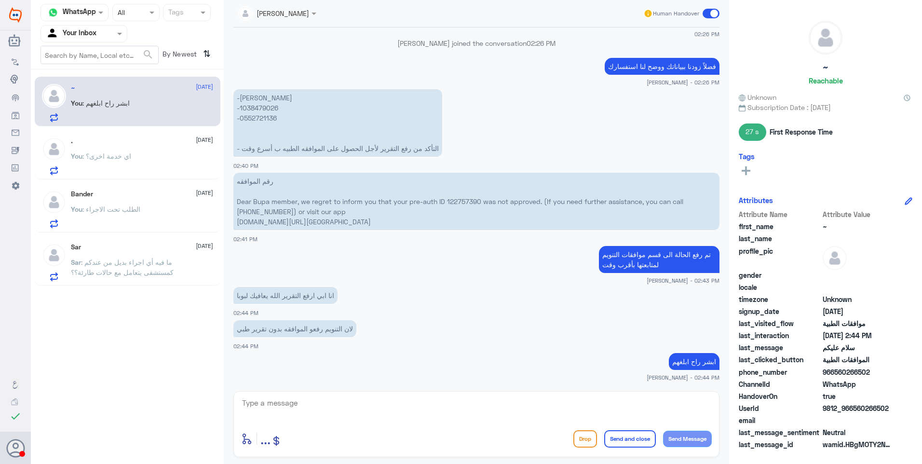
click at [257, 107] on p "-[PERSON_NAME] -1038479026 -0552721136 - التأكد من رفع التقرير لأجل الحصول على …" at bounding box center [337, 122] width 209 height 67
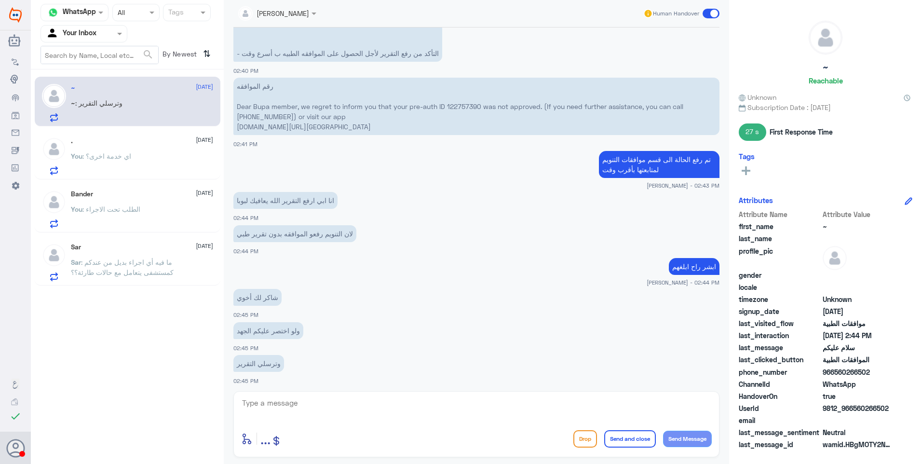
scroll to position [556, 0]
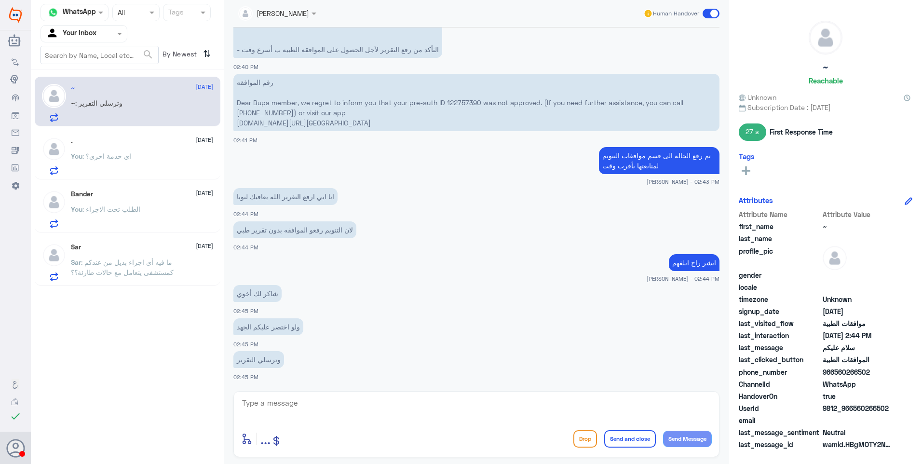
click at [162, 159] on div "You : اي خدمة اخرى؟" at bounding box center [142, 164] width 142 height 22
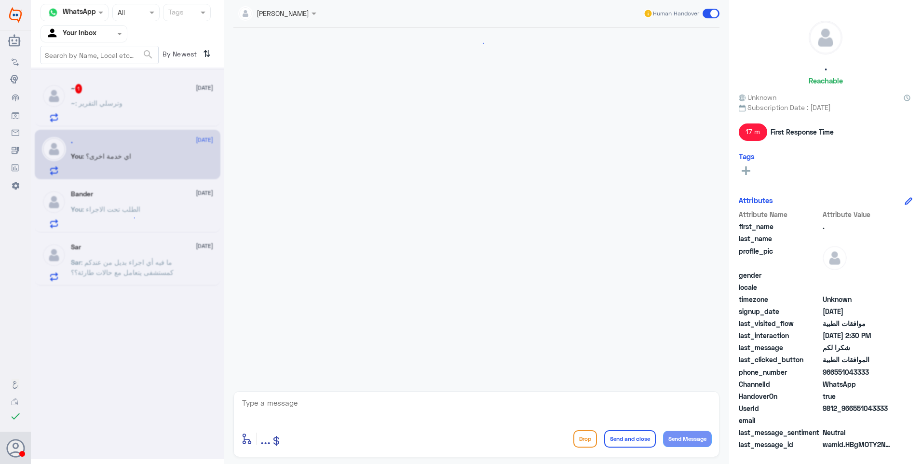
scroll to position [527, 0]
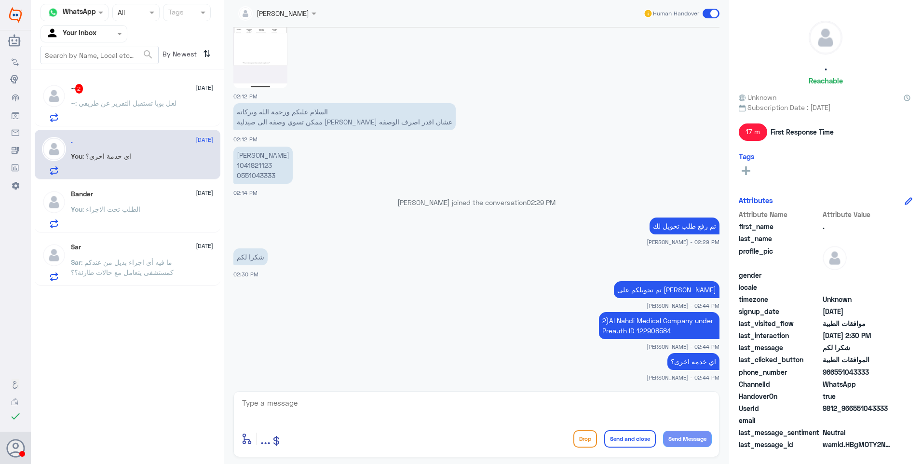
click at [131, 110] on p "~ : لعل بوبا تستقبل التقرير عن طريقي" at bounding box center [124, 110] width 106 height 24
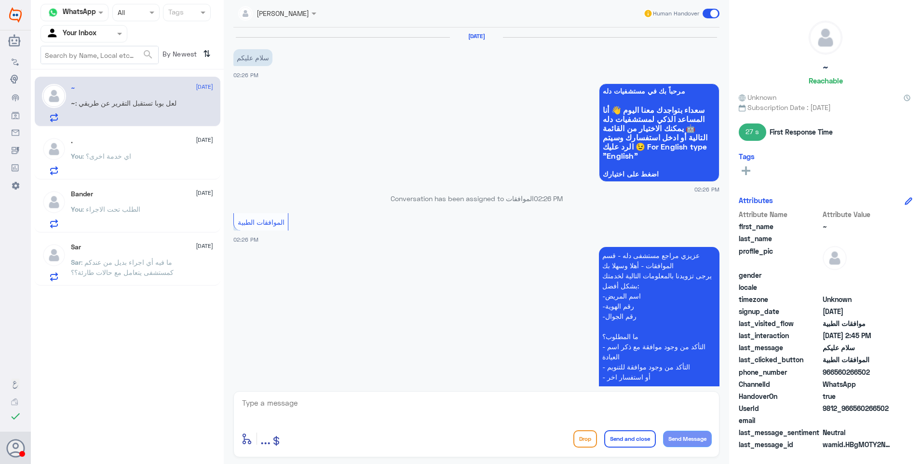
scroll to position [589, 0]
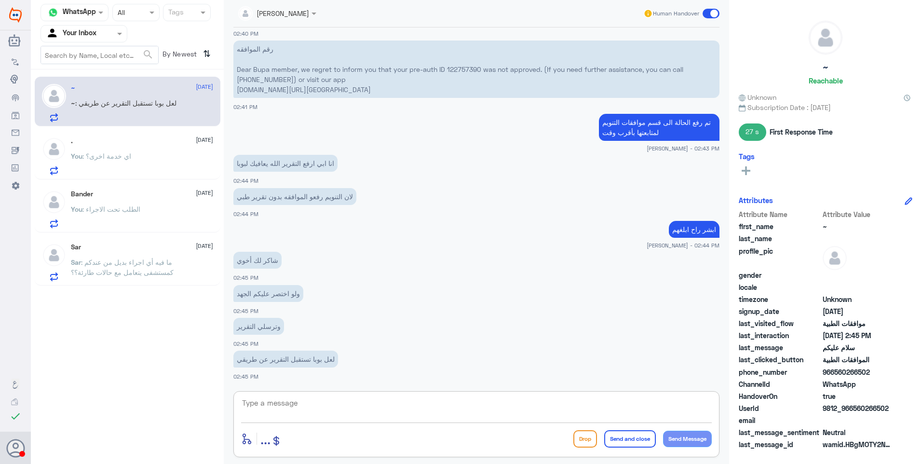
click at [257, 406] on textarea at bounding box center [476, 408] width 470 height 24
type textarea "h"
type textarea "ا"
type textarea "الان باشروا بمتابعتها ولا يهمك"
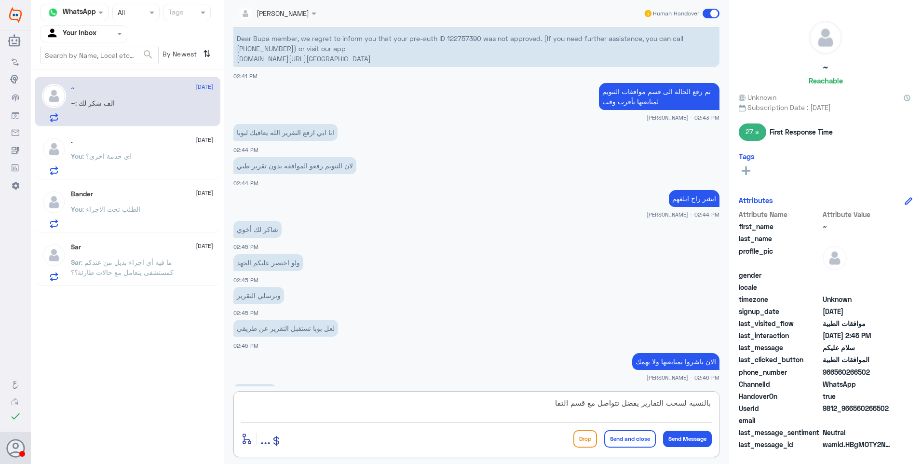
scroll to position [653, 0]
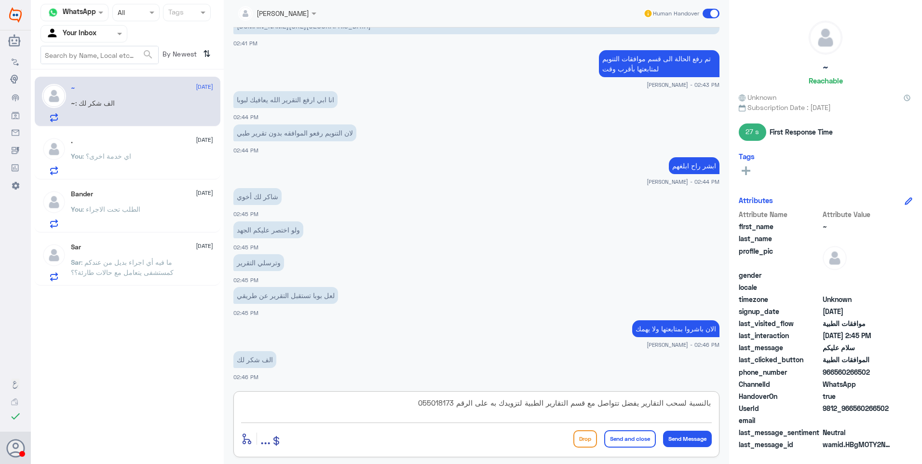
type textarea "بالنسبة لسحب التقارير يفضل تتواصل مع قسم التقارير الطبية لتزويدك به على الرقم 0…"
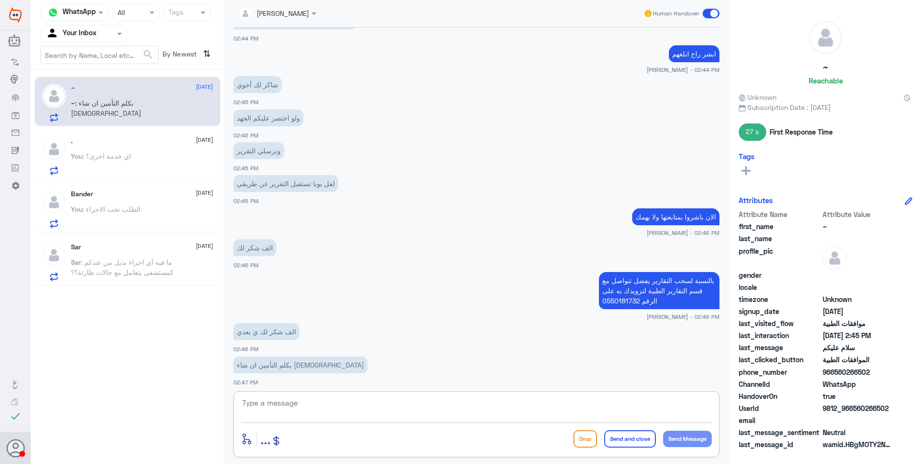
scroll to position [770, 0]
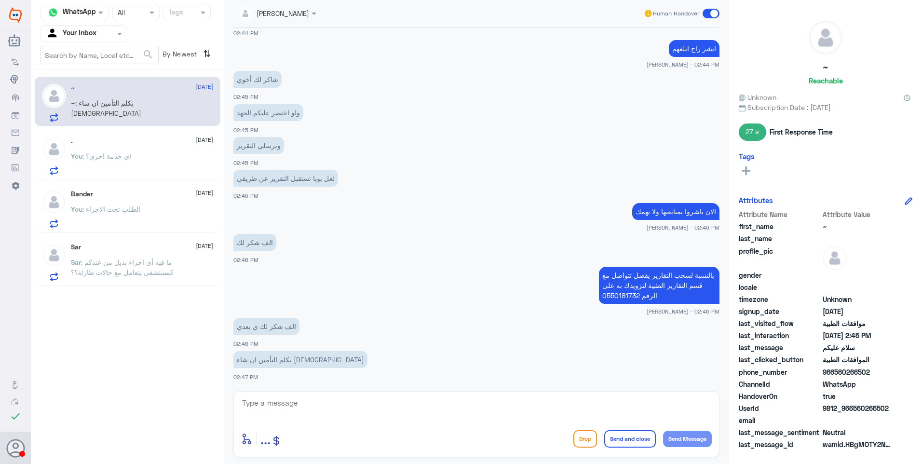
click at [129, 153] on span ": اي خدمة اخرى؟" at bounding box center [106, 156] width 49 height 8
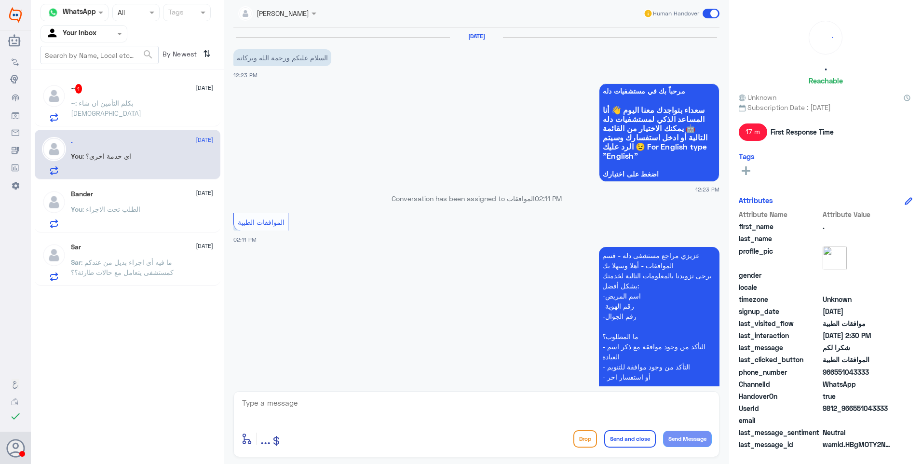
scroll to position [527, 0]
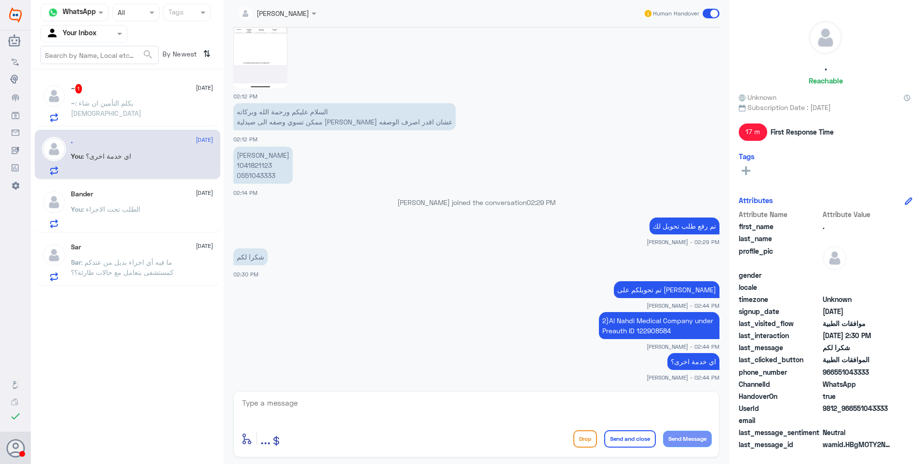
click at [125, 106] on span ": بكلم التأمين ان شاء [DEMOGRAPHIC_DATA]" at bounding box center [106, 108] width 70 height 18
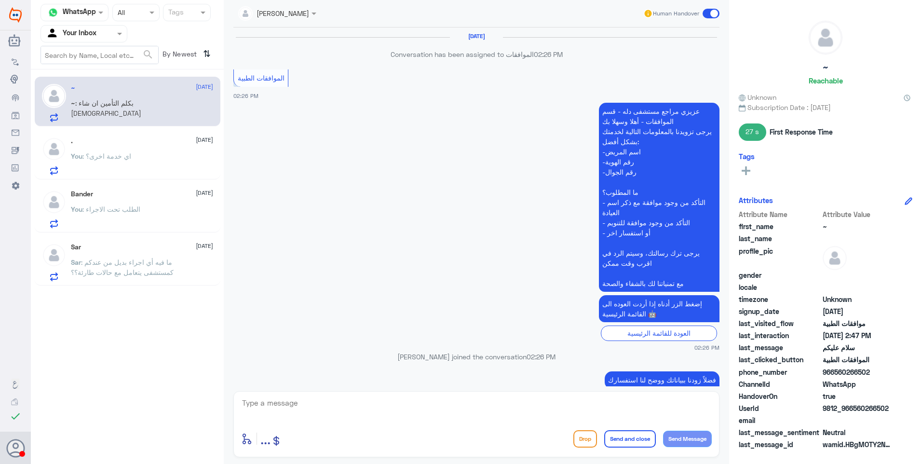
scroll to position [626, 0]
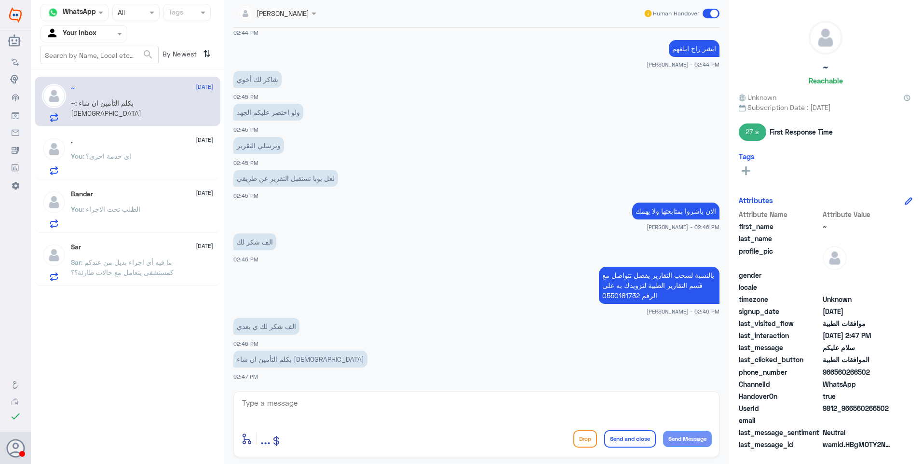
click at [128, 169] on p "You : اي خدمة اخرى؟" at bounding box center [101, 163] width 60 height 24
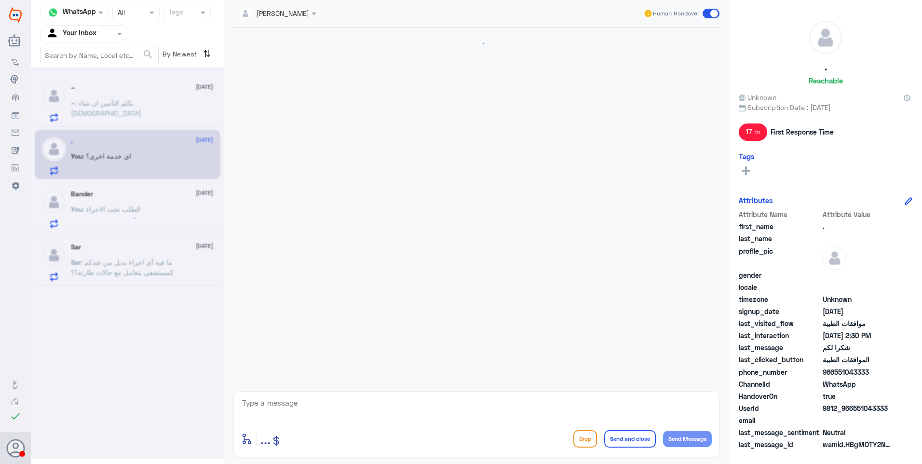
scroll to position [527, 0]
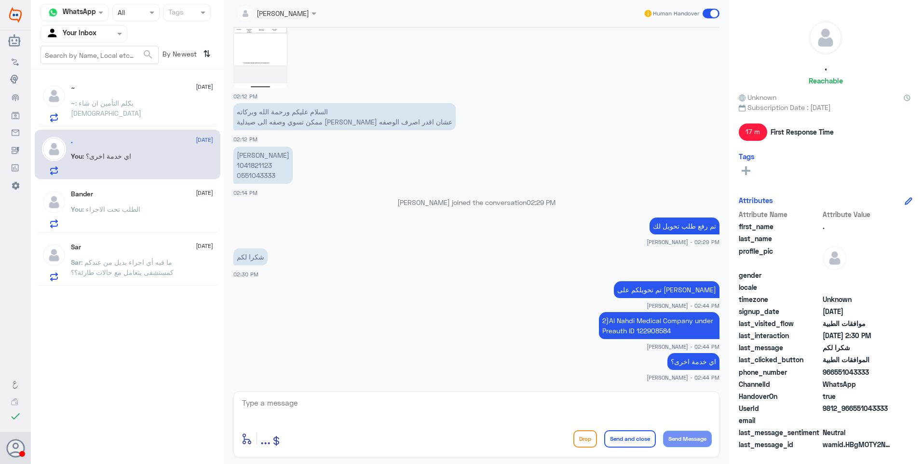
click at [142, 108] on p "~ : بكلم التأمين ان شاء [DEMOGRAPHIC_DATA]" at bounding box center [125, 110] width 108 height 24
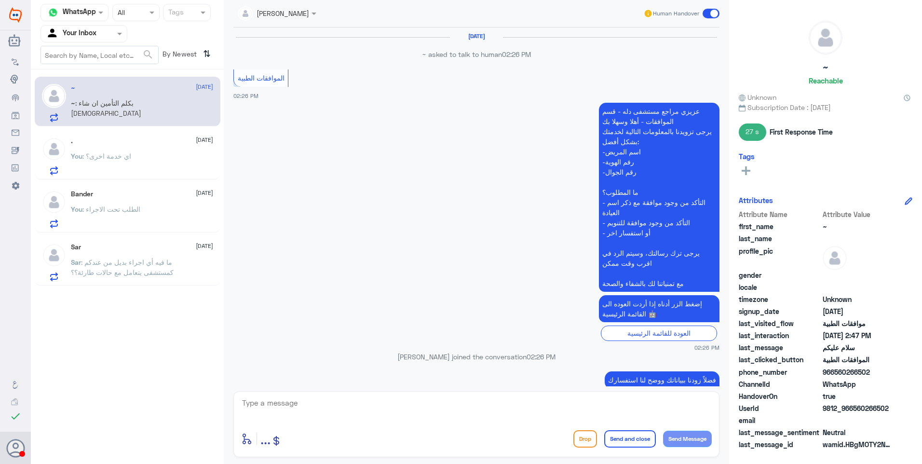
scroll to position [626, 0]
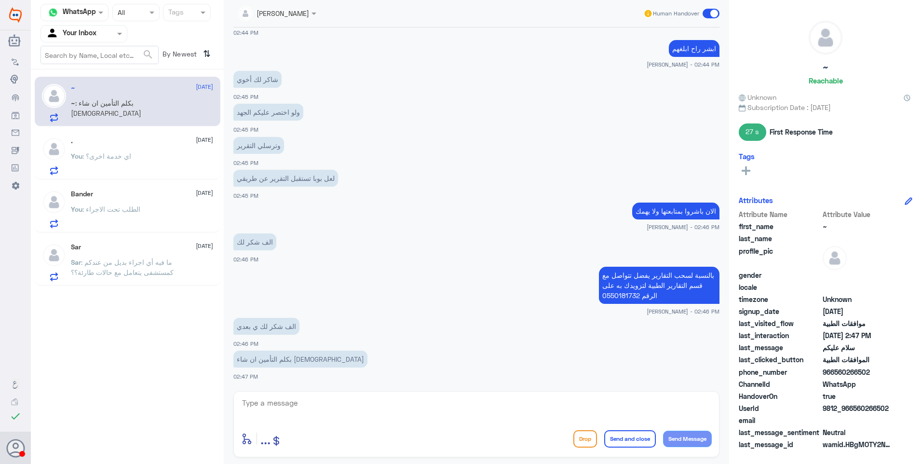
click at [143, 157] on div "You : اي خدمة اخرى؟" at bounding box center [142, 164] width 142 height 22
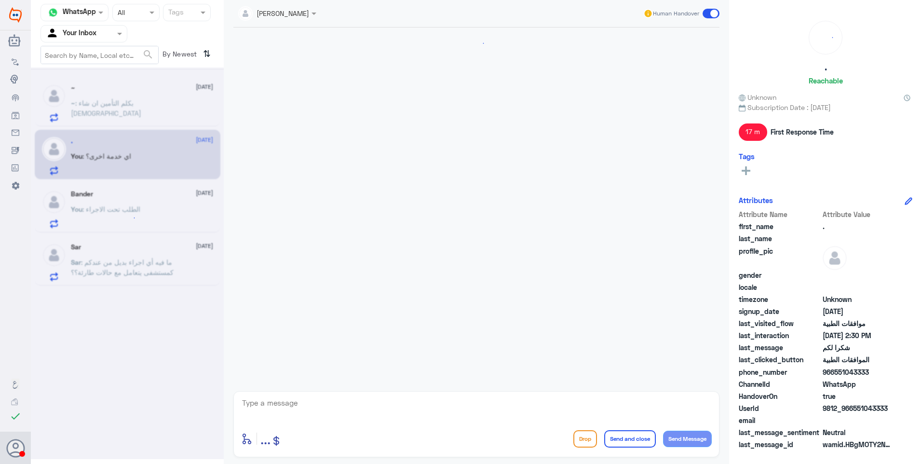
scroll to position [527, 0]
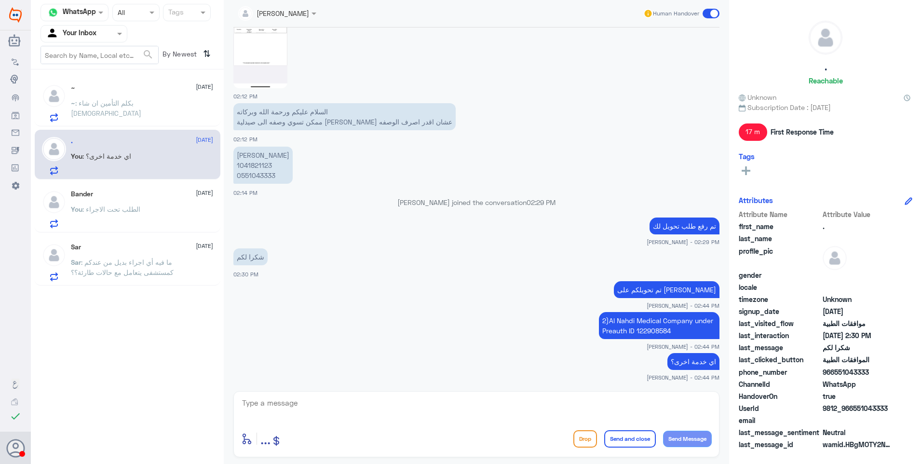
click at [152, 112] on div "~ : بكلم التأمين ان شاء [DEMOGRAPHIC_DATA]" at bounding box center [142, 111] width 142 height 22
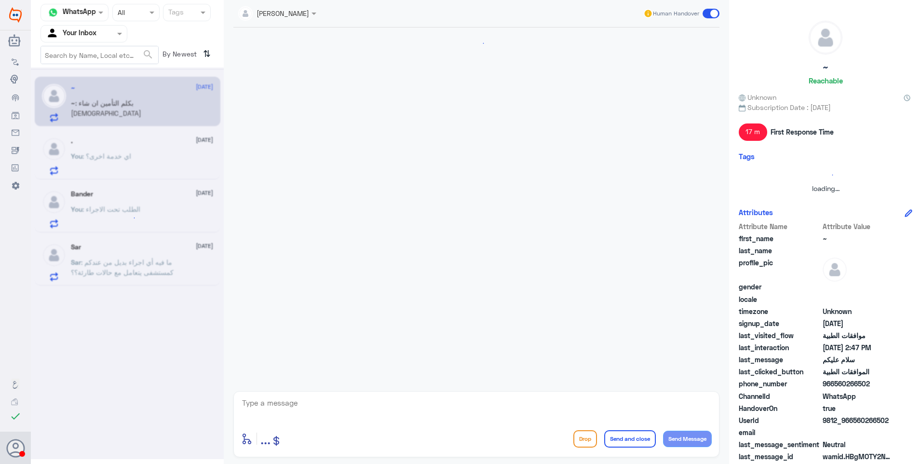
scroll to position [626, 0]
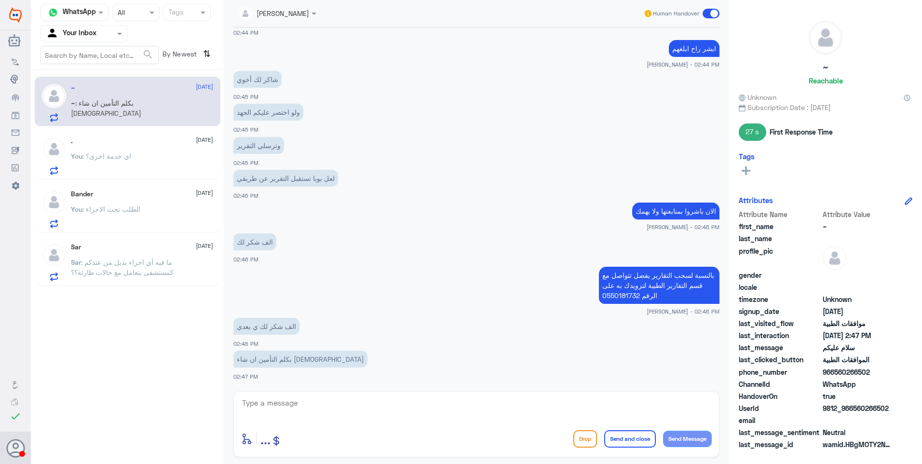
click at [129, 211] on span ": الطلب تحت الاجراء" at bounding box center [111, 209] width 58 height 8
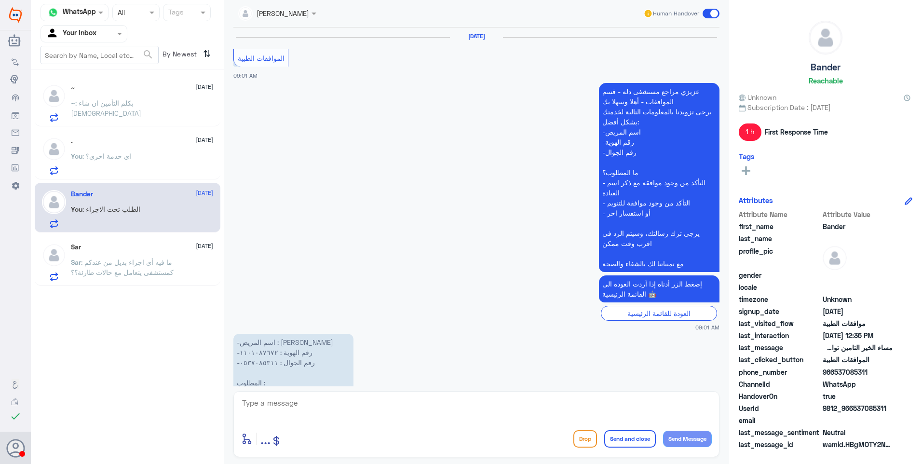
scroll to position [909, 0]
